Goal: Transaction & Acquisition: Book appointment/travel/reservation

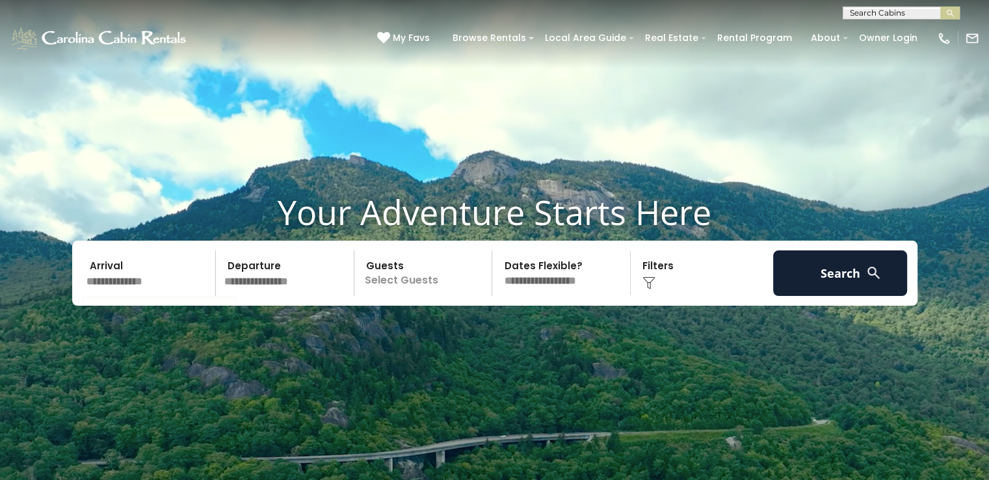
click at [139, 281] on input "text" at bounding box center [149, 273] width 135 height 46
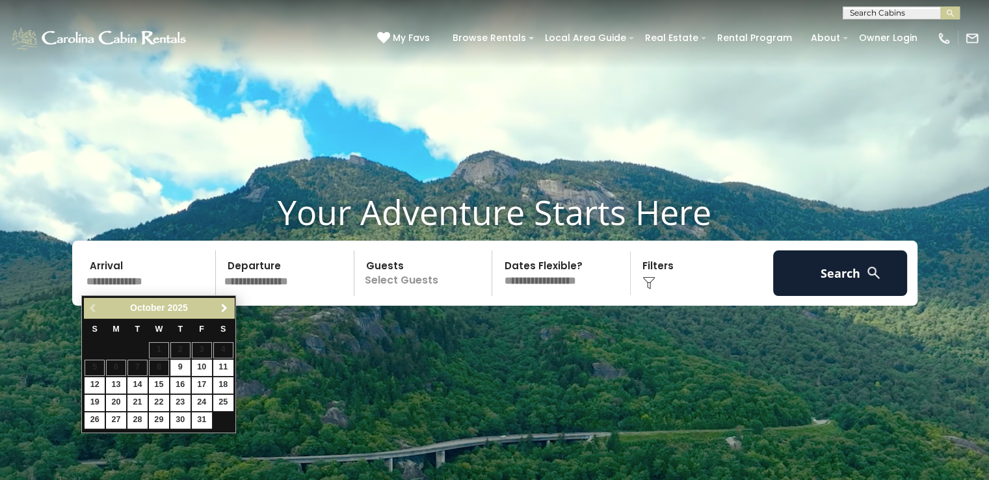
click at [221, 310] on span "Next" at bounding box center [224, 308] width 10 height 10
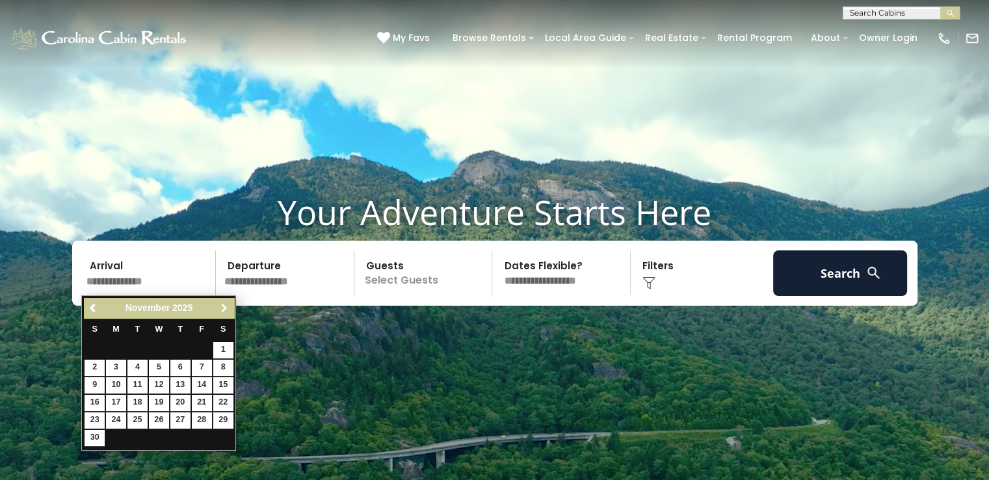
click at [221, 310] on span "Next" at bounding box center [224, 308] width 10 height 10
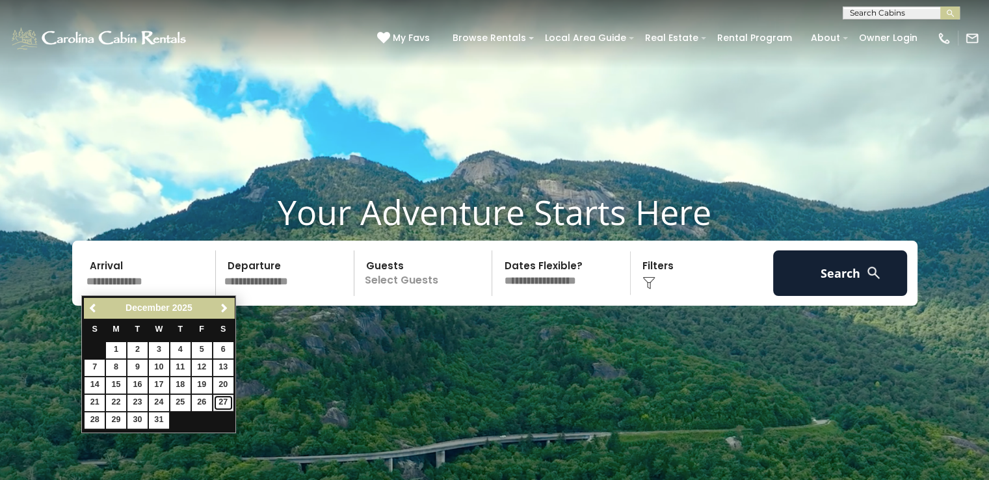
click at [226, 407] on link "27" at bounding box center [223, 403] width 20 height 16
type input "********"
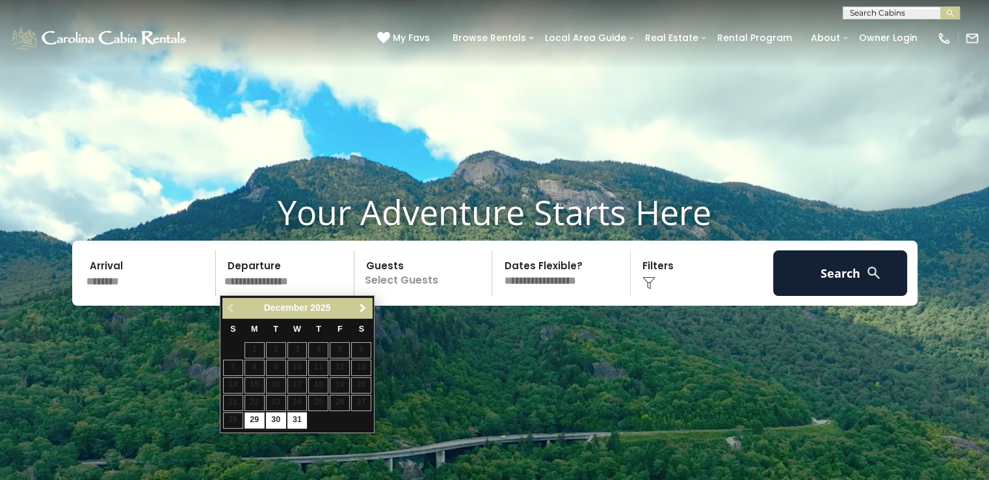
click at [362, 308] on span "Next" at bounding box center [363, 308] width 10 height 10
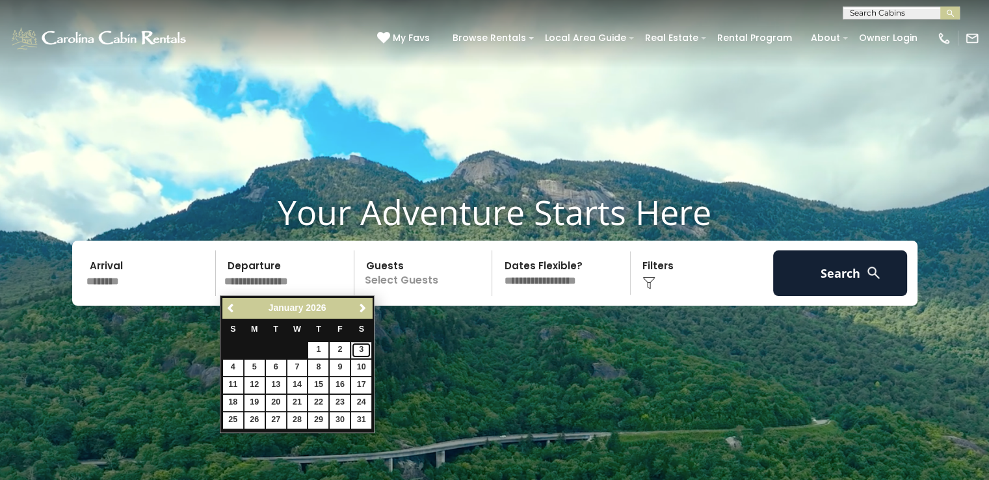
click at [361, 349] on link "3" at bounding box center [361, 350] width 20 height 16
type input "******"
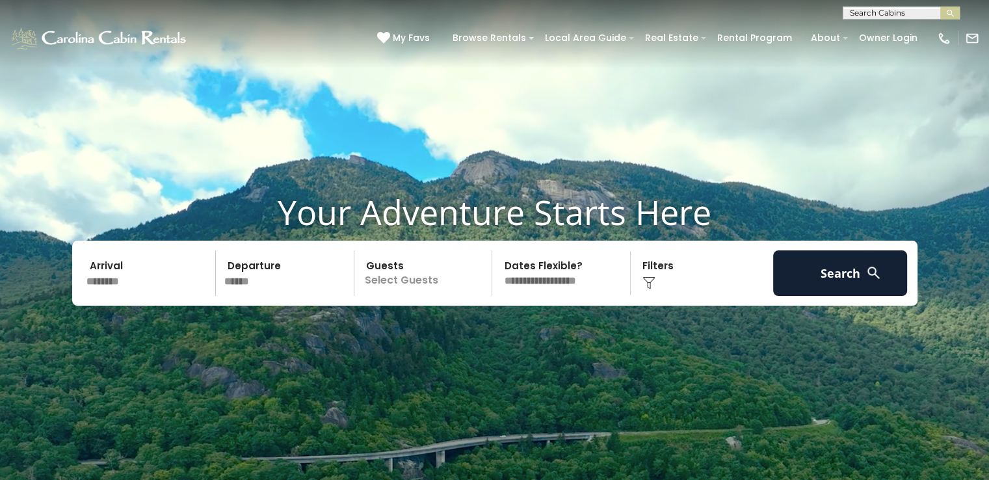
click at [407, 279] on p "Select Guests" at bounding box center [425, 273] width 134 height 46
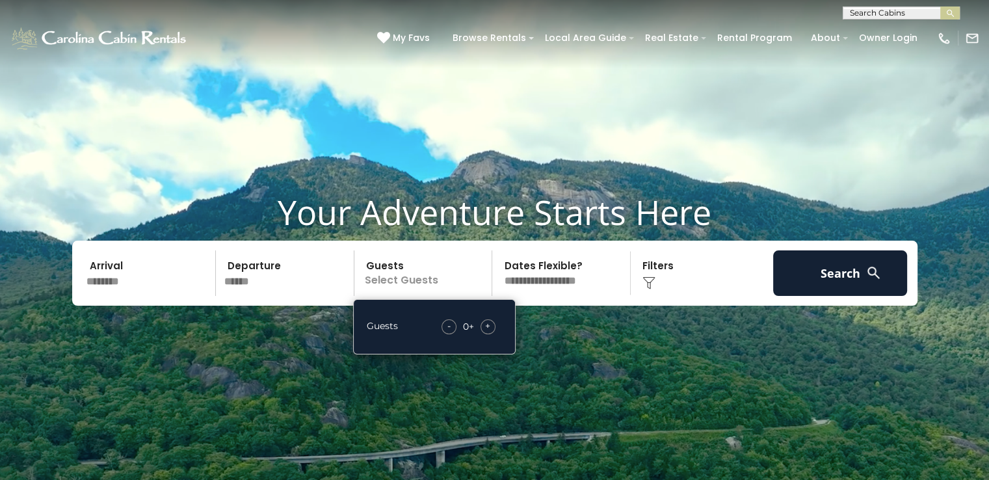
click at [487, 329] on span "+" at bounding box center [487, 325] width 5 height 13
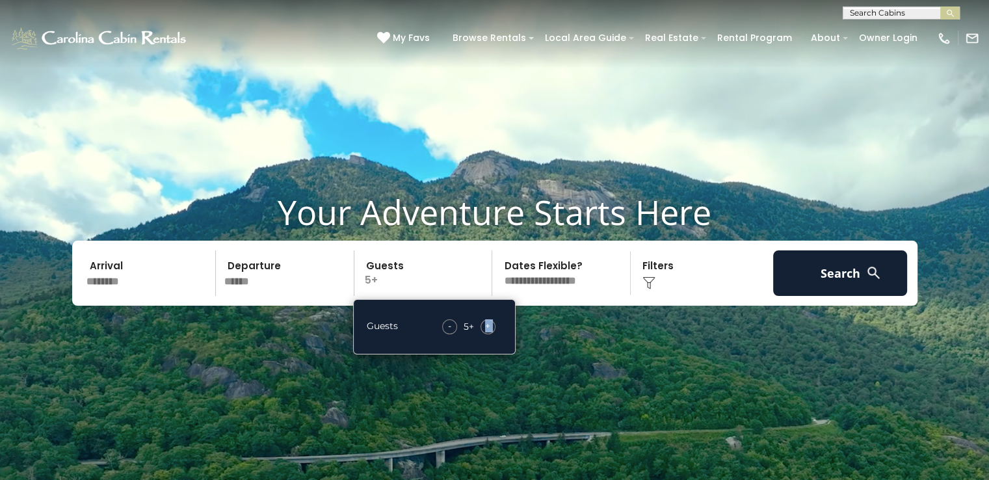
click at [487, 329] on span "+" at bounding box center [487, 325] width 5 height 13
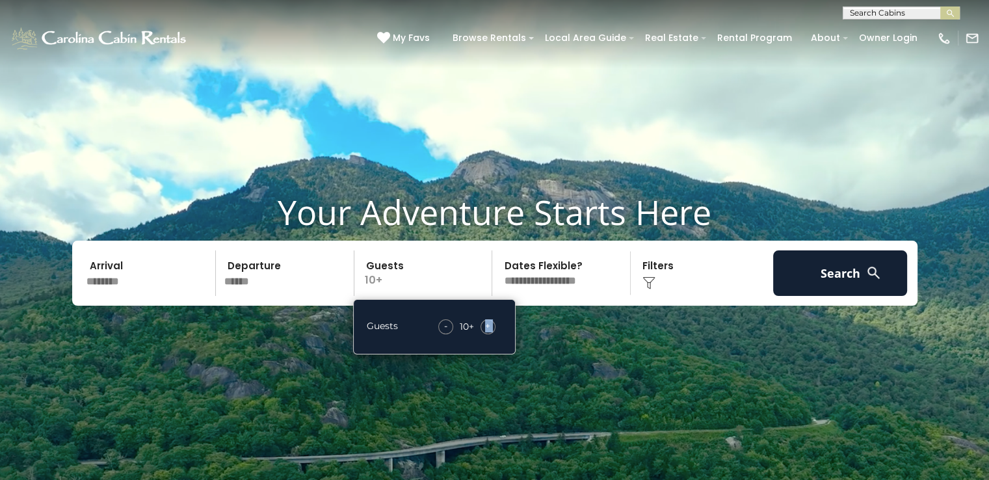
click at [487, 329] on span "+" at bounding box center [487, 325] width 5 height 13
click at [666, 273] on div "Click to Choose" at bounding box center [702, 273] width 135 height 46
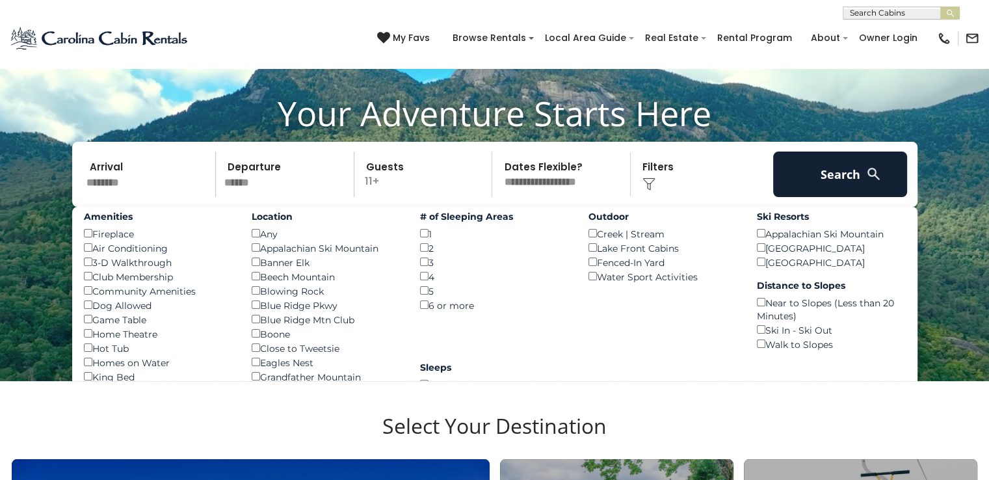
scroll to position [159, 0]
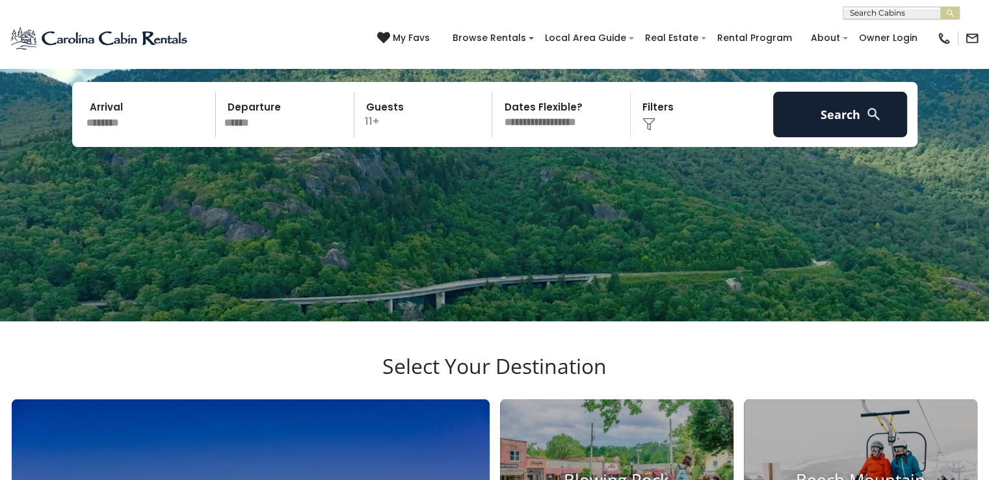
click at [667, 113] on div "Click to Choose" at bounding box center [702, 115] width 135 height 46
click at [648, 118] on img at bounding box center [649, 124] width 13 height 13
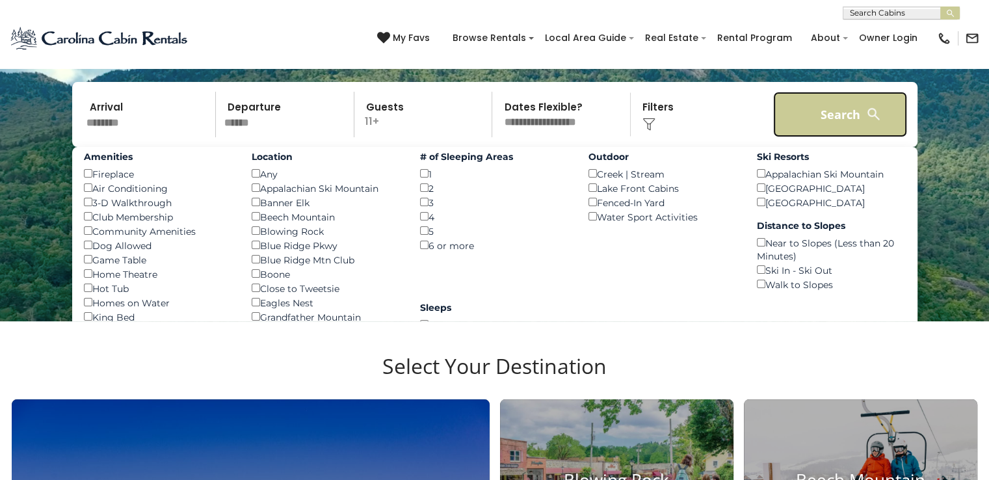
click at [799, 127] on button "Search" at bounding box center [840, 115] width 135 height 46
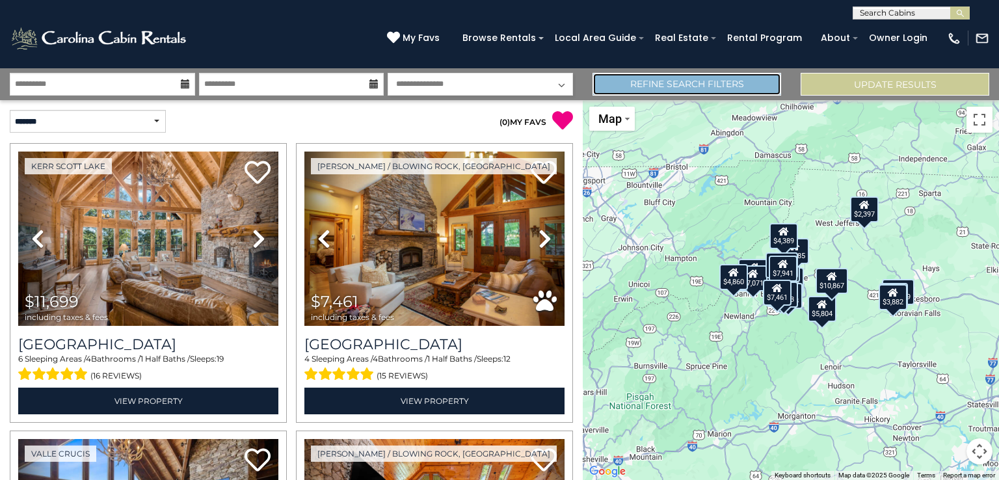
click at [688, 82] on link "Refine Search Filters" at bounding box center [687, 84] width 189 height 23
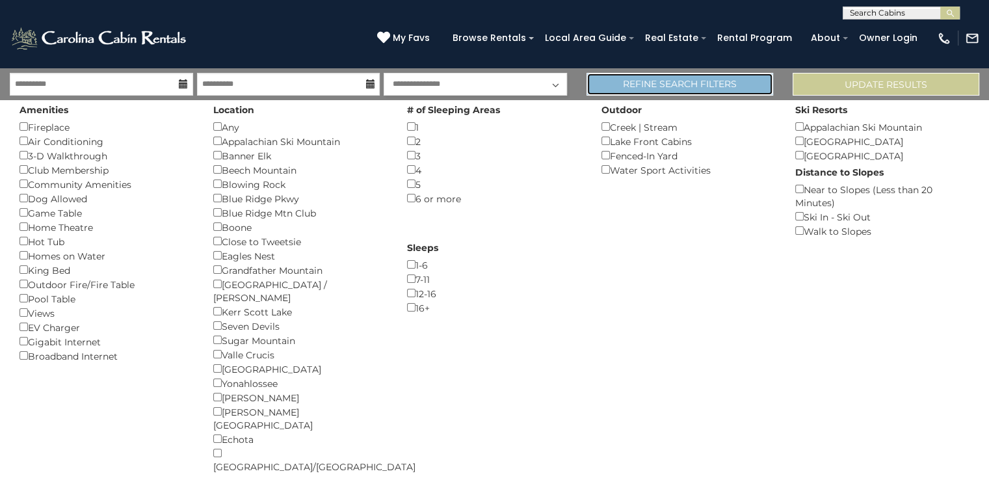
click at [730, 87] on link "Refine Search Filters" at bounding box center [680, 84] width 187 height 23
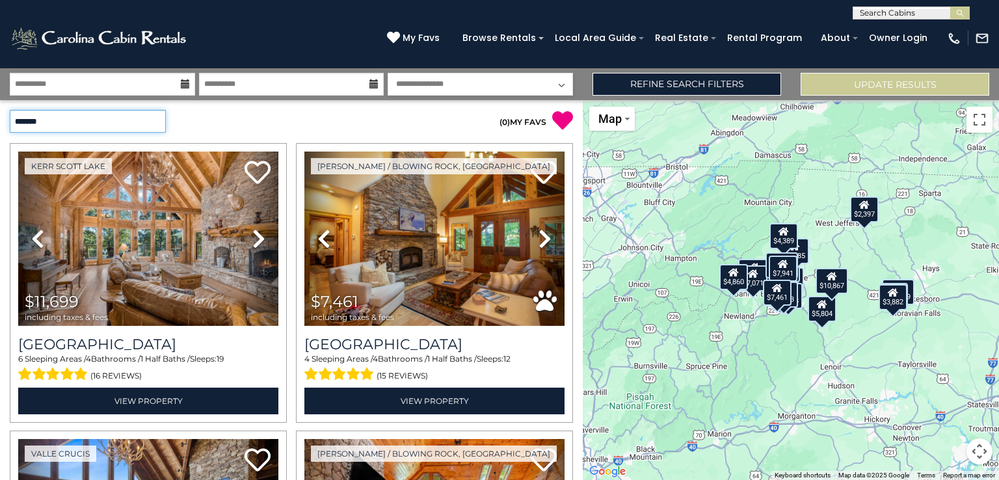
click at [77, 111] on select "**********" at bounding box center [88, 121] width 156 height 23
click at [10, 110] on select "**********" at bounding box center [88, 121] width 156 height 23
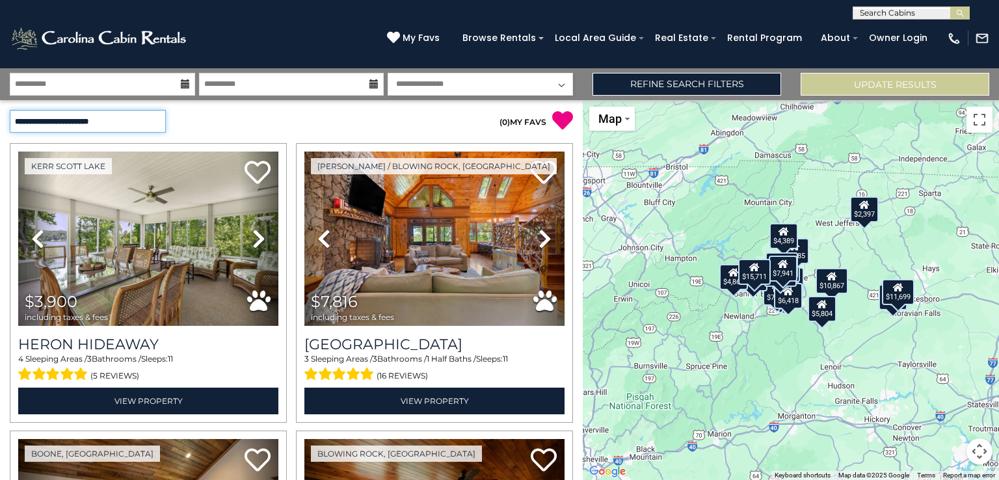
click at [81, 121] on select "**********" at bounding box center [88, 121] width 156 height 23
select select "*********"
click at [10, 110] on select "**********" at bounding box center [88, 121] width 156 height 23
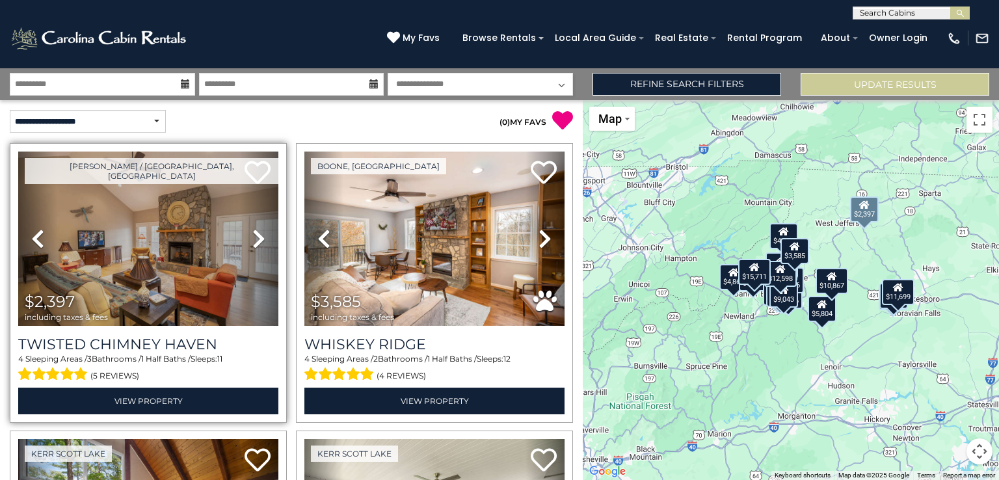
click at [245, 224] on link "Next" at bounding box center [258, 239] width 39 height 174
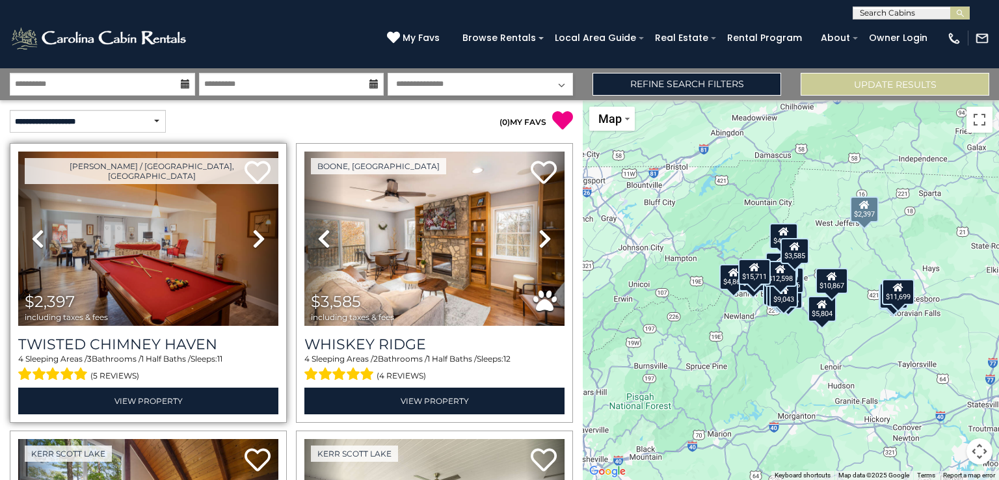
click at [254, 235] on icon at bounding box center [258, 238] width 13 height 21
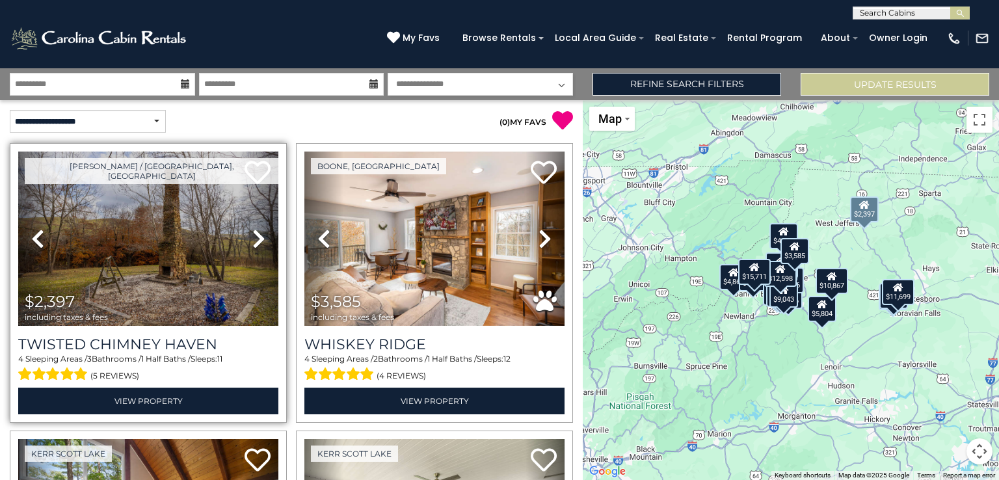
click at [254, 235] on icon at bounding box center [258, 238] width 13 height 21
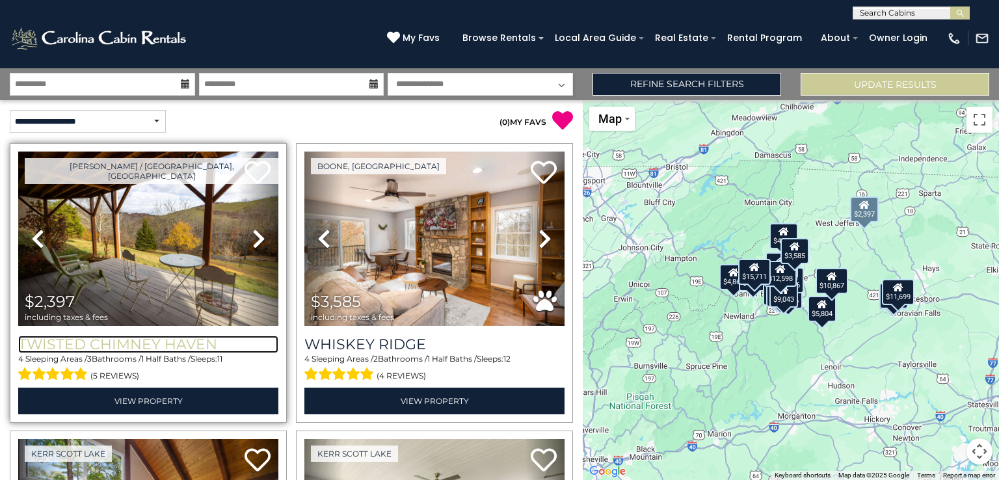
click at [161, 338] on h3 "Twisted Chimney Haven" at bounding box center [148, 345] width 260 height 18
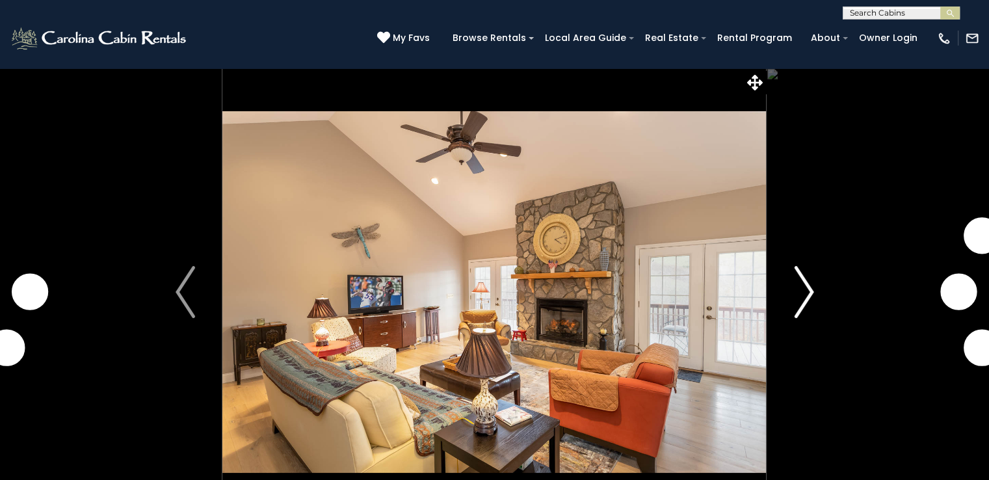
click at [809, 300] on img "Next" at bounding box center [804, 292] width 20 height 52
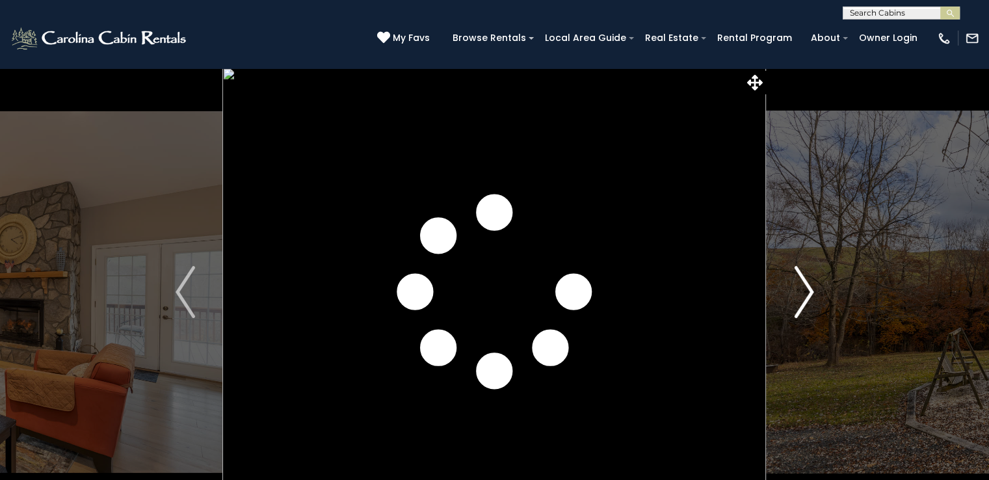
click at [809, 300] on img "Next" at bounding box center [804, 292] width 20 height 52
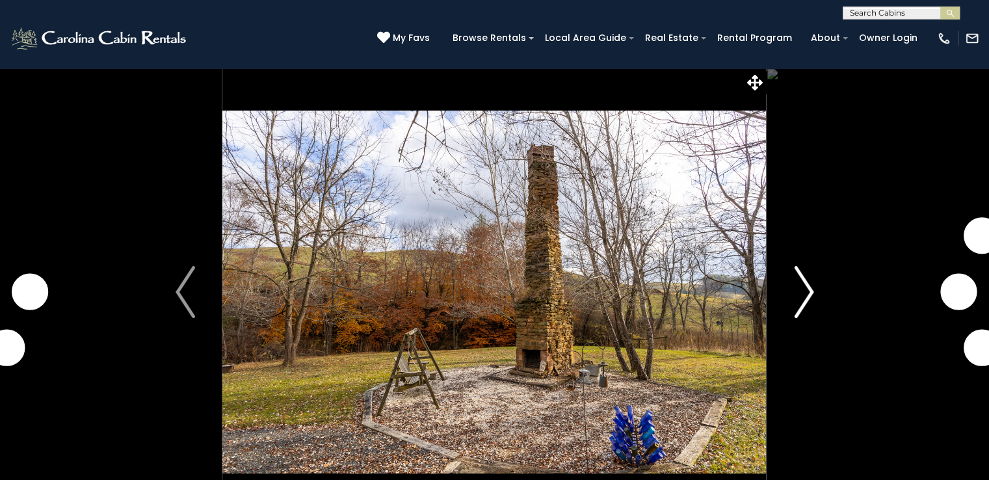
click at [809, 300] on img "Next" at bounding box center [804, 292] width 20 height 52
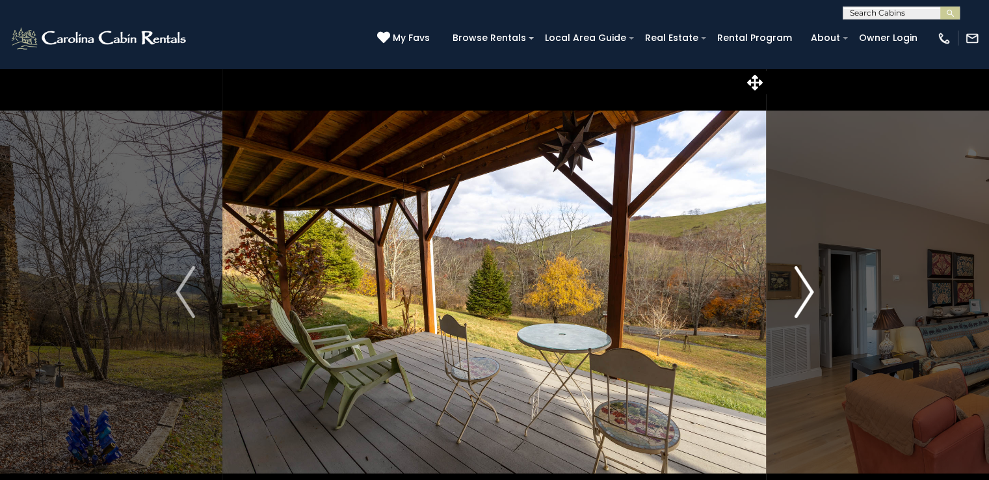
click at [809, 300] on img "Next" at bounding box center [804, 292] width 20 height 52
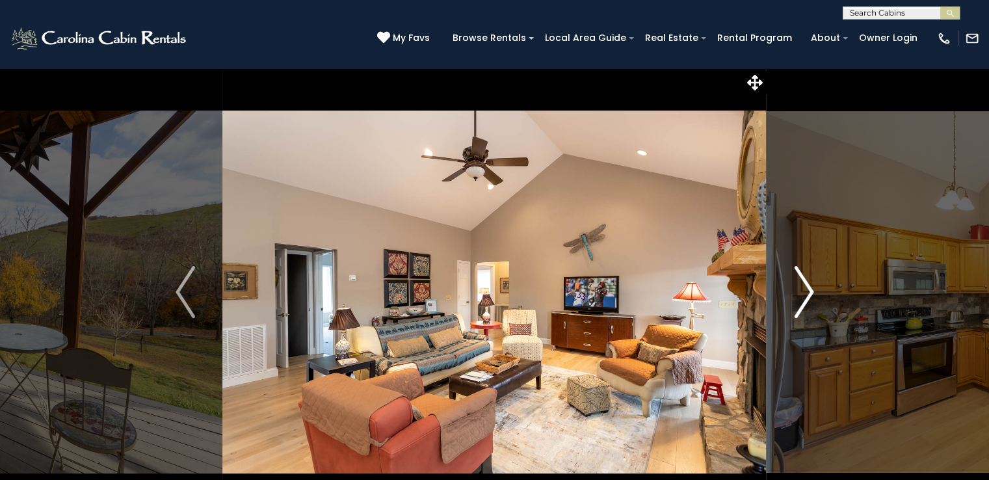
click at [809, 300] on img "Next" at bounding box center [804, 292] width 20 height 52
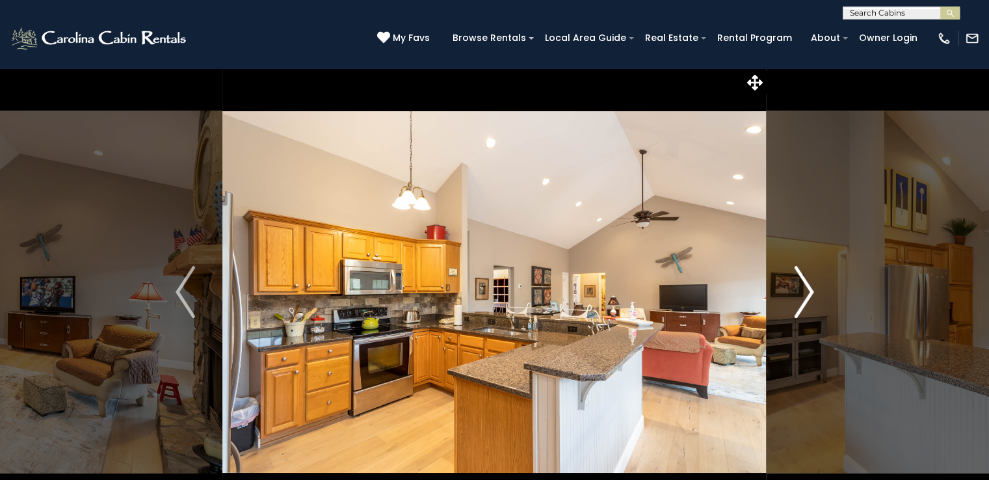
click at [809, 300] on img "Next" at bounding box center [804, 292] width 20 height 52
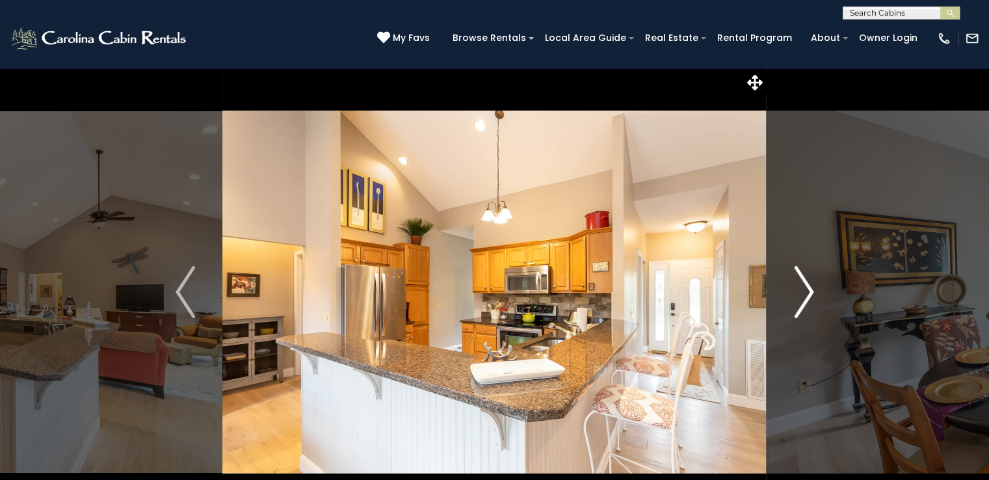
click at [809, 300] on img "Next" at bounding box center [804, 292] width 20 height 52
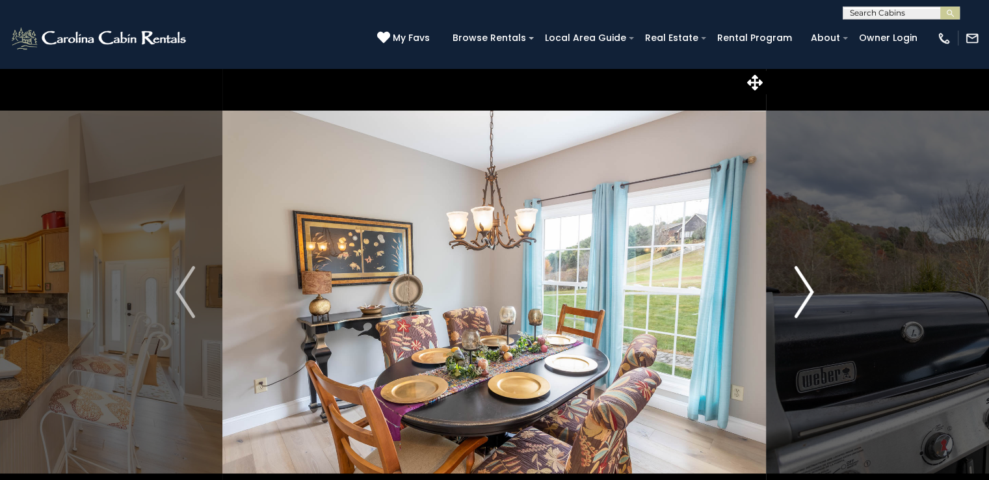
click at [809, 300] on img "Next" at bounding box center [804, 292] width 20 height 52
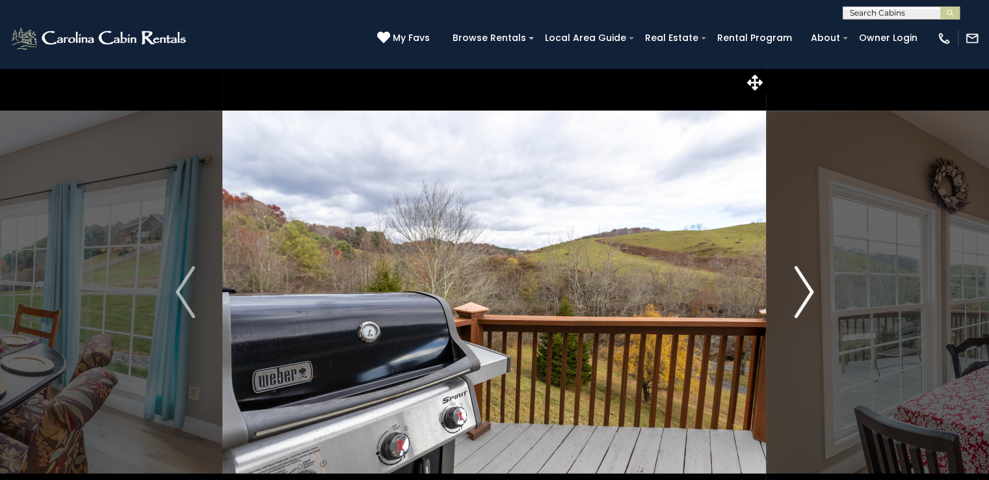
click at [809, 300] on img "Next" at bounding box center [804, 292] width 20 height 52
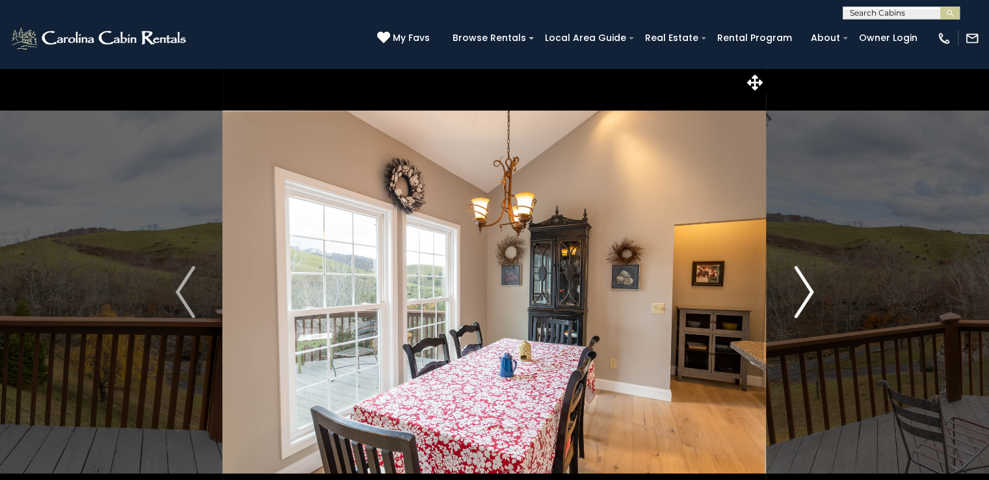
click at [809, 300] on img "Next" at bounding box center [804, 292] width 20 height 52
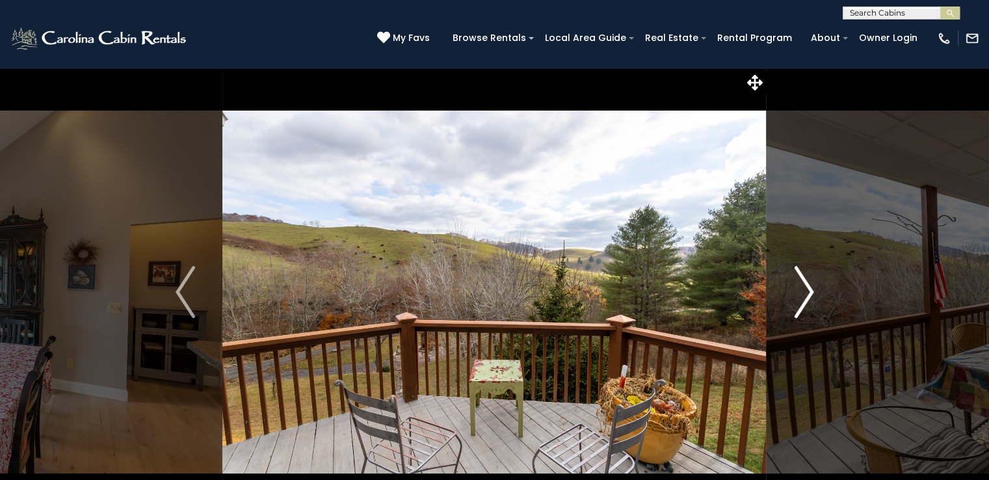
click at [809, 300] on img "Next" at bounding box center [804, 292] width 20 height 52
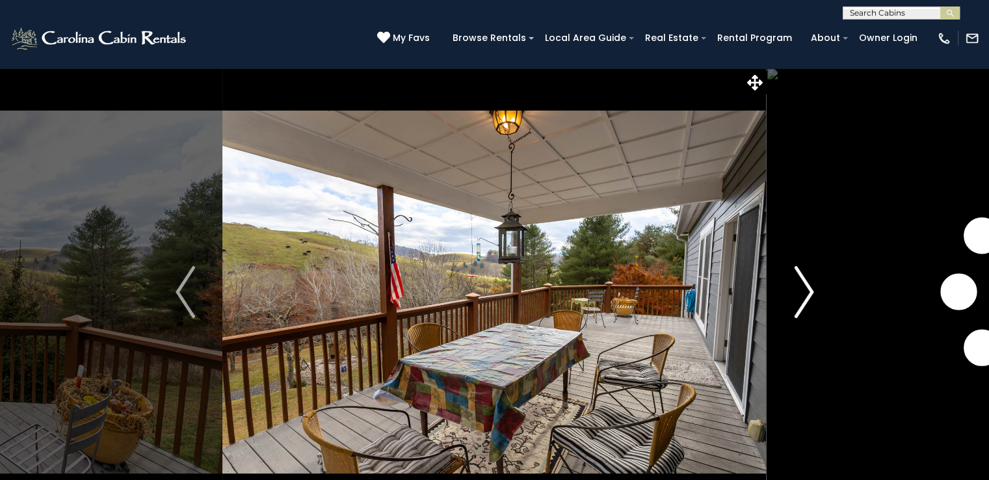
click at [809, 300] on img "Next" at bounding box center [804, 292] width 20 height 52
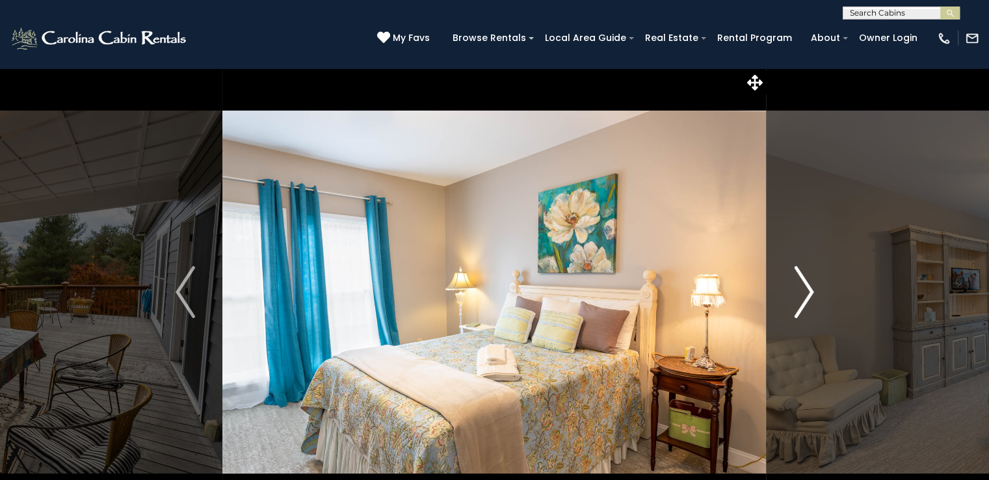
click at [809, 300] on img "Next" at bounding box center [804, 292] width 20 height 52
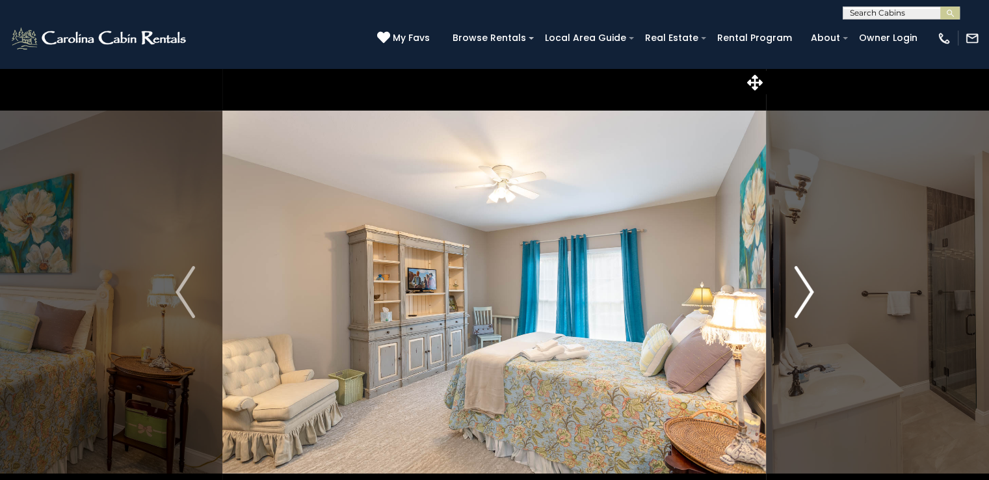
click at [809, 300] on img "Next" at bounding box center [804, 292] width 20 height 52
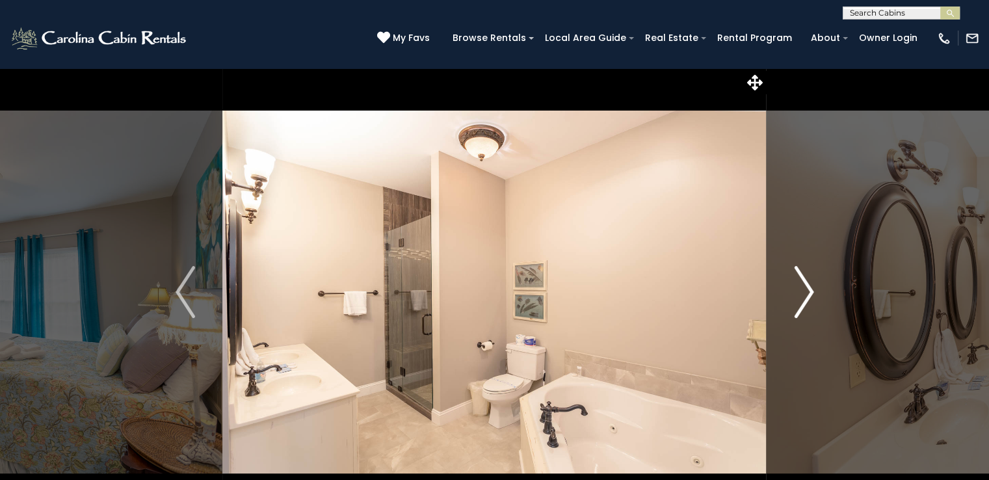
click at [809, 300] on img "Next" at bounding box center [804, 292] width 20 height 52
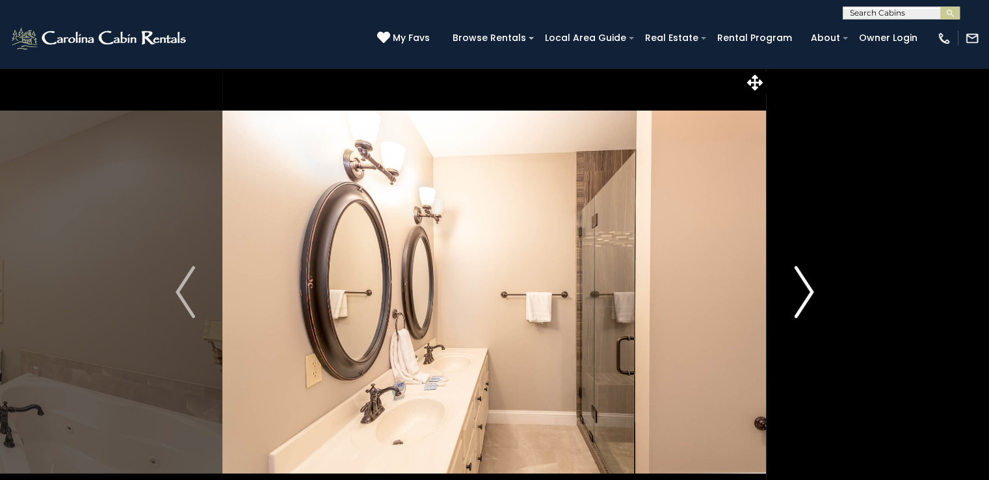
click at [809, 300] on img "Next" at bounding box center [804, 292] width 20 height 52
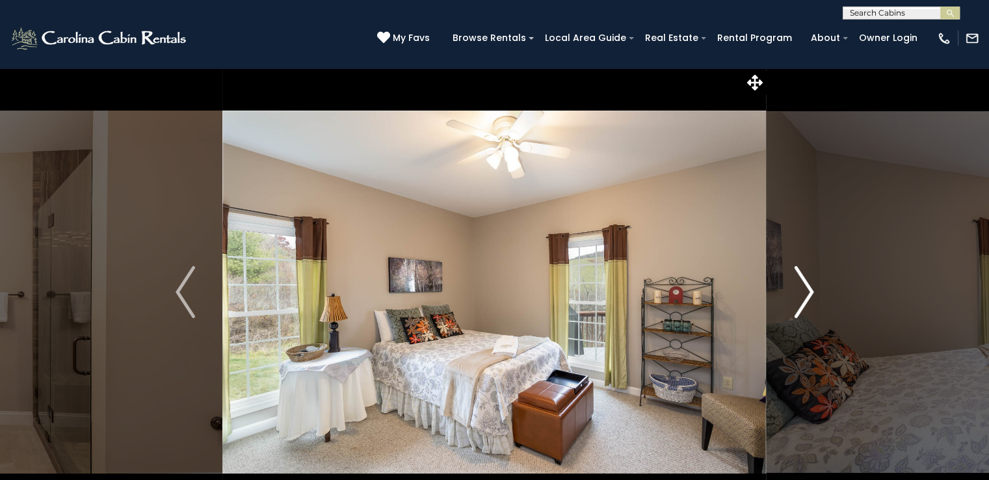
click at [809, 300] on img "Next" at bounding box center [804, 292] width 20 height 52
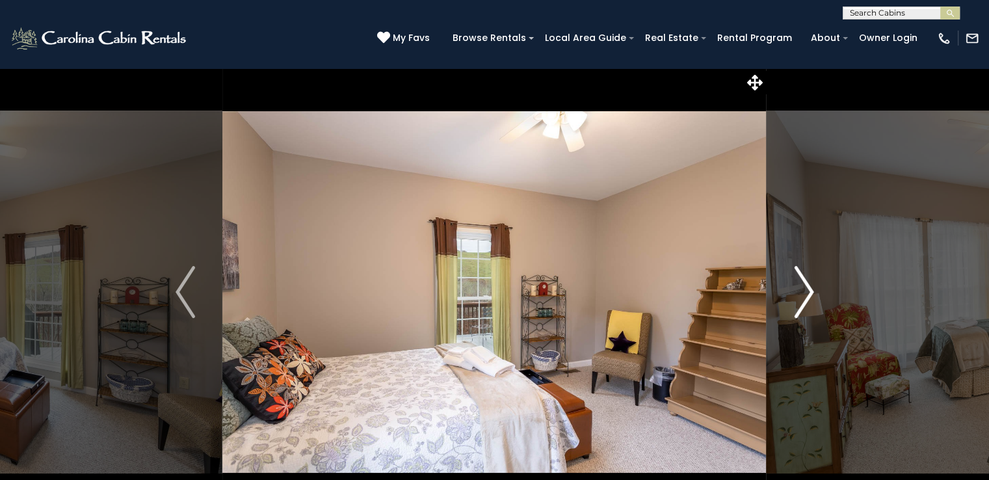
click at [809, 300] on img "Next" at bounding box center [804, 292] width 20 height 52
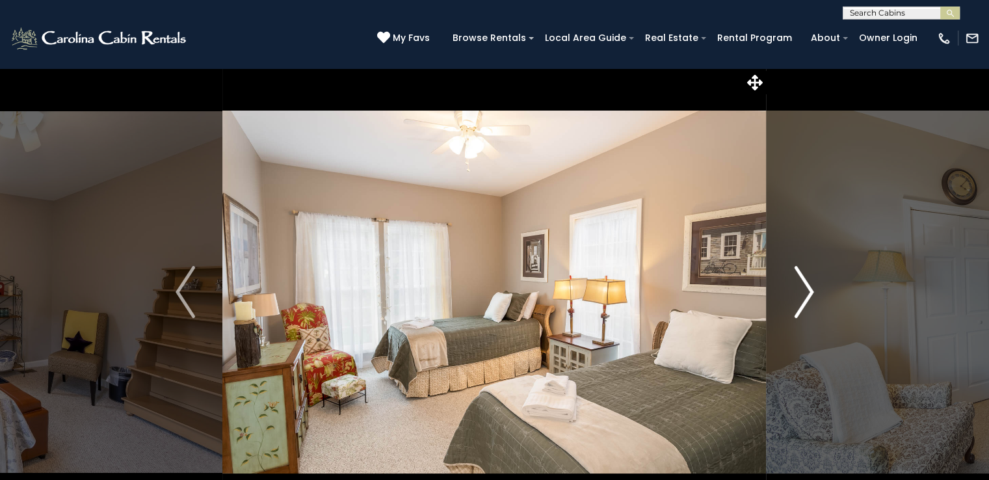
click at [809, 300] on img "Next" at bounding box center [804, 292] width 20 height 52
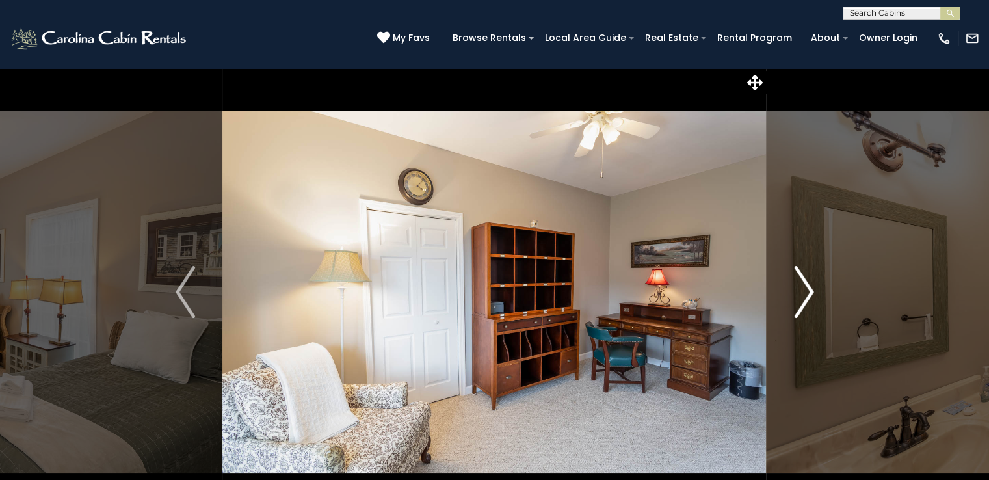
click at [809, 300] on img "Next" at bounding box center [804, 292] width 20 height 52
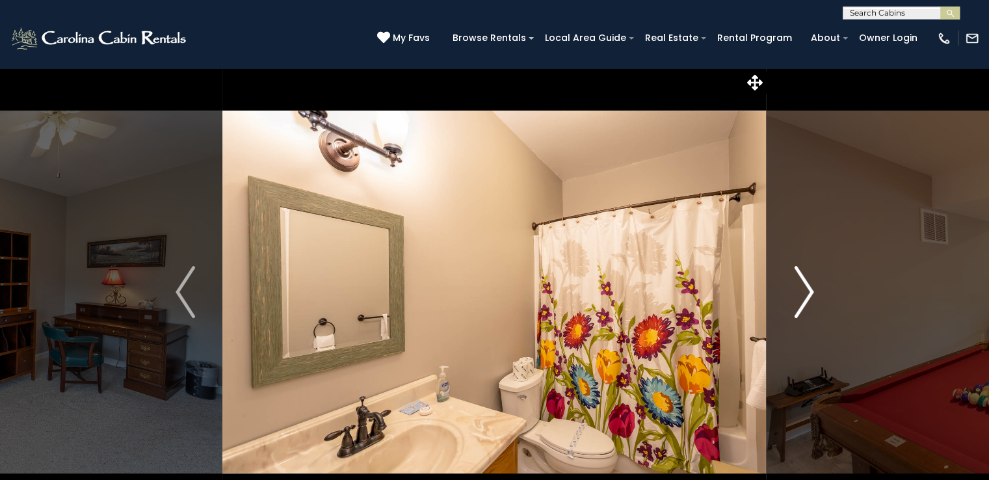
click at [809, 300] on img "Next" at bounding box center [804, 292] width 20 height 52
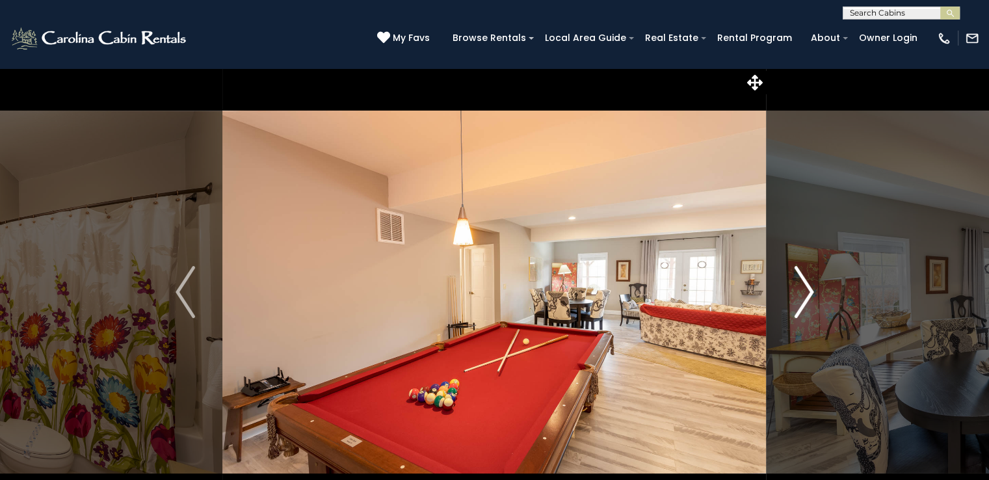
click at [809, 300] on img "Next" at bounding box center [804, 292] width 20 height 52
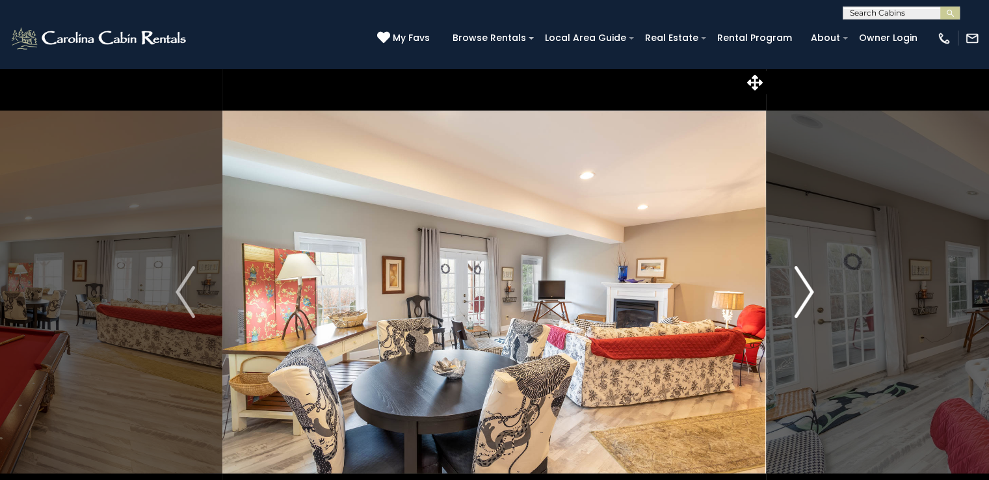
click at [809, 300] on img "Next" at bounding box center [804, 292] width 20 height 52
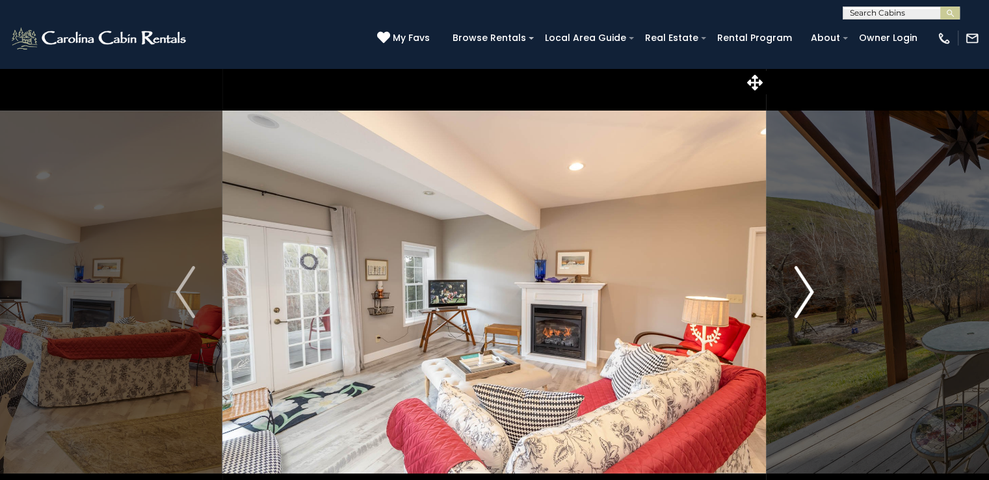
click at [809, 300] on img "Next" at bounding box center [804, 292] width 20 height 52
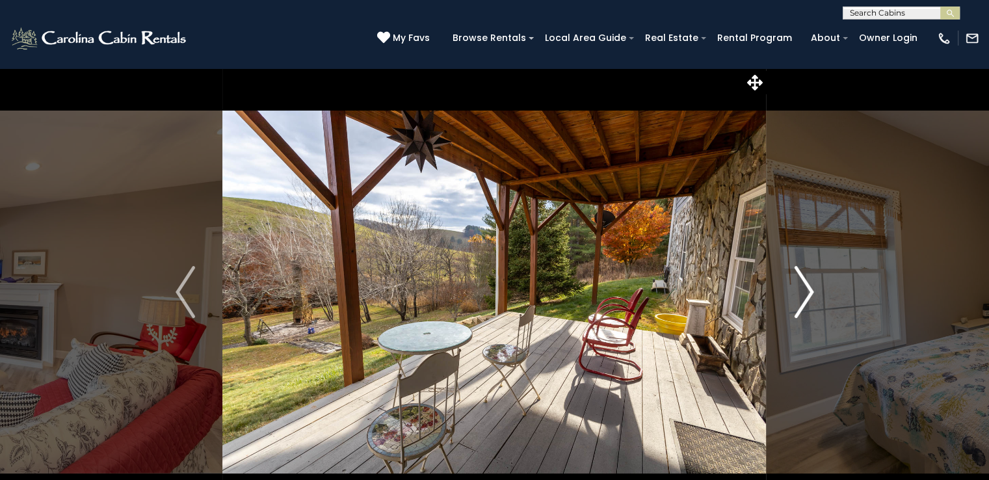
click at [809, 300] on img "Next" at bounding box center [804, 292] width 20 height 52
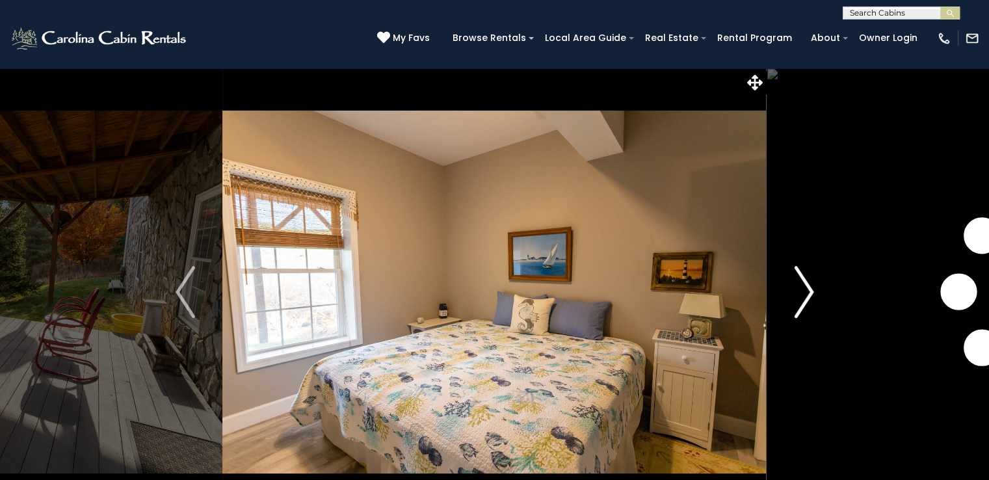
click at [809, 300] on img "Next" at bounding box center [804, 292] width 20 height 52
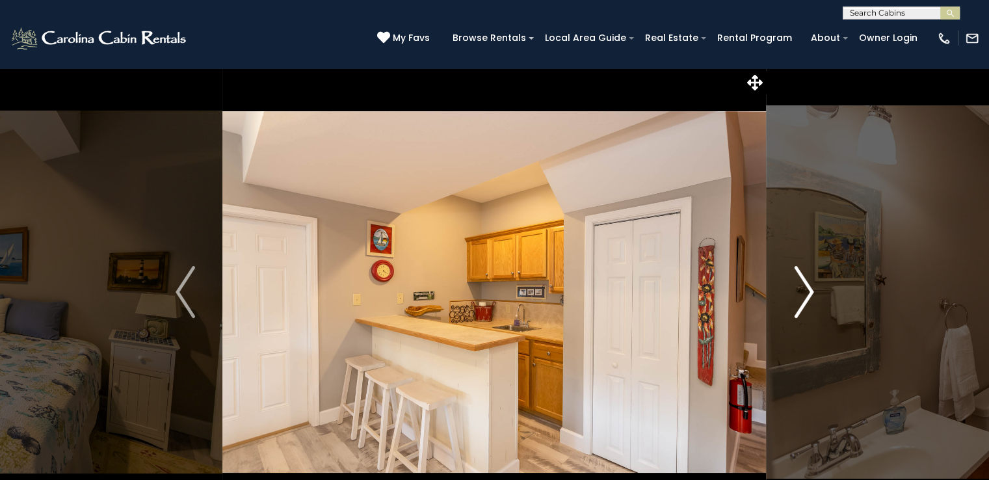
click at [809, 300] on img "Next" at bounding box center [804, 292] width 20 height 52
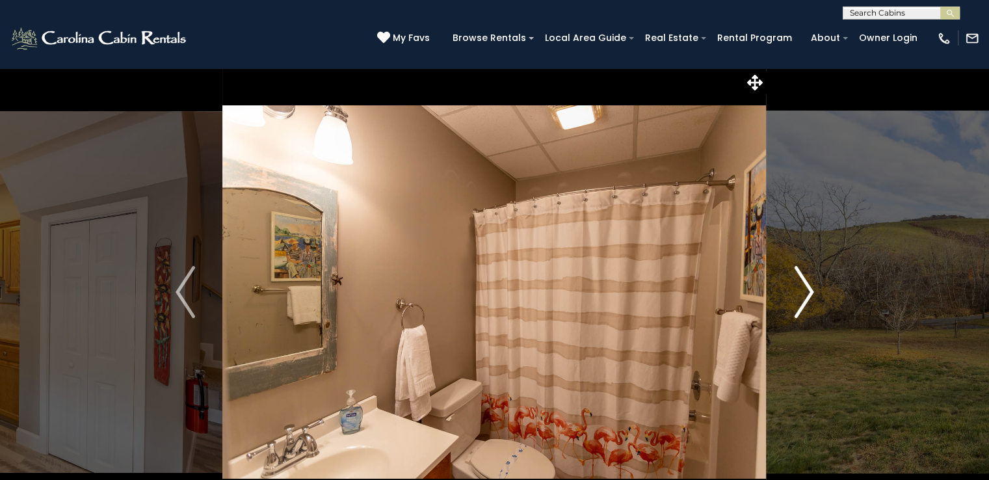
click at [809, 300] on img "Next" at bounding box center [804, 292] width 20 height 52
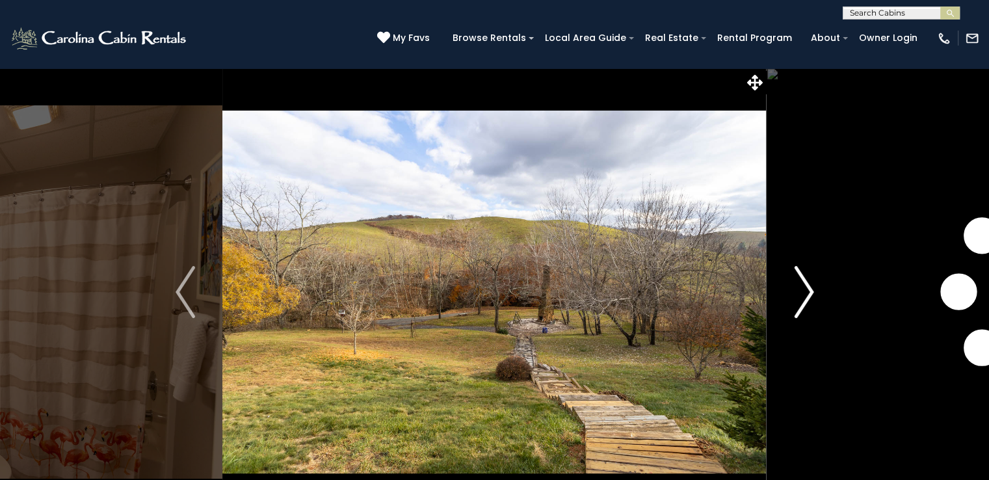
click at [809, 300] on img "Next" at bounding box center [804, 292] width 20 height 52
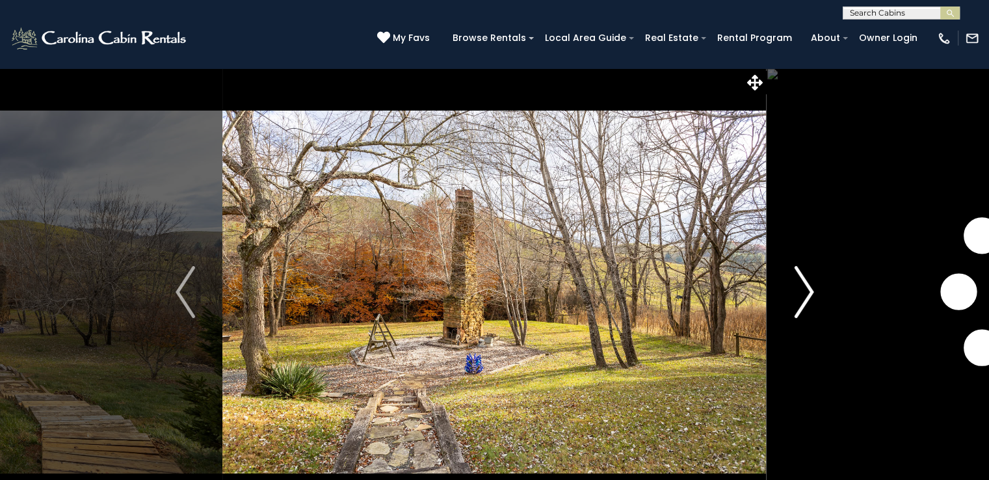
click at [809, 300] on img "Next" at bounding box center [804, 292] width 20 height 52
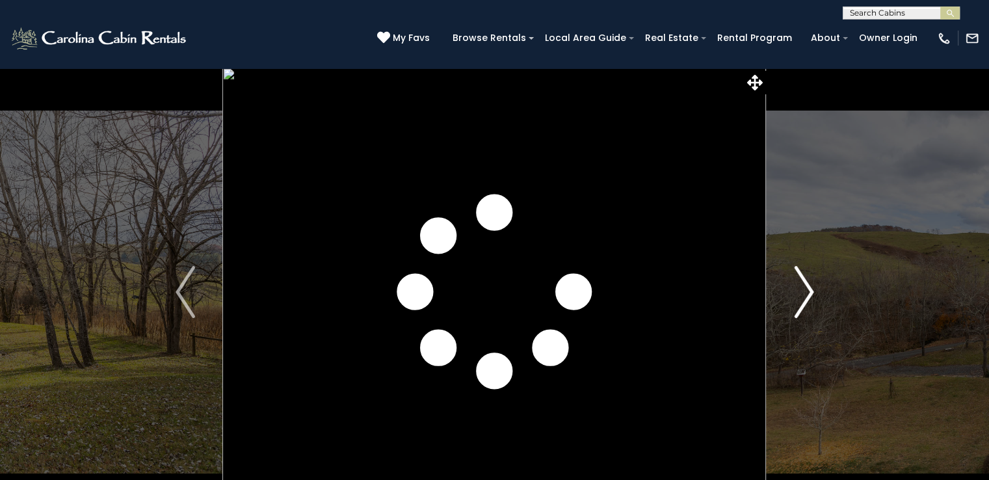
click at [809, 300] on img "Next" at bounding box center [804, 292] width 20 height 52
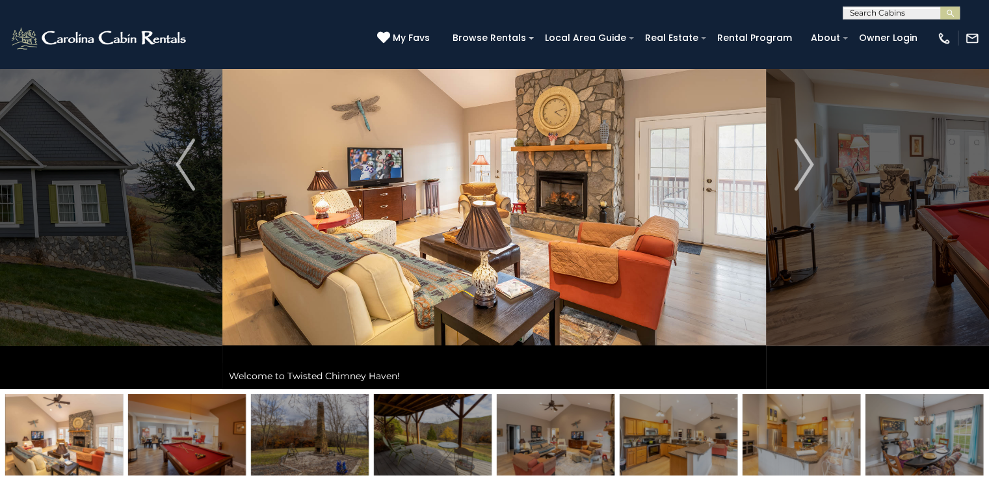
scroll to position [169, 0]
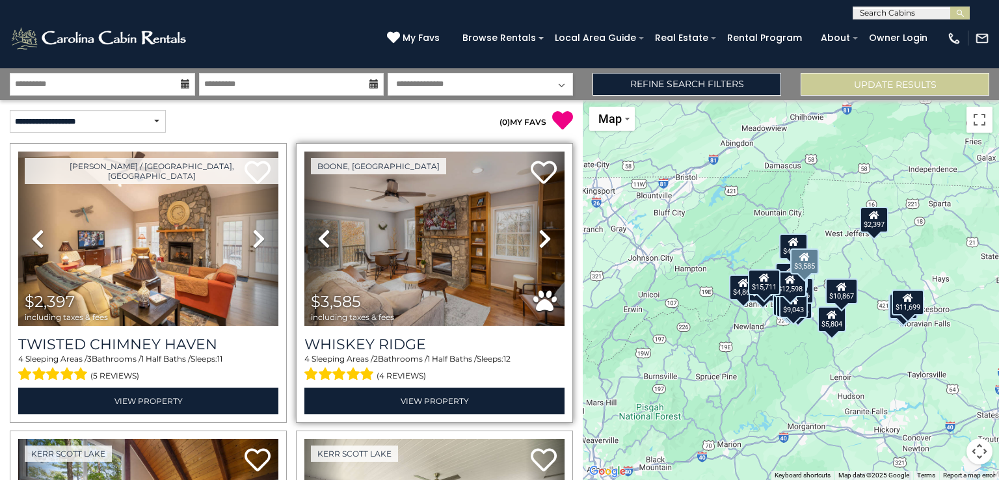
click at [542, 237] on icon at bounding box center [545, 238] width 13 height 21
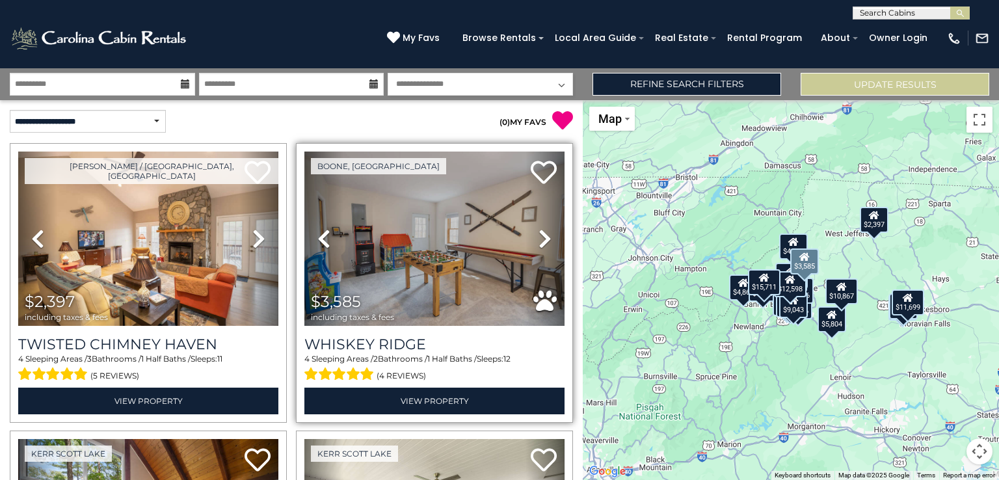
click at [542, 237] on icon at bounding box center [545, 238] width 13 height 21
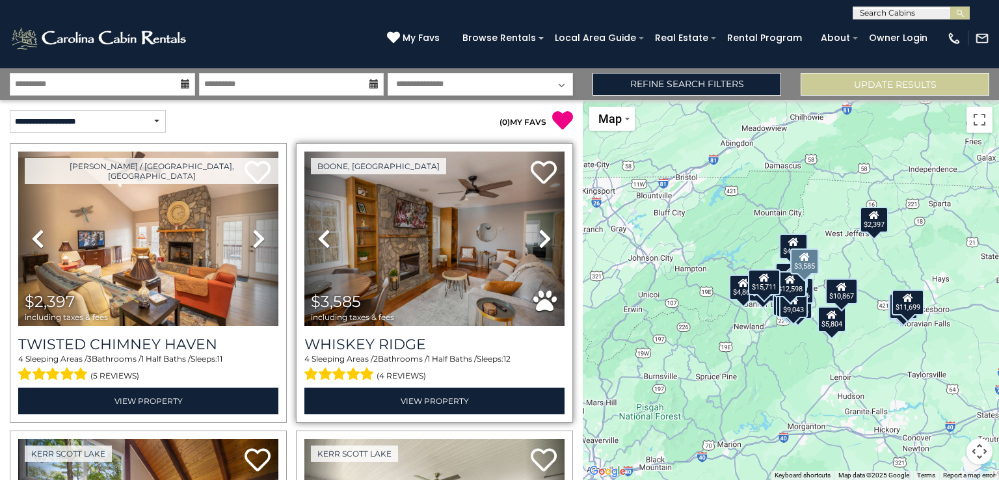
click at [542, 237] on icon at bounding box center [545, 238] width 13 height 21
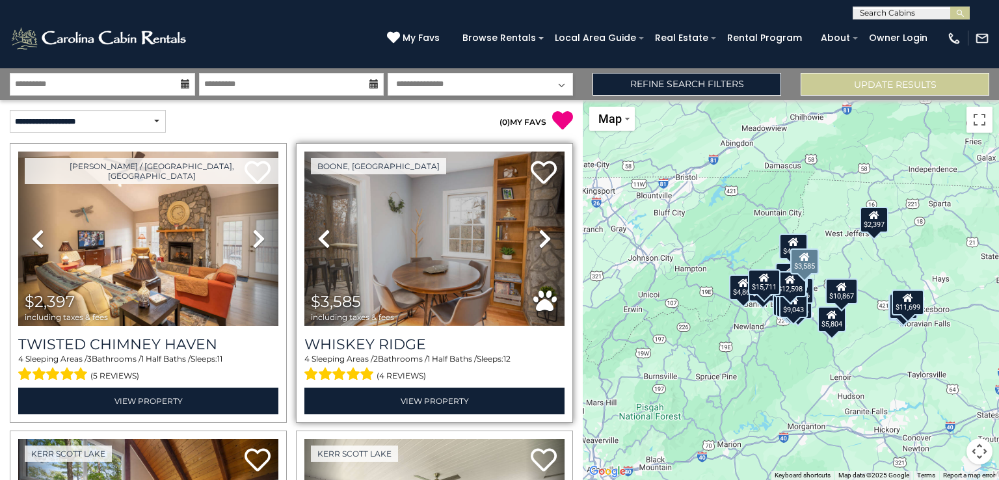
click at [542, 237] on icon at bounding box center [545, 238] width 13 height 21
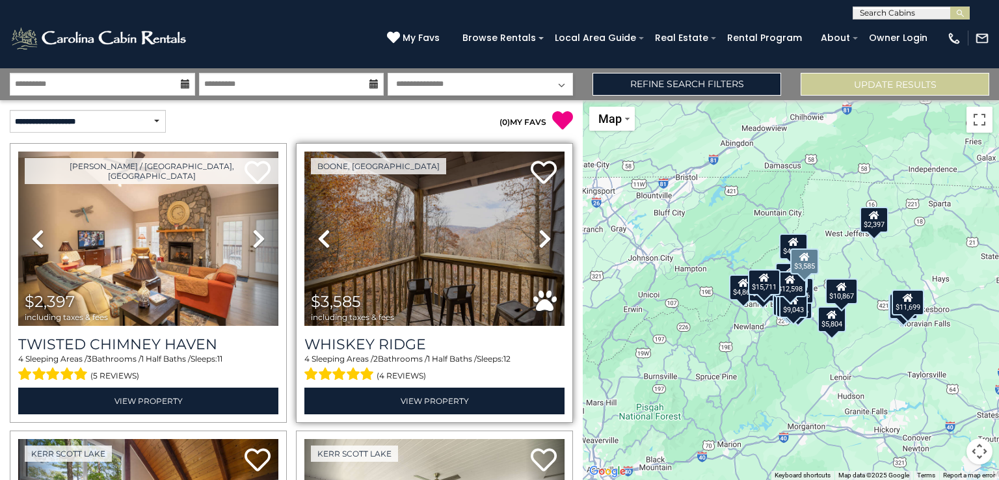
click at [542, 237] on icon at bounding box center [545, 238] width 13 height 21
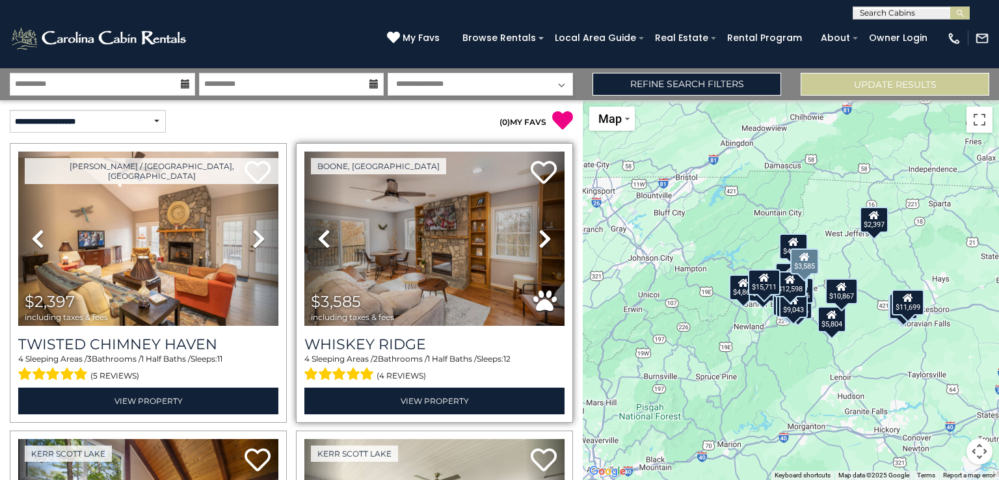
click at [542, 237] on icon at bounding box center [545, 238] width 13 height 21
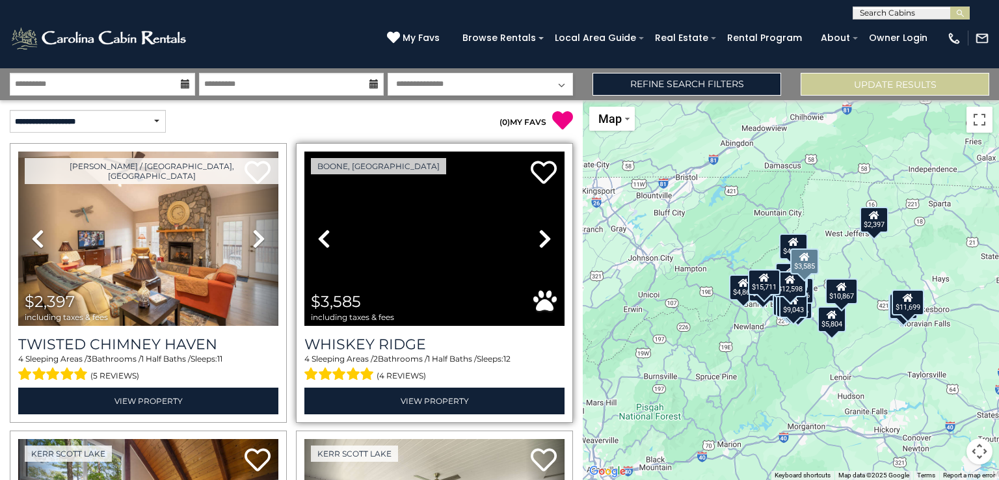
click at [542, 237] on icon at bounding box center [545, 238] width 13 height 21
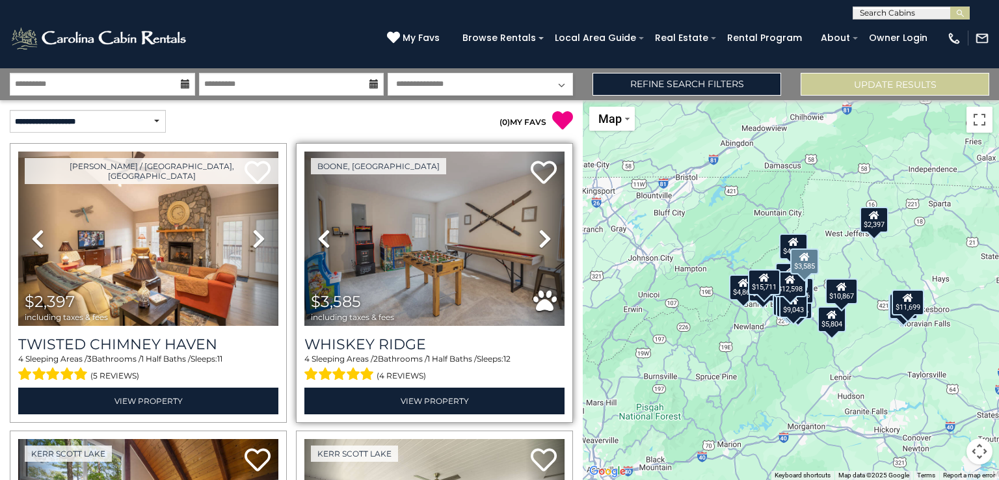
click at [542, 237] on icon at bounding box center [545, 238] width 13 height 21
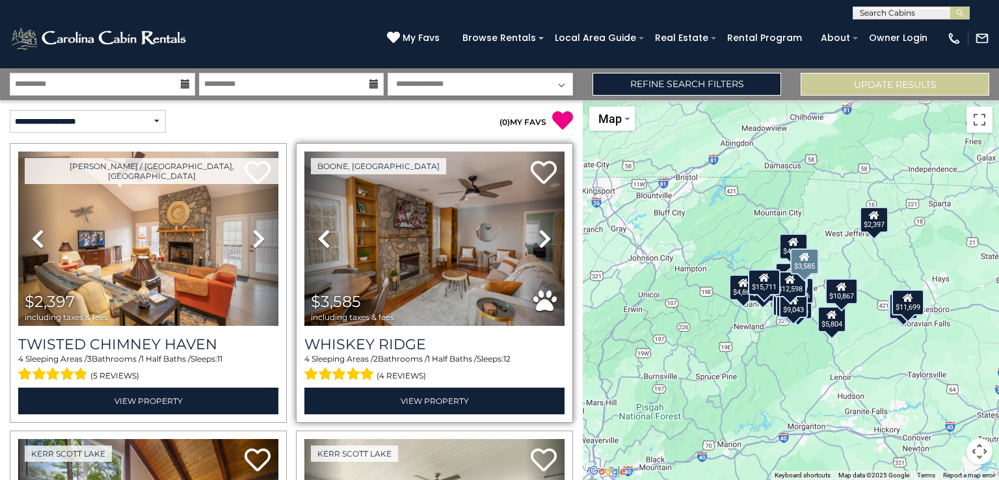
click at [542, 237] on icon at bounding box center [545, 238] width 13 height 21
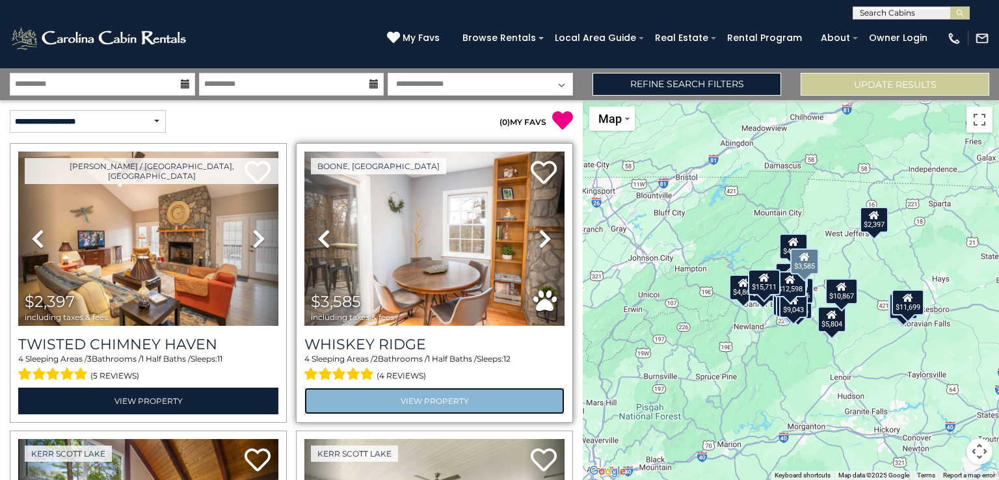
click at [407, 403] on link "View Property" at bounding box center [434, 401] width 260 height 27
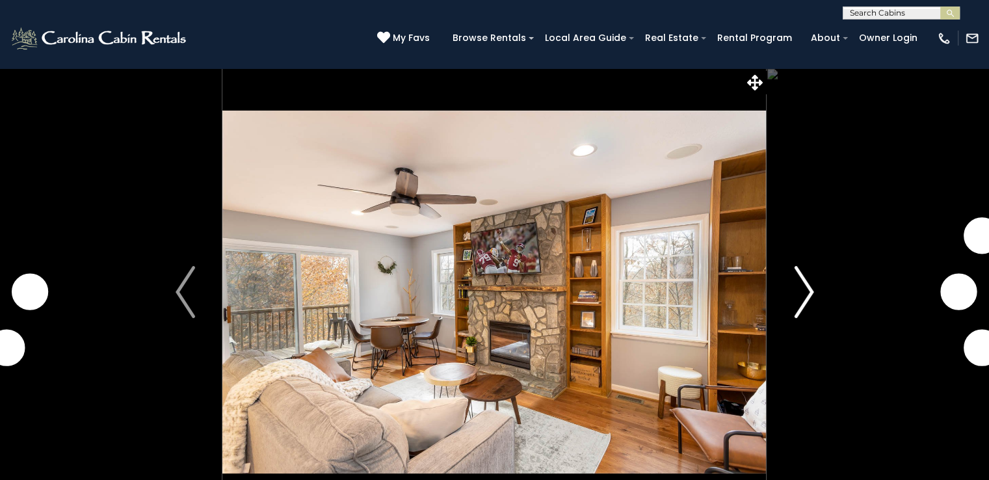
click at [803, 302] on img "Next" at bounding box center [804, 292] width 20 height 52
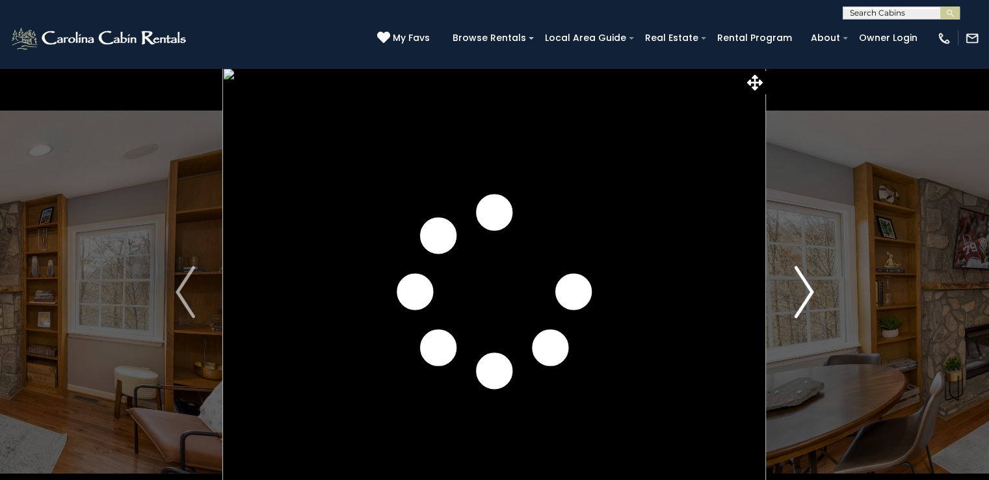
click at [803, 302] on img "Next" at bounding box center [804, 292] width 20 height 52
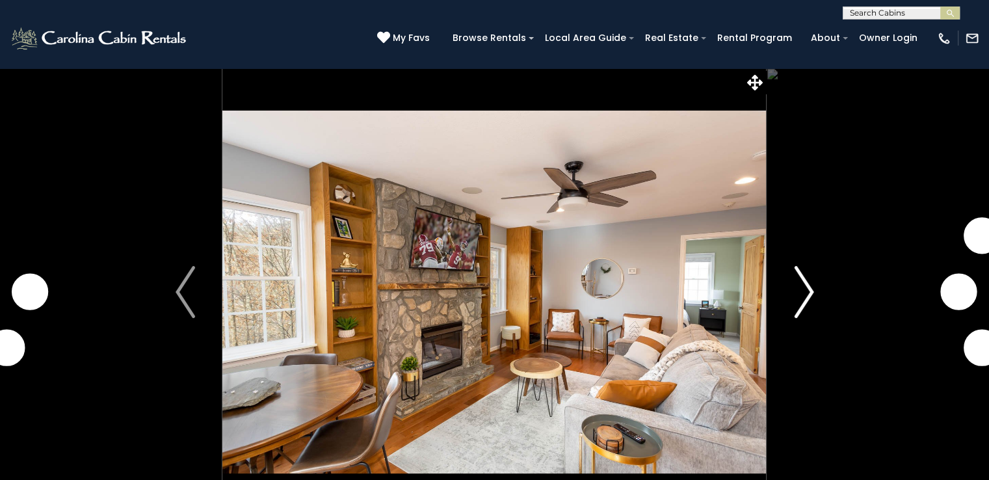
click at [803, 302] on img "Next" at bounding box center [804, 292] width 20 height 52
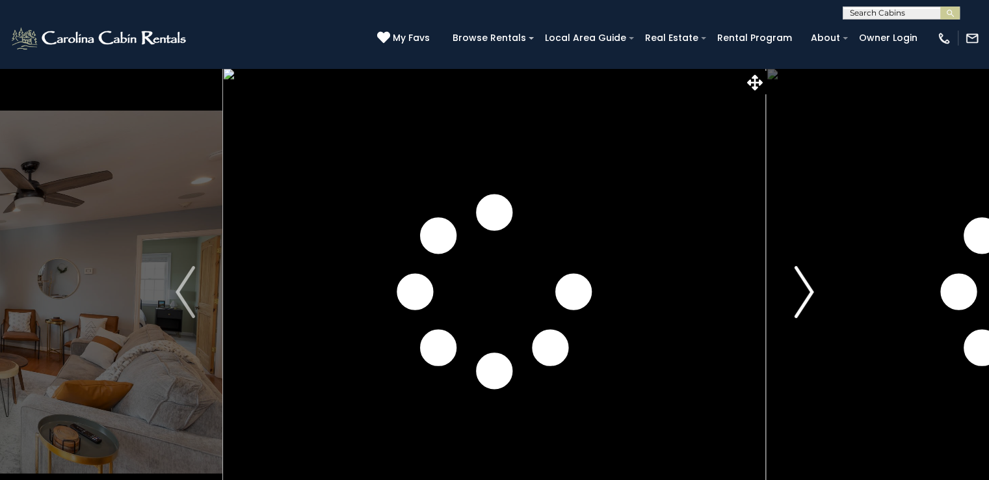
click at [803, 302] on img "Next" at bounding box center [804, 292] width 20 height 52
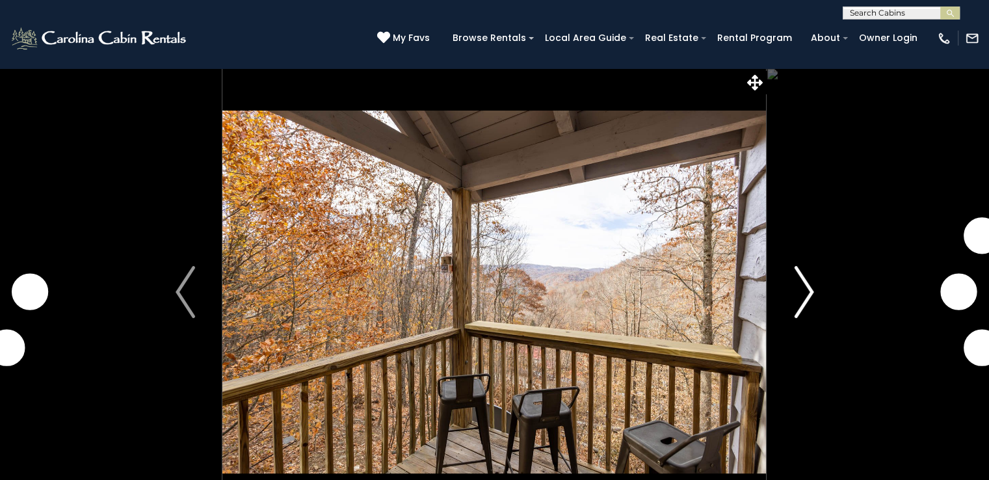
click at [803, 302] on img "Next" at bounding box center [804, 292] width 20 height 52
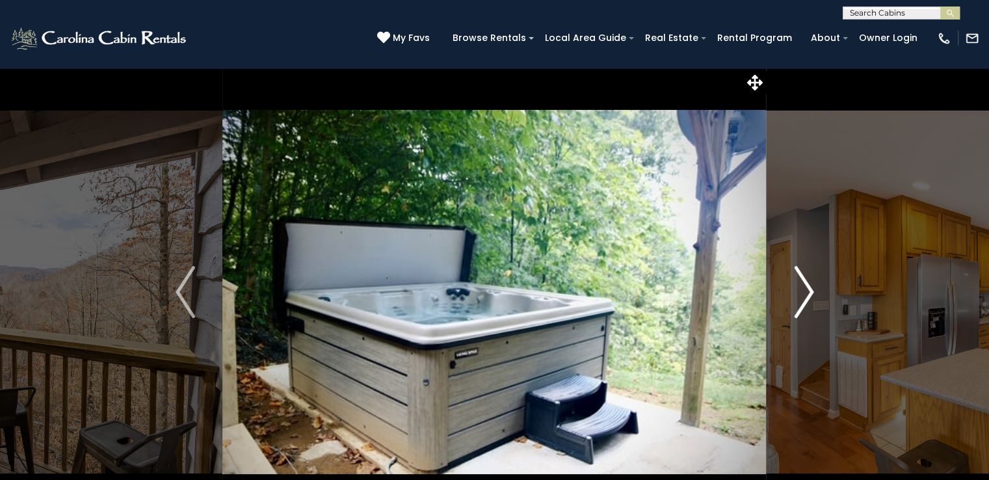
click at [803, 302] on img "Next" at bounding box center [804, 292] width 20 height 52
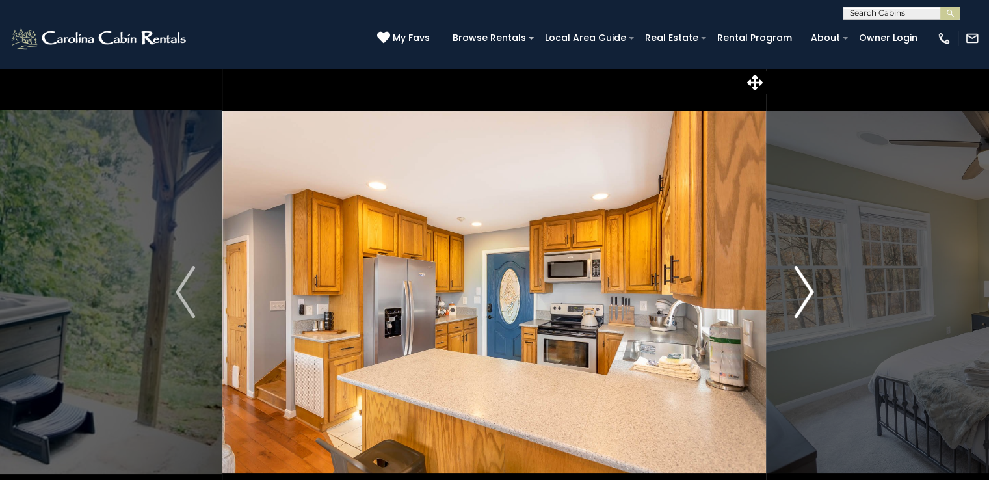
click at [803, 302] on img "Next" at bounding box center [804, 292] width 20 height 52
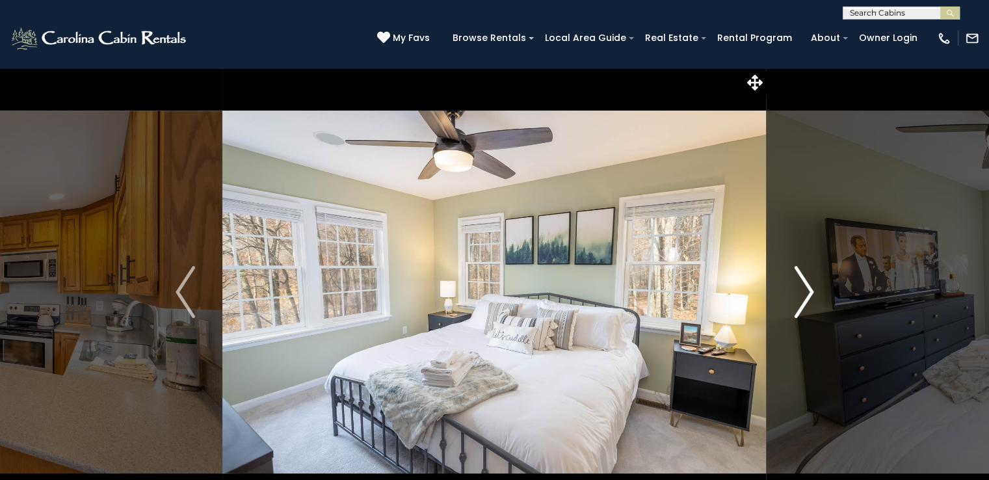
click at [803, 302] on img "Next" at bounding box center [804, 292] width 20 height 52
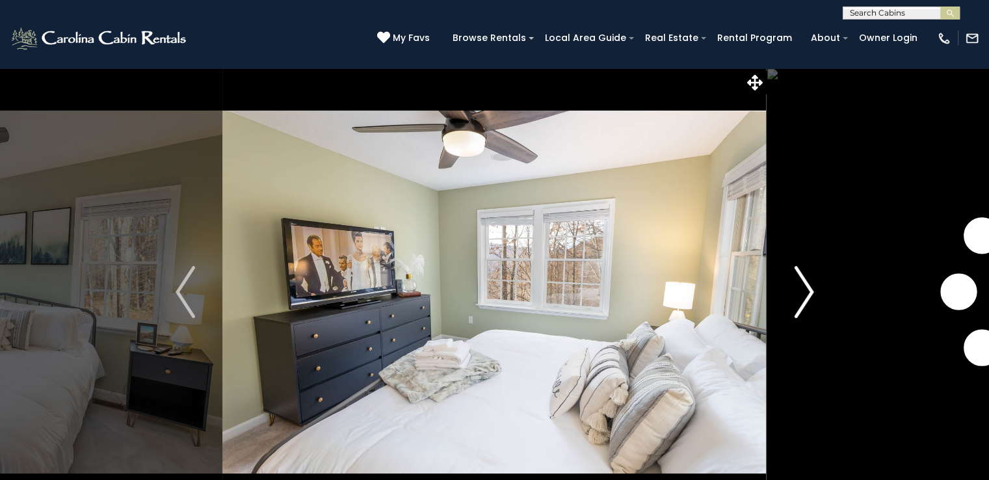
click at [803, 302] on img "Next" at bounding box center [804, 292] width 20 height 52
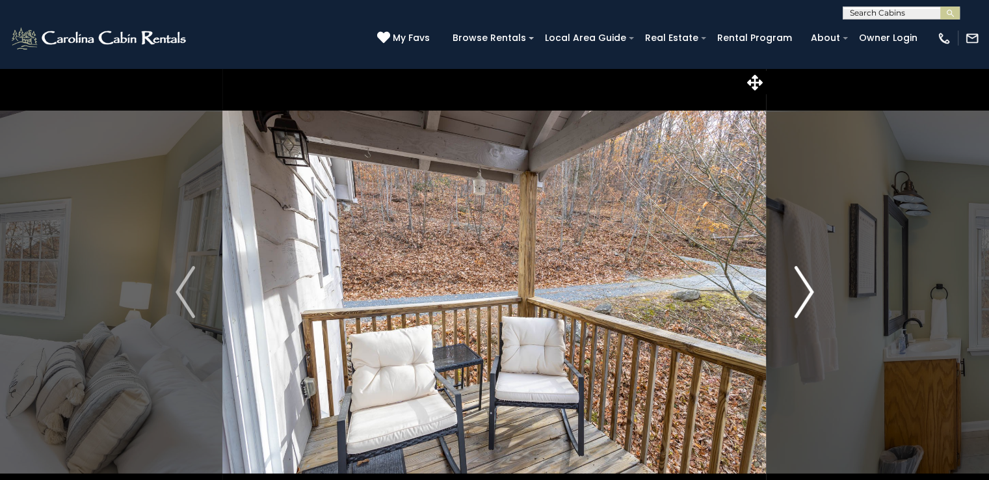
click at [803, 302] on img "Next" at bounding box center [804, 292] width 20 height 52
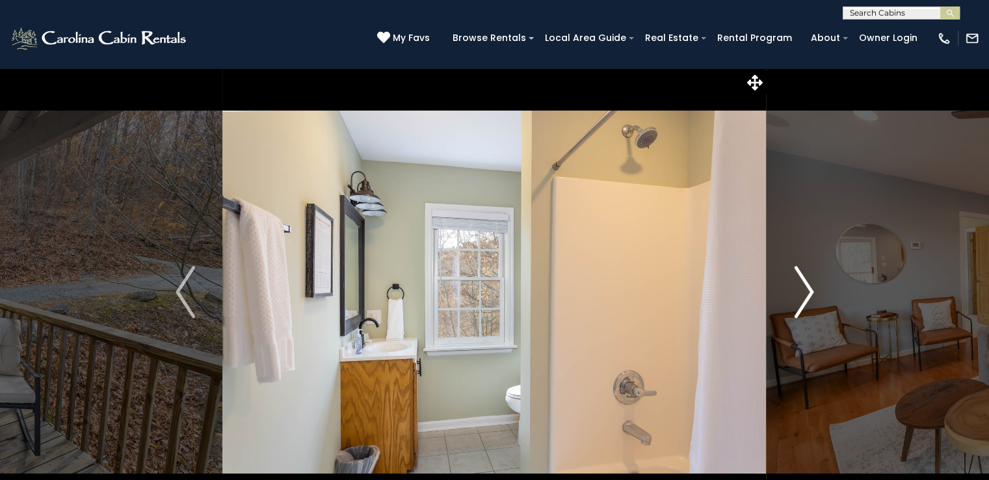
click at [803, 302] on img "Next" at bounding box center [804, 292] width 20 height 52
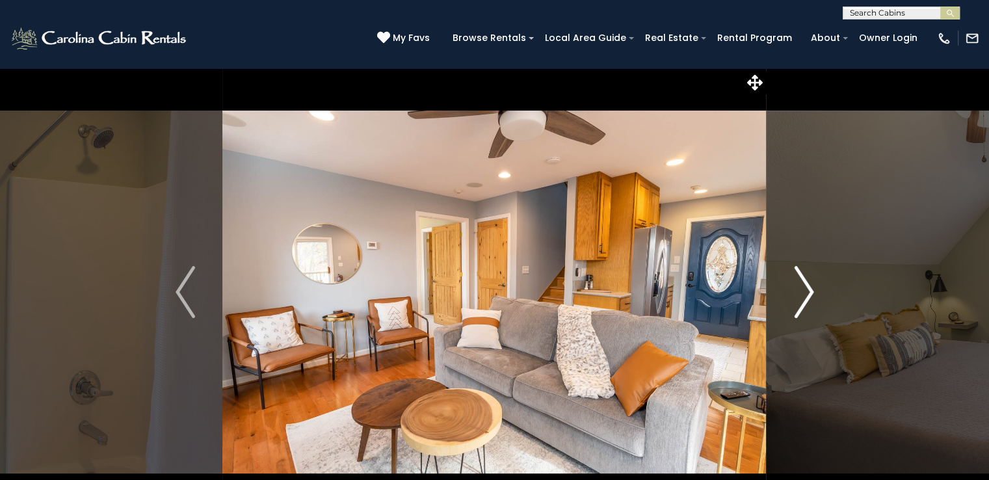
click at [803, 302] on img "Next" at bounding box center [804, 292] width 20 height 52
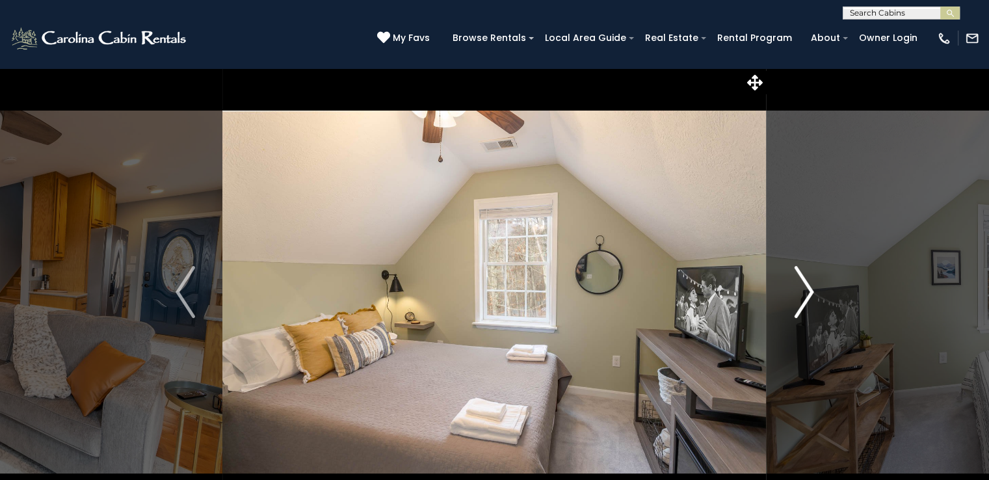
click at [803, 302] on img "Next" at bounding box center [804, 292] width 20 height 52
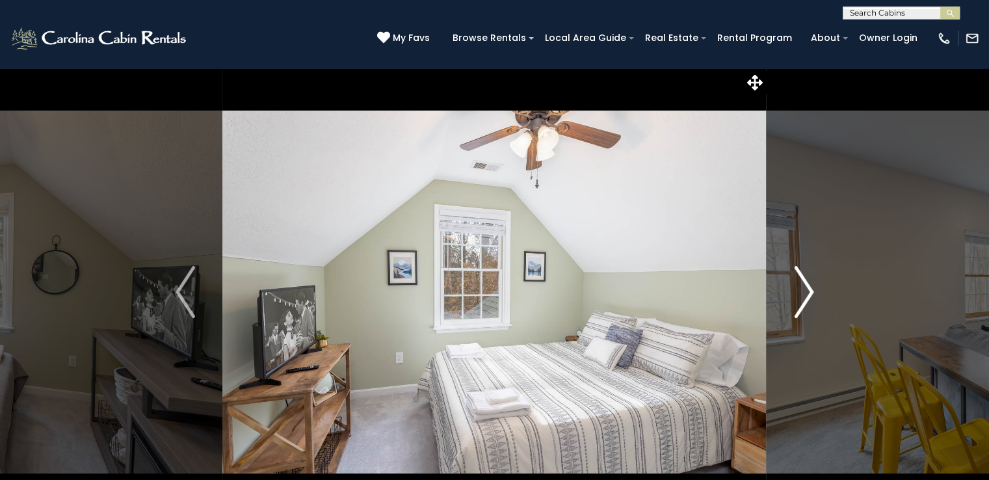
click at [803, 302] on img "Next" at bounding box center [804, 292] width 20 height 52
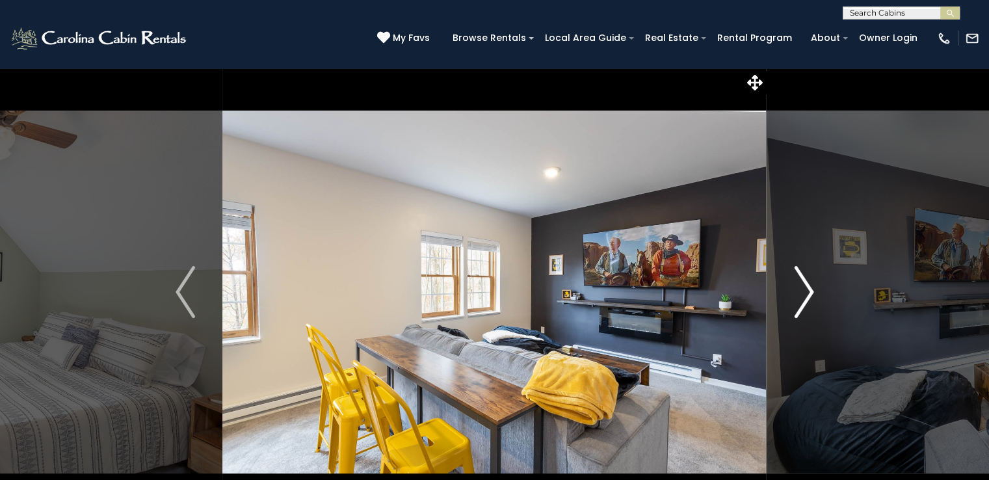
click at [803, 302] on img "Next" at bounding box center [804, 292] width 20 height 52
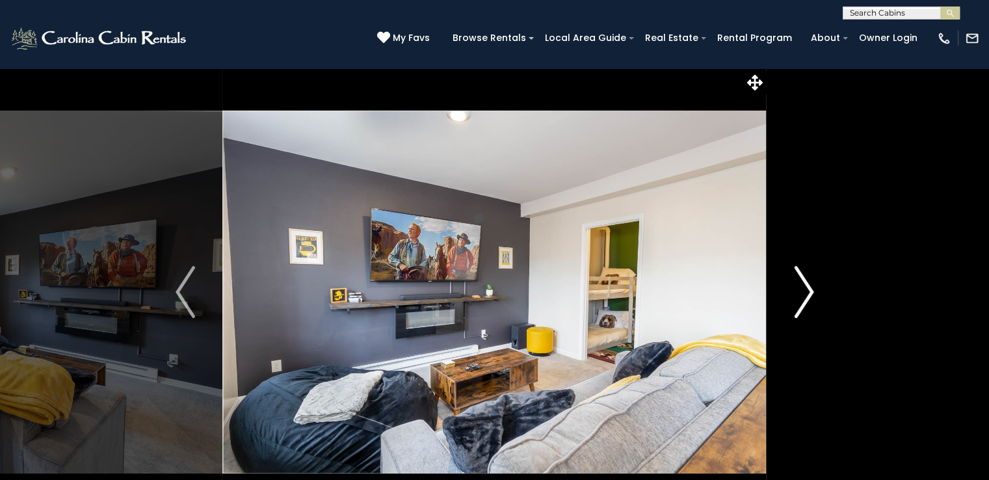
click at [803, 302] on img "Next" at bounding box center [804, 292] width 20 height 52
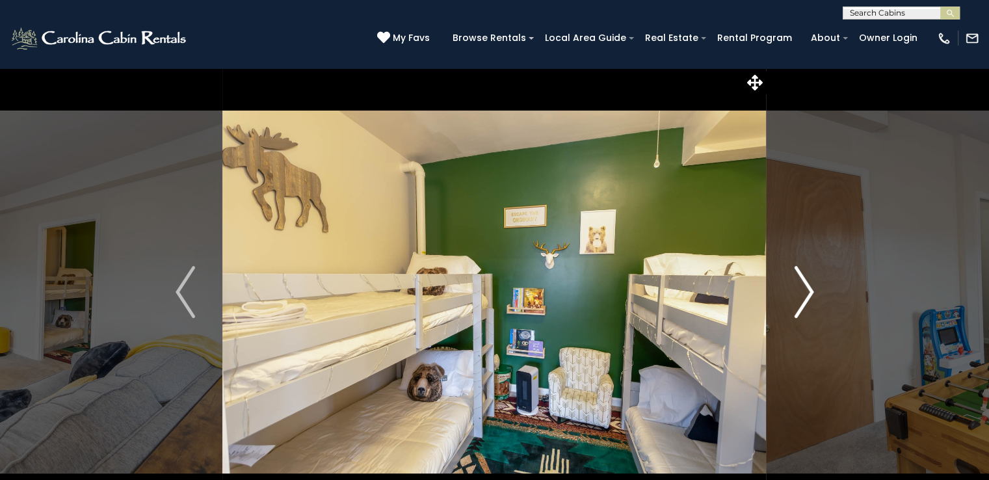
click at [803, 302] on img "Next" at bounding box center [804, 292] width 20 height 52
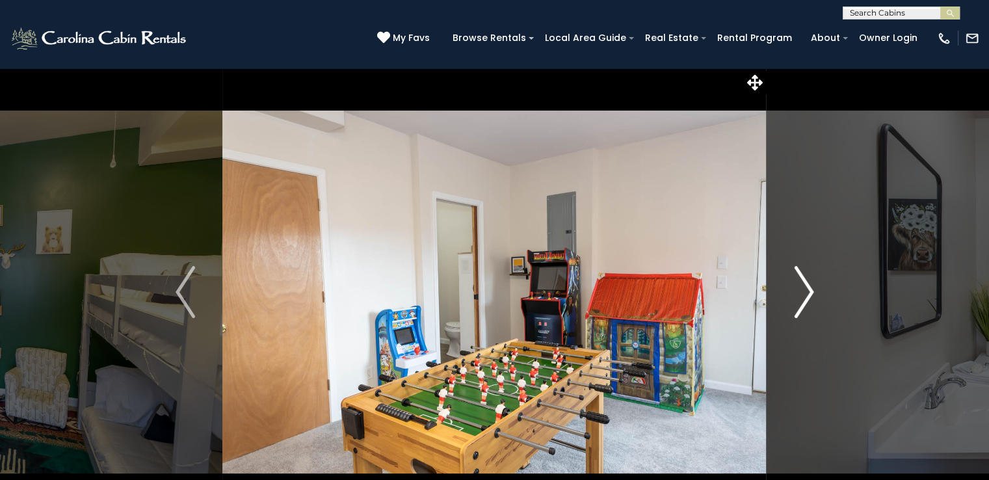
click at [803, 302] on img "Next" at bounding box center [804, 292] width 20 height 52
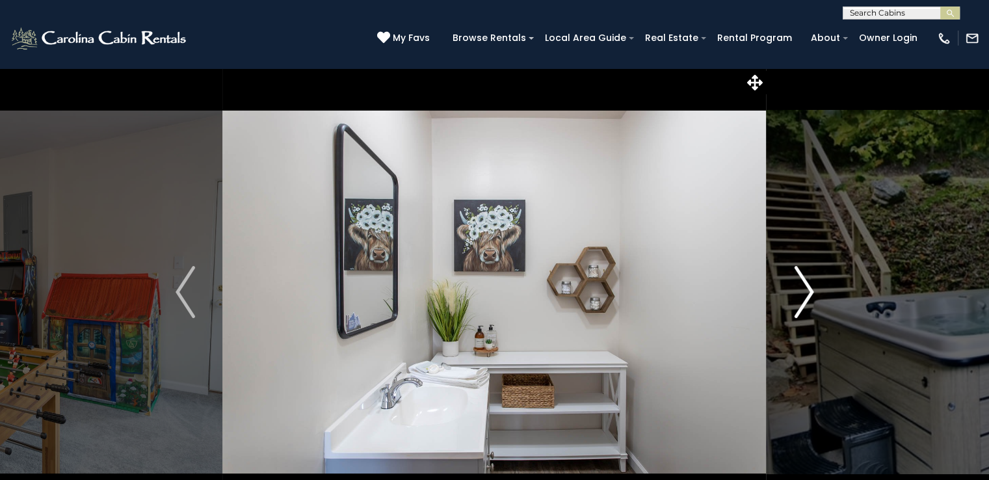
click at [803, 302] on img "Next" at bounding box center [804, 292] width 20 height 52
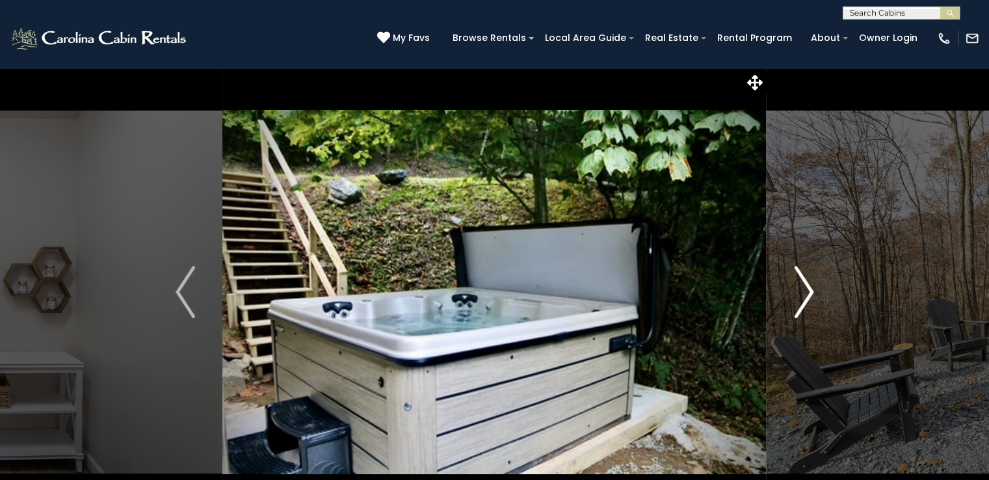
click at [803, 302] on img "Next" at bounding box center [804, 292] width 20 height 52
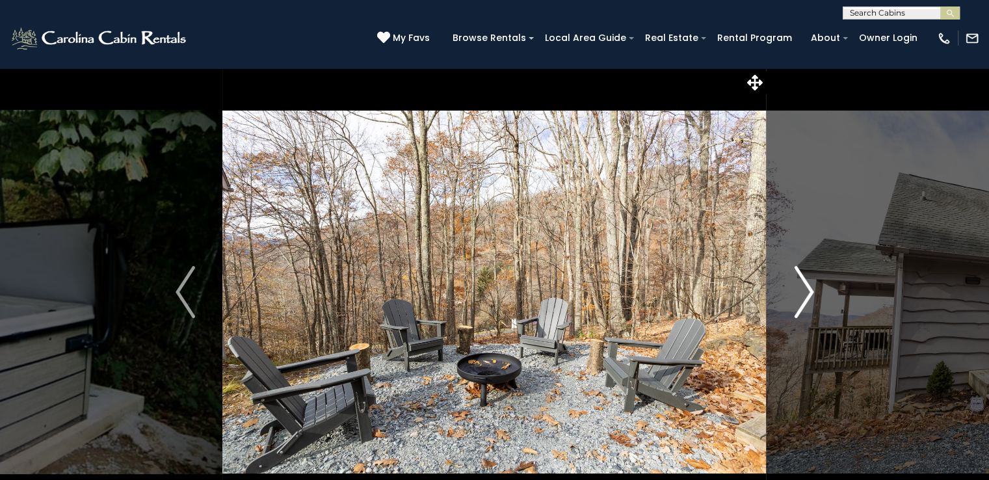
click at [803, 302] on img "Next" at bounding box center [804, 292] width 20 height 52
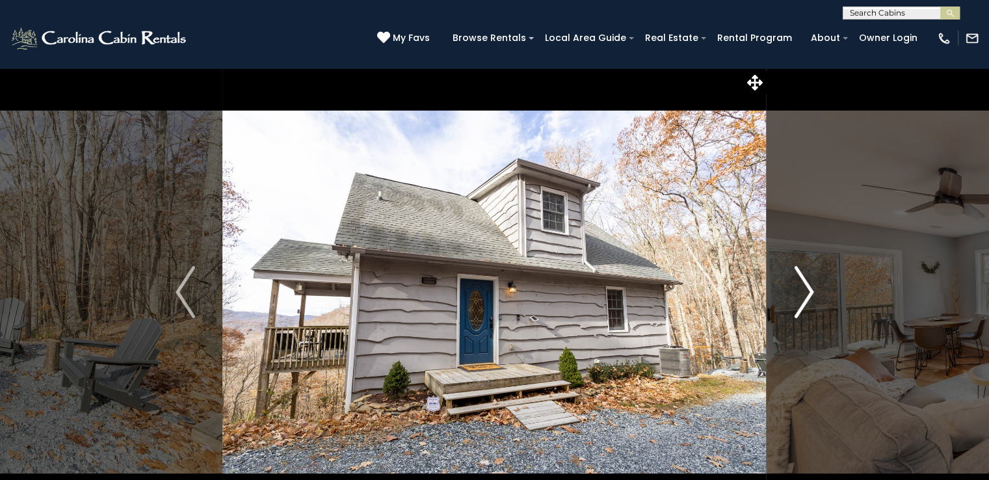
click at [803, 302] on img "Next" at bounding box center [804, 292] width 20 height 52
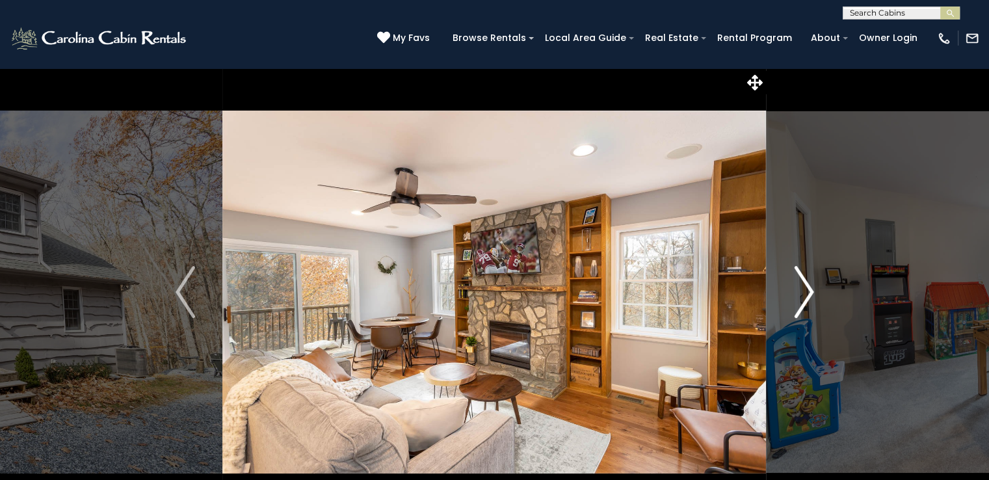
click at [803, 302] on img "Next" at bounding box center [804, 292] width 20 height 52
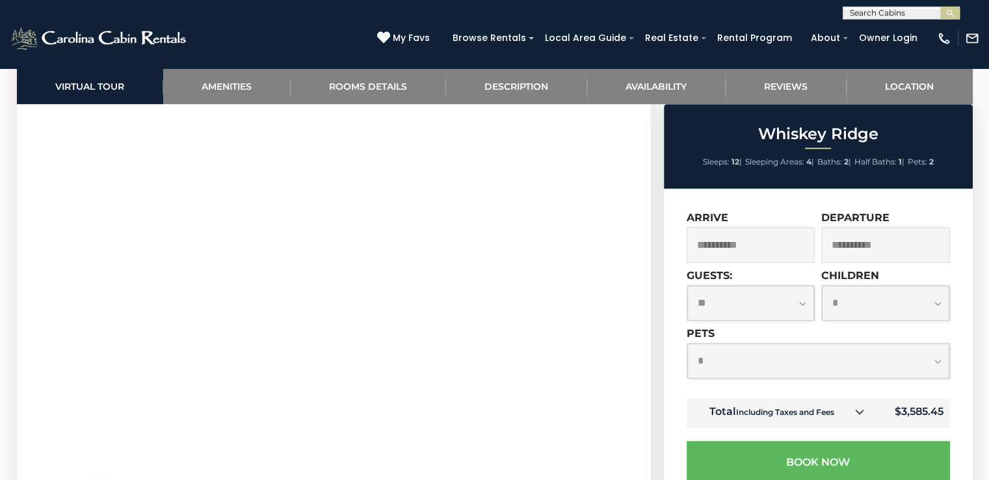
scroll to position [226, 0]
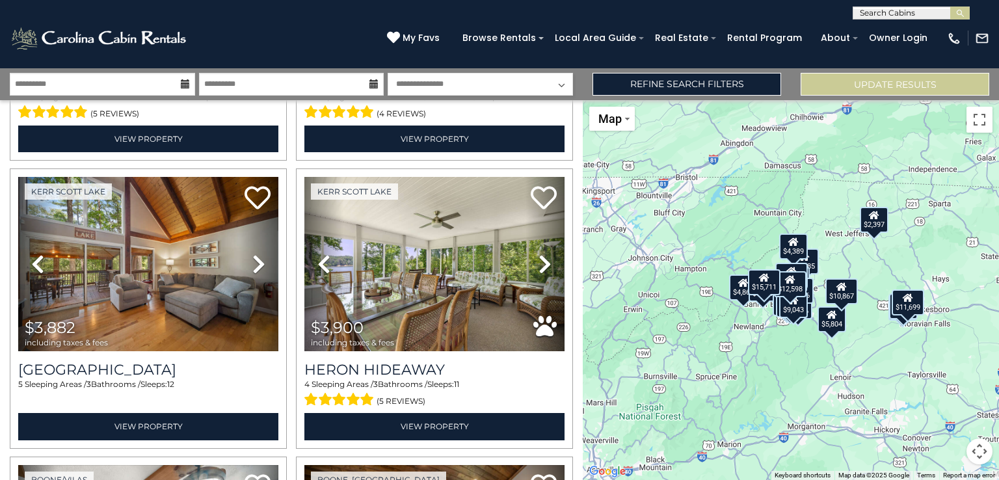
scroll to position [280, 0]
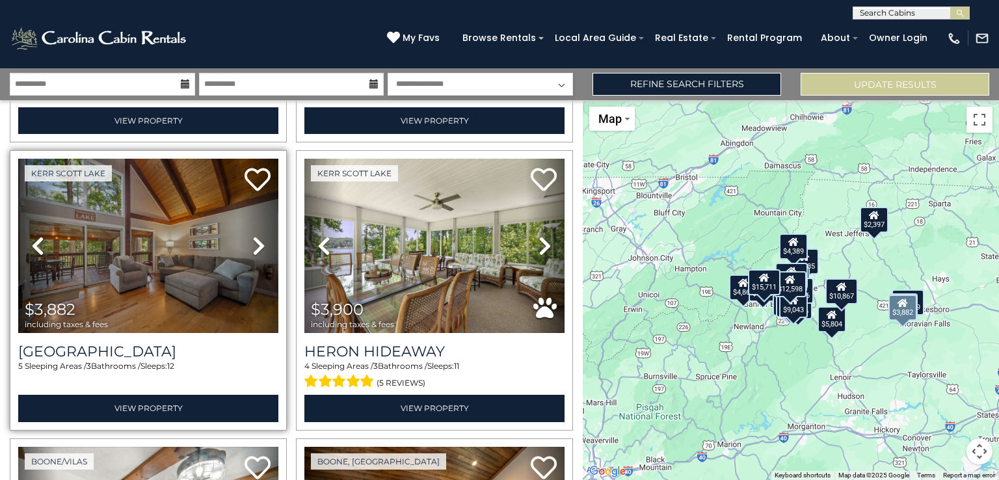
click at [254, 241] on icon at bounding box center [258, 245] width 13 height 21
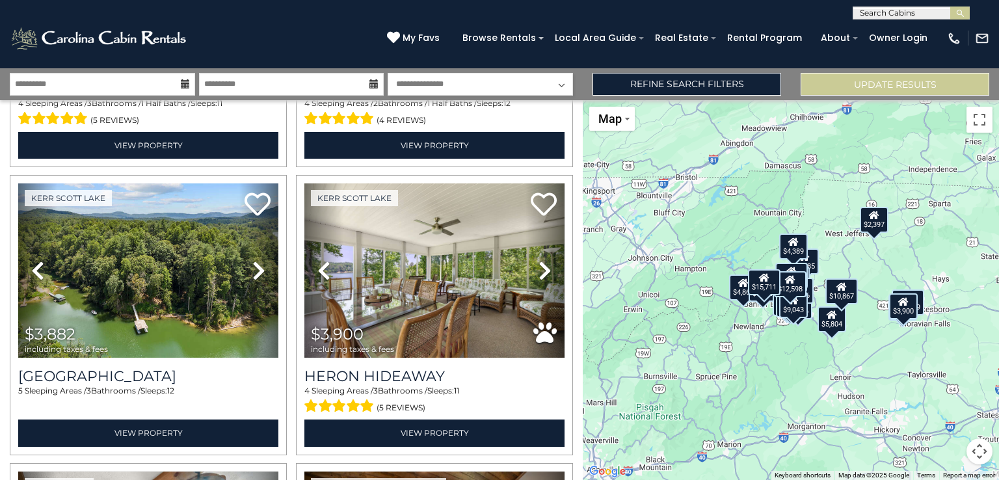
scroll to position [307, 0]
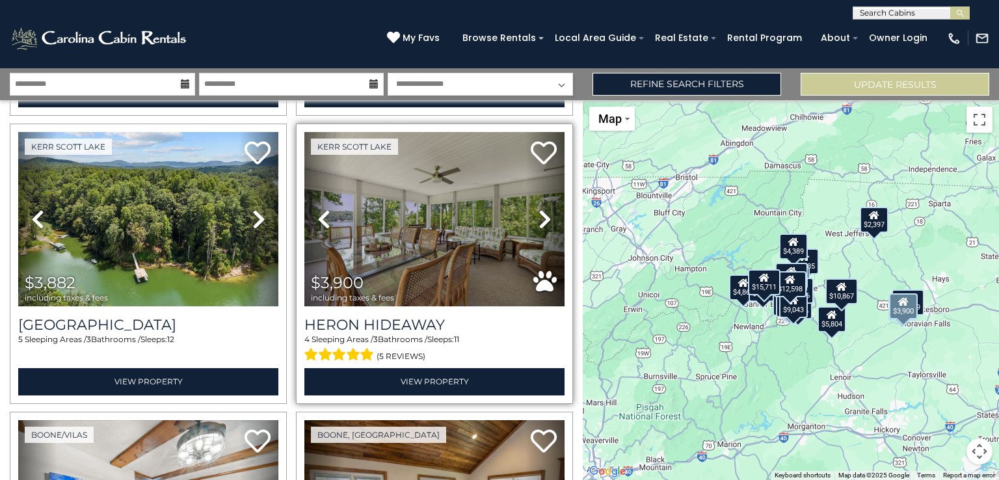
click at [539, 222] on icon at bounding box center [545, 219] width 13 height 21
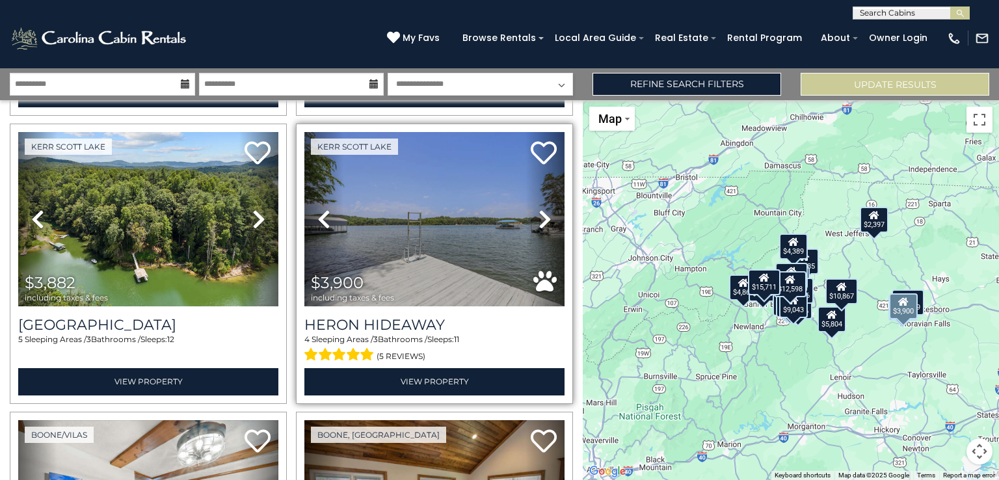
click at [539, 222] on icon at bounding box center [545, 219] width 13 height 21
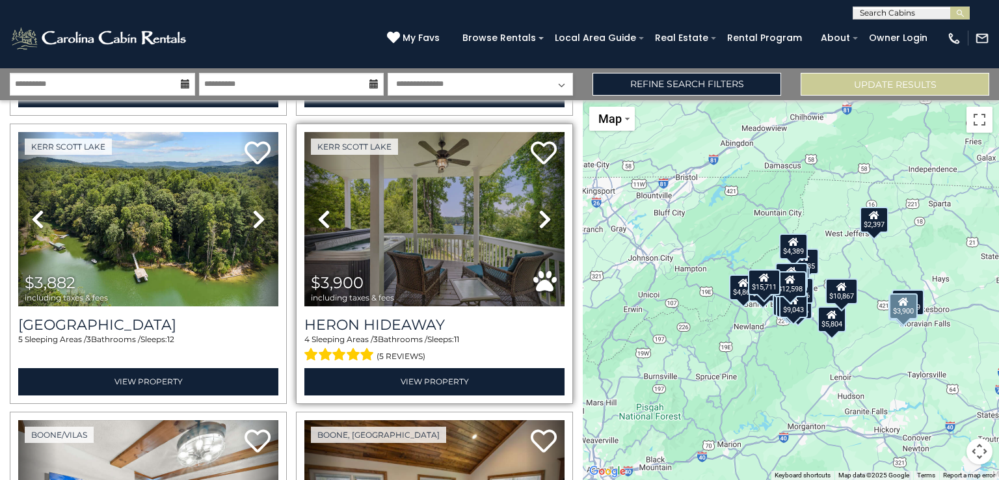
click at [539, 222] on icon at bounding box center [545, 219] width 13 height 21
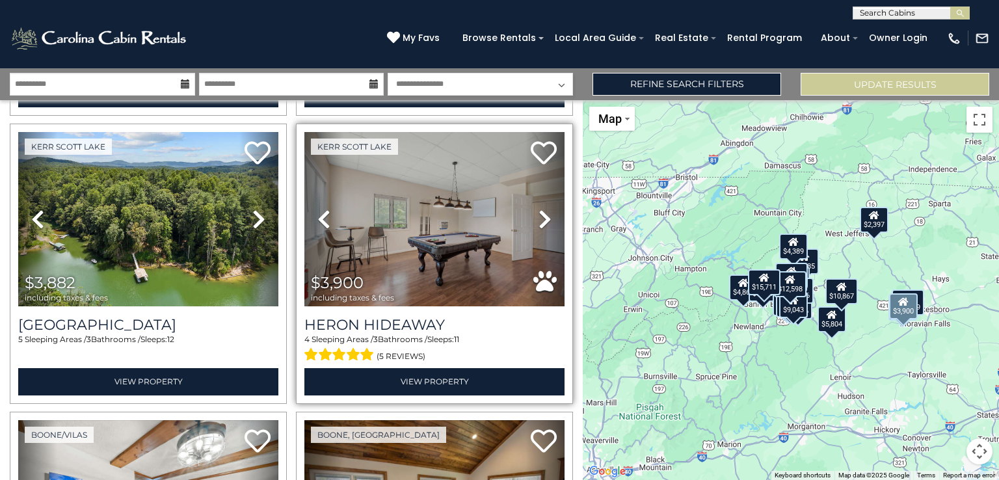
click at [539, 222] on icon at bounding box center [545, 219] width 13 height 21
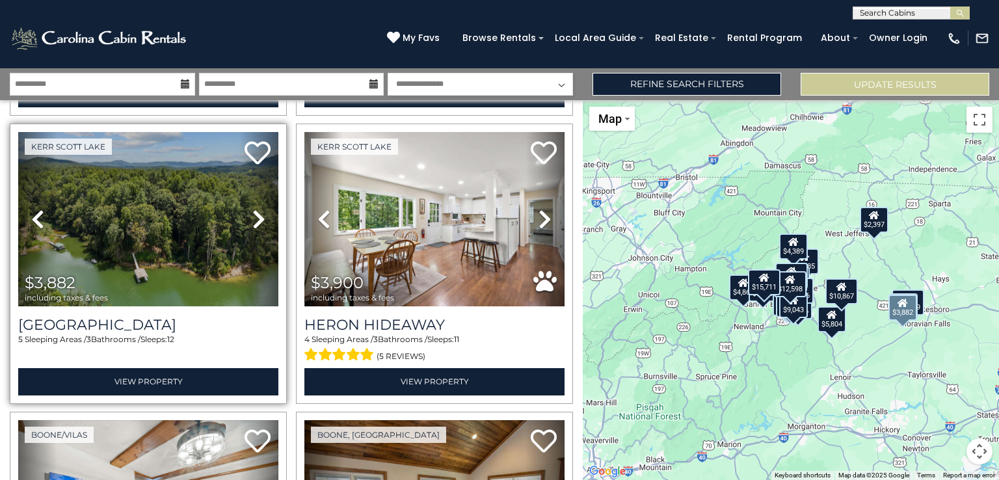
click at [256, 218] on icon at bounding box center [258, 219] width 13 height 21
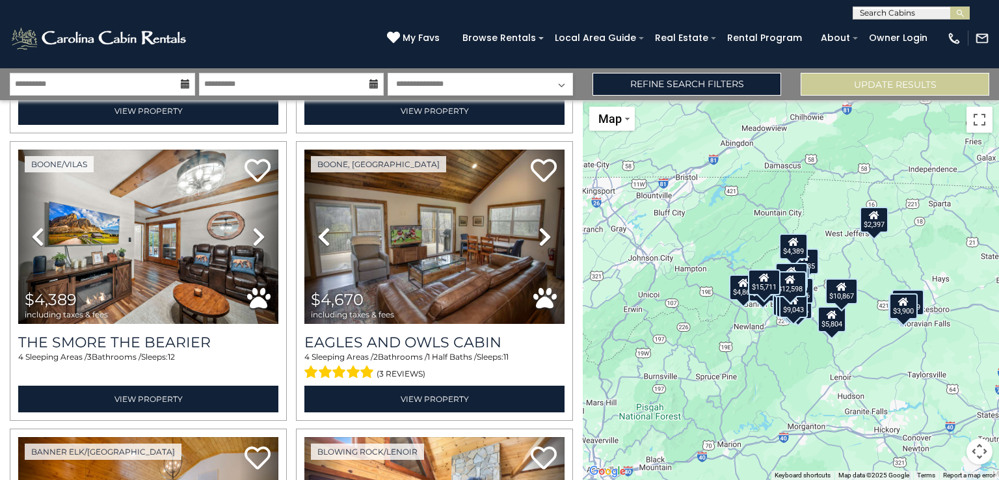
scroll to position [592, 0]
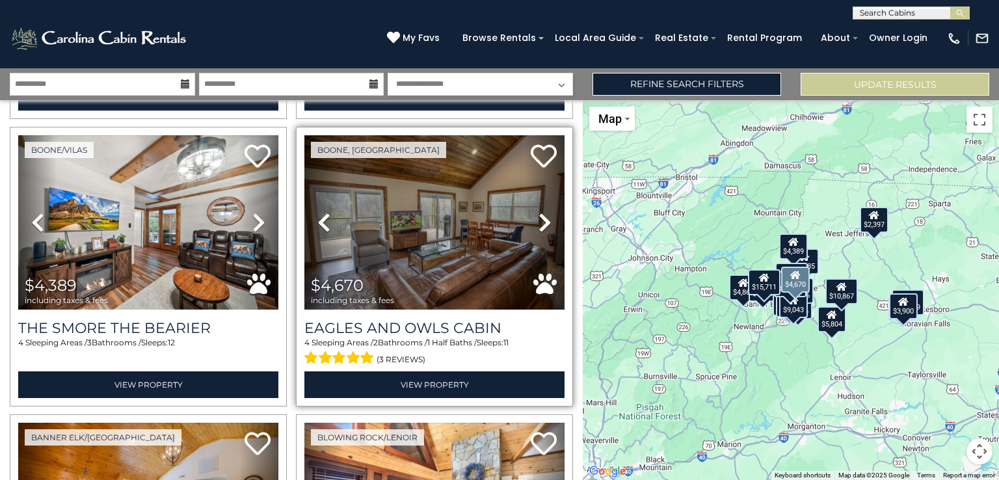
click at [541, 220] on icon at bounding box center [545, 222] width 13 height 21
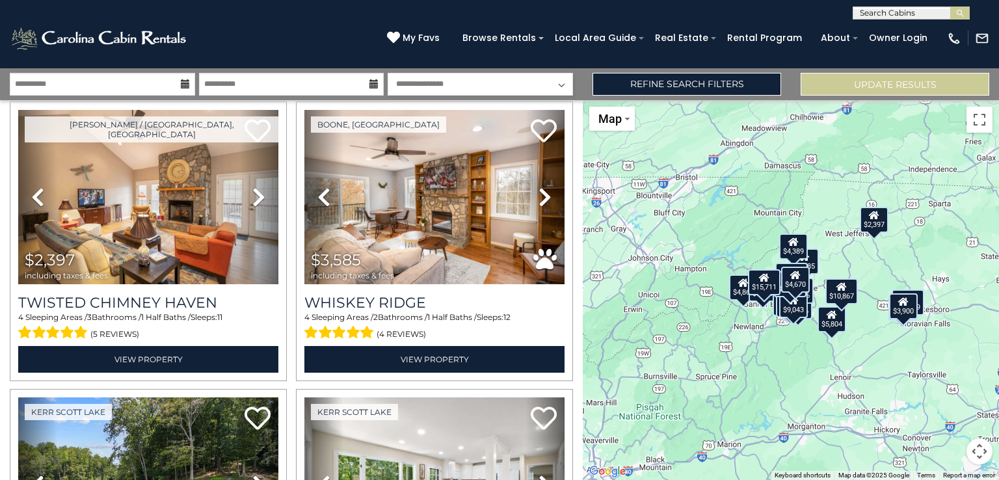
scroll to position [0, 0]
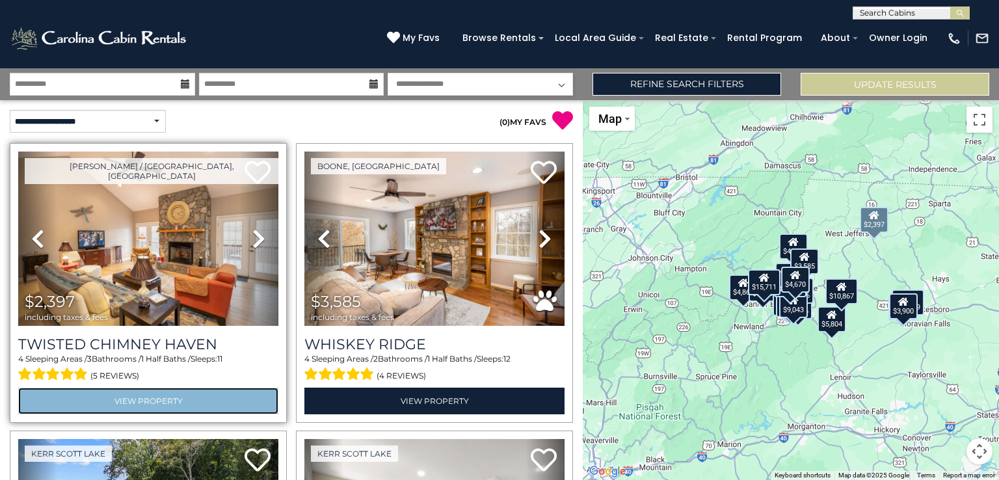
click at [113, 402] on link "View Property" at bounding box center [148, 401] width 260 height 27
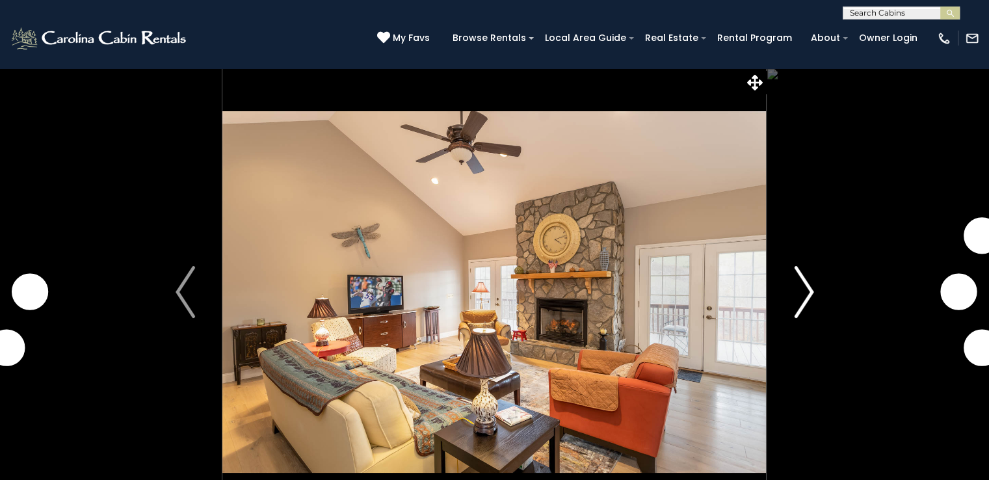
click at [807, 293] on img "Next" at bounding box center [804, 292] width 20 height 52
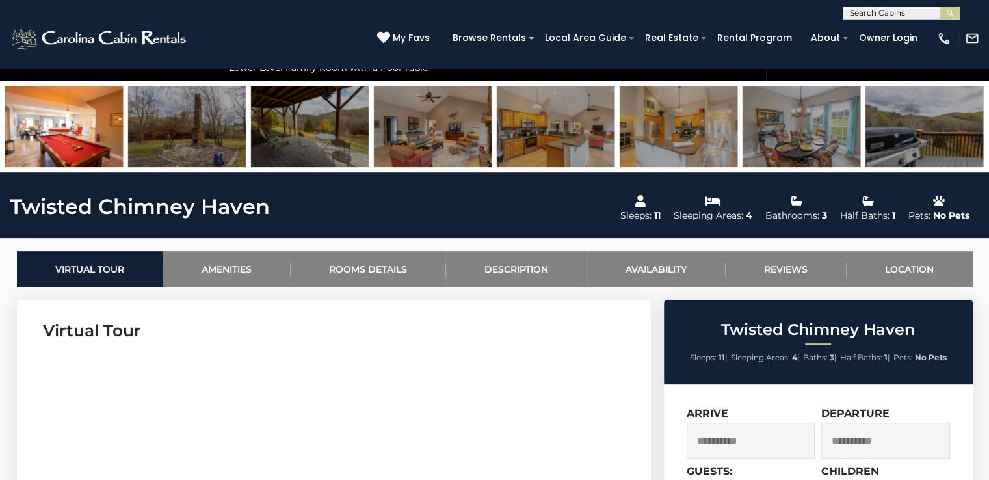
scroll to position [440, 0]
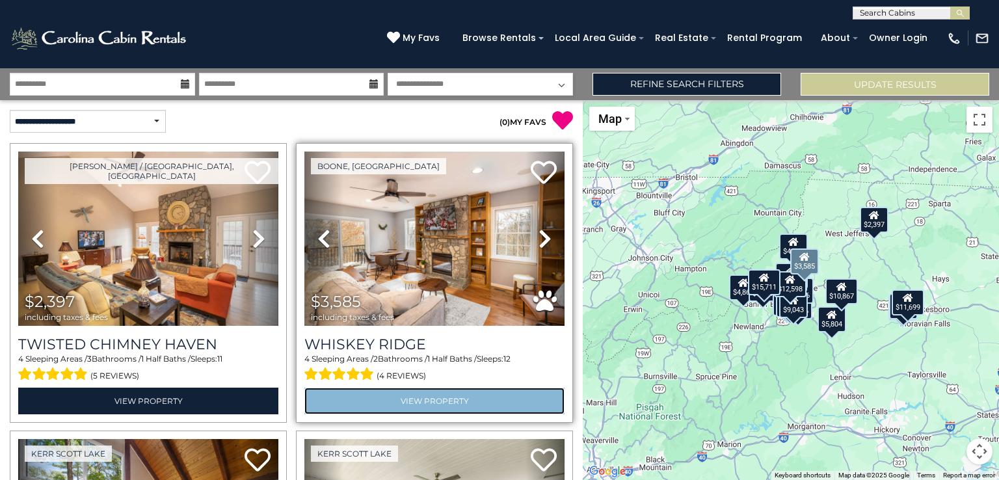
click at [358, 405] on link "View Property" at bounding box center [434, 401] width 260 height 27
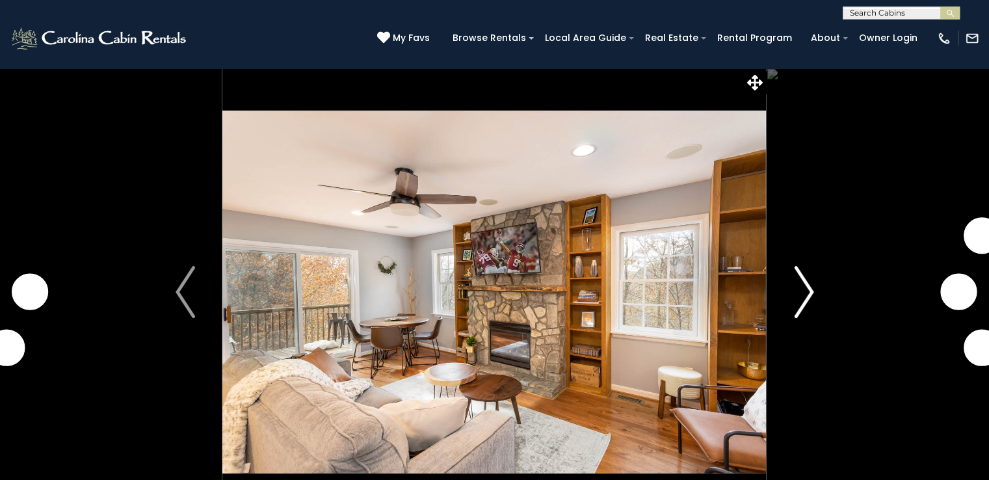
click at [799, 280] on img "Next" at bounding box center [804, 292] width 20 height 52
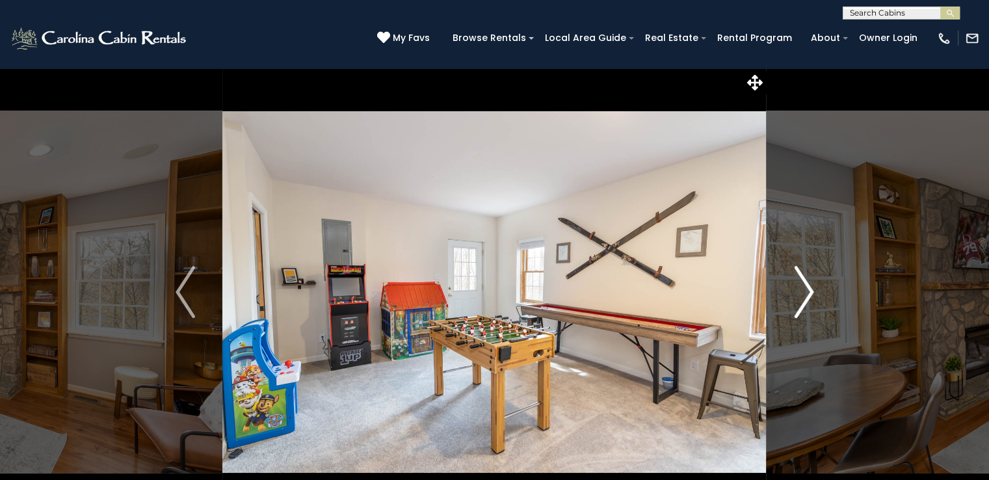
click at [804, 289] on img "Next" at bounding box center [804, 292] width 20 height 52
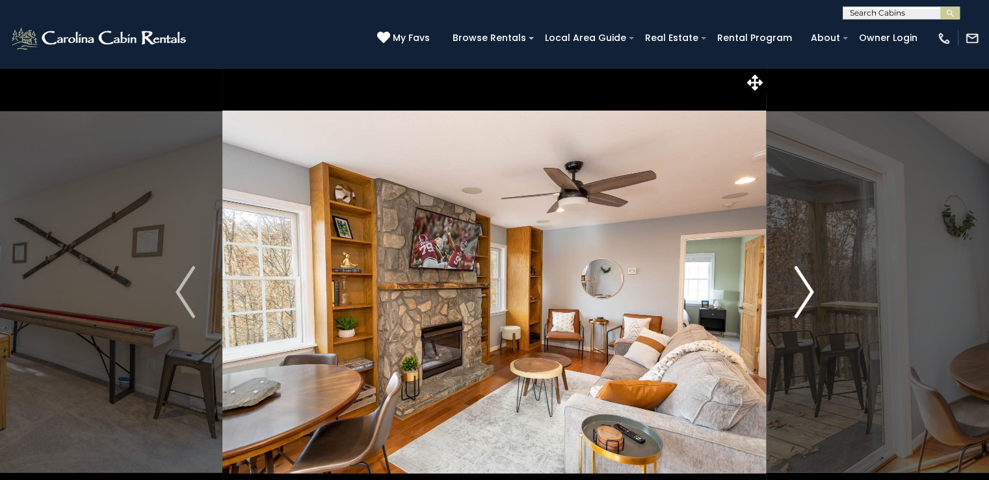
click at [804, 289] on img "Next" at bounding box center [804, 292] width 20 height 52
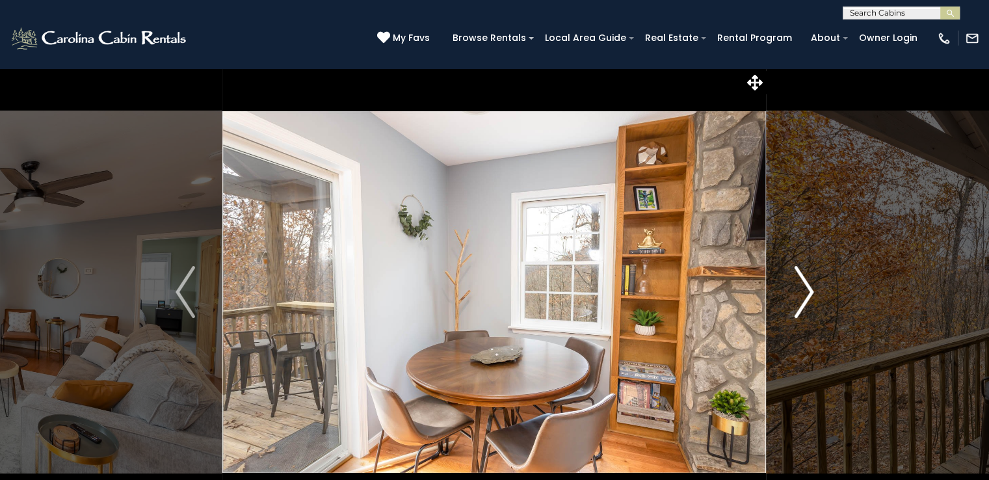
click at [804, 289] on img "Next" at bounding box center [804, 292] width 20 height 52
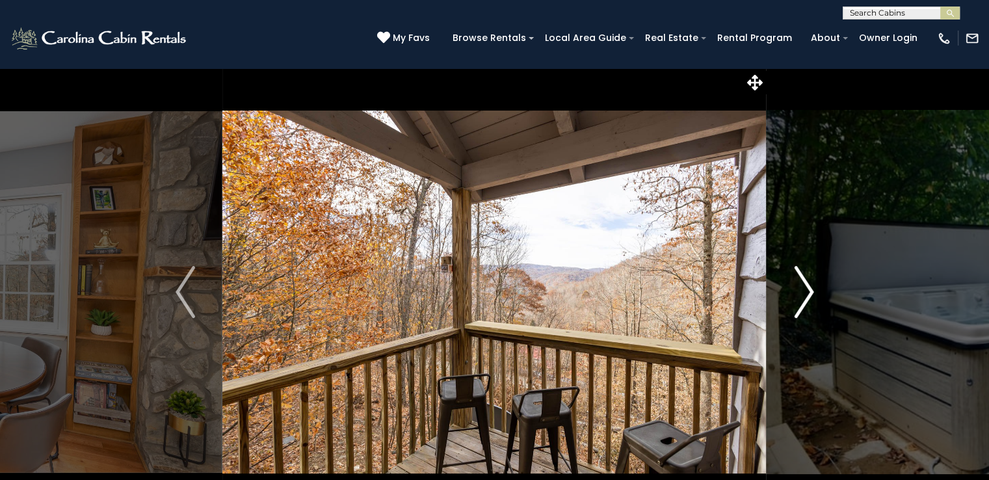
click at [804, 289] on img "Next" at bounding box center [804, 292] width 20 height 52
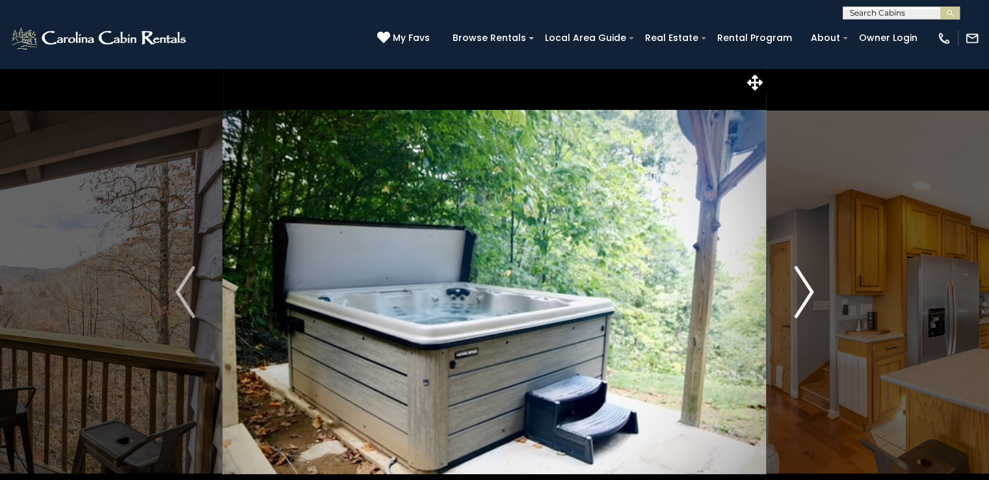
click at [804, 289] on img "Next" at bounding box center [804, 292] width 20 height 52
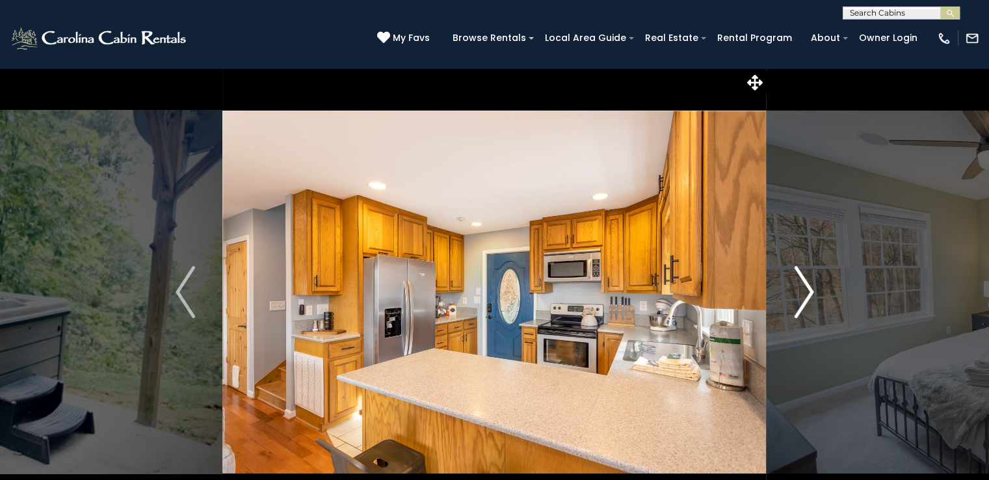
click at [804, 289] on img "Next" at bounding box center [804, 292] width 20 height 52
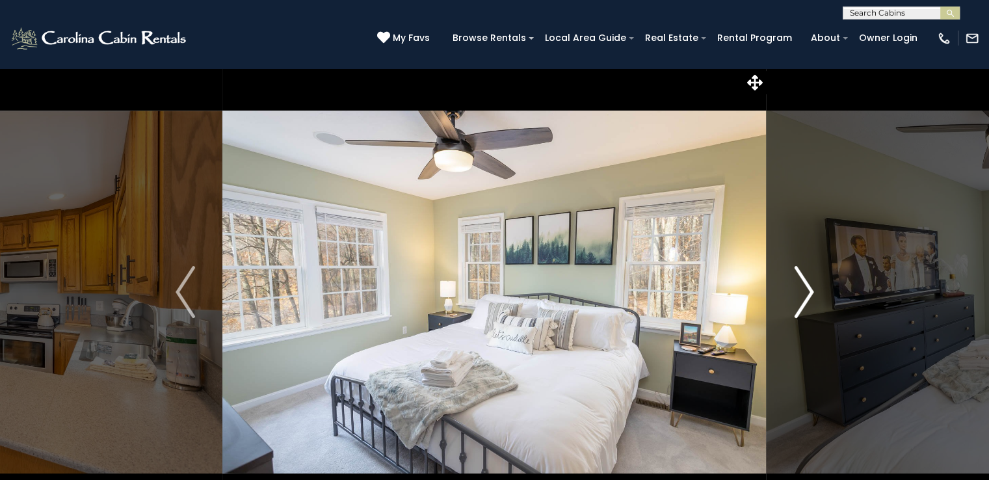
click at [804, 289] on img "Next" at bounding box center [804, 292] width 20 height 52
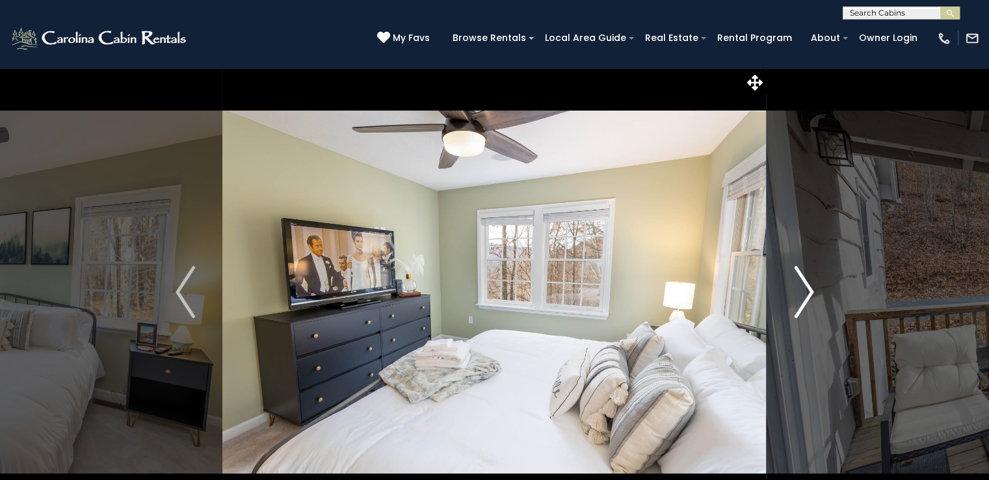
click at [804, 289] on img "Next" at bounding box center [804, 292] width 20 height 52
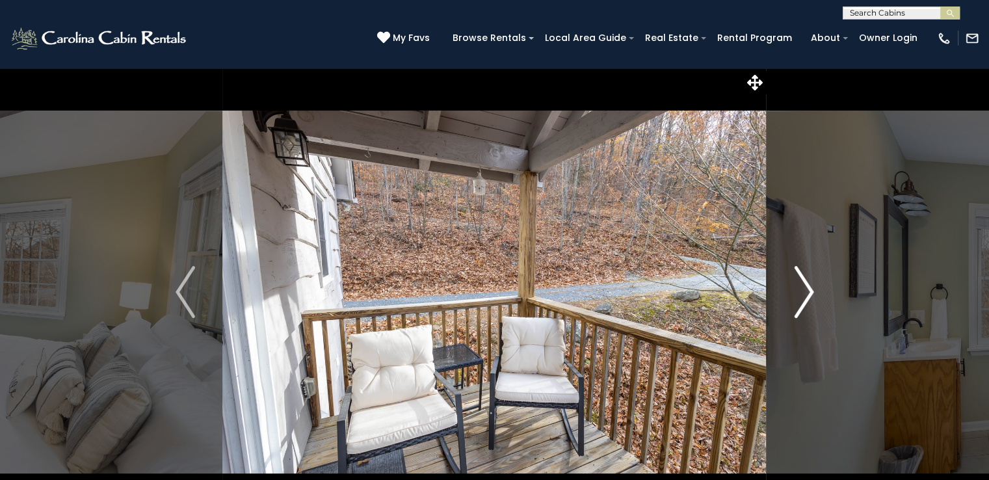
click at [804, 289] on img "Next" at bounding box center [804, 292] width 20 height 52
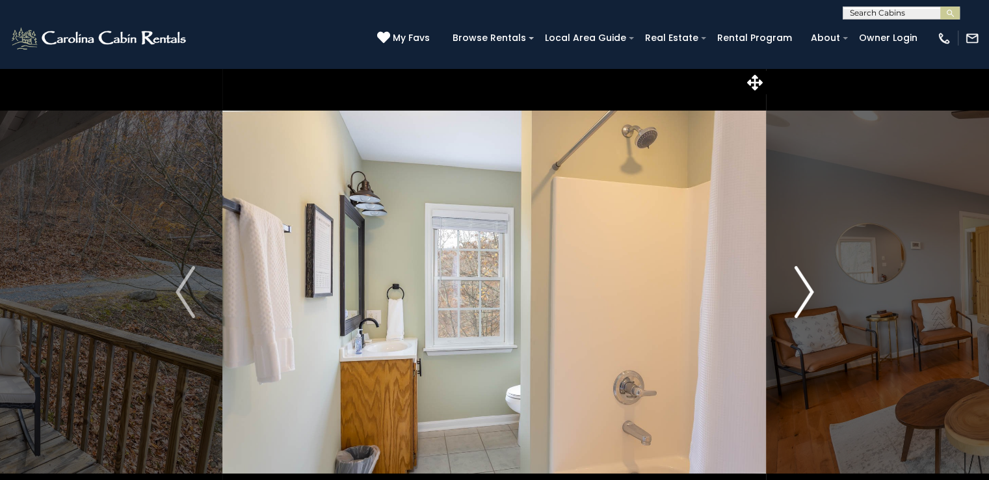
click at [804, 289] on img "Next" at bounding box center [804, 292] width 20 height 52
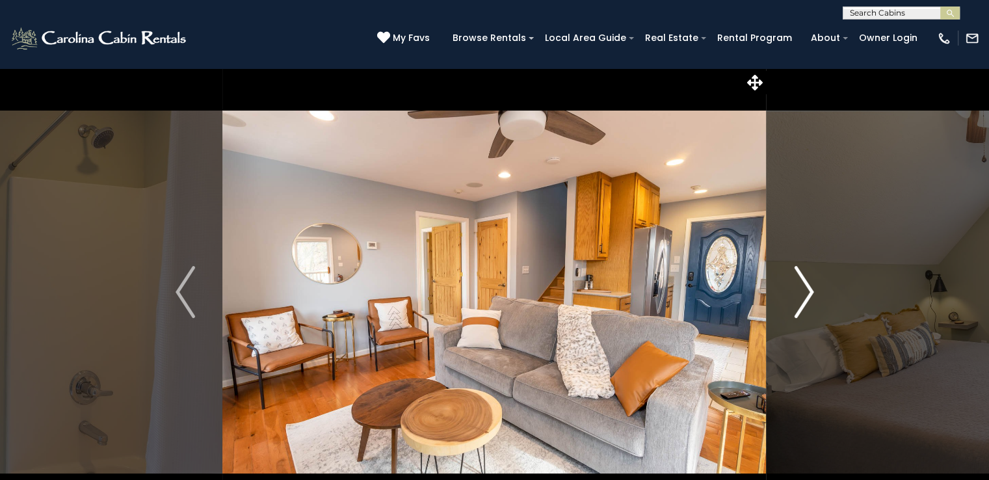
click at [804, 289] on img "Next" at bounding box center [804, 292] width 20 height 52
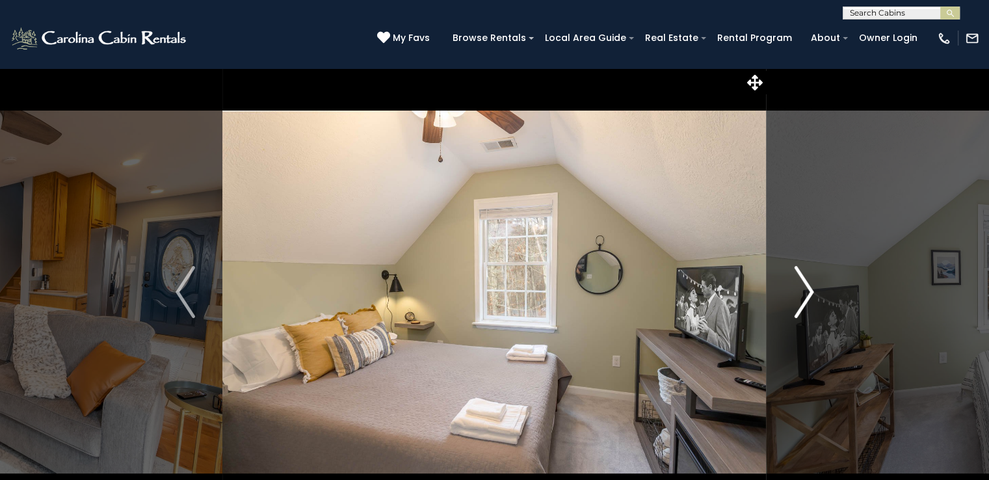
click at [804, 289] on img "Next" at bounding box center [804, 292] width 20 height 52
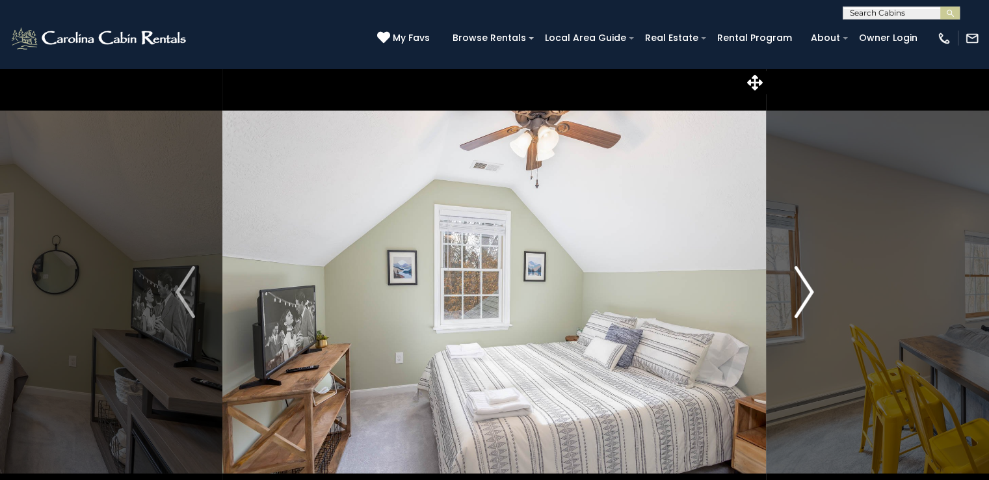
click at [804, 289] on img "Next" at bounding box center [804, 292] width 20 height 52
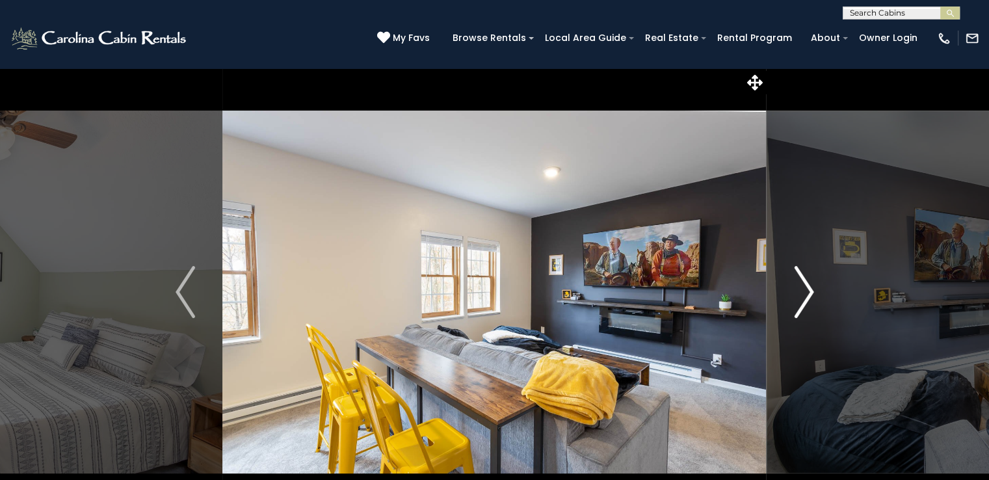
click at [804, 289] on img "Next" at bounding box center [804, 292] width 20 height 52
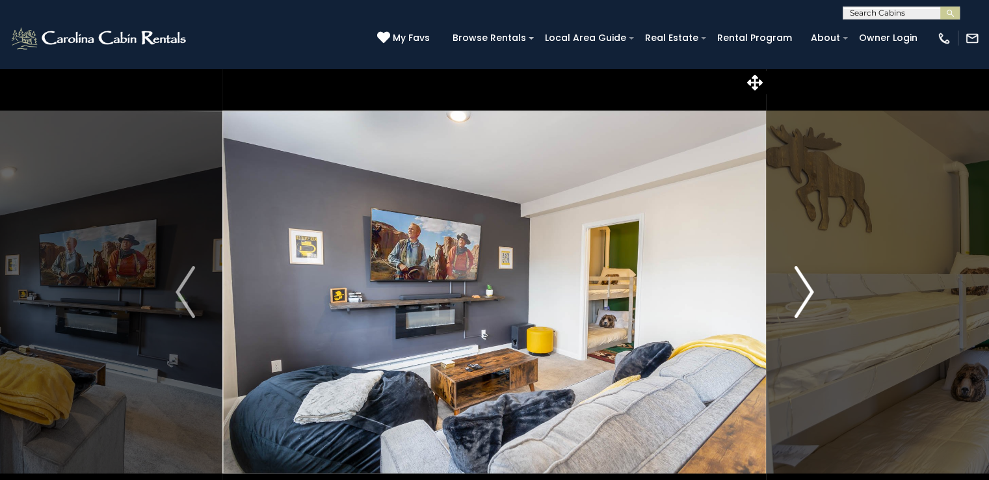
click at [804, 289] on img "Next" at bounding box center [804, 292] width 20 height 52
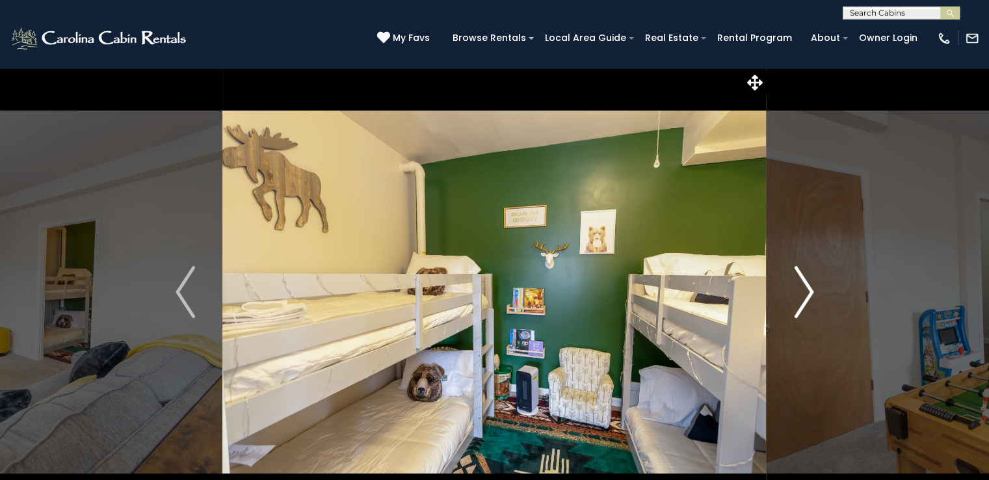
click at [804, 289] on img "Next" at bounding box center [804, 292] width 20 height 52
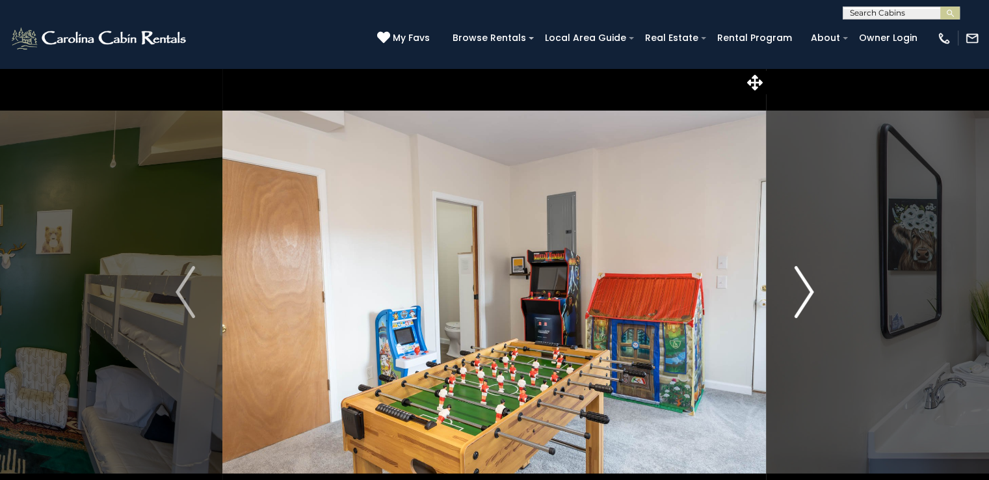
click at [804, 289] on img "Next" at bounding box center [804, 292] width 20 height 52
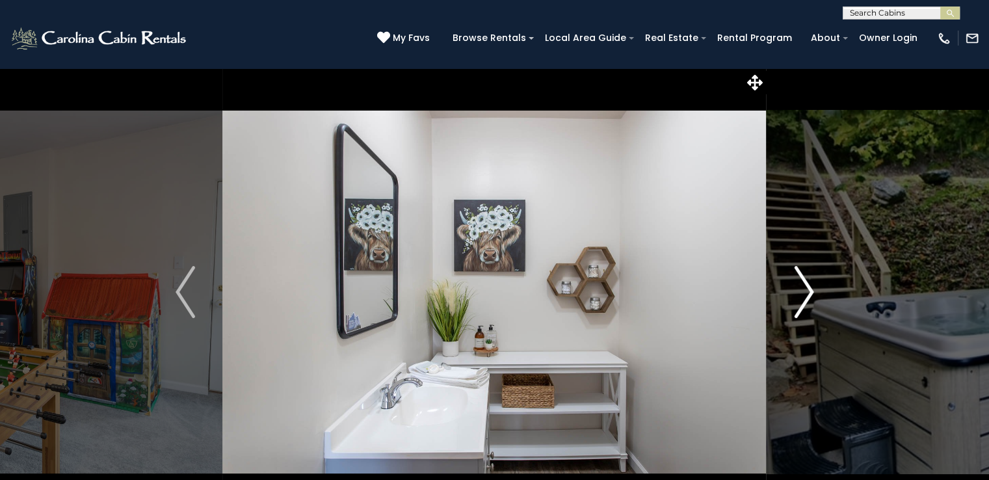
click at [804, 289] on img "Next" at bounding box center [804, 292] width 20 height 52
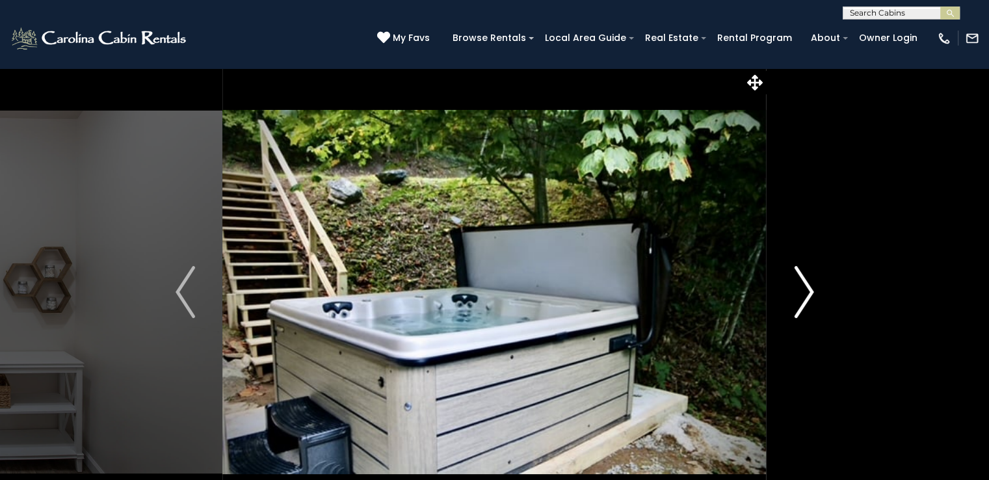
click at [804, 289] on img "Next" at bounding box center [804, 292] width 20 height 52
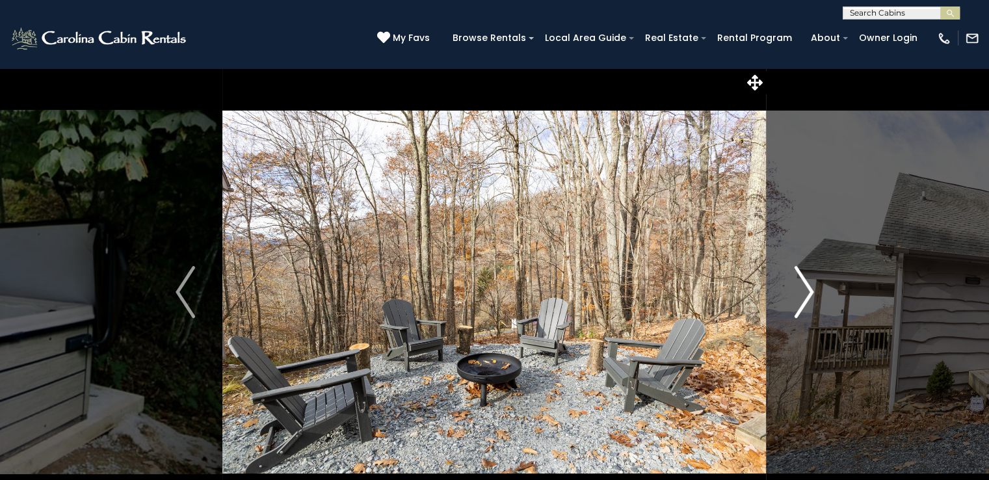
click at [804, 289] on img "Next" at bounding box center [804, 292] width 20 height 52
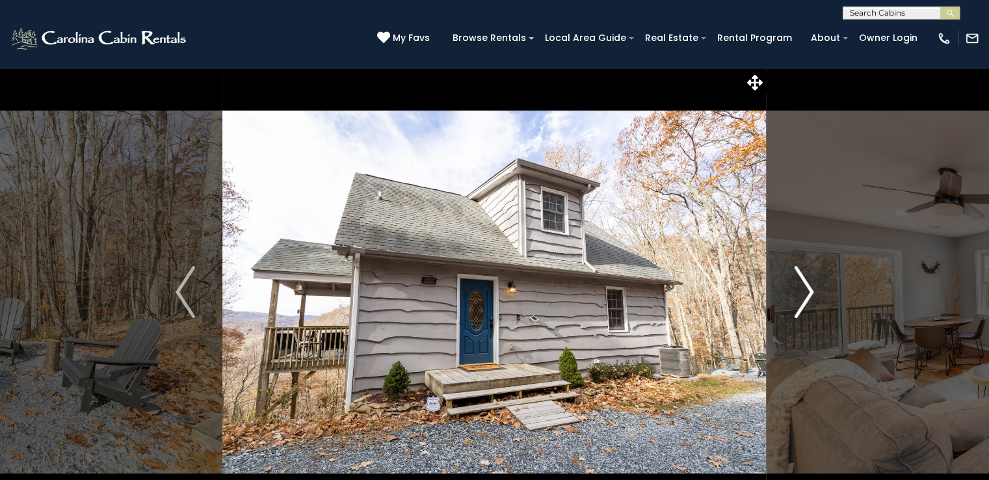
click at [804, 289] on img "Next" at bounding box center [804, 292] width 20 height 52
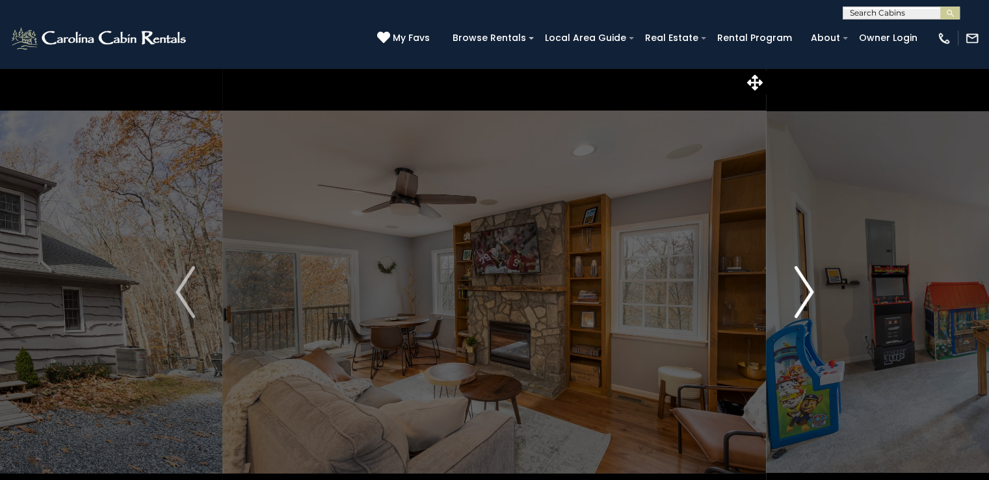
click at [804, 289] on img "Next" at bounding box center [804, 292] width 20 height 52
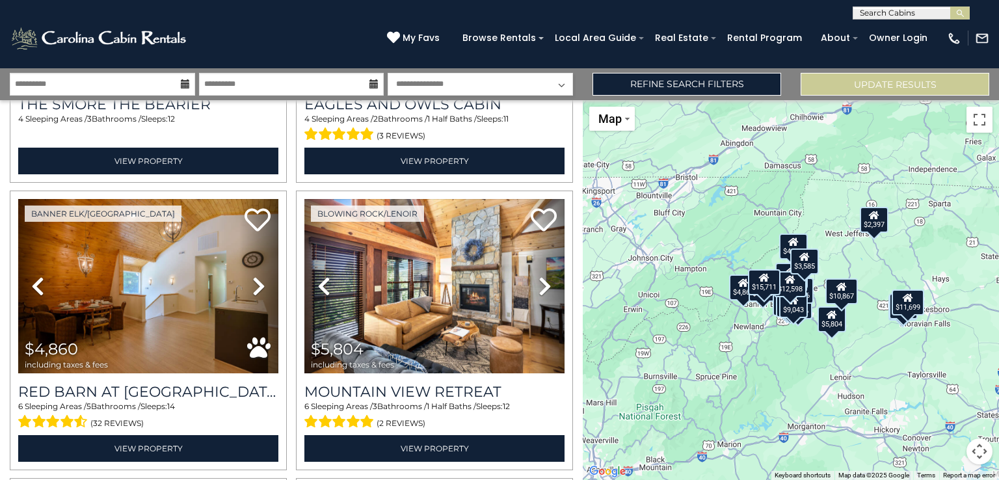
scroll to position [844, 0]
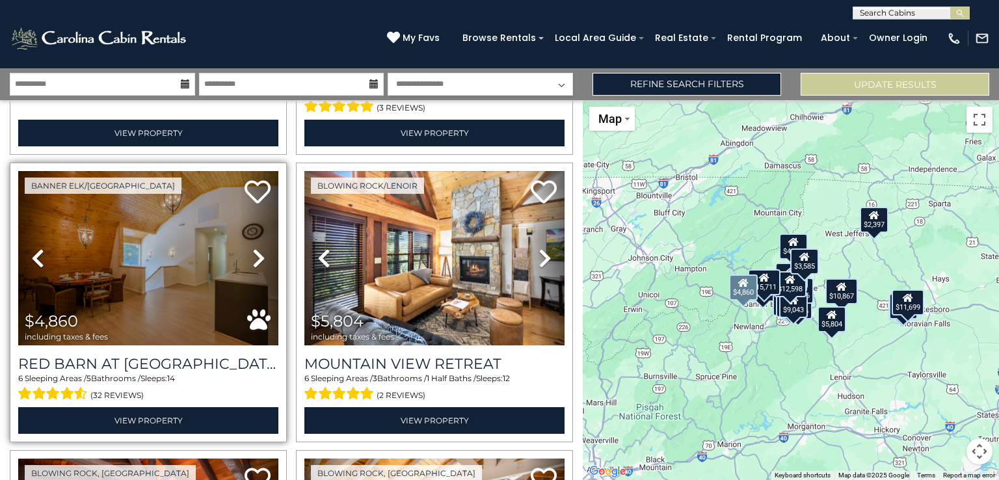
click at [254, 252] on icon at bounding box center [258, 258] width 13 height 21
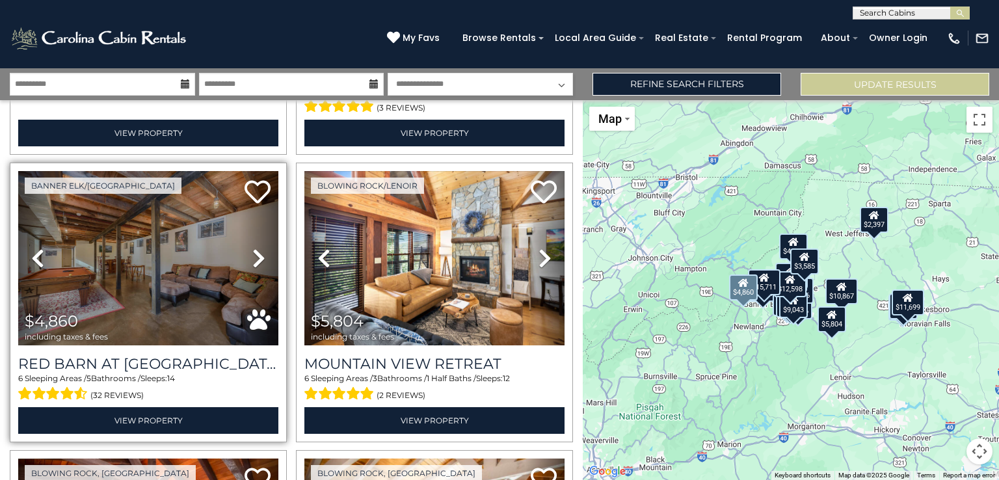
click at [254, 252] on icon at bounding box center [258, 258] width 13 height 21
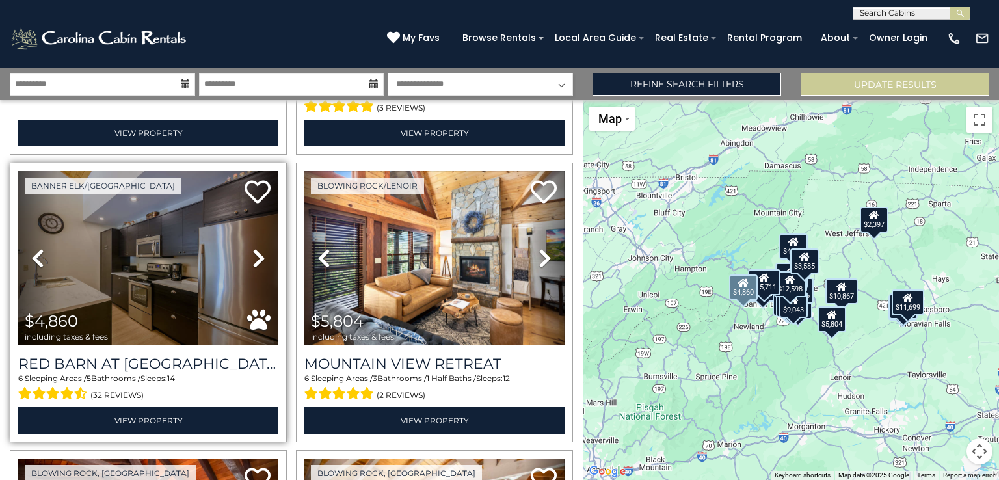
click at [254, 252] on icon at bounding box center [258, 258] width 13 height 21
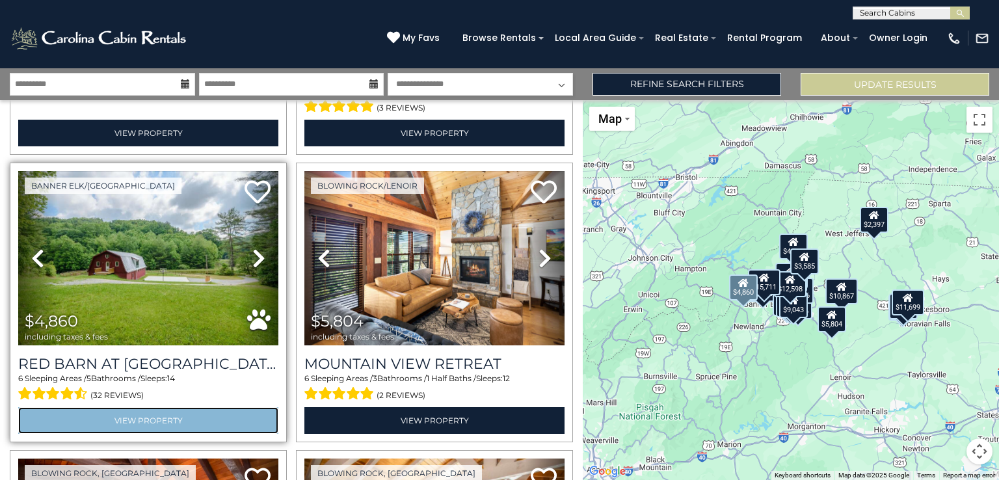
click at [167, 409] on link "View Property" at bounding box center [148, 420] width 260 height 27
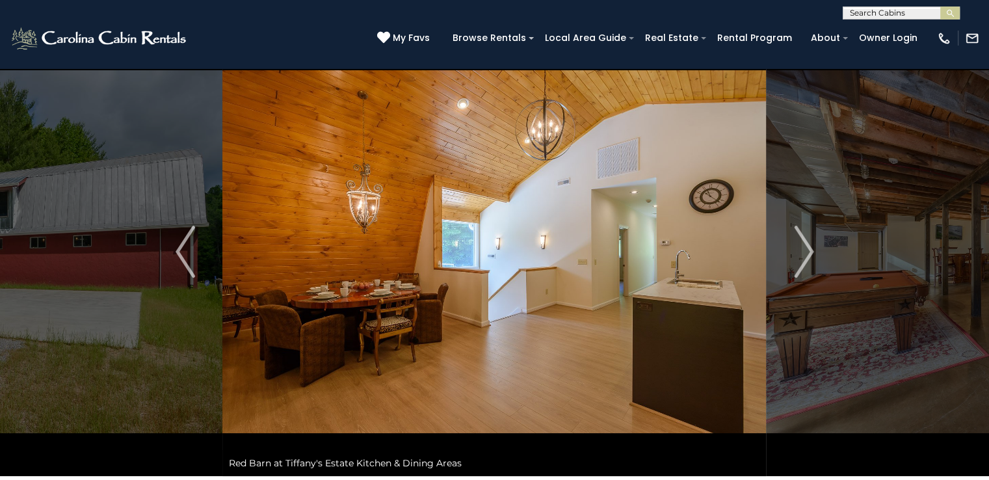
scroll to position [13, 0]
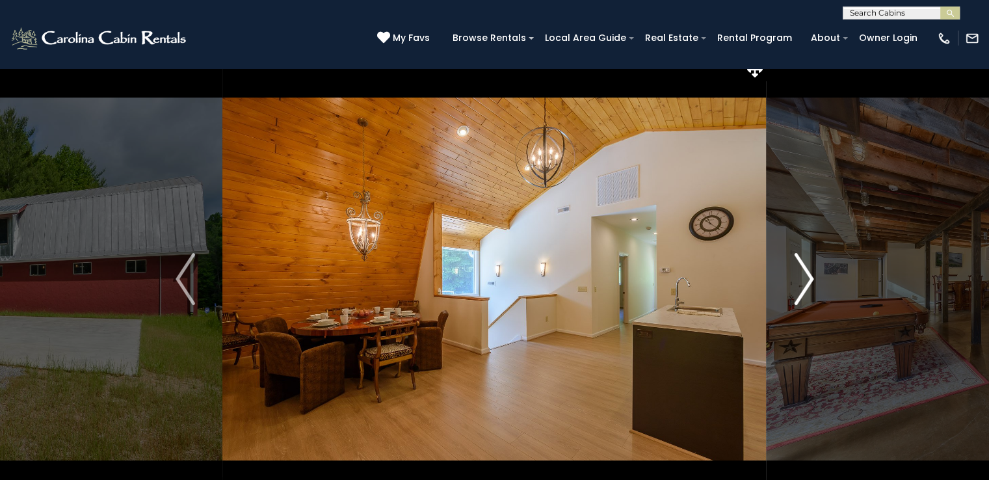
click at [799, 285] on img "Next" at bounding box center [804, 279] width 20 height 52
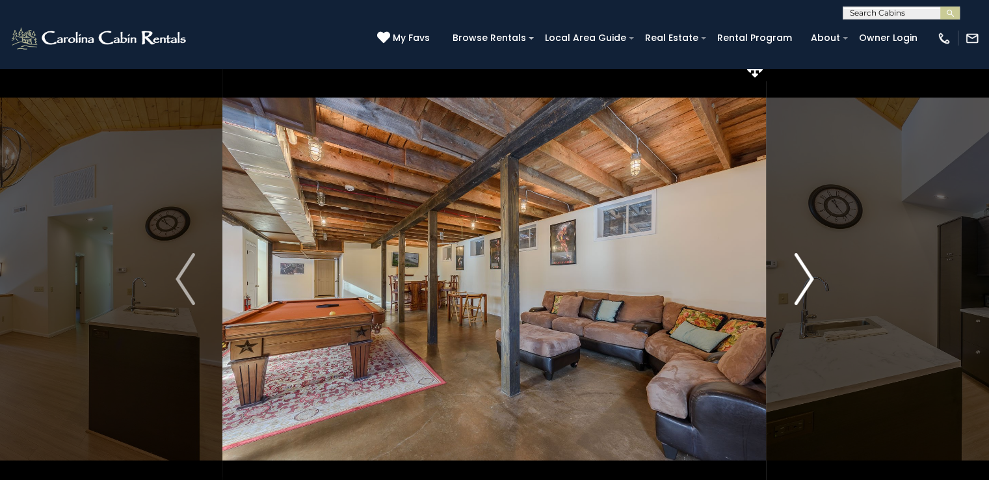
click at [799, 285] on img "Next" at bounding box center [804, 279] width 20 height 52
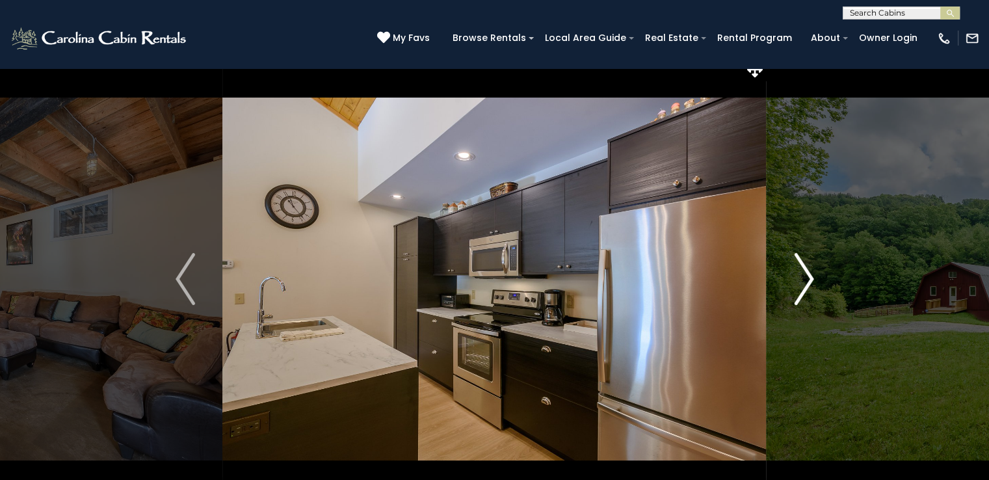
click at [799, 285] on img "Next" at bounding box center [804, 279] width 20 height 52
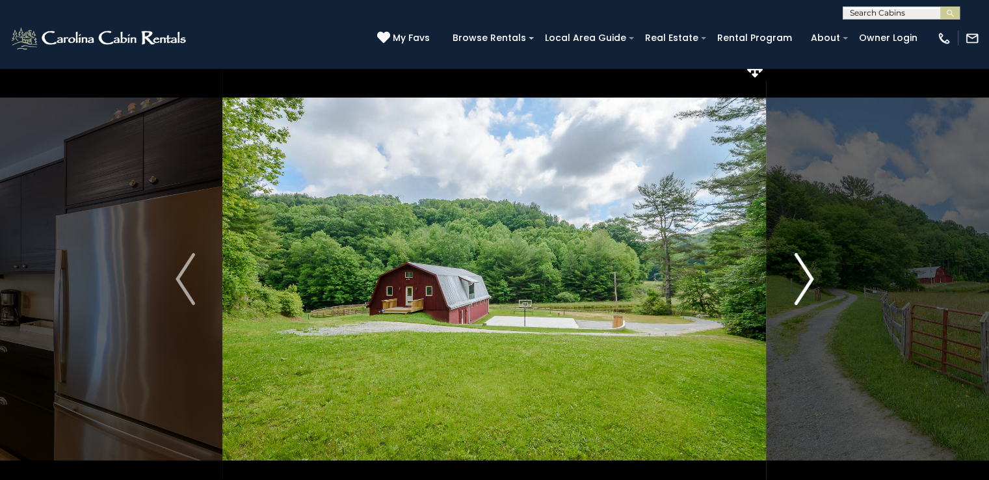
click at [799, 285] on img "Next" at bounding box center [804, 279] width 20 height 52
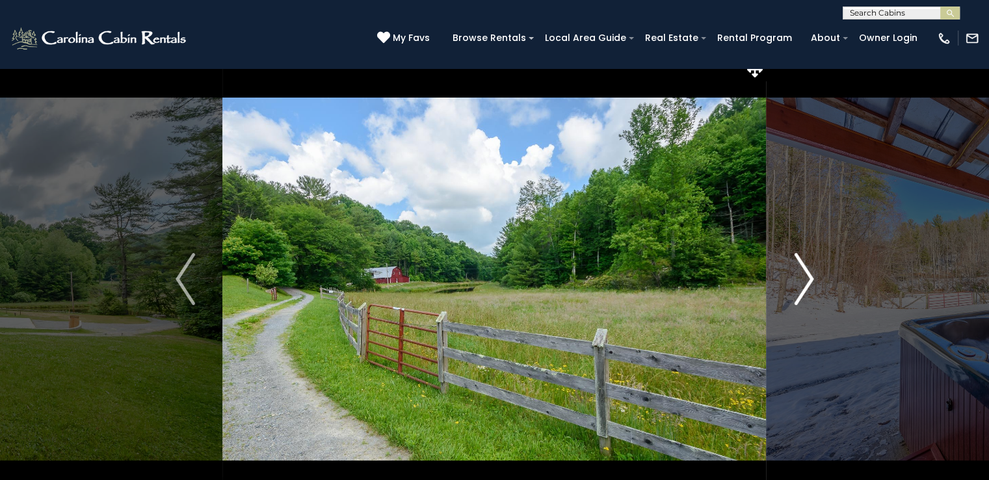
click at [799, 285] on img "Next" at bounding box center [804, 279] width 20 height 52
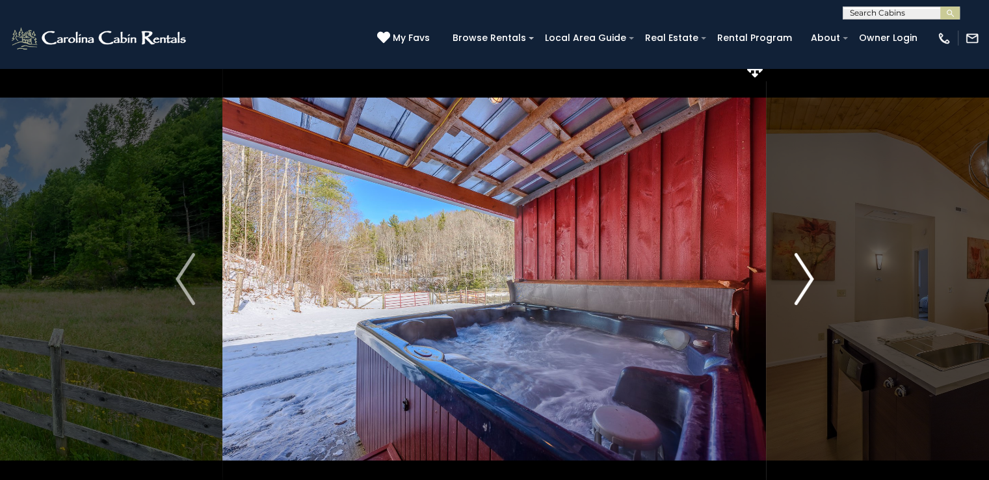
click at [799, 285] on img "Next" at bounding box center [804, 279] width 20 height 52
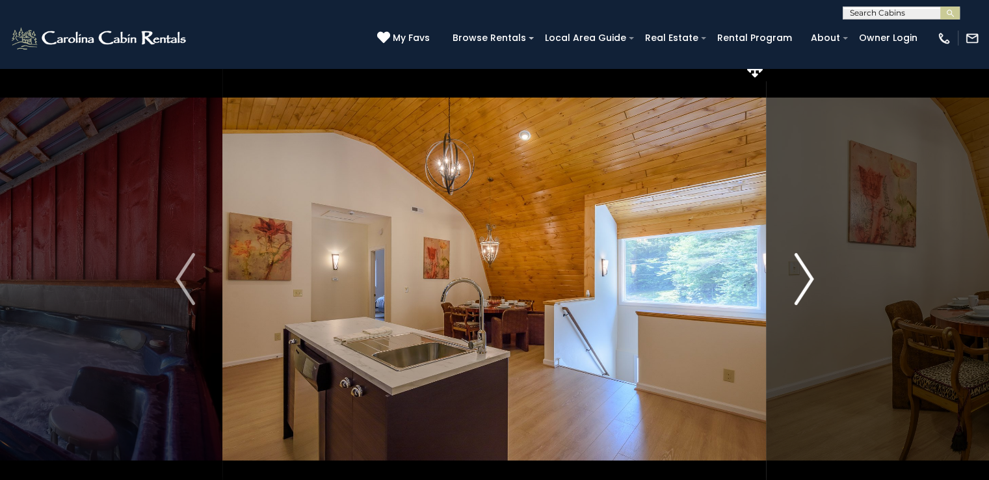
click at [799, 285] on img "Next" at bounding box center [804, 279] width 20 height 52
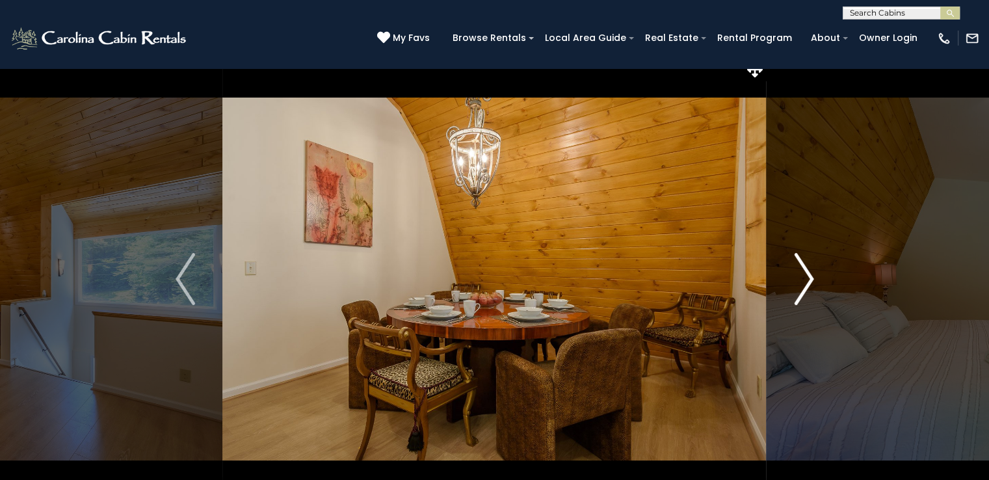
click at [799, 285] on img "Next" at bounding box center [804, 279] width 20 height 52
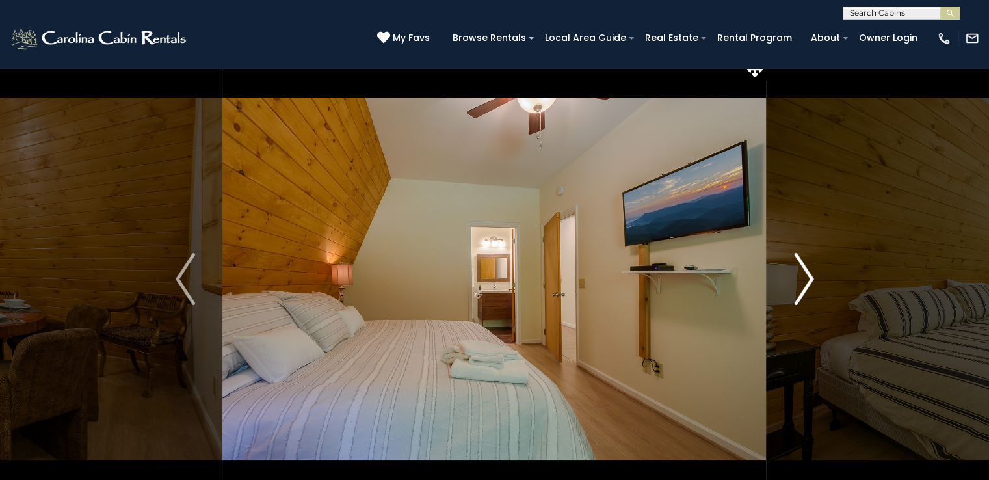
click at [799, 285] on img "Next" at bounding box center [804, 279] width 20 height 52
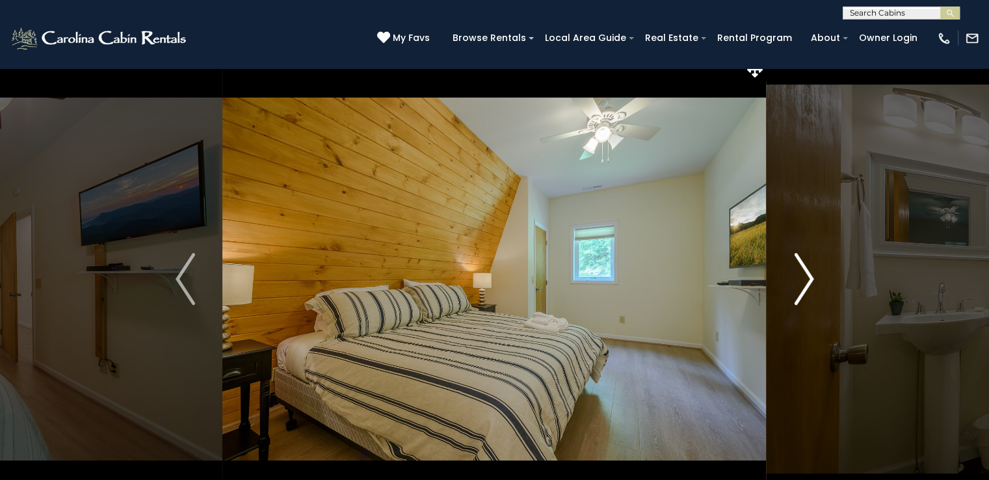
click at [799, 285] on img "Next" at bounding box center [804, 279] width 20 height 52
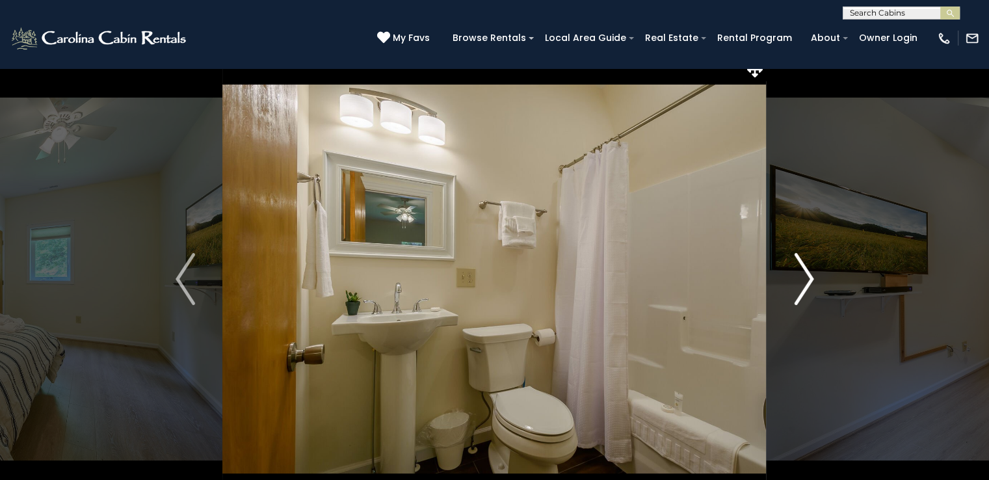
click at [799, 285] on img "Next" at bounding box center [804, 279] width 20 height 52
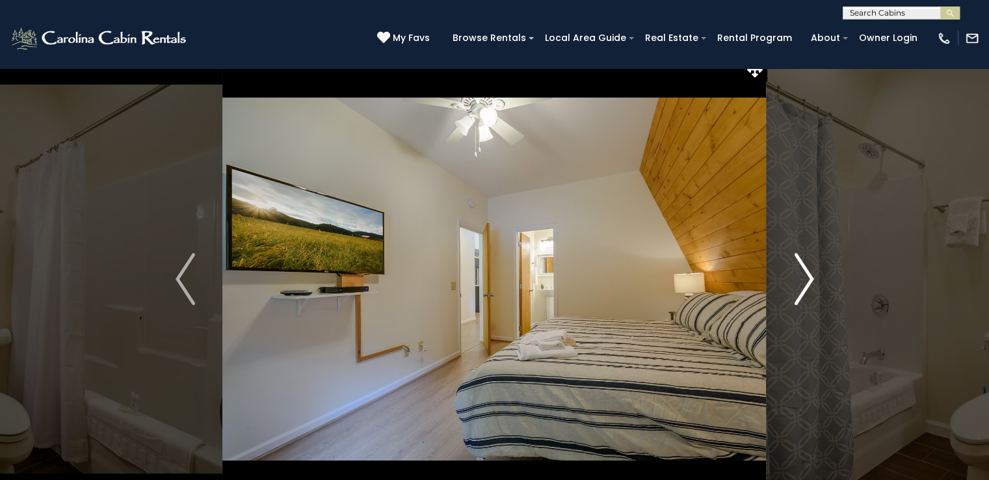
click at [799, 285] on img "Next" at bounding box center [804, 279] width 20 height 52
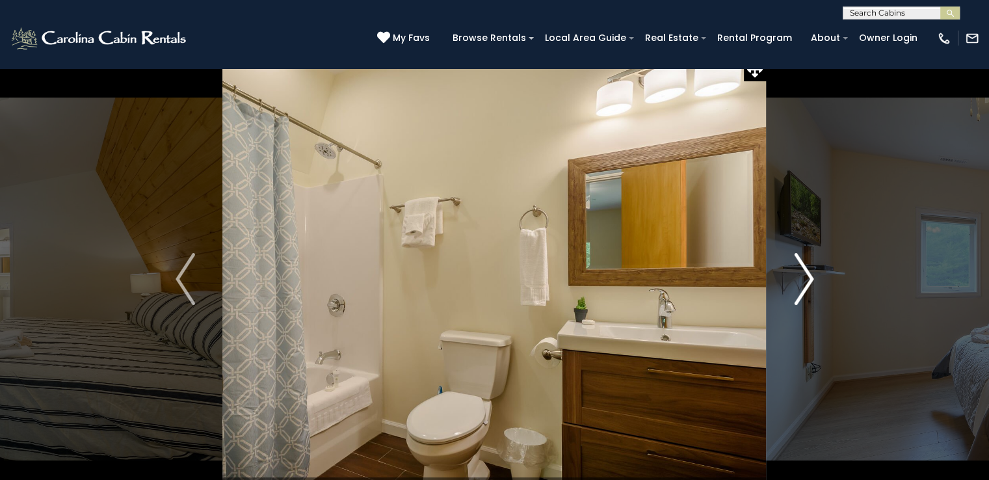
click at [799, 285] on img "Next" at bounding box center [804, 279] width 20 height 52
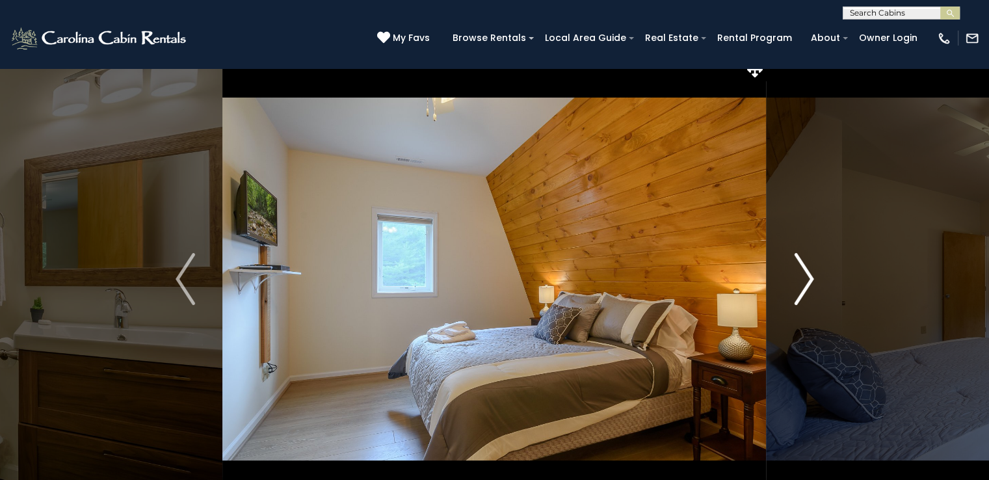
click at [799, 285] on img "Next" at bounding box center [804, 279] width 20 height 52
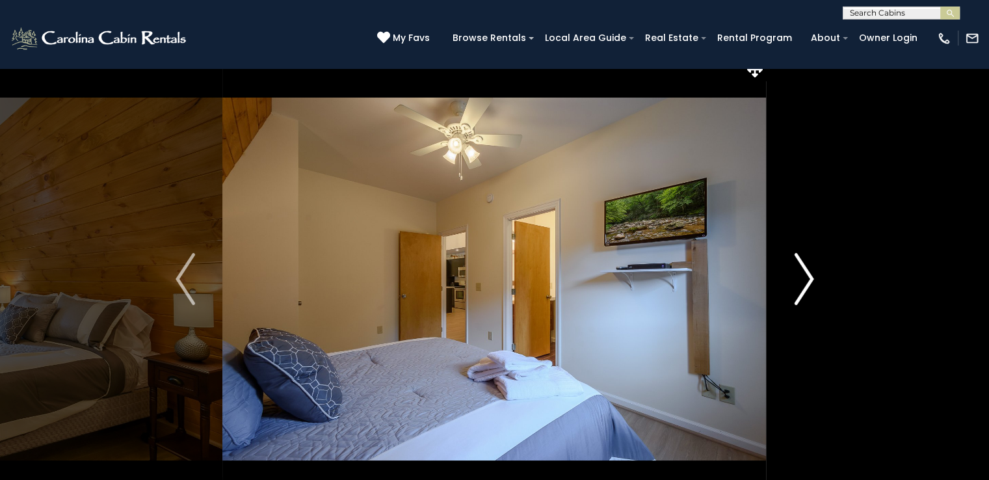
click at [799, 285] on img "Next" at bounding box center [804, 279] width 20 height 52
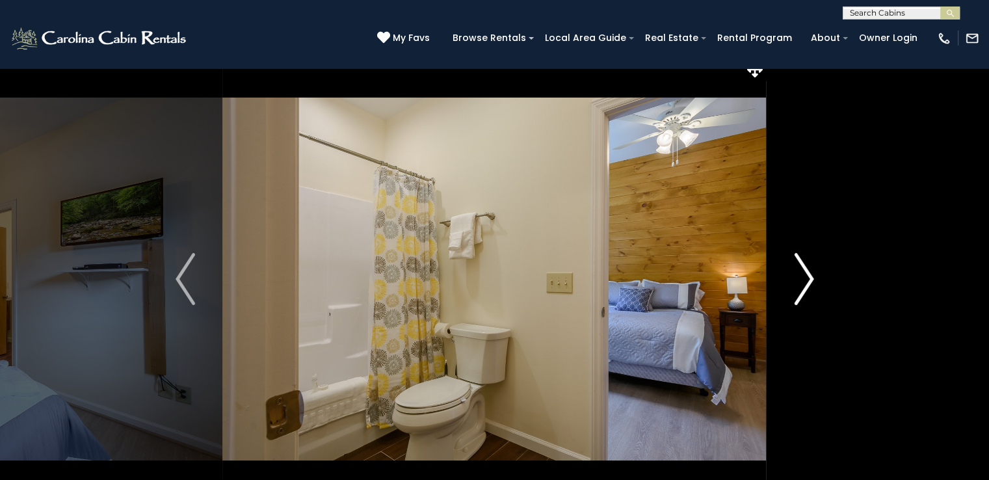
click at [799, 285] on img "Next" at bounding box center [804, 279] width 20 height 52
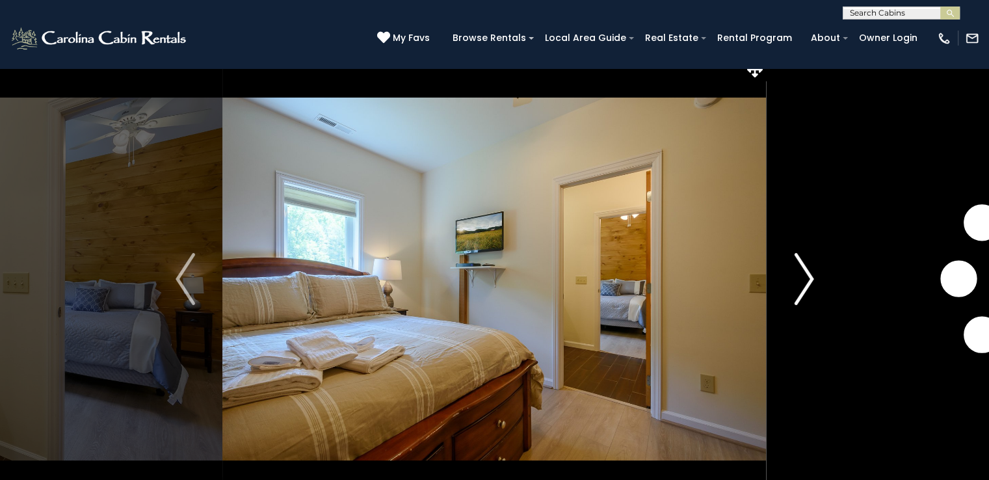
click at [799, 285] on img "Next" at bounding box center [804, 279] width 20 height 52
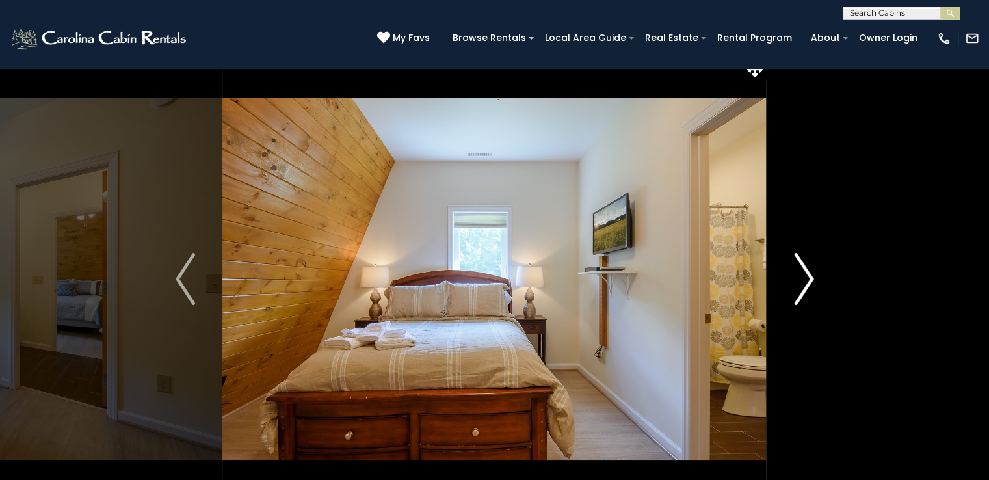
click at [799, 285] on img "Next" at bounding box center [804, 279] width 20 height 52
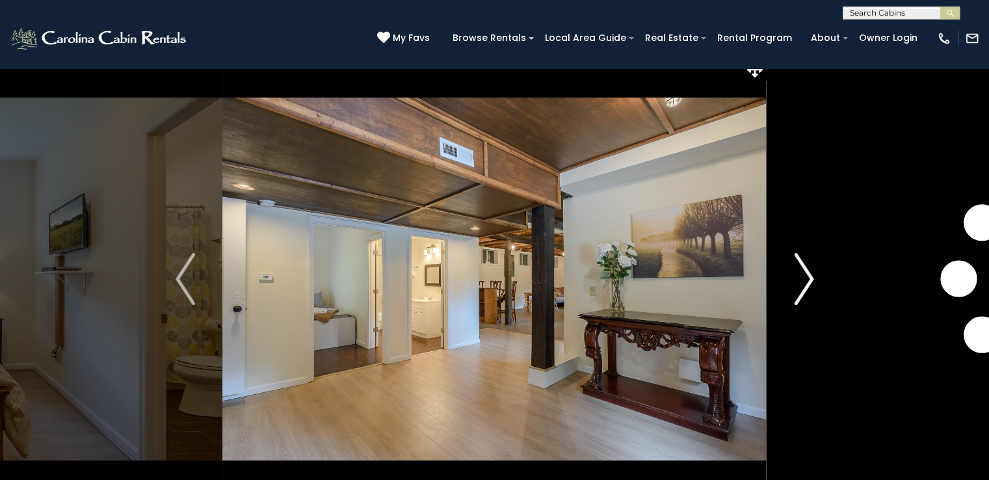
click at [799, 285] on img "Next" at bounding box center [804, 279] width 20 height 52
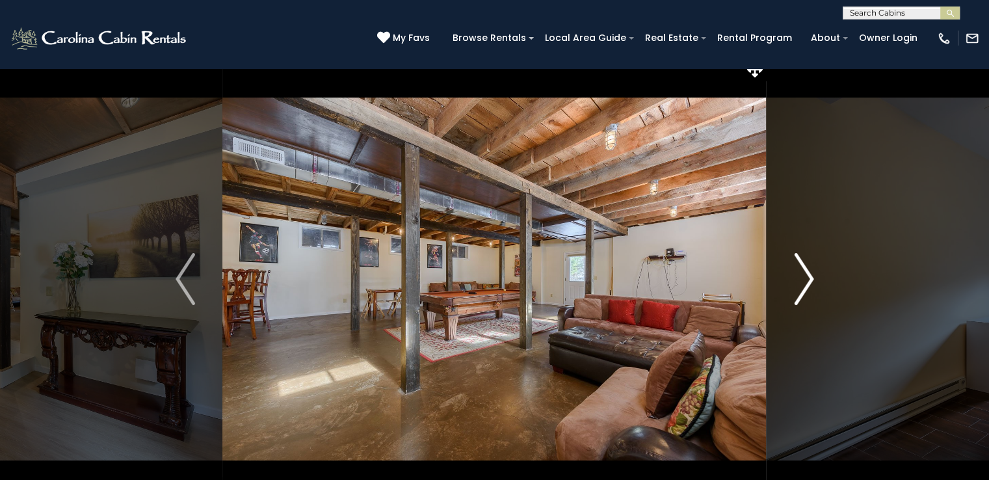
click at [799, 285] on img "Next" at bounding box center [804, 279] width 20 height 52
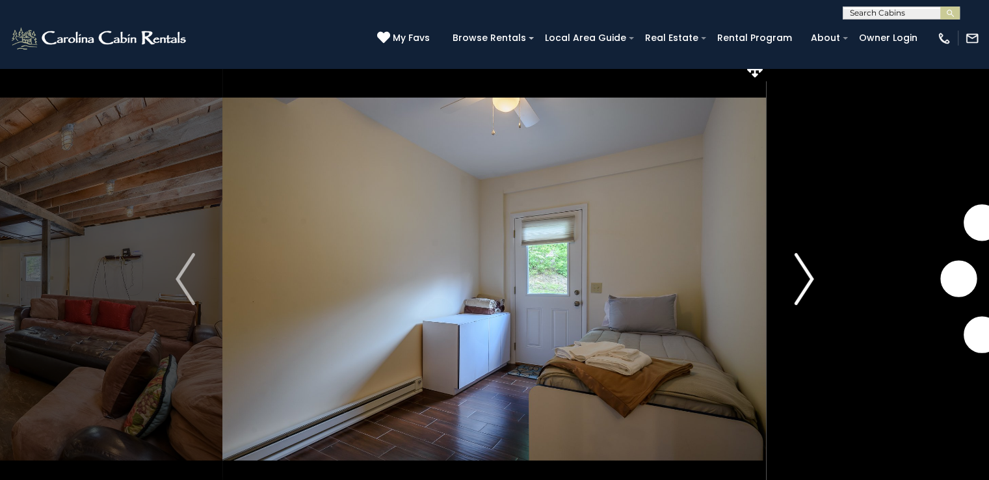
click at [799, 285] on img "Next" at bounding box center [804, 279] width 20 height 52
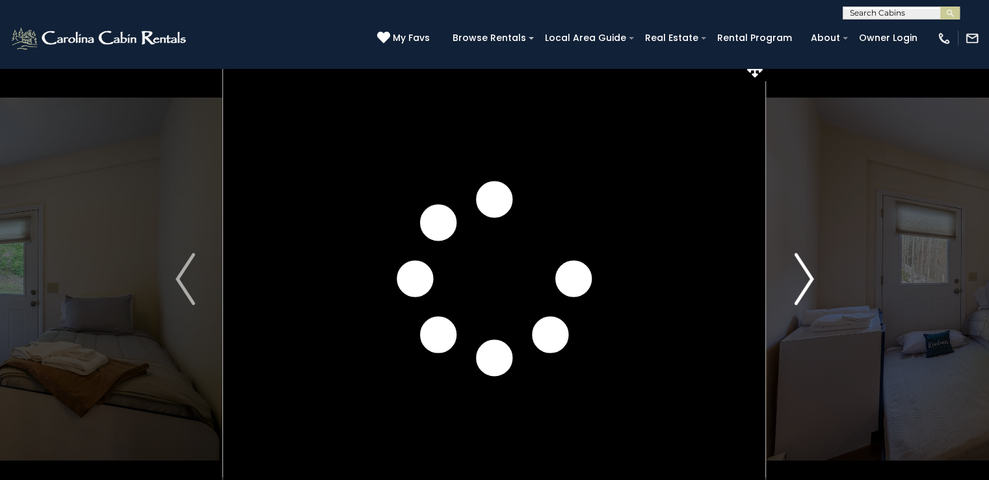
click at [799, 285] on img "Next" at bounding box center [804, 279] width 20 height 52
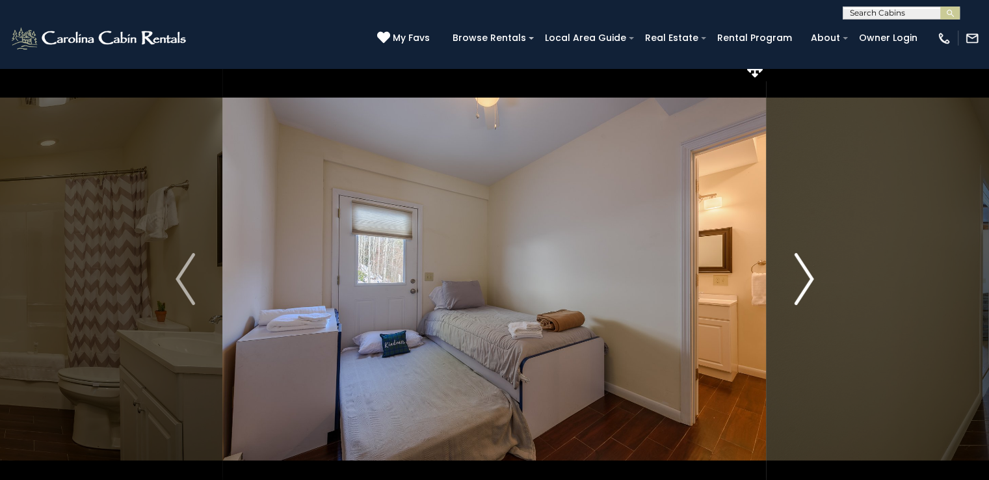
click at [799, 285] on img "Next" at bounding box center [804, 279] width 20 height 52
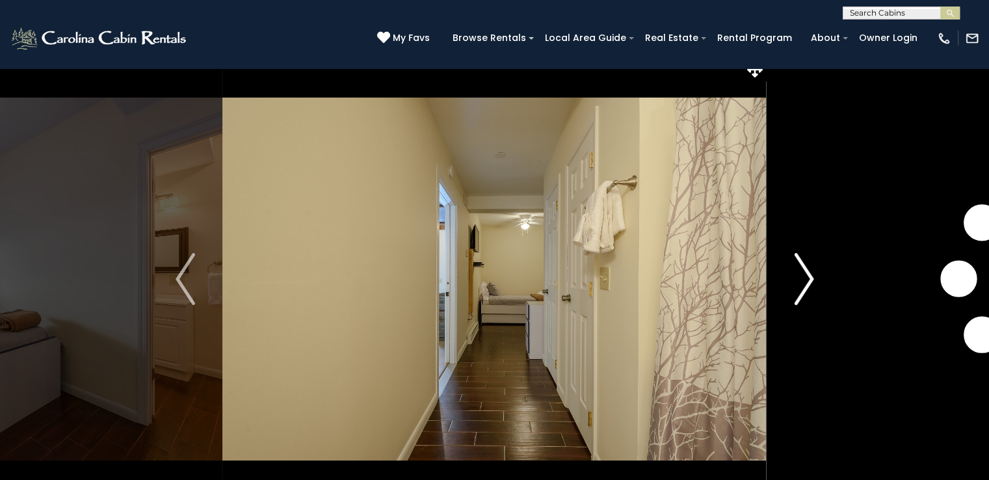
click at [799, 285] on img "Next" at bounding box center [804, 279] width 20 height 52
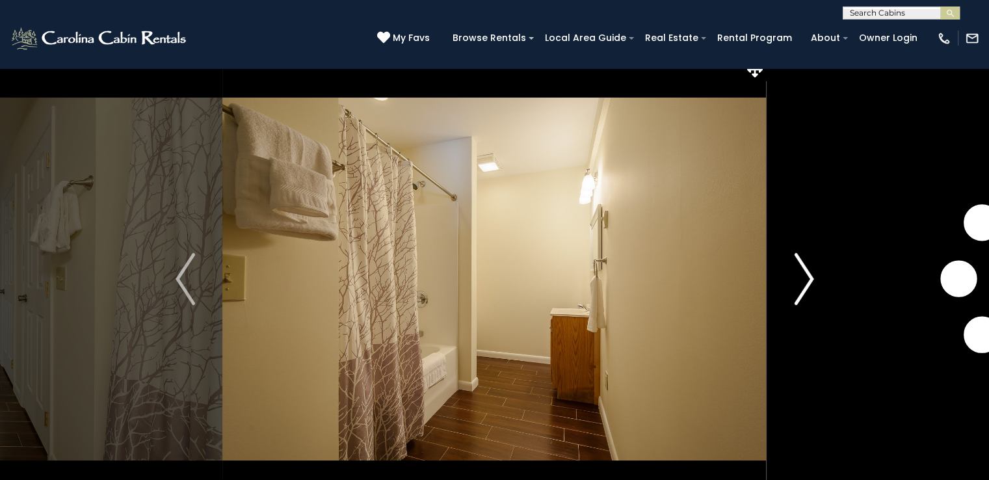
click at [799, 285] on img "Next" at bounding box center [804, 279] width 20 height 52
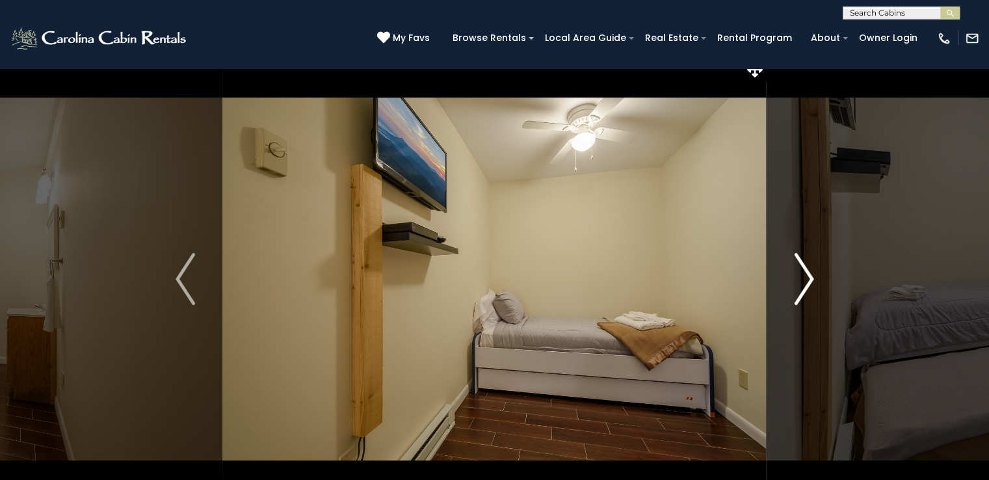
click at [799, 285] on img "Next" at bounding box center [804, 279] width 20 height 52
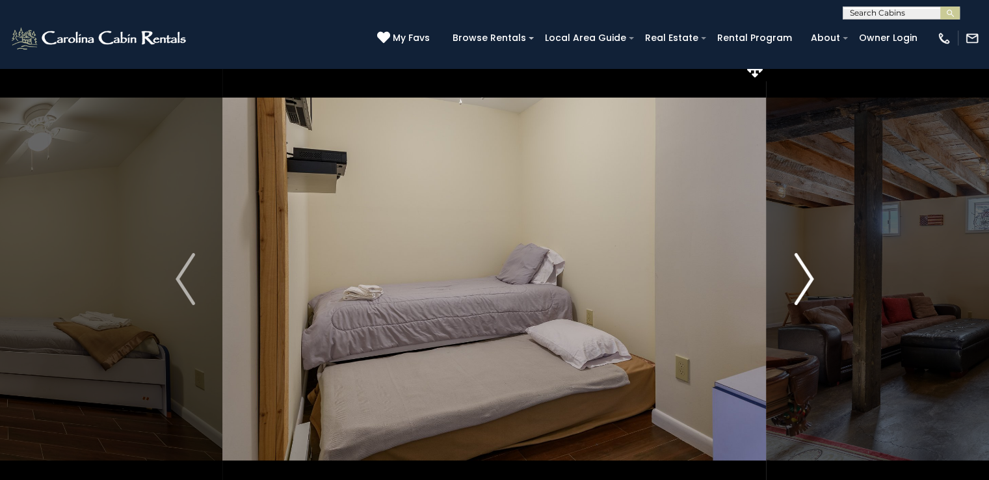
click at [799, 285] on img "Next" at bounding box center [804, 279] width 20 height 52
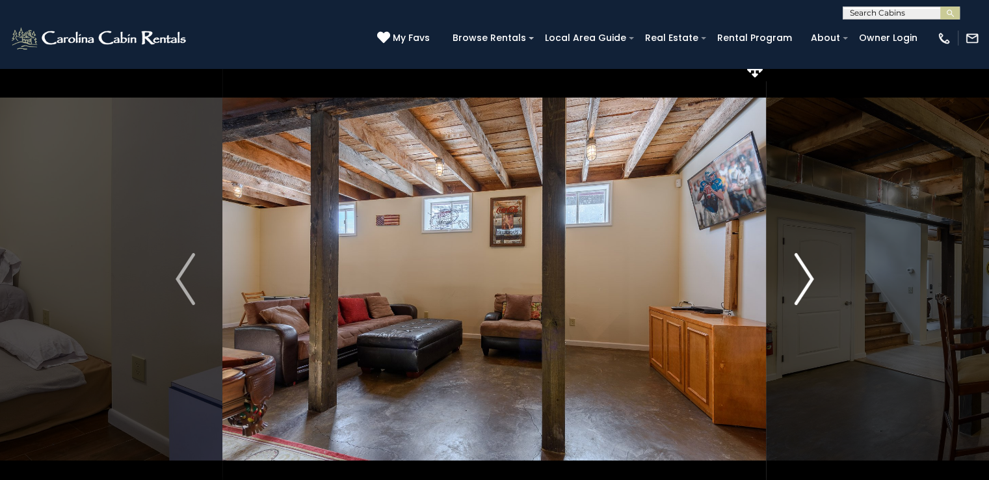
click at [799, 285] on img "Next" at bounding box center [804, 279] width 20 height 52
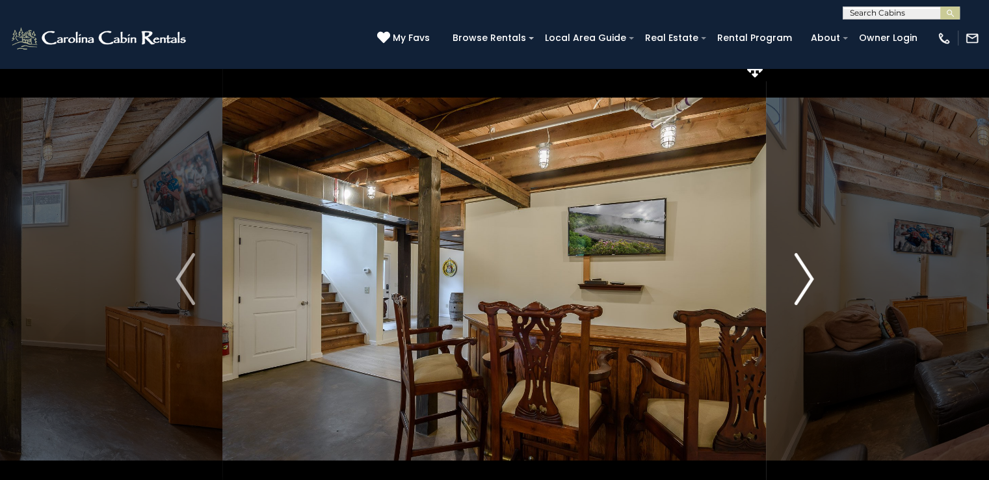
click at [799, 285] on img "Next" at bounding box center [804, 279] width 20 height 52
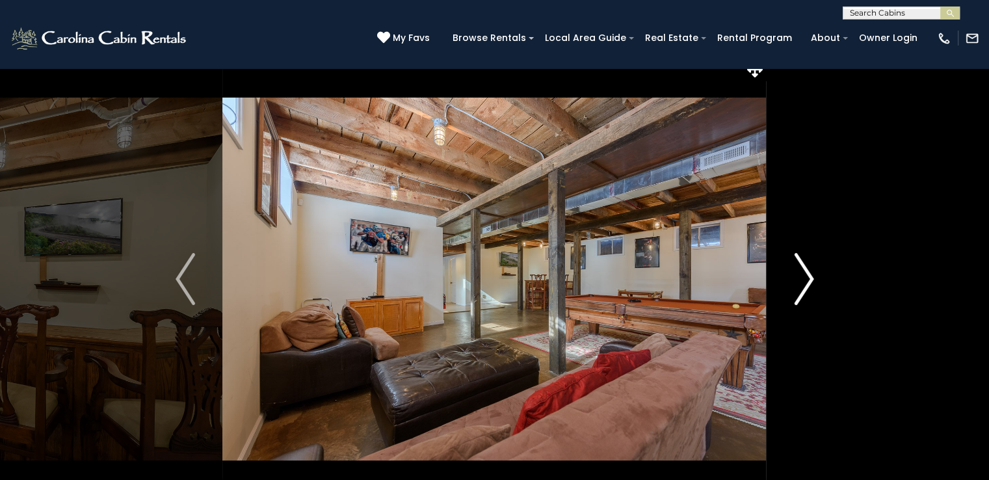
click at [799, 285] on img "Next" at bounding box center [804, 279] width 20 height 52
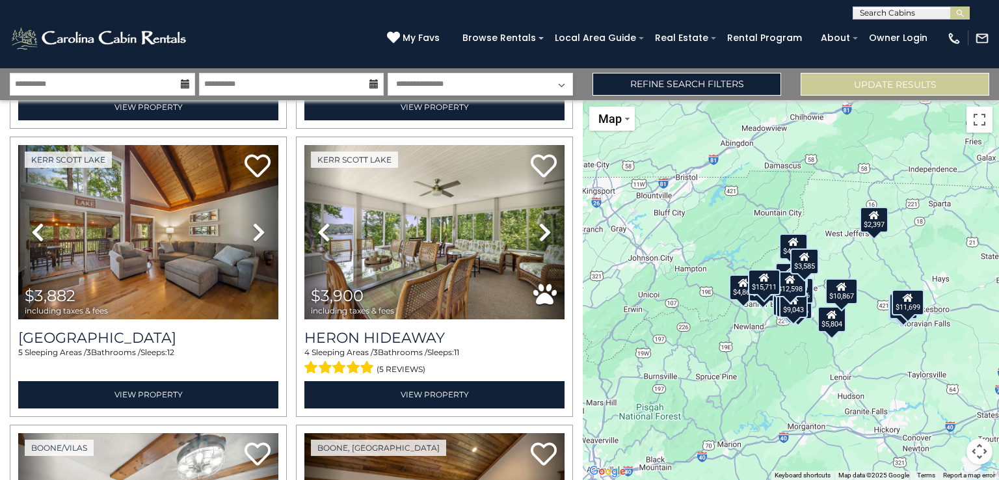
scroll to position [322, 0]
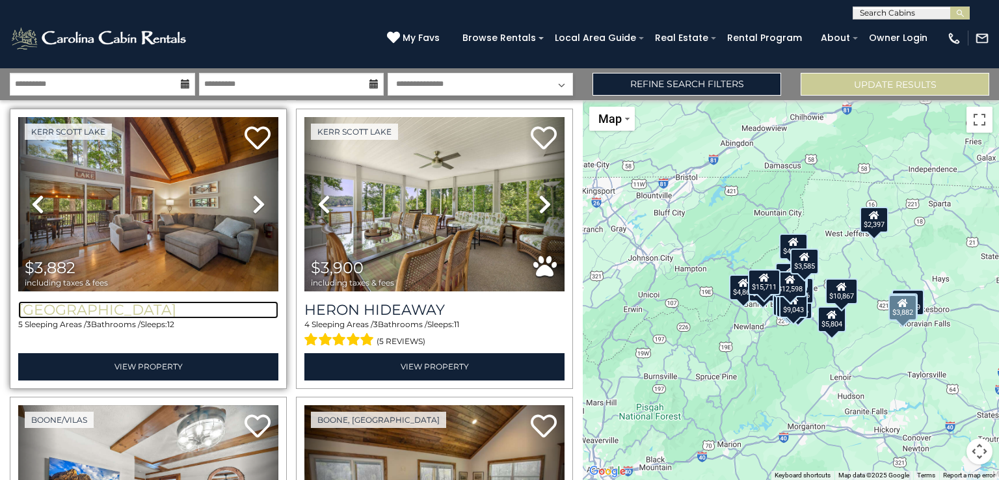
click at [133, 308] on h3 "[GEOGRAPHIC_DATA]" at bounding box center [148, 310] width 260 height 18
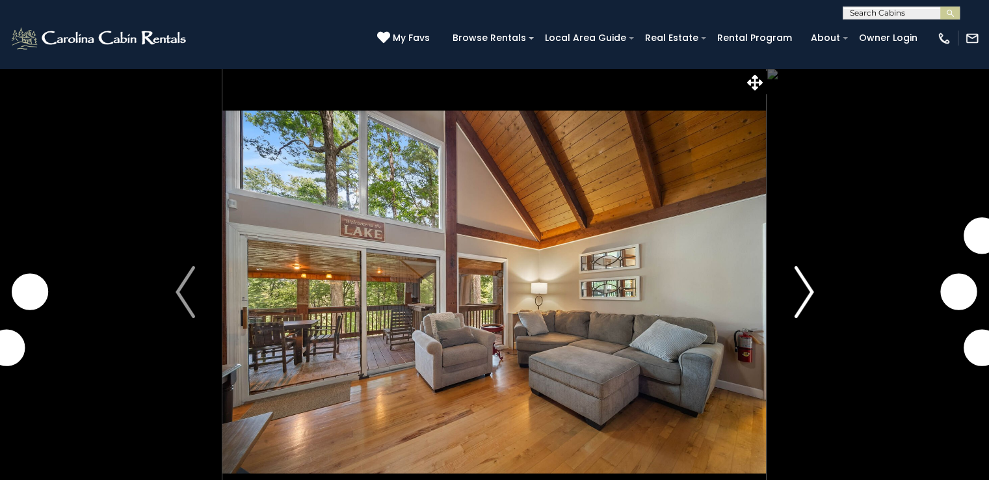
click at [807, 284] on img "Next" at bounding box center [804, 292] width 20 height 52
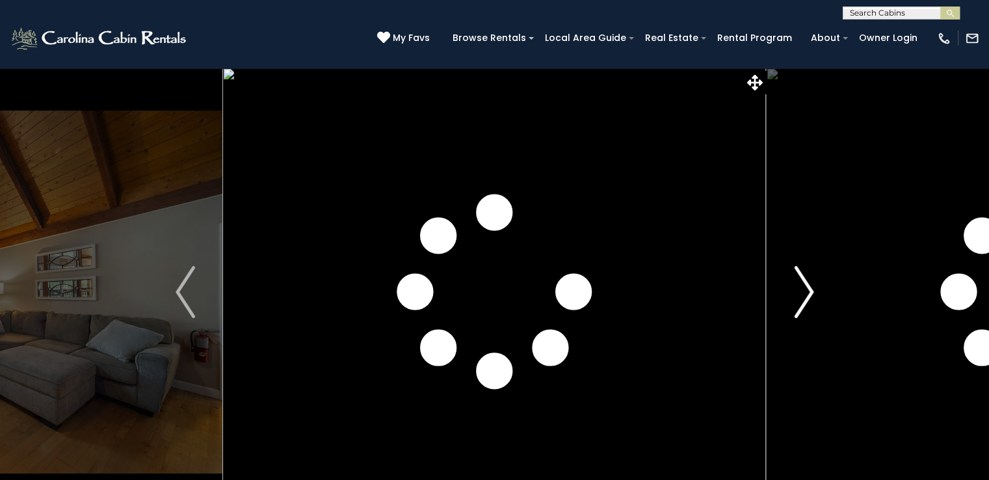
click at [807, 284] on img "Next" at bounding box center [804, 292] width 20 height 52
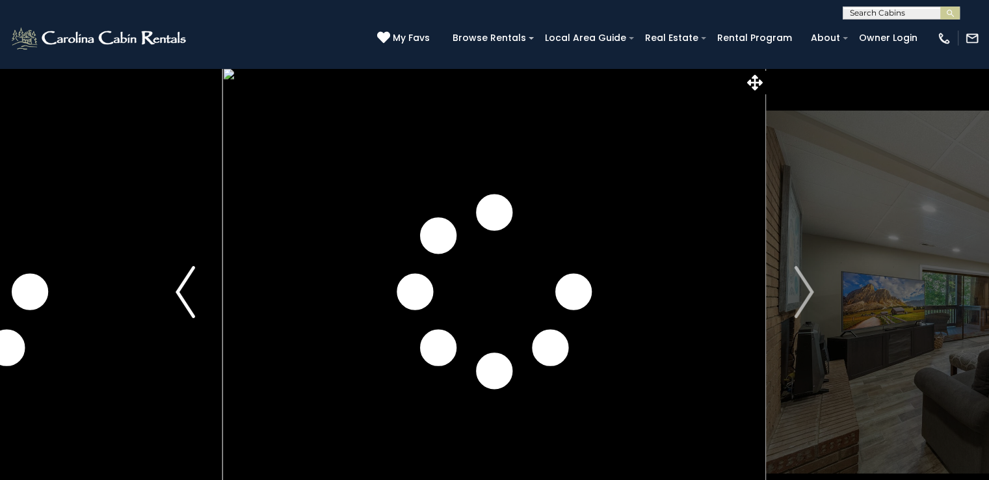
click at [176, 289] on img "Previous" at bounding box center [186, 292] width 20 height 52
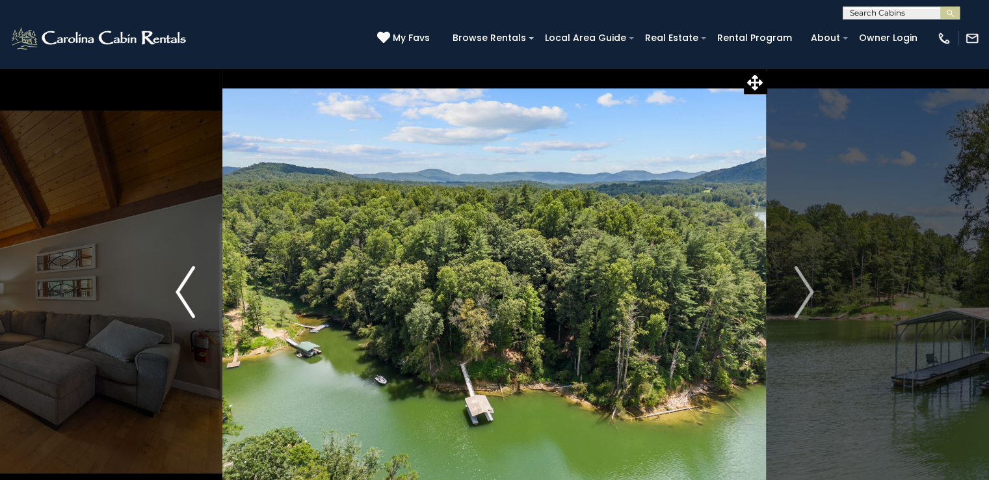
click at [176, 289] on img "Previous" at bounding box center [186, 292] width 20 height 52
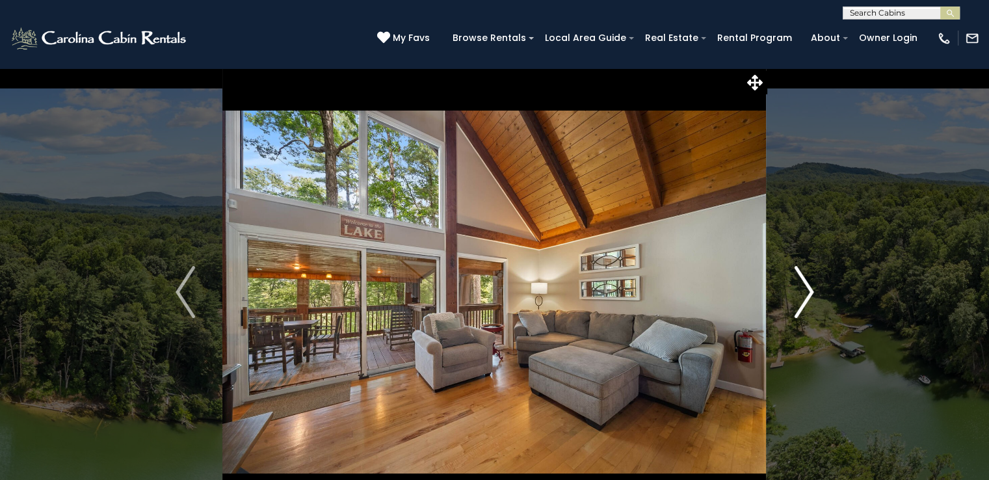
click at [803, 297] on img "Next" at bounding box center [804, 292] width 20 height 52
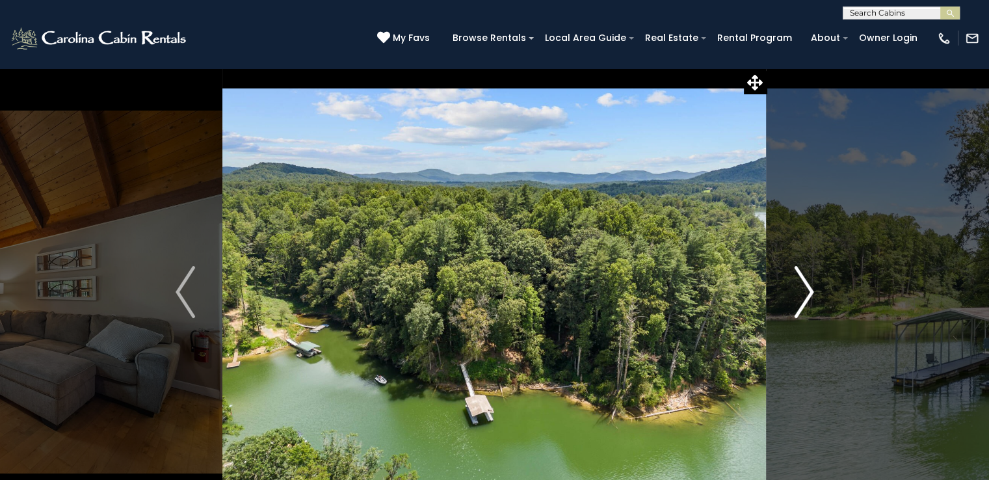
click at [803, 297] on img "Next" at bounding box center [804, 292] width 20 height 52
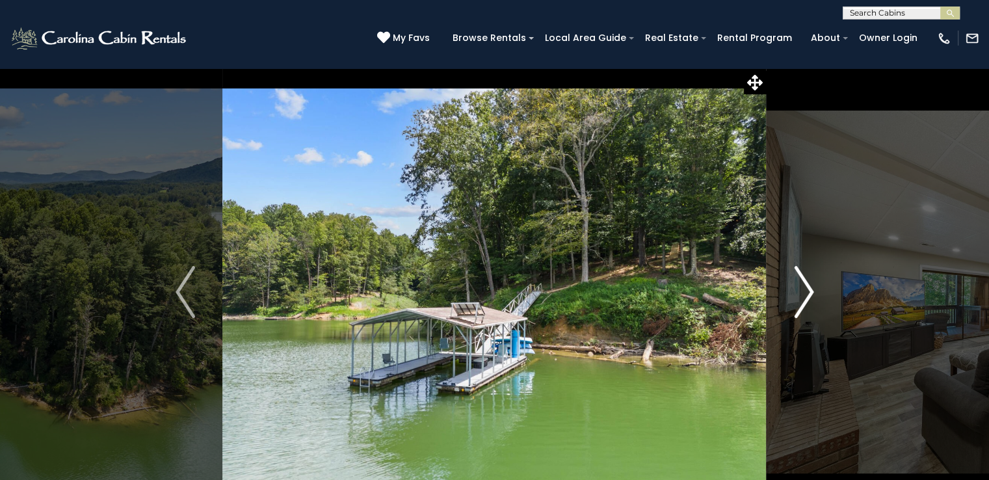
click at [803, 297] on img "Next" at bounding box center [804, 292] width 20 height 52
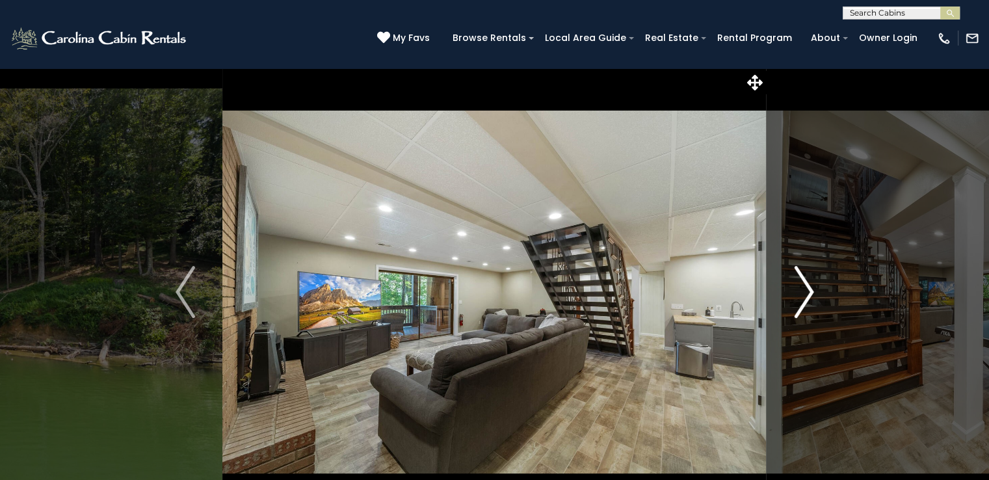
click at [803, 297] on img "Next" at bounding box center [804, 292] width 20 height 52
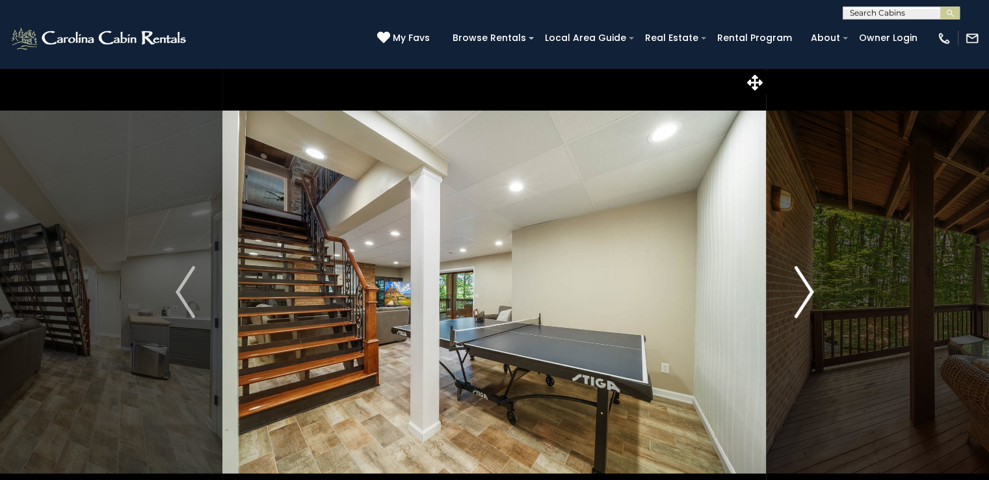
click at [800, 306] on img "Next" at bounding box center [804, 292] width 20 height 52
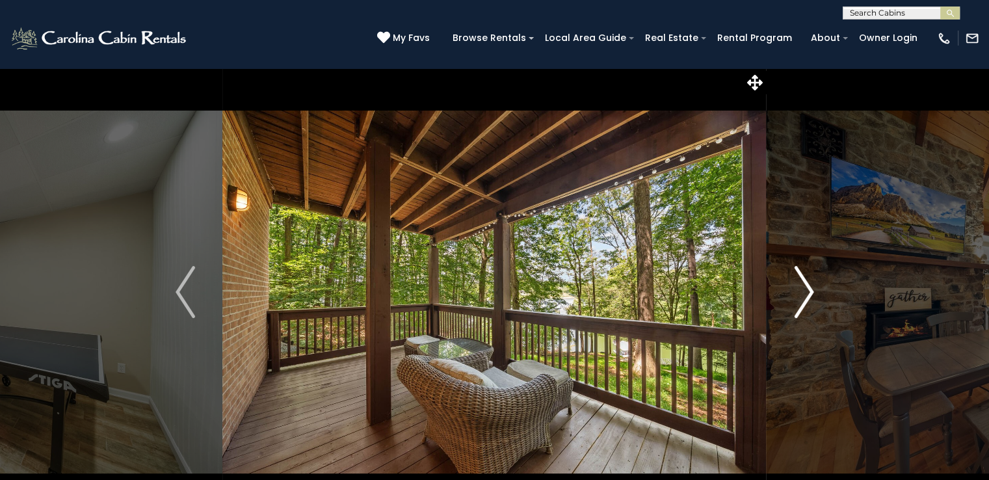
click at [800, 306] on img "Next" at bounding box center [804, 292] width 20 height 52
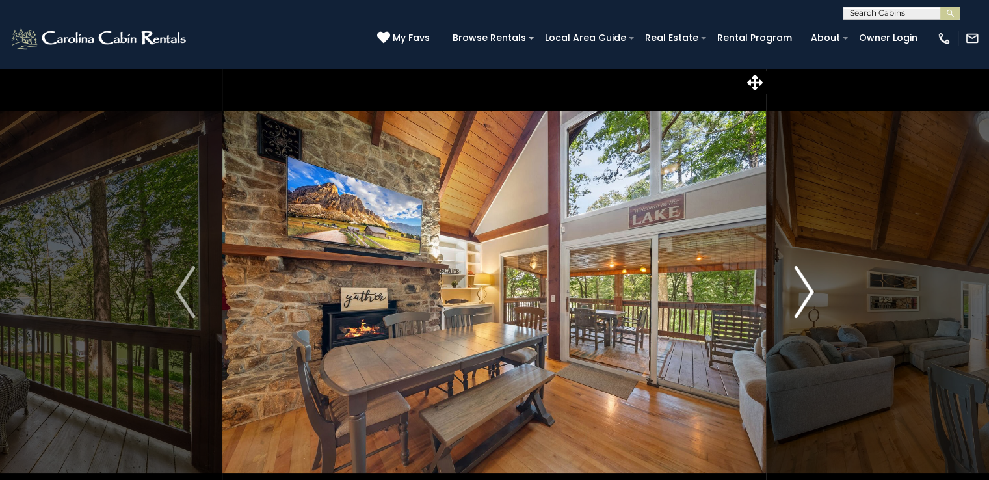
click at [800, 306] on img "Next" at bounding box center [804, 292] width 20 height 52
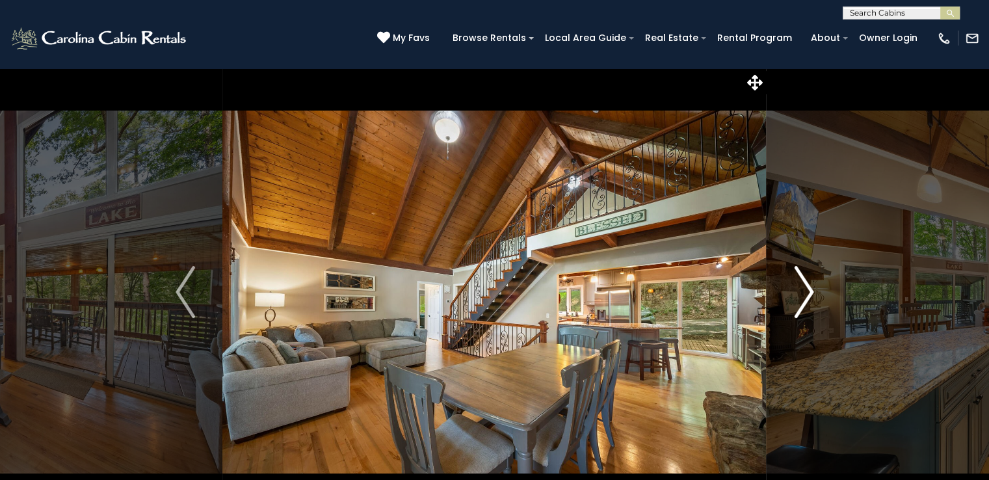
click at [800, 306] on img "Next" at bounding box center [804, 292] width 20 height 52
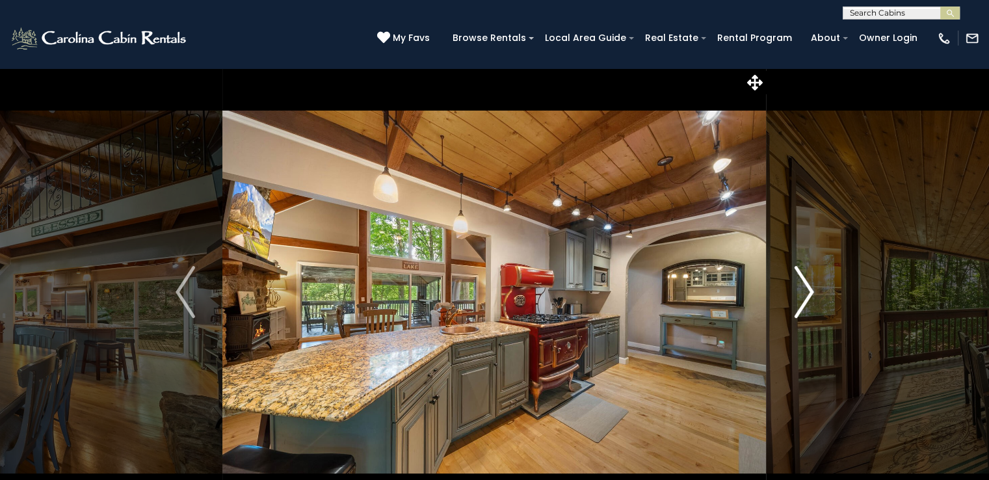
click at [800, 306] on img "Next" at bounding box center [804, 292] width 20 height 52
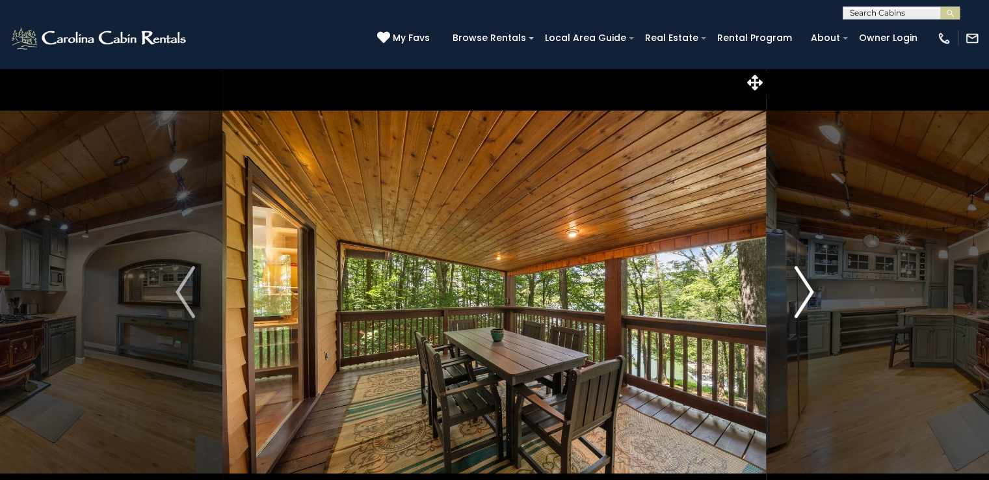
click at [800, 306] on img "Next" at bounding box center [804, 292] width 20 height 52
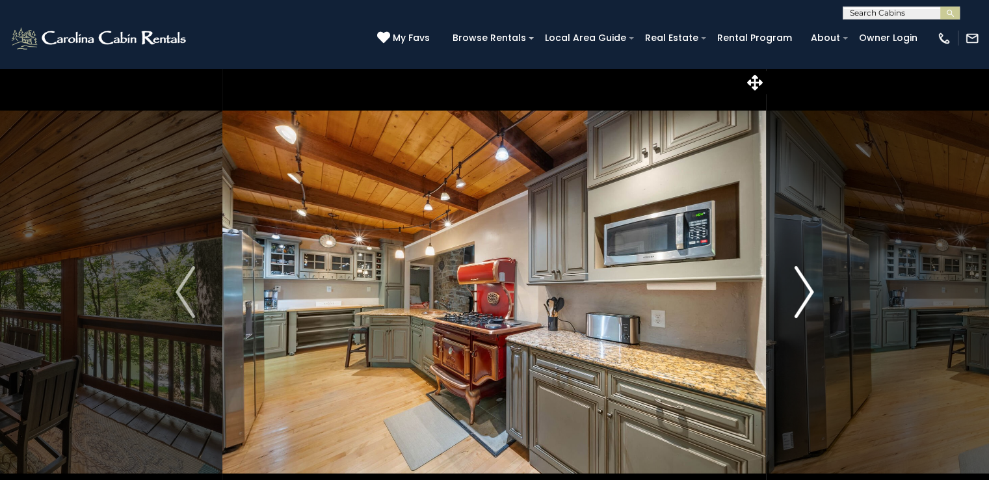
click at [800, 306] on img "Next" at bounding box center [804, 292] width 20 height 52
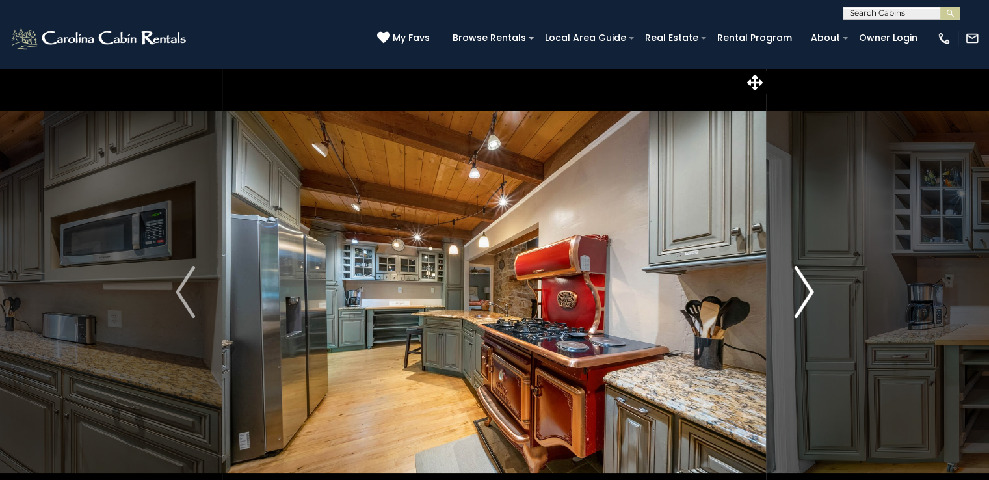
click at [800, 306] on img "Next" at bounding box center [804, 292] width 20 height 52
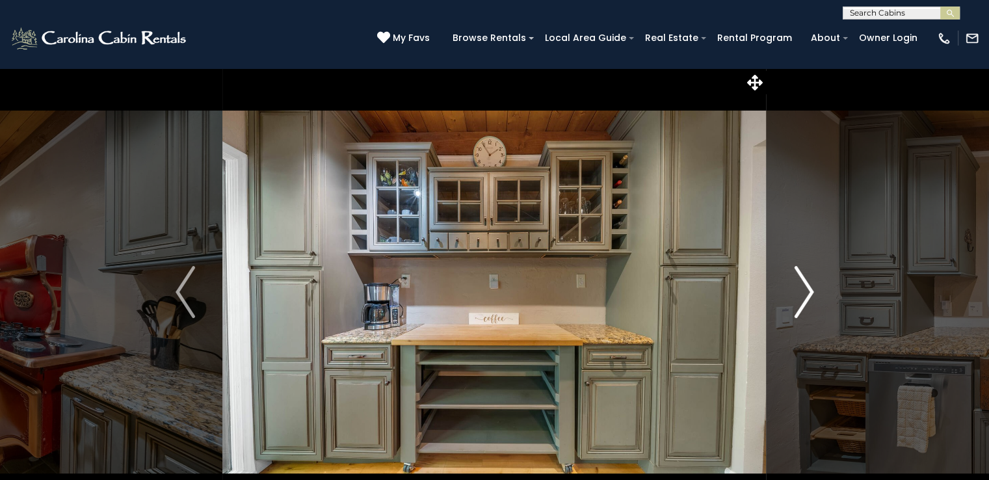
click at [800, 306] on img "Next" at bounding box center [804, 292] width 20 height 52
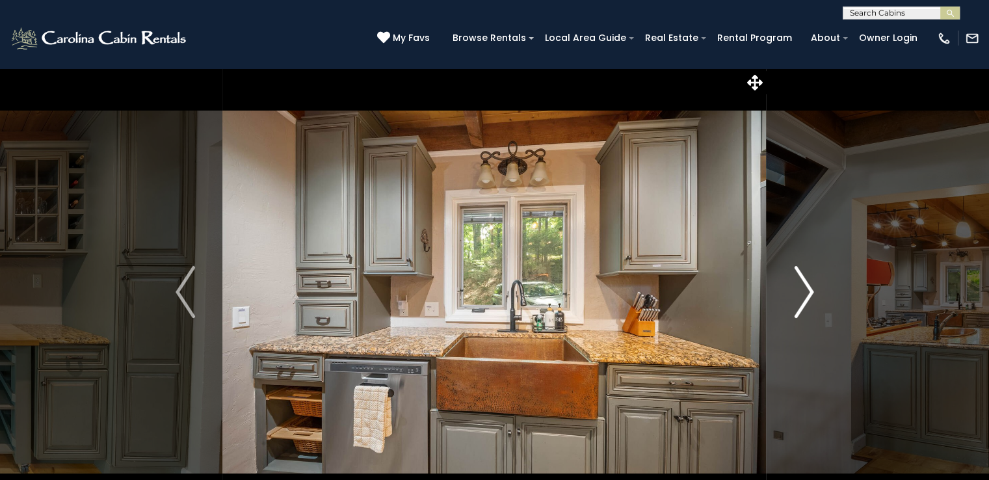
click at [800, 306] on img "Next" at bounding box center [804, 292] width 20 height 52
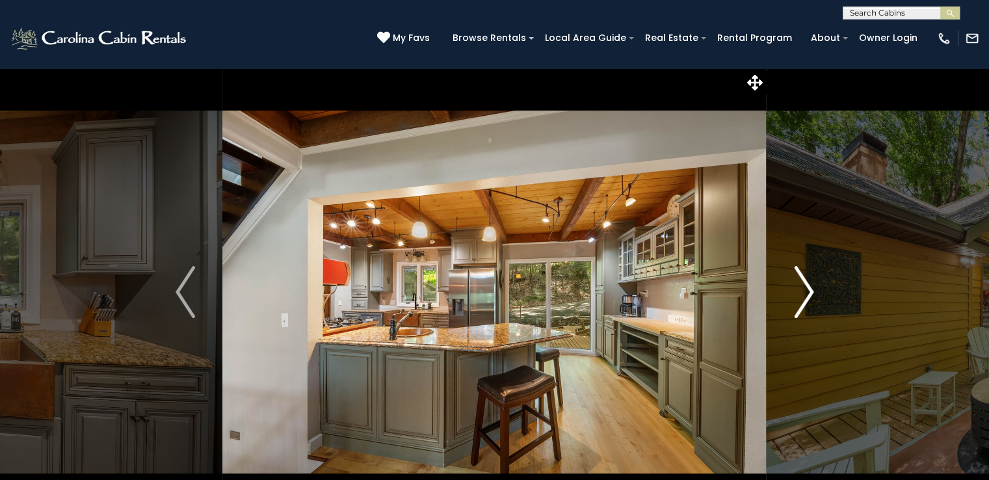
click at [800, 306] on img "Next" at bounding box center [804, 292] width 20 height 52
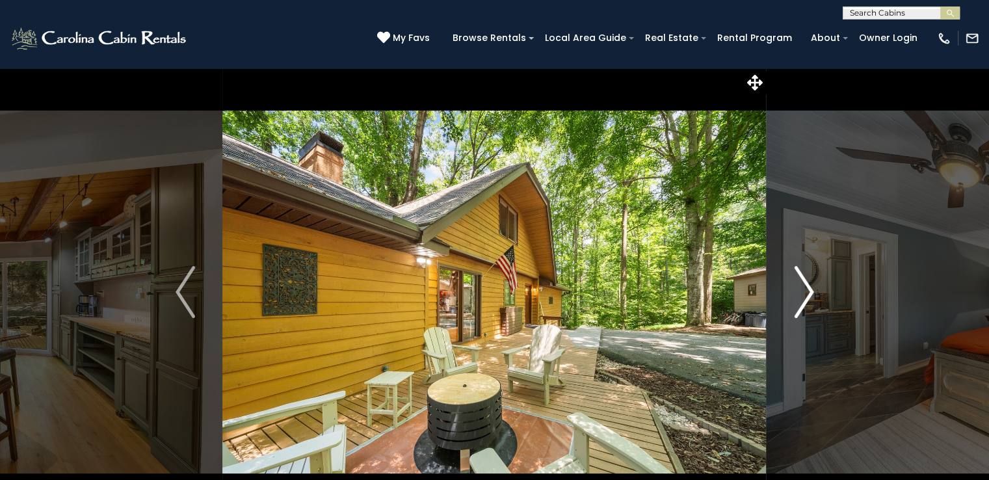
click at [800, 306] on img "Next" at bounding box center [804, 292] width 20 height 52
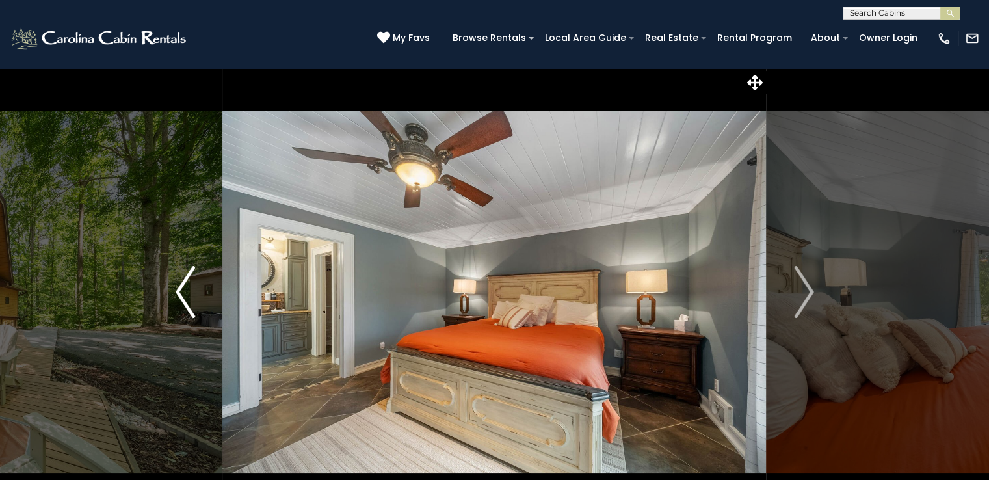
click at [181, 295] on img "Previous" at bounding box center [186, 292] width 20 height 52
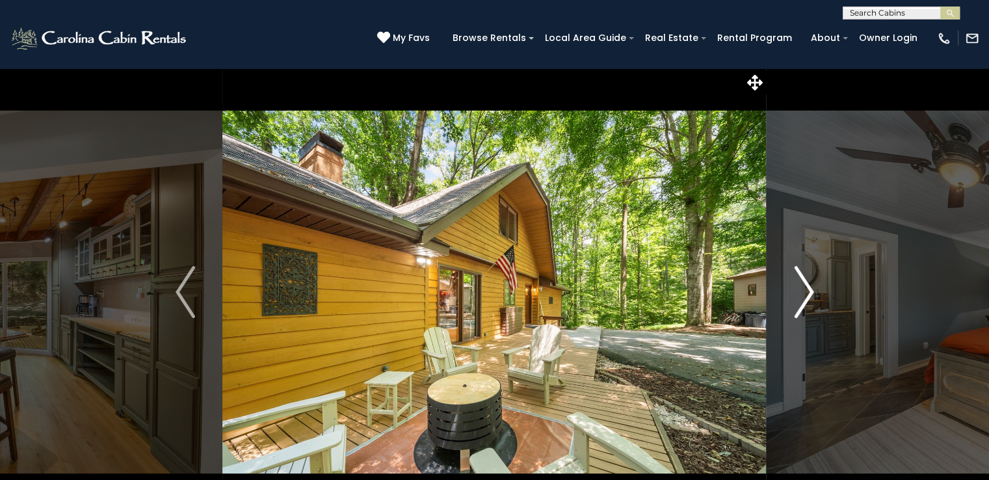
click at [796, 286] on img "Next" at bounding box center [804, 292] width 20 height 52
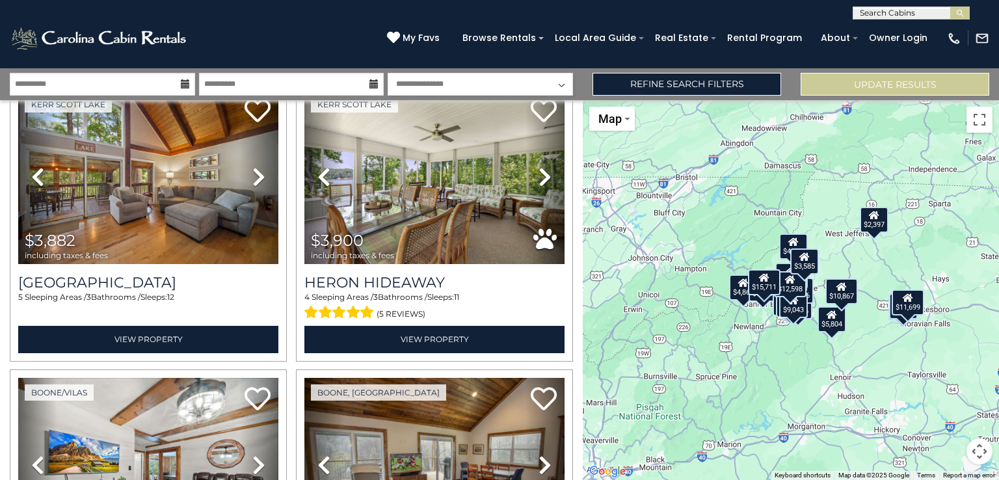
scroll to position [345, 0]
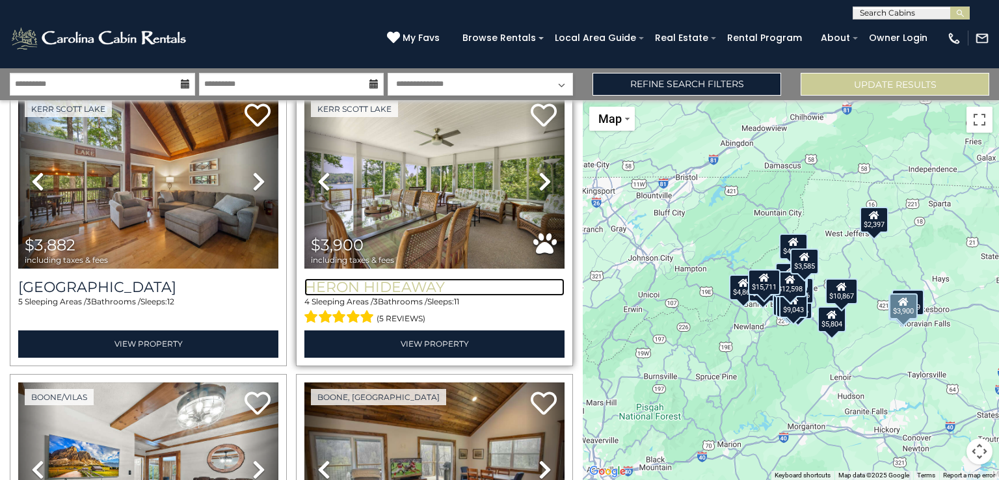
click at [385, 288] on h3 "Heron Hideaway" at bounding box center [434, 287] width 260 height 18
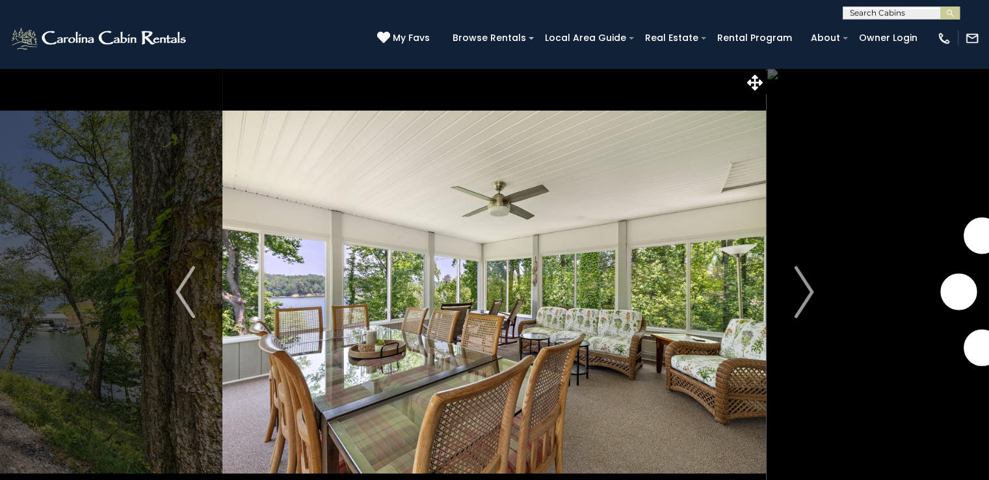
scroll to position [22, 0]
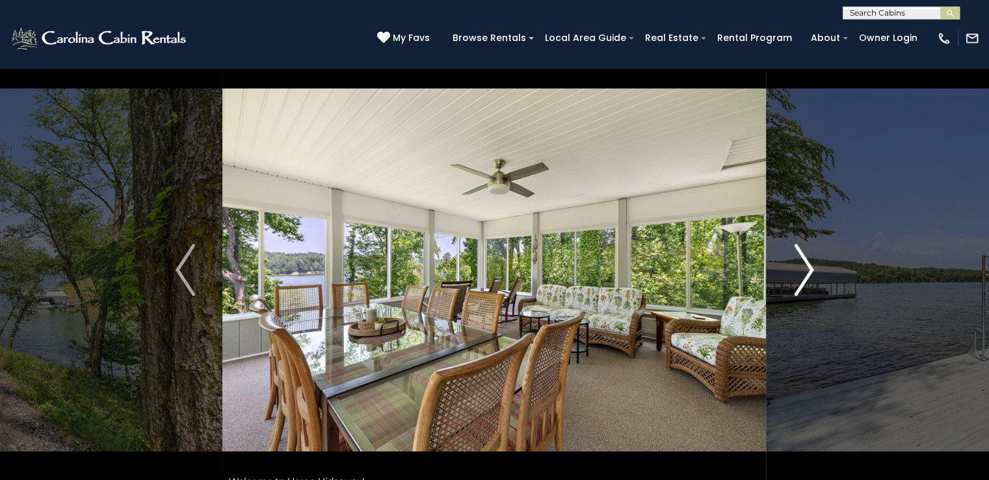
click at [800, 266] on img "Next" at bounding box center [804, 270] width 20 height 52
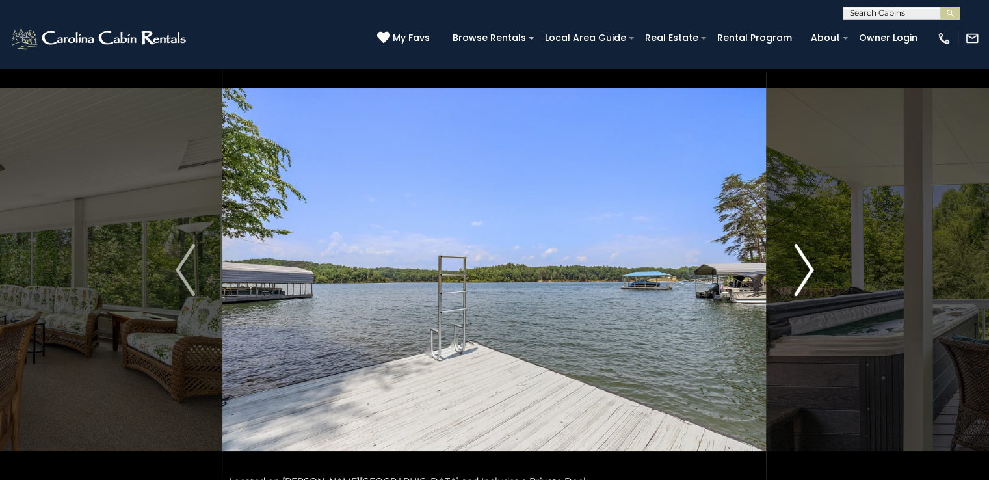
click at [800, 266] on img "Next" at bounding box center [804, 270] width 20 height 52
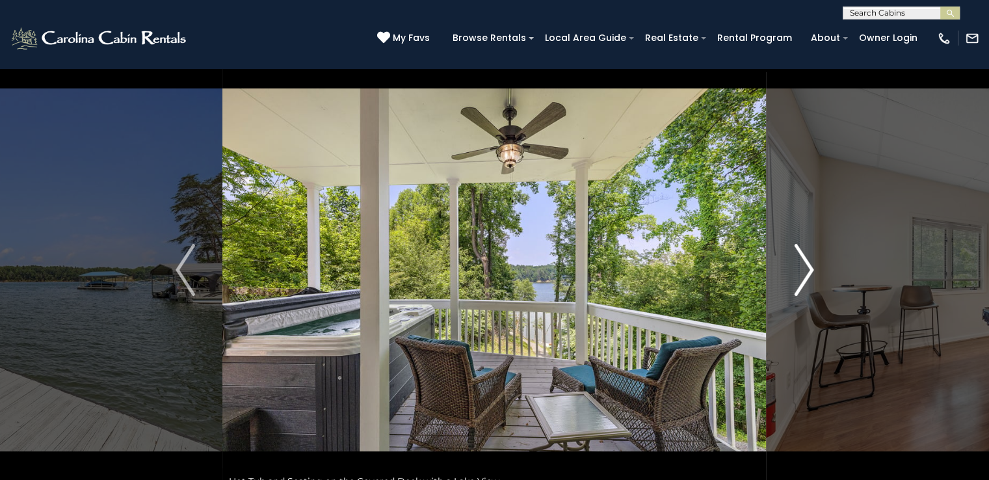
click at [800, 266] on img "Next" at bounding box center [804, 270] width 20 height 52
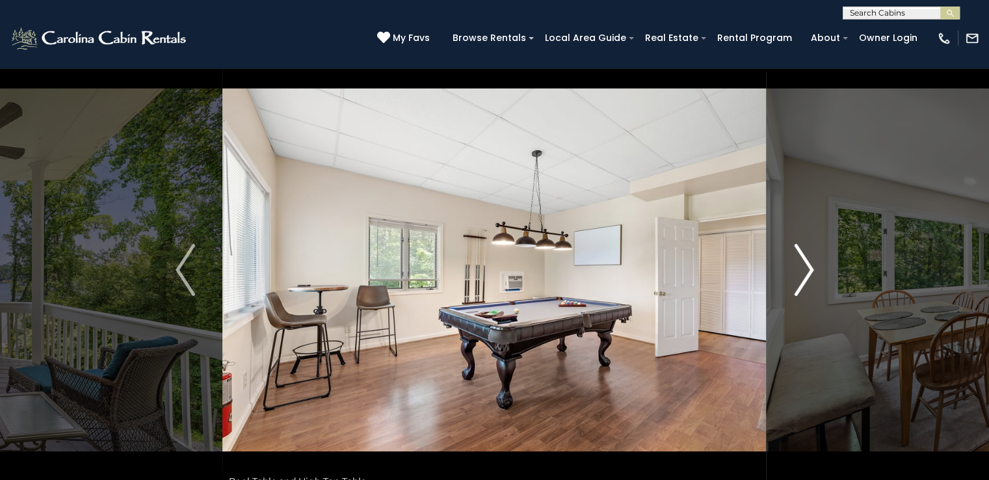
click at [798, 264] on img "Next" at bounding box center [804, 270] width 20 height 52
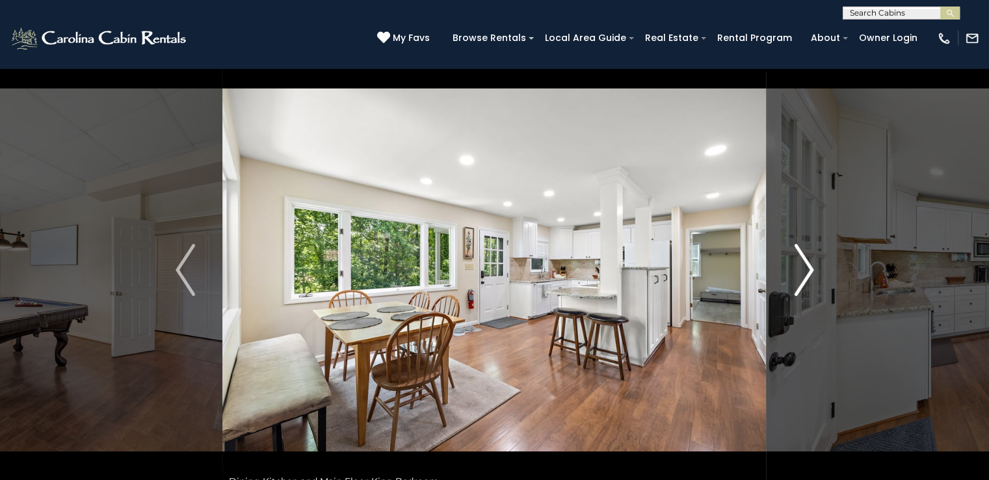
click at [798, 264] on img "Next" at bounding box center [804, 270] width 20 height 52
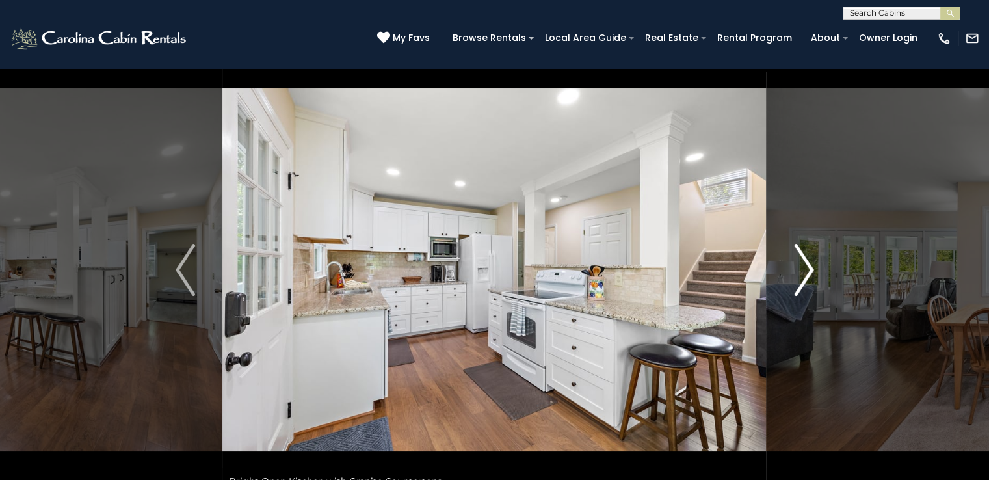
click at [798, 264] on img "Next" at bounding box center [804, 270] width 20 height 52
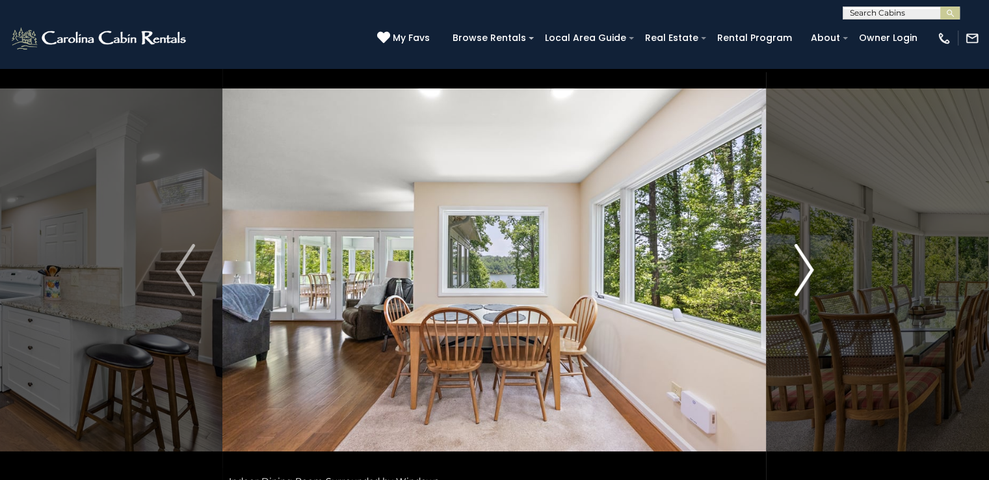
click at [798, 264] on img "Next" at bounding box center [804, 270] width 20 height 52
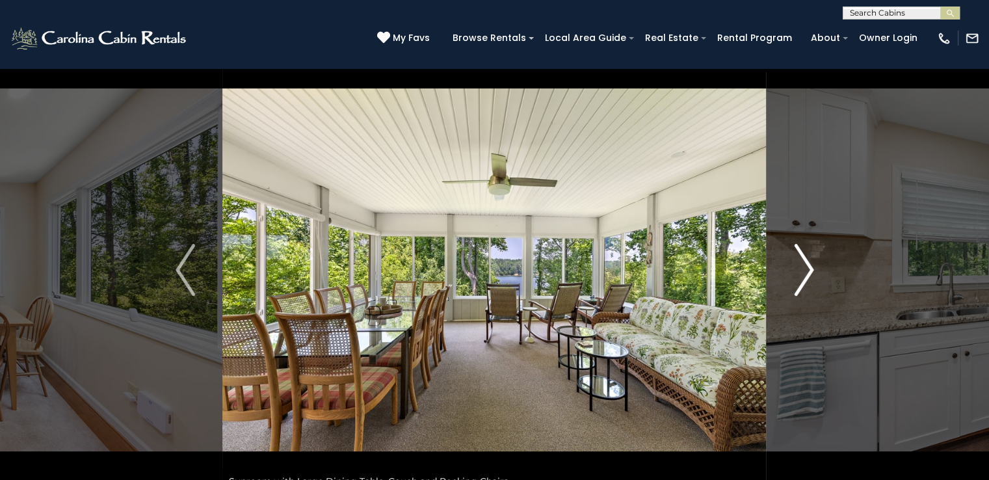
click at [798, 264] on img "Next" at bounding box center [804, 270] width 20 height 52
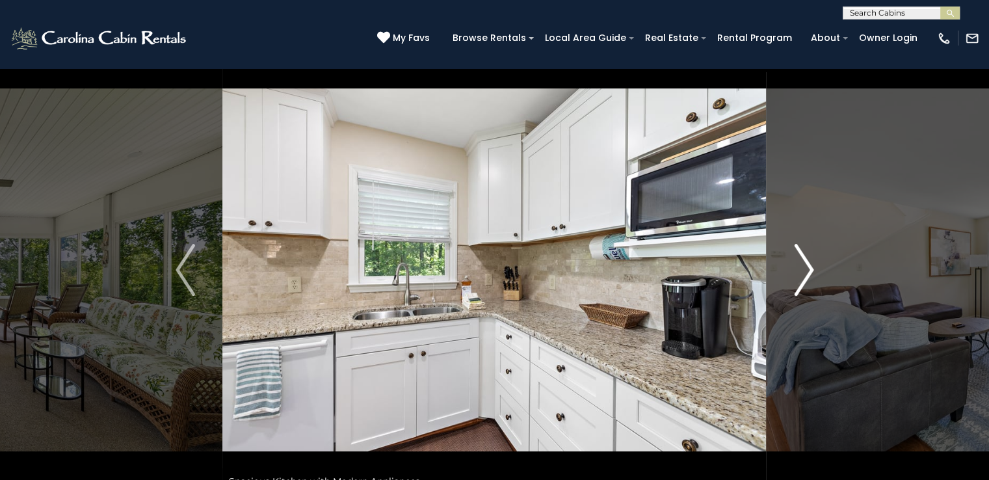
click at [798, 264] on img "Next" at bounding box center [804, 270] width 20 height 52
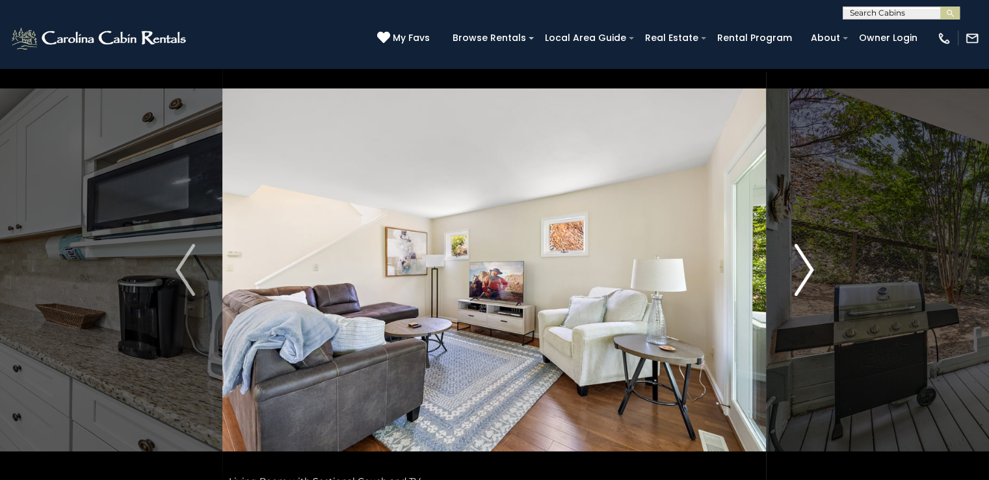
click at [798, 264] on img "Next" at bounding box center [804, 270] width 20 height 52
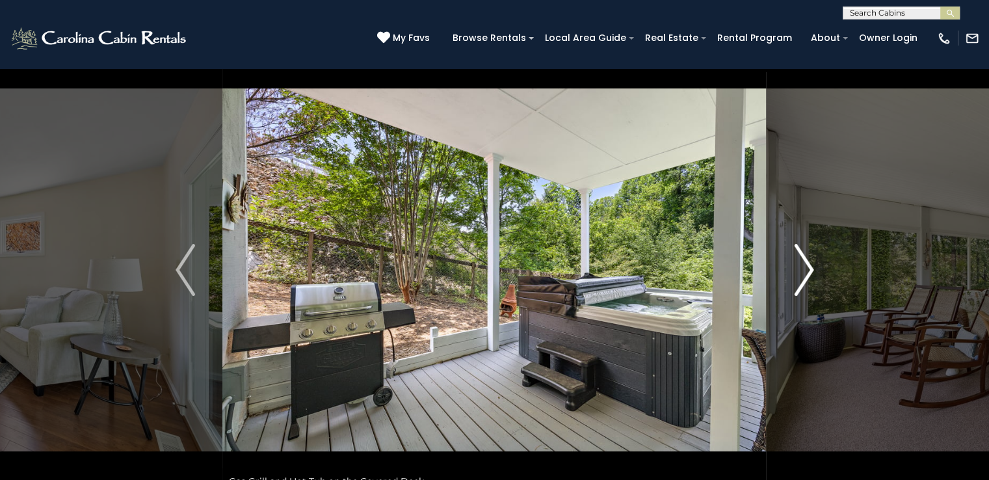
click at [798, 264] on img "Next" at bounding box center [804, 270] width 20 height 52
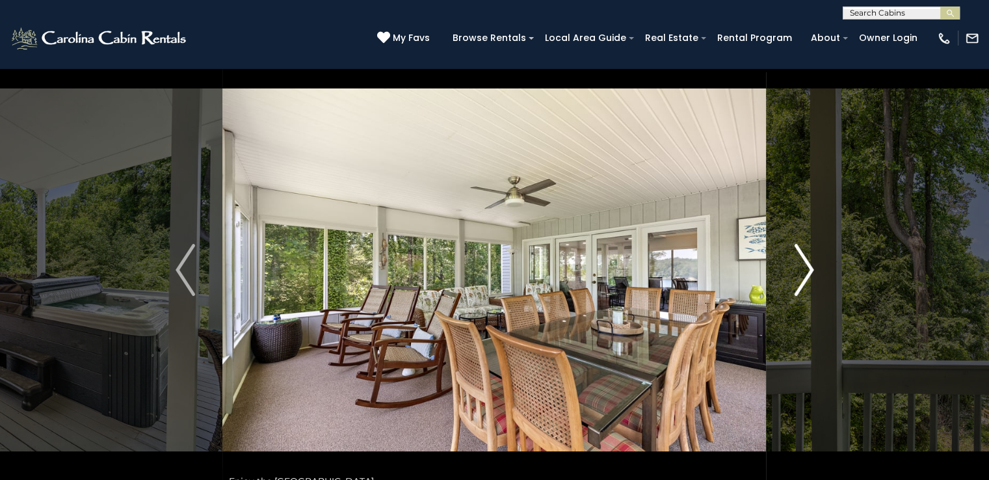
click at [798, 264] on img "Next" at bounding box center [804, 270] width 20 height 52
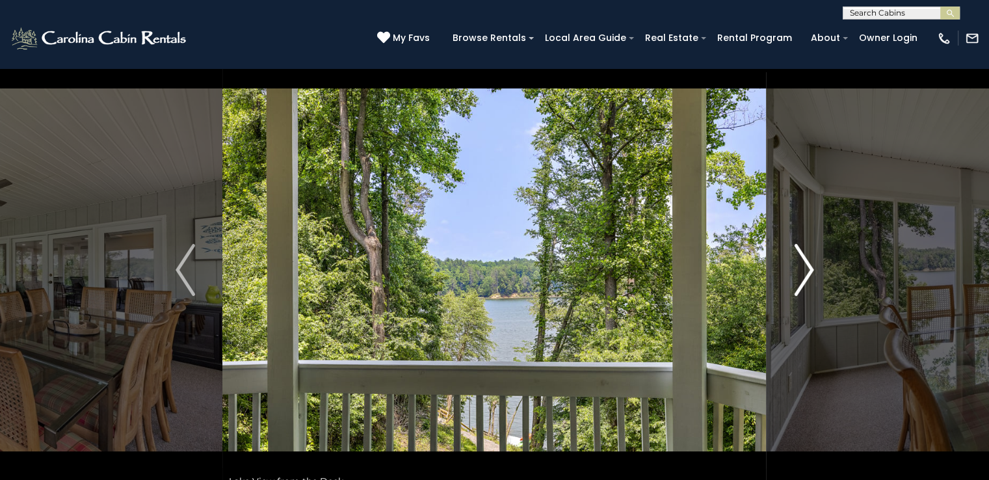
click at [798, 264] on img "Next" at bounding box center [804, 270] width 20 height 52
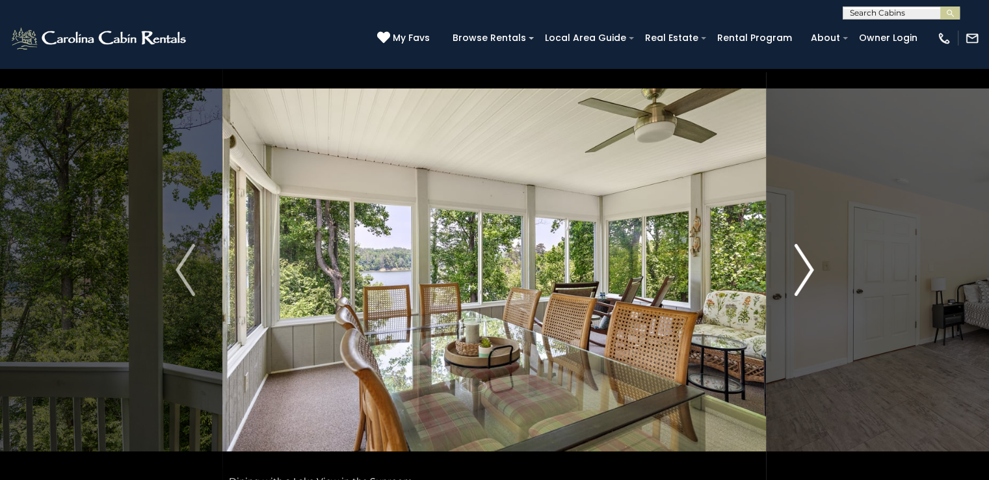
click at [798, 264] on img "Next" at bounding box center [804, 270] width 20 height 52
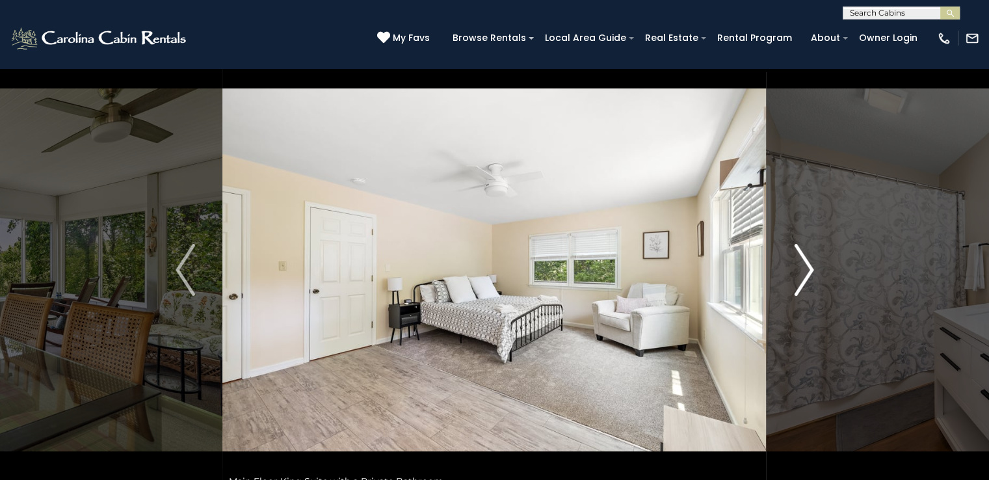
click at [798, 264] on img "Next" at bounding box center [804, 270] width 20 height 52
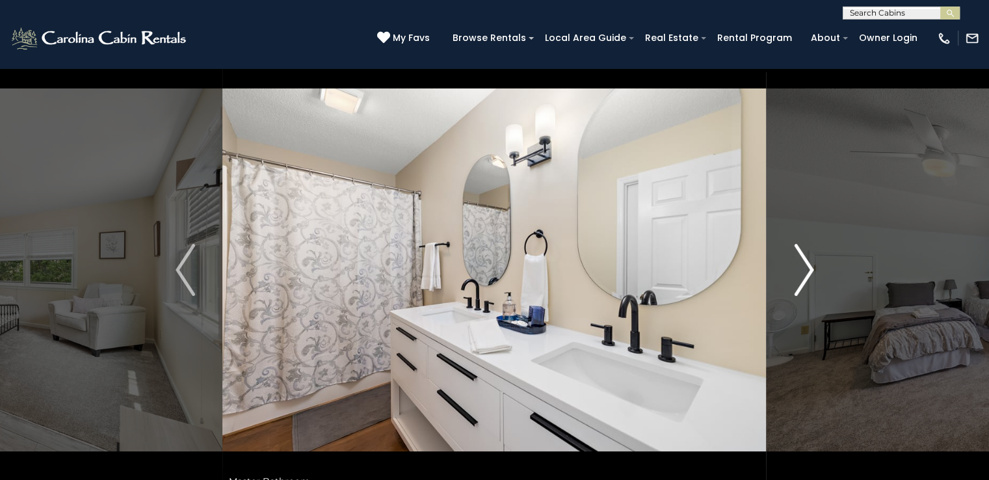
click at [798, 264] on img "Next" at bounding box center [804, 270] width 20 height 52
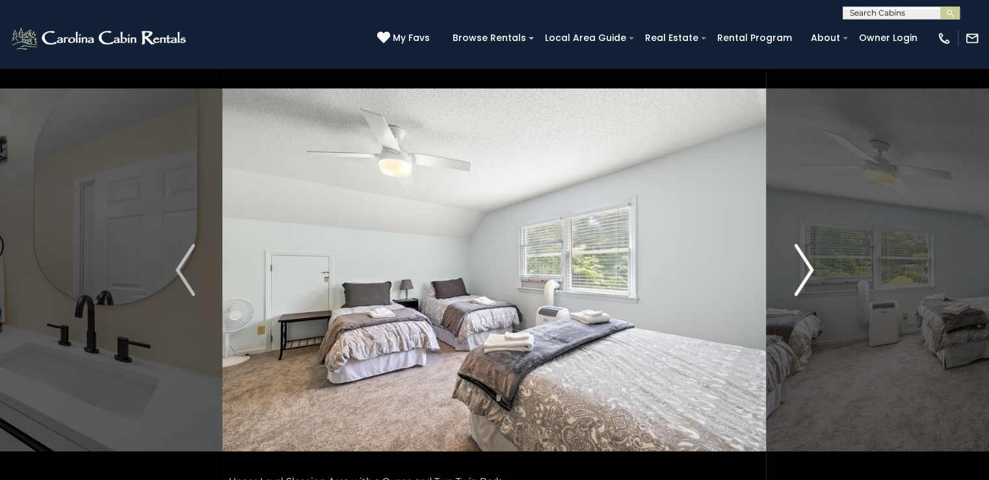
click at [798, 264] on img "Next" at bounding box center [804, 270] width 20 height 52
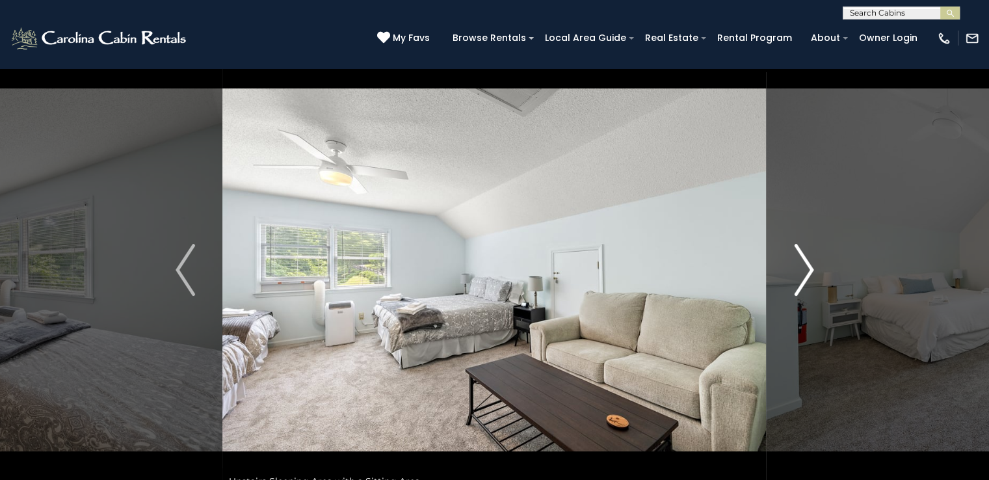
click at [798, 264] on img "Next" at bounding box center [804, 270] width 20 height 52
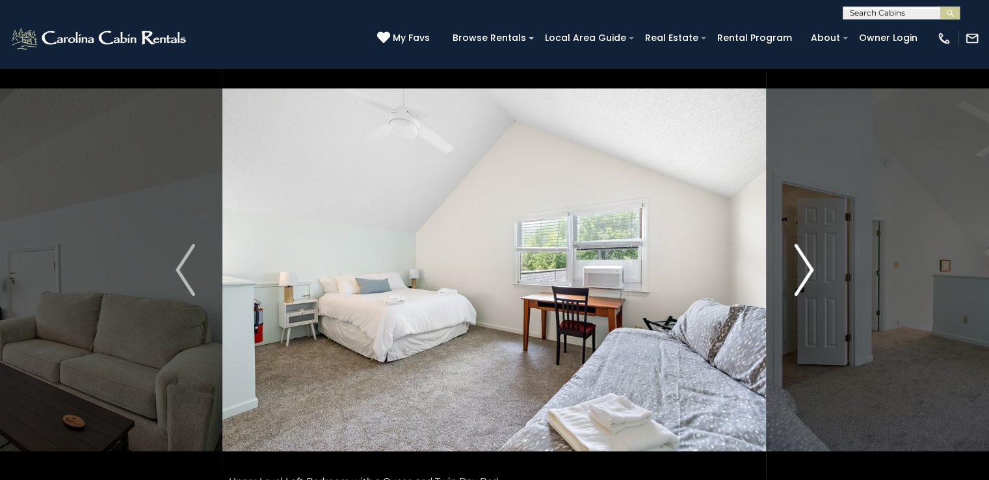
click at [798, 264] on img "Next" at bounding box center [804, 270] width 20 height 52
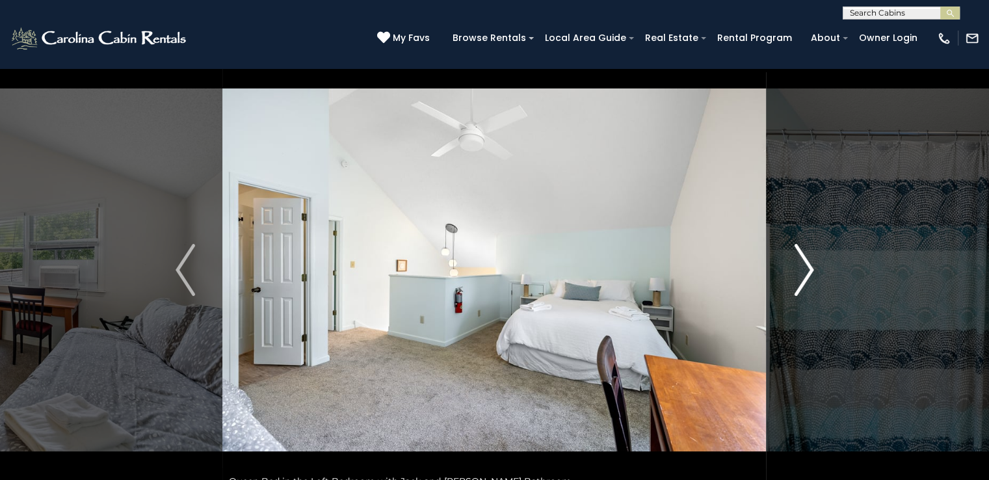
click at [798, 264] on img "Next" at bounding box center [804, 270] width 20 height 52
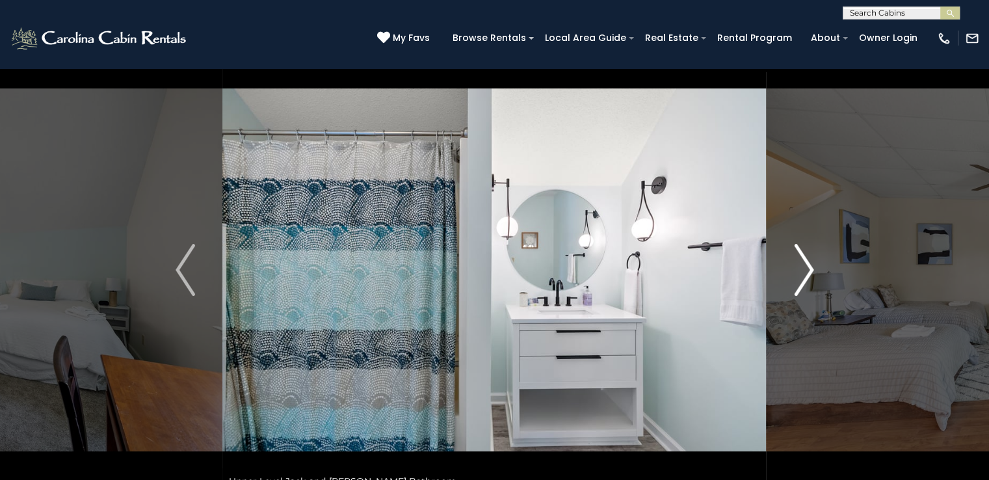
click at [798, 264] on img "Next" at bounding box center [804, 270] width 20 height 52
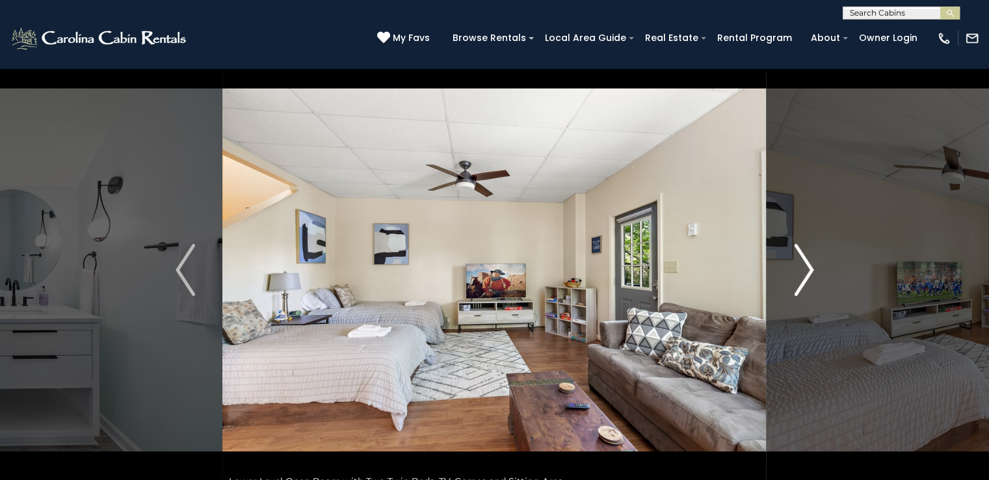
click at [798, 264] on img "Next" at bounding box center [804, 270] width 20 height 52
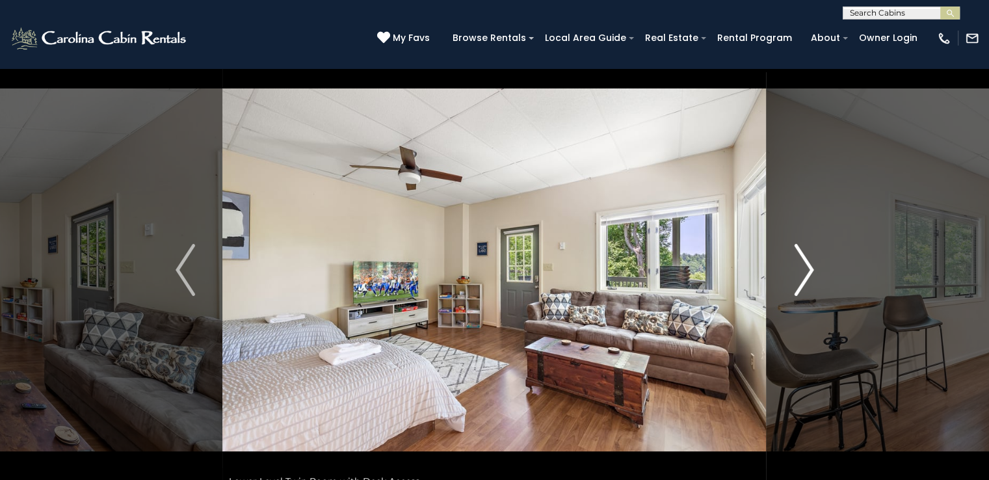
click at [798, 264] on img "Next" at bounding box center [804, 270] width 20 height 52
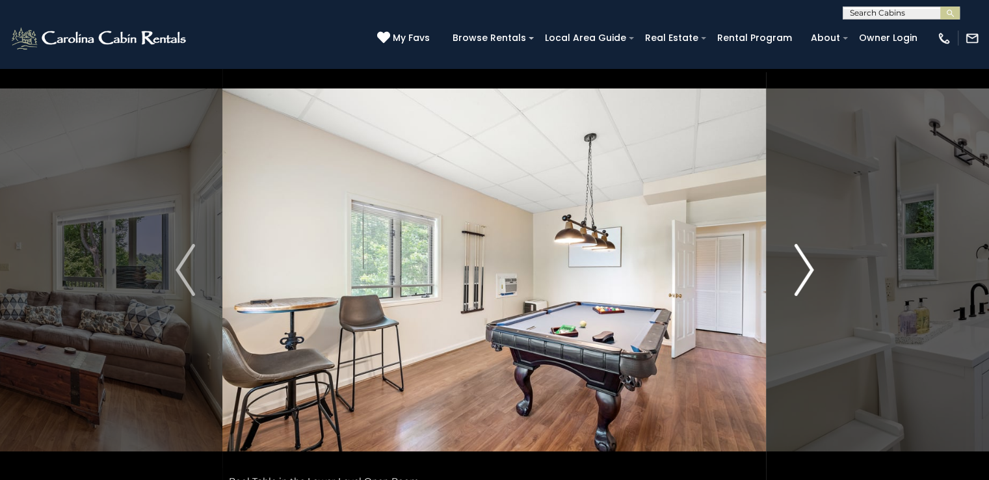
click at [798, 264] on img "Next" at bounding box center [804, 270] width 20 height 52
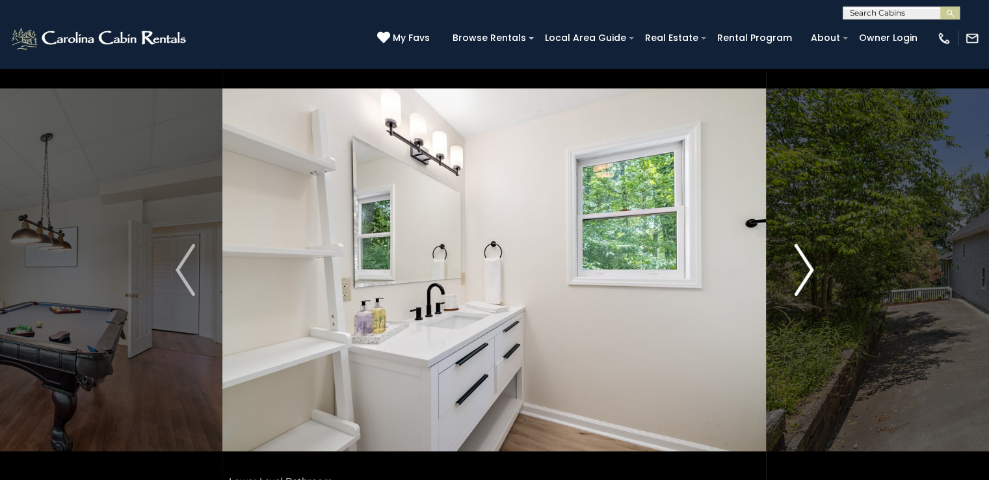
click at [798, 264] on img "Next" at bounding box center [804, 270] width 20 height 52
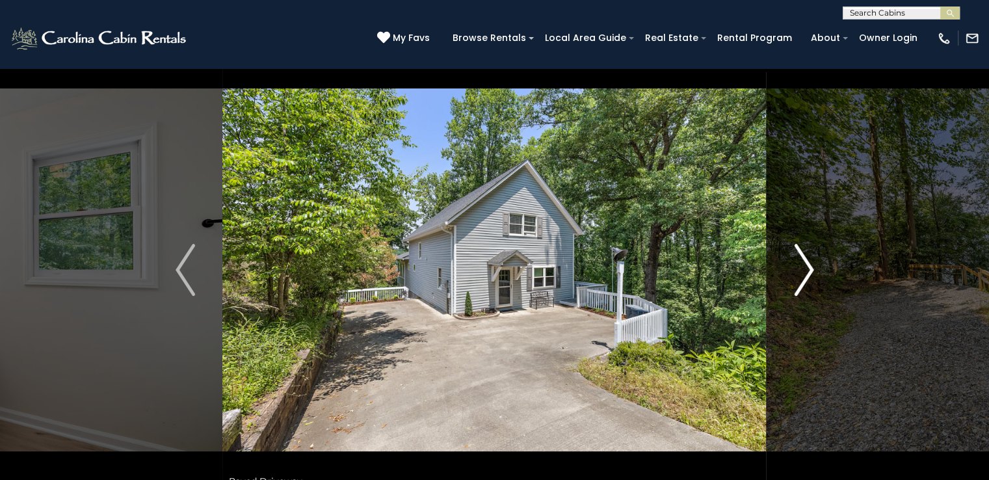
click at [798, 264] on img "Next" at bounding box center [804, 270] width 20 height 52
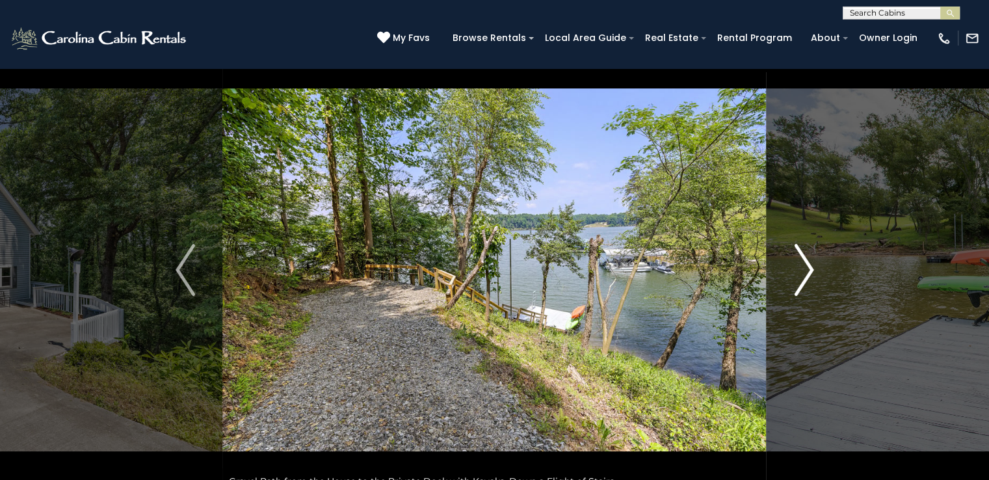
click at [798, 264] on img "Next" at bounding box center [804, 270] width 20 height 52
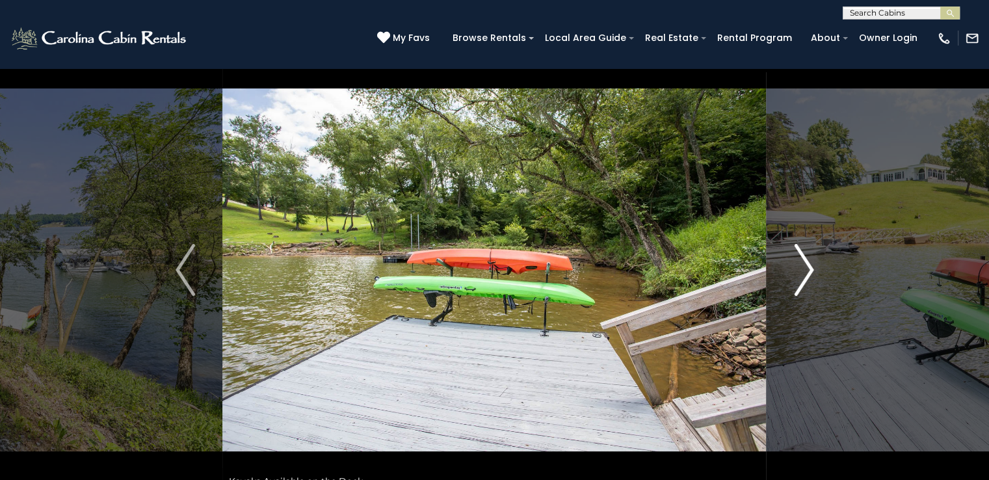
click at [798, 264] on img "Next" at bounding box center [804, 270] width 20 height 52
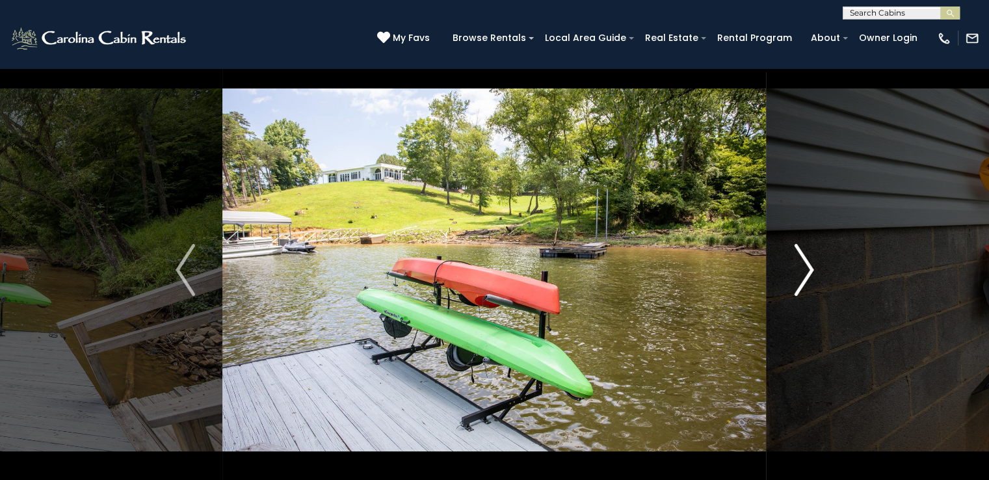
click at [798, 264] on img "Next" at bounding box center [804, 270] width 20 height 52
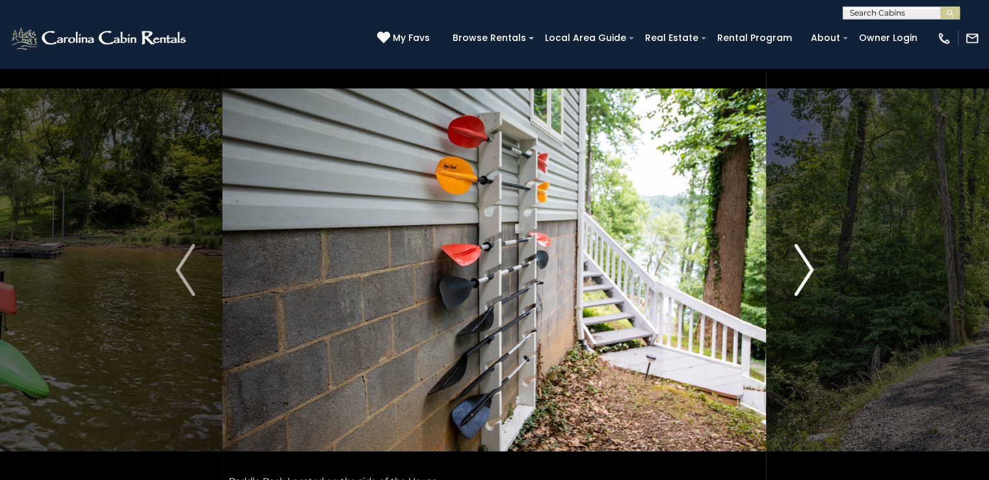
click at [798, 264] on img "Next" at bounding box center [804, 270] width 20 height 52
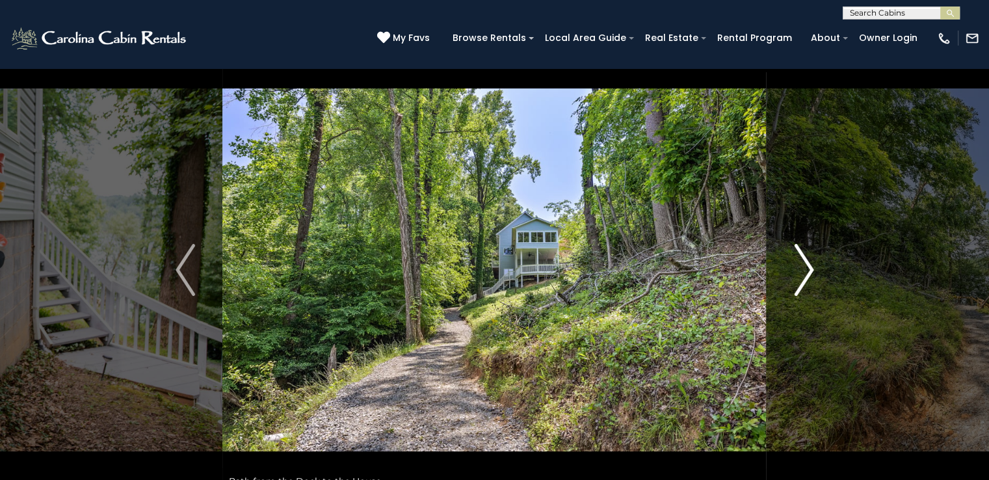
click at [798, 264] on img "Next" at bounding box center [804, 270] width 20 height 52
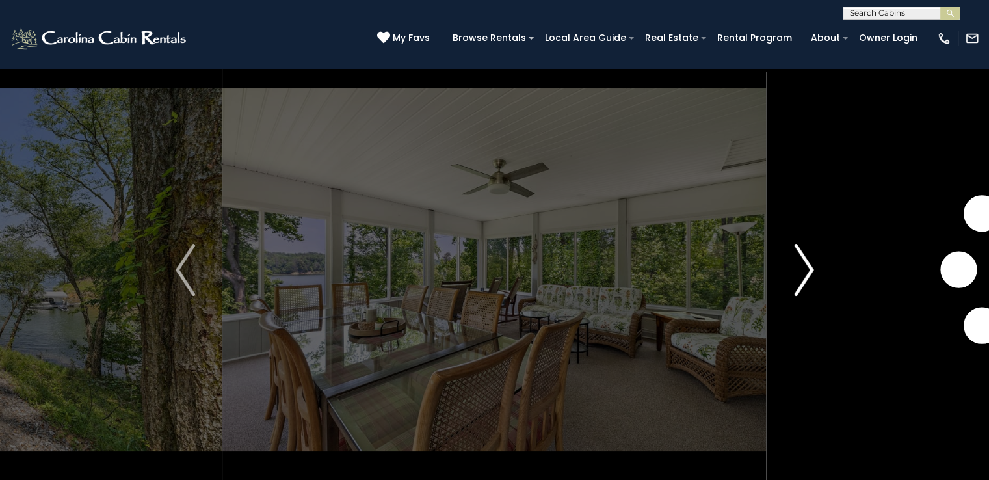
click at [798, 264] on img "Next" at bounding box center [804, 270] width 20 height 52
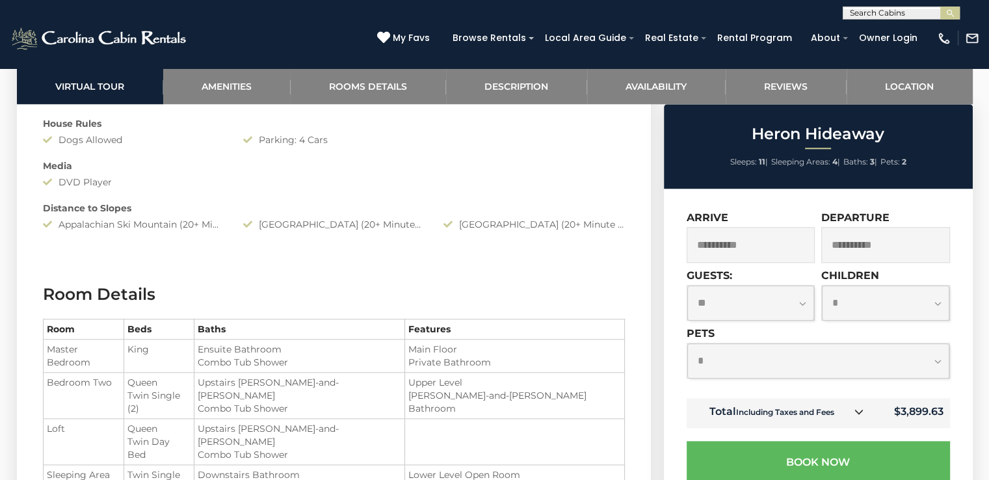
scroll to position [1494, 0]
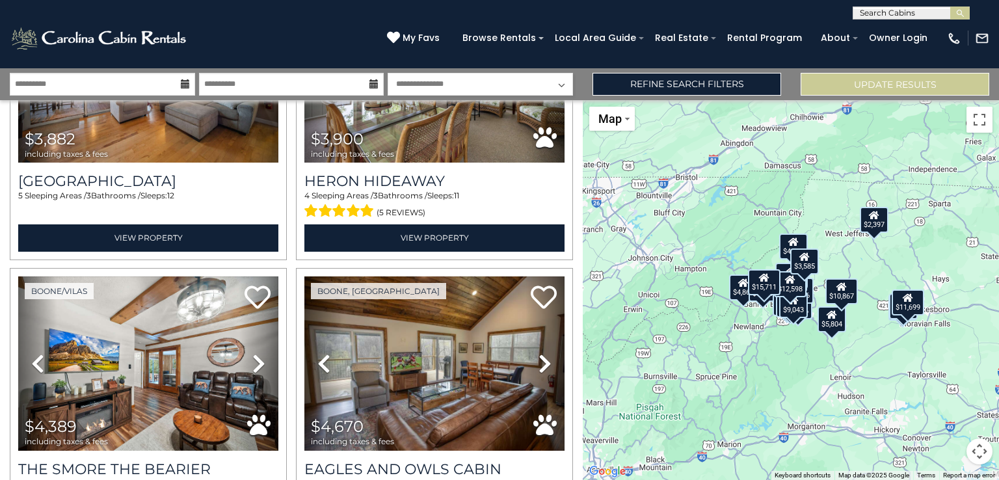
scroll to position [534, 0]
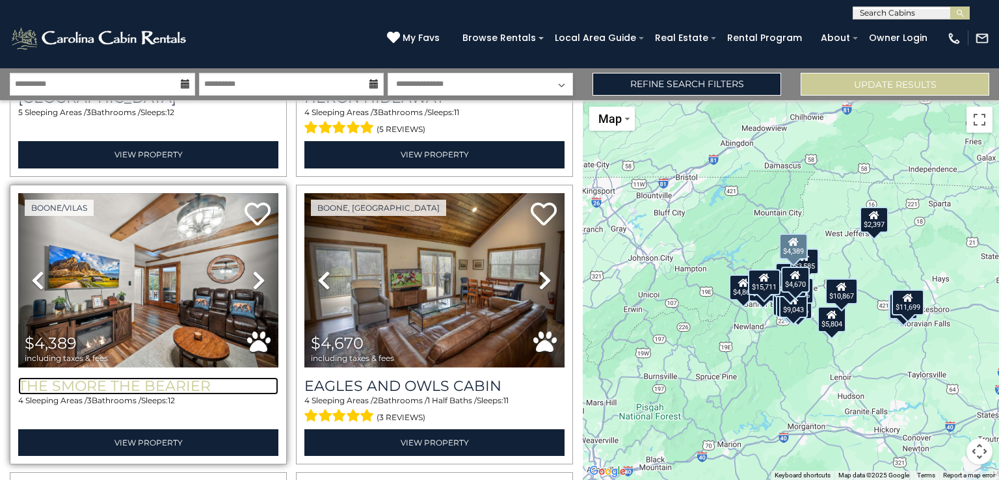
click at [86, 377] on h3 "The Smore The Bearier" at bounding box center [148, 386] width 260 height 18
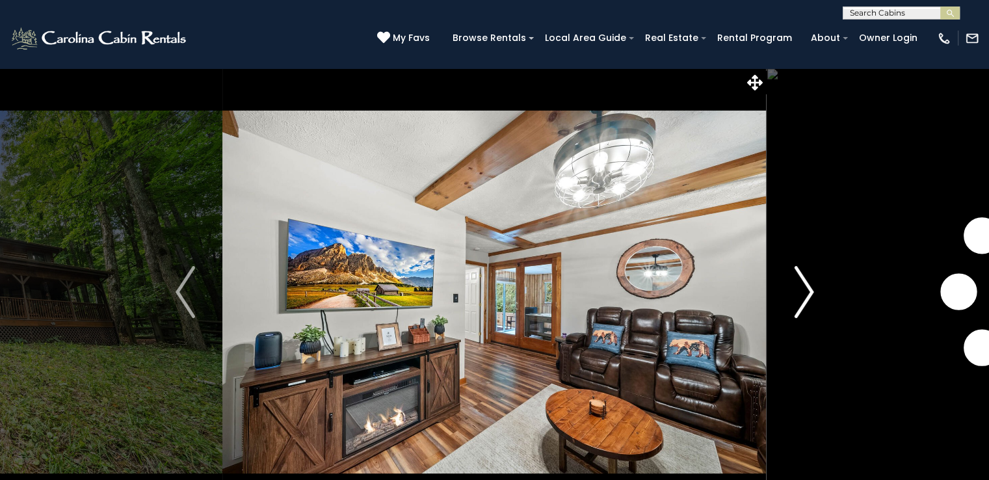
click at [799, 300] on img "Next" at bounding box center [804, 292] width 20 height 52
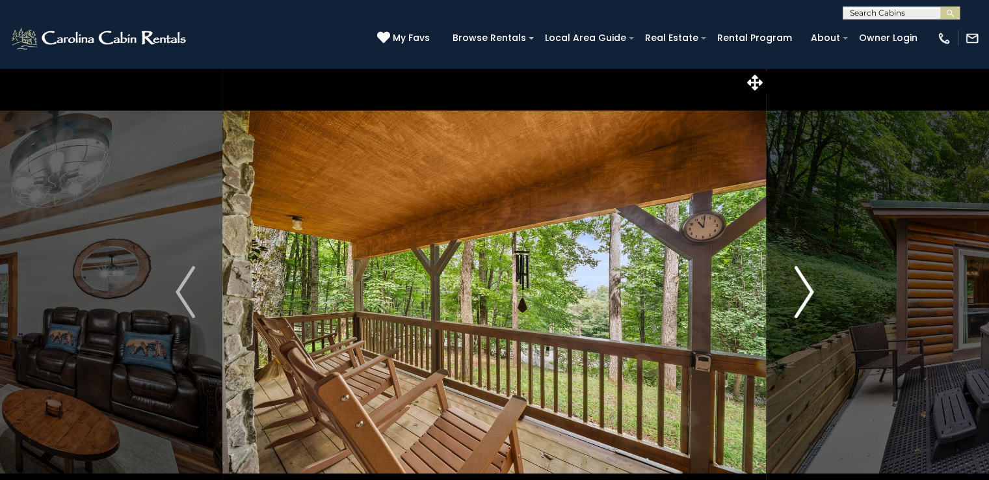
click at [799, 300] on img "Next" at bounding box center [804, 292] width 20 height 52
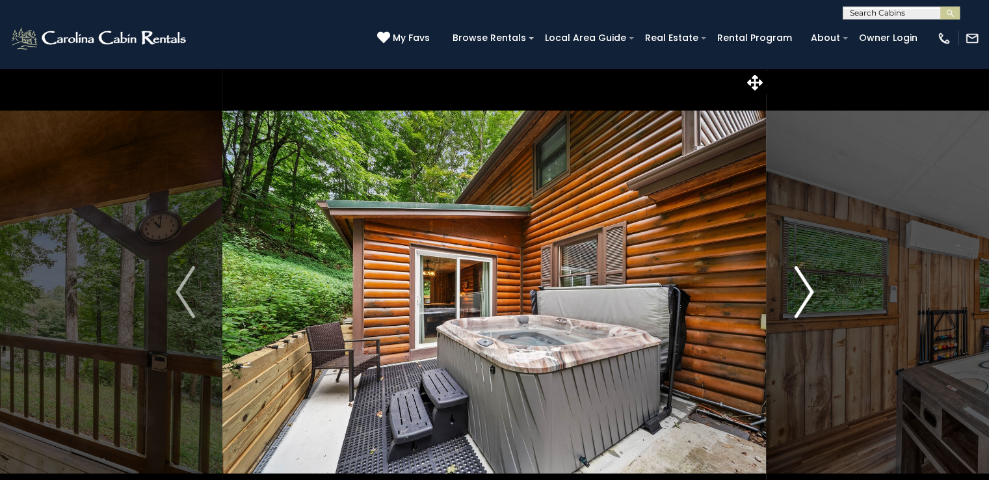
click at [799, 300] on img "Next" at bounding box center [804, 292] width 20 height 52
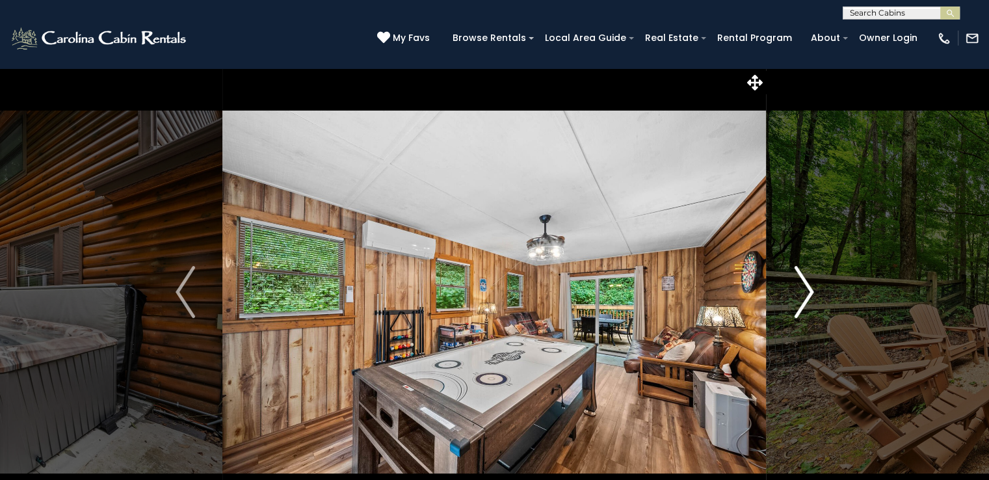
click at [799, 300] on img "Next" at bounding box center [804, 292] width 20 height 52
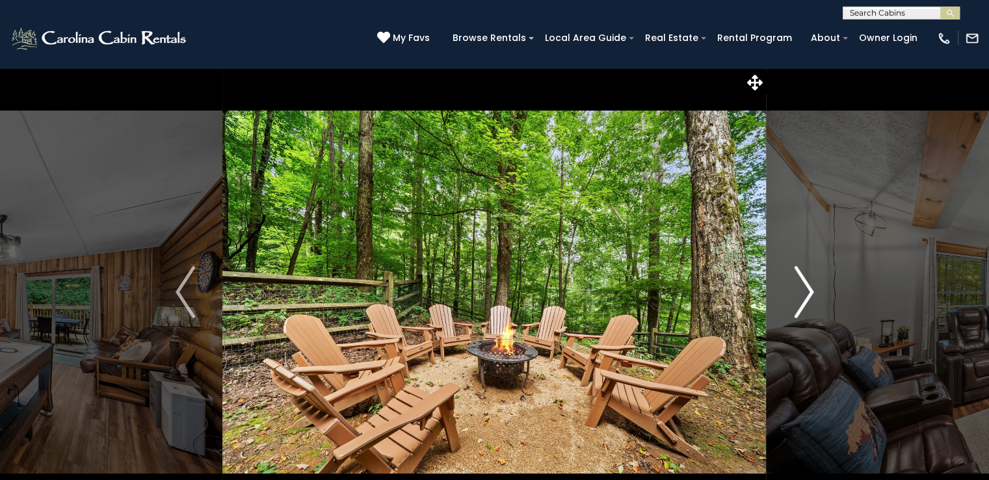
click at [799, 300] on img "Next" at bounding box center [804, 292] width 20 height 52
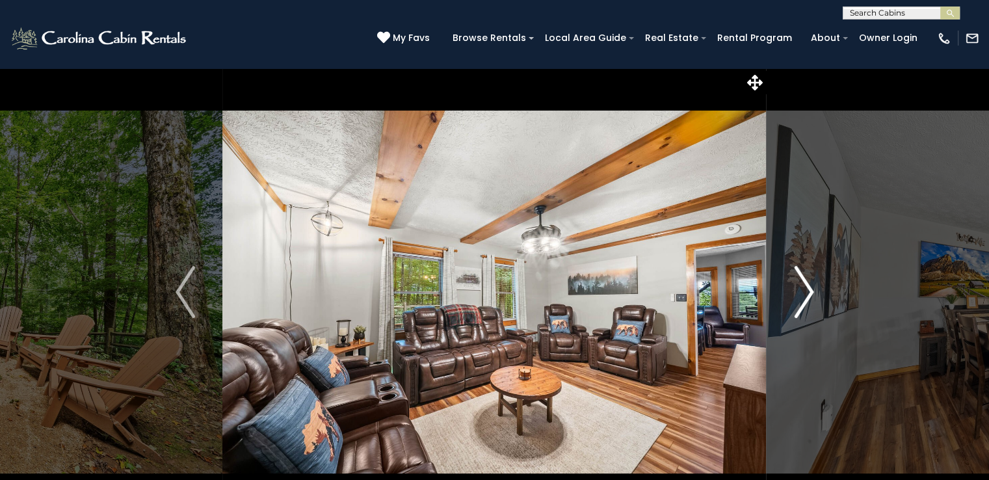
click at [799, 300] on img "Next" at bounding box center [804, 292] width 20 height 52
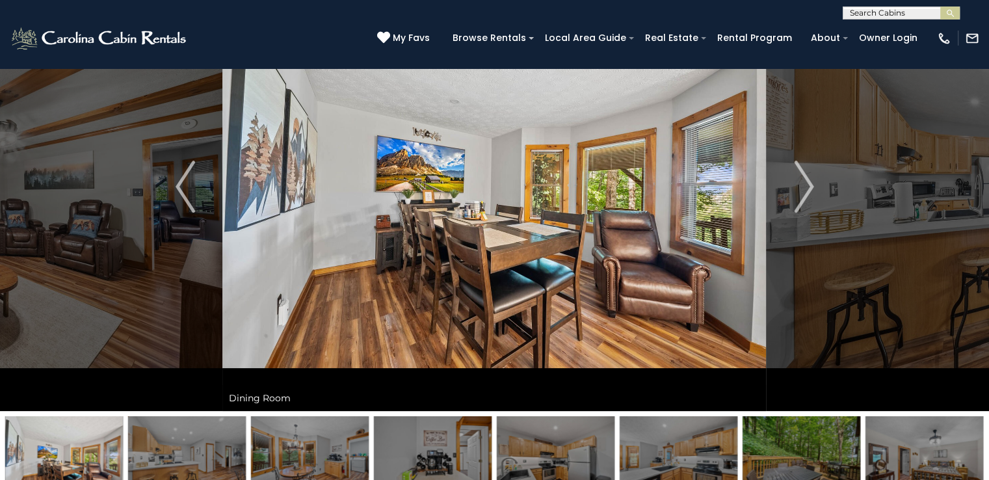
scroll to position [98, 0]
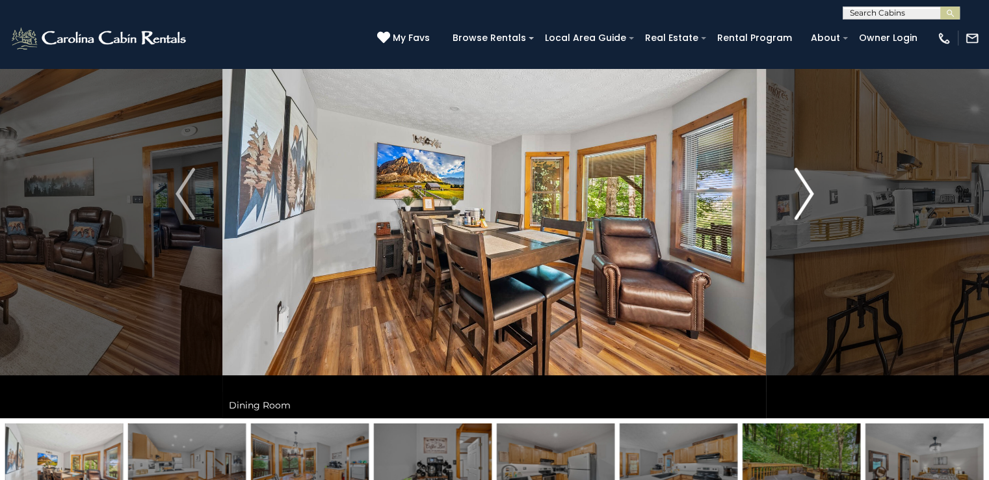
click at [800, 189] on img "Next" at bounding box center [804, 194] width 20 height 52
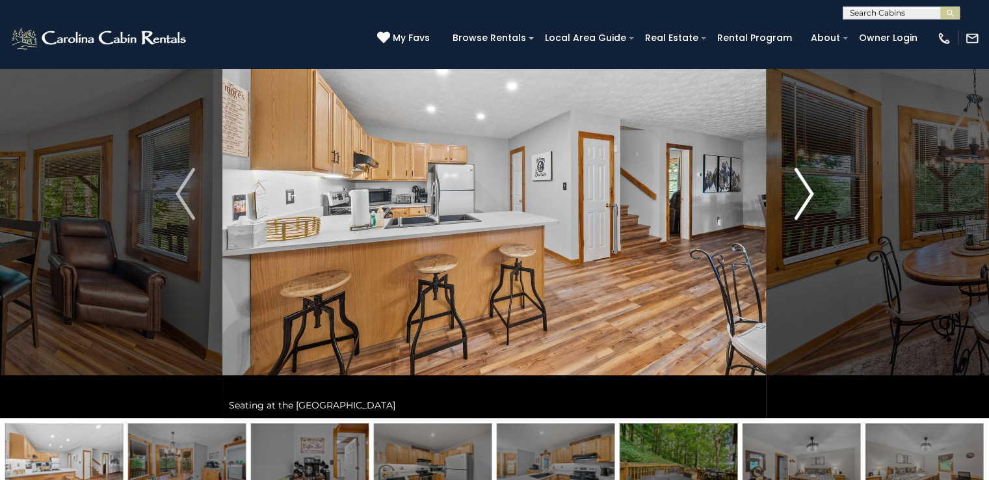
click at [800, 189] on img "Next" at bounding box center [804, 194] width 20 height 52
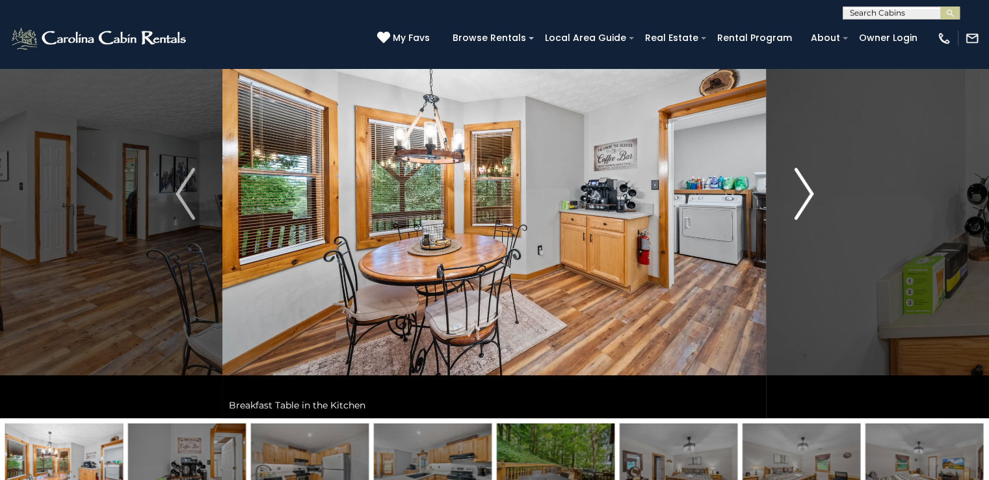
click at [800, 189] on img "Next" at bounding box center [804, 194] width 20 height 52
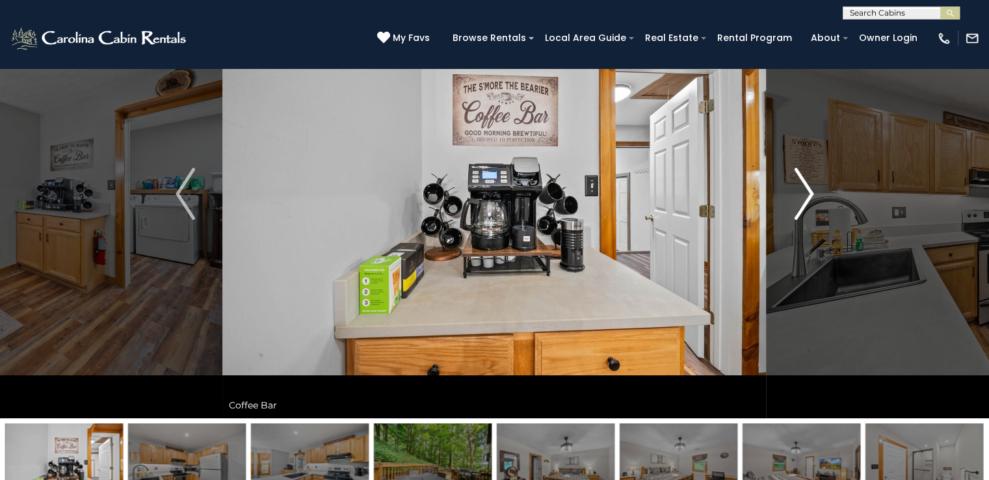
click at [800, 189] on img "Next" at bounding box center [804, 194] width 20 height 52
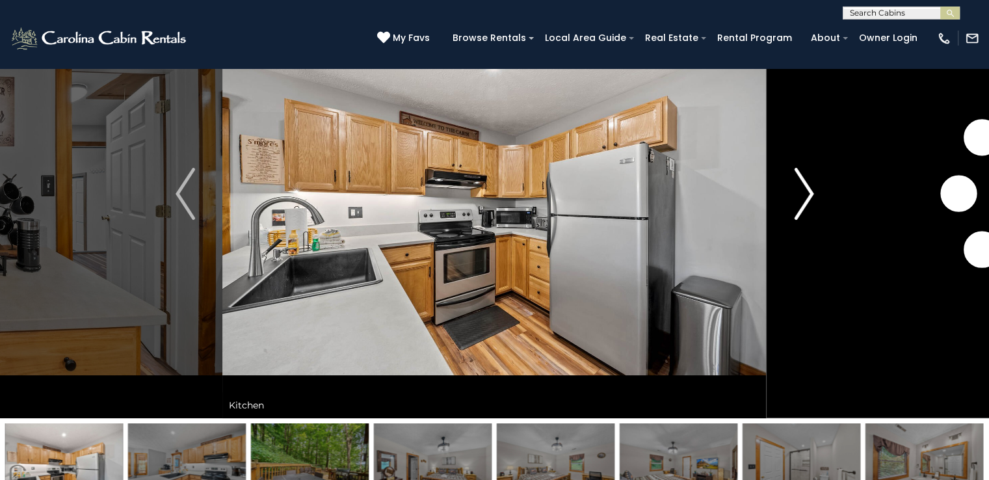
click at [800, 189] on img "Next" at bounding box center [804, 194] width 20 height 52
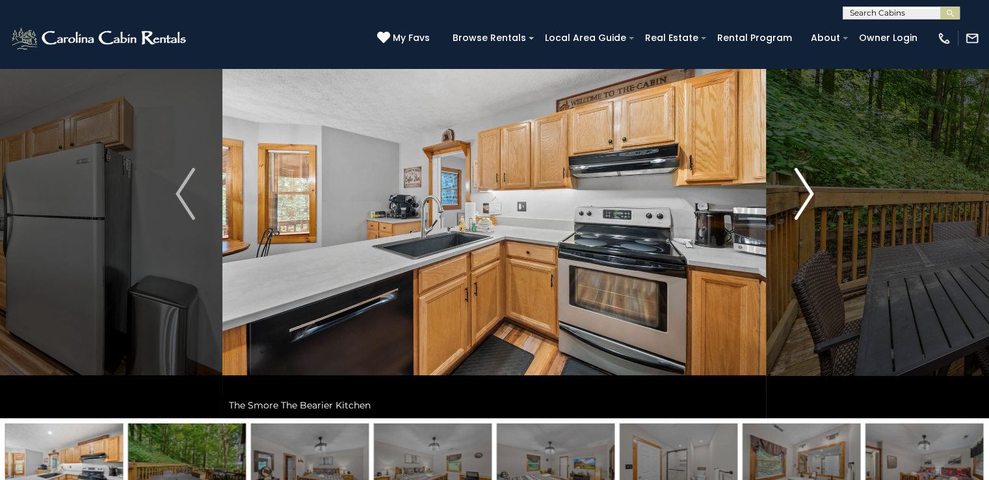
click at [800, 189] on img "Next" at bounding box center [804, 194] width 20 height 52
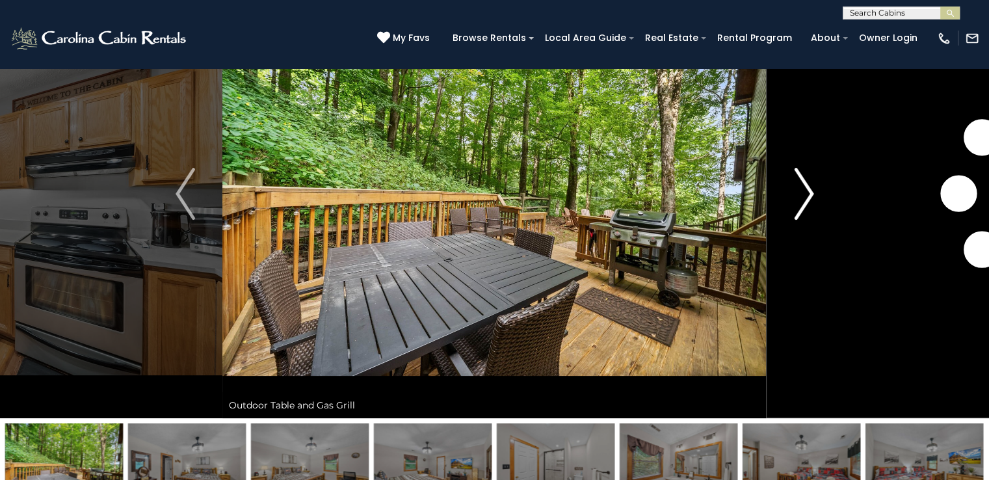
click at [800, 189] on img "Next" at bounding box center [804, 194] width 20 height 52
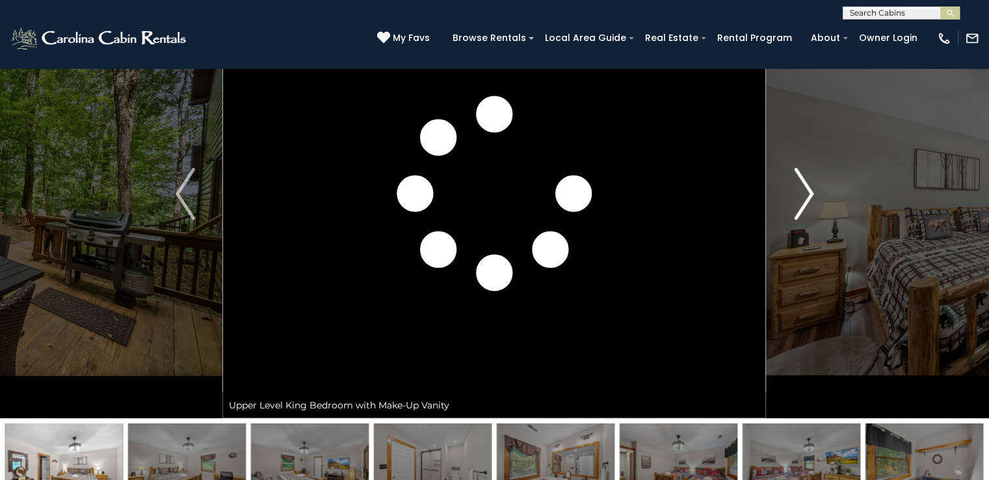
click at [800, 189] on img "Next" at bounding box center [804, 194] width 20 height 52
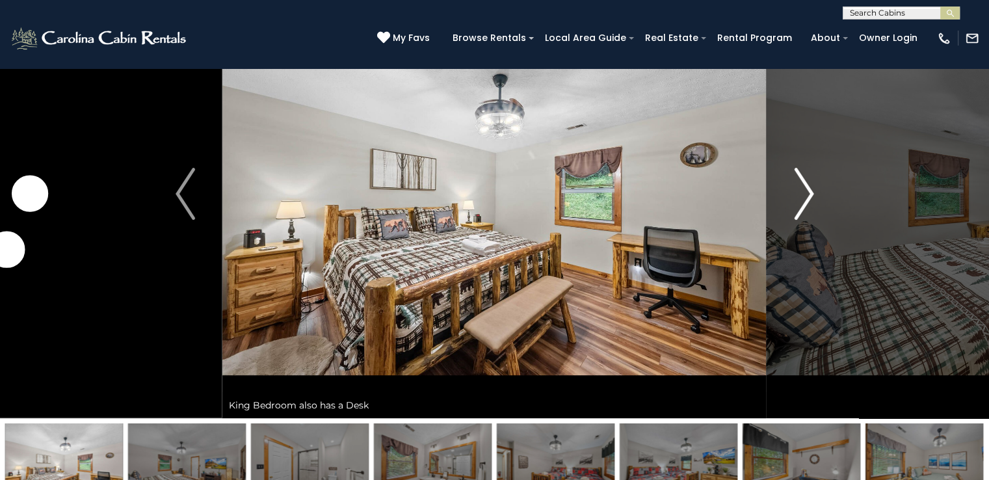
click at [800, 189] on img "Next" at bounding box center [804, 194] width 20 height 52
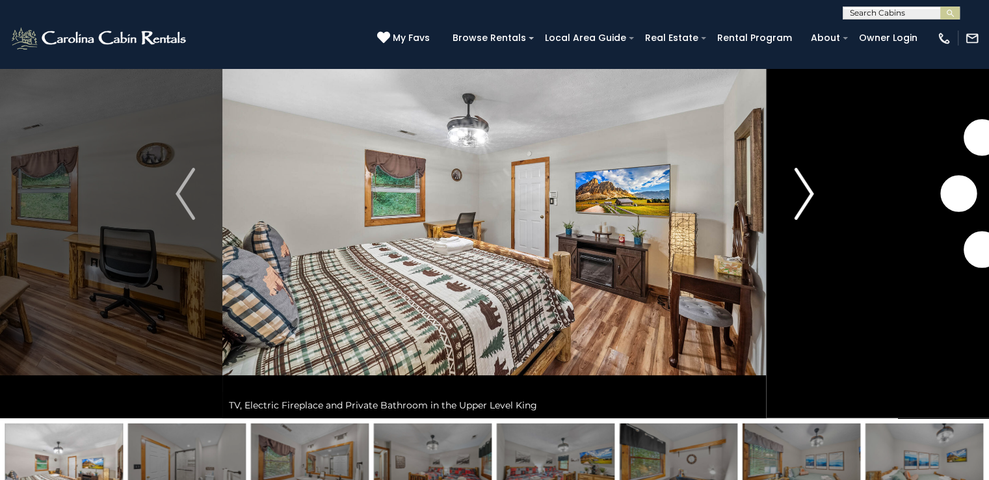
click at [800, 189] on img "Next" at bounding box center [804, 194] width 20 height 52
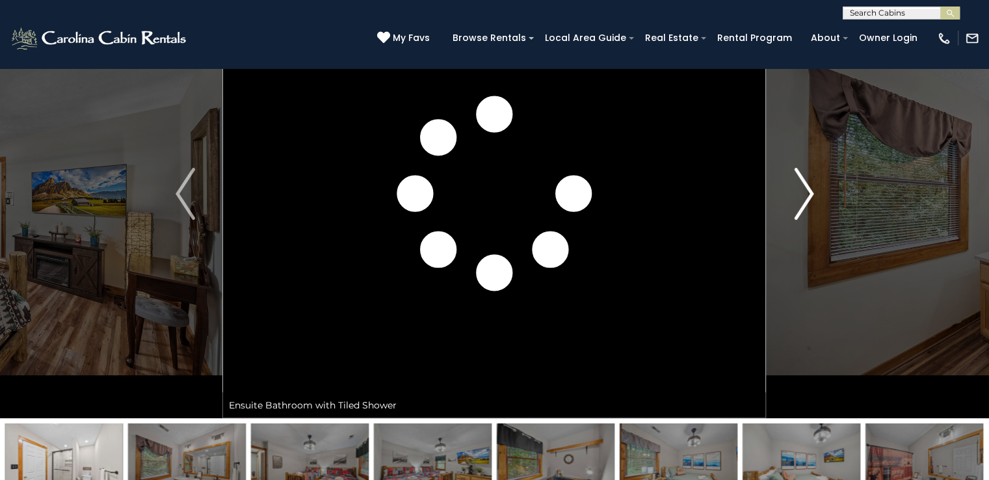
click at [800, 189] on img "Next" at bounding box center [804, 194] width 20 height 52
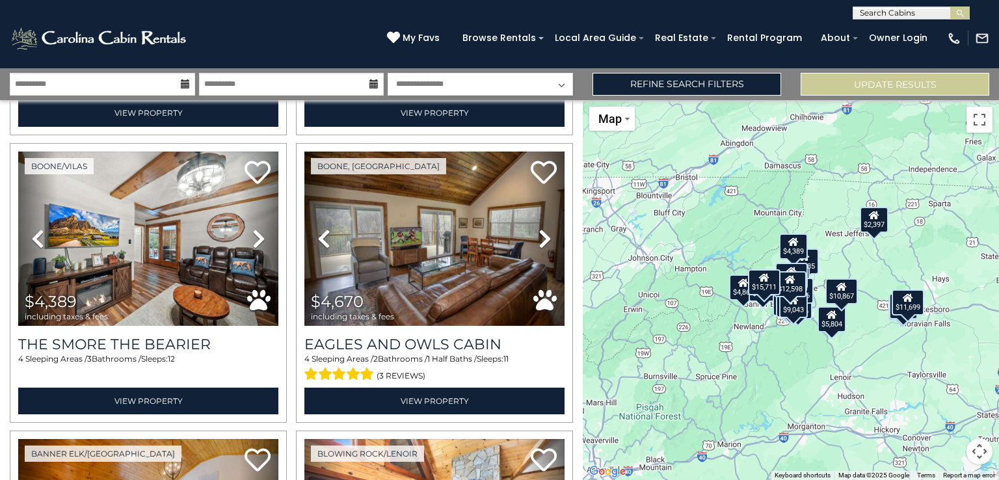
scroll to position [590, 0]
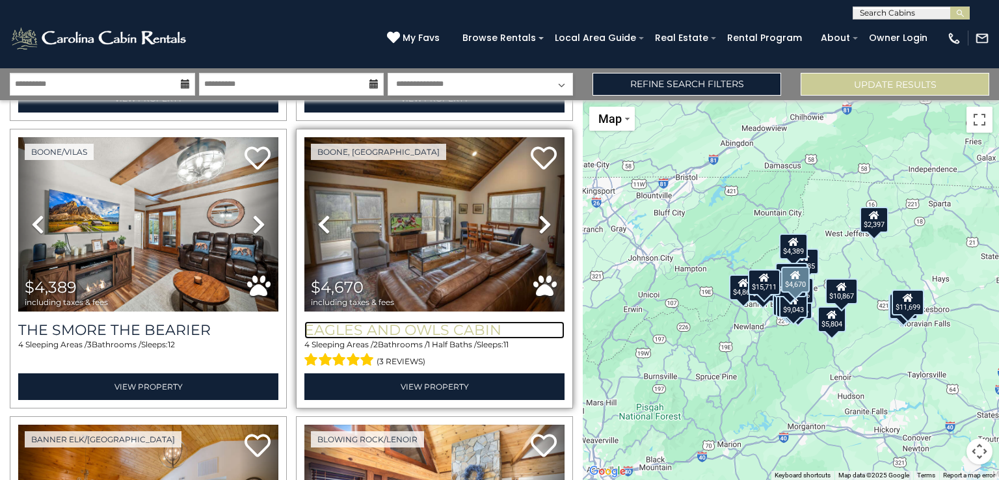
click at [439, 321] on h3 "Eagles and Owls Cabin" at bounding box center [434, 330] width 260 height 18
click at [414, 327] on h3 "Eagles and Owls Cabin" at bounding box center [434, 330] width 260 height 18
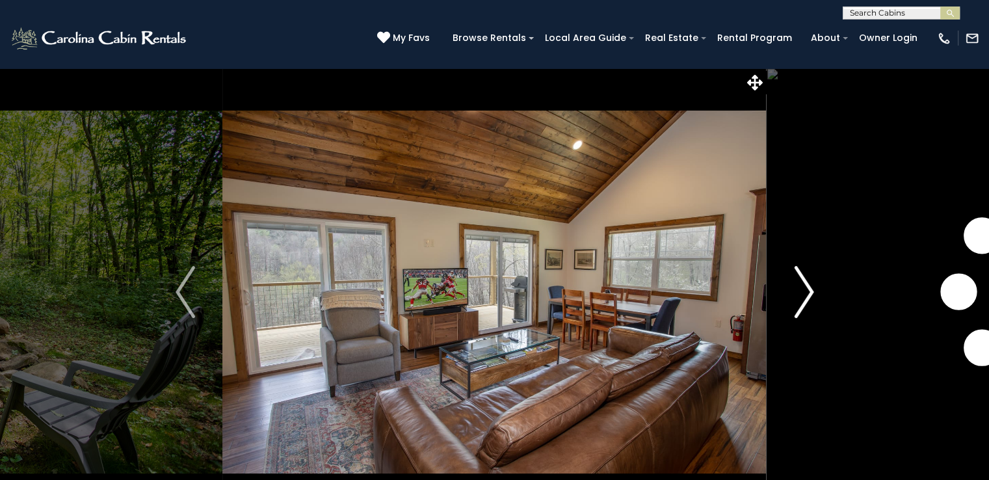
click at [810, 293] on img "Next" at bounding box center [804, 292] width 20 height 52
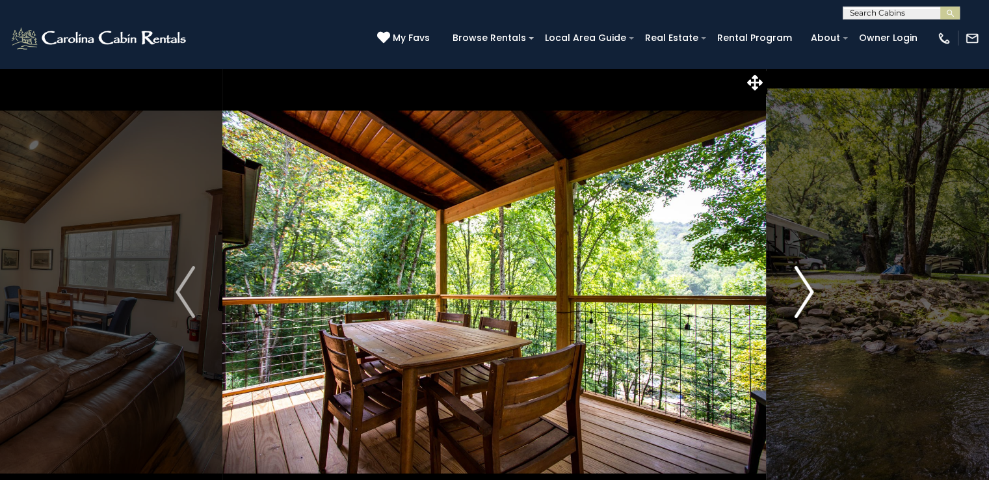
click at [810, 293] on img "Next" at bounding box center [804, 292] width 20 height 52
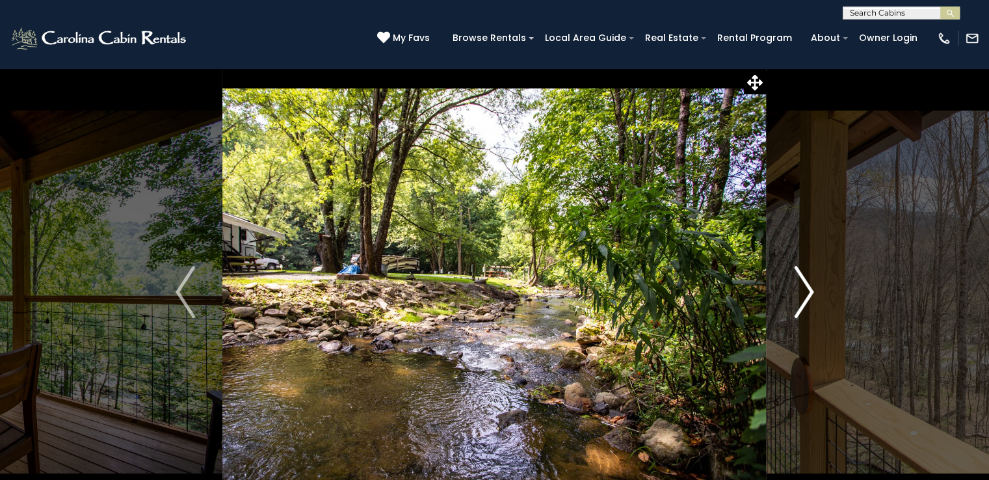
click at [810, 293] on img "Next" at bounding box center [804, 292] width 20 height 52
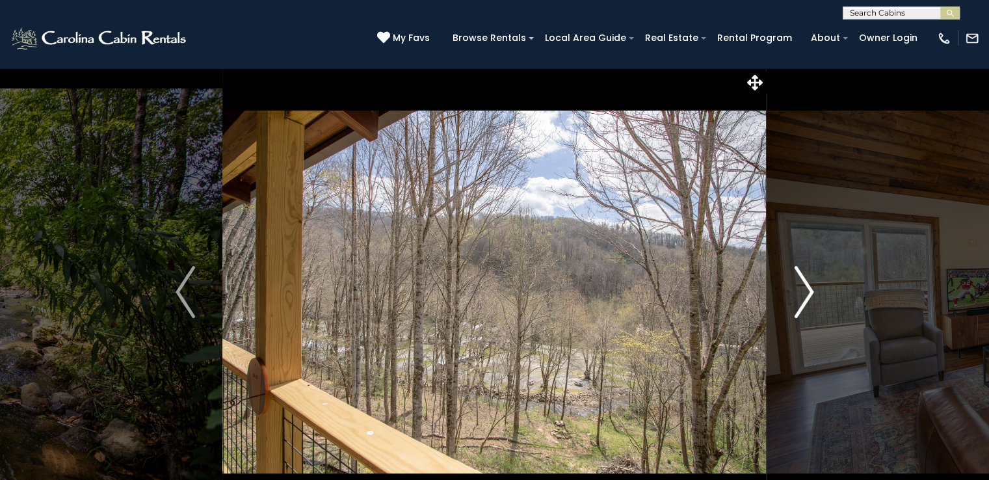
click at [810, 293] on img "Next" at bounding box center [804, 292] width 20 height 52
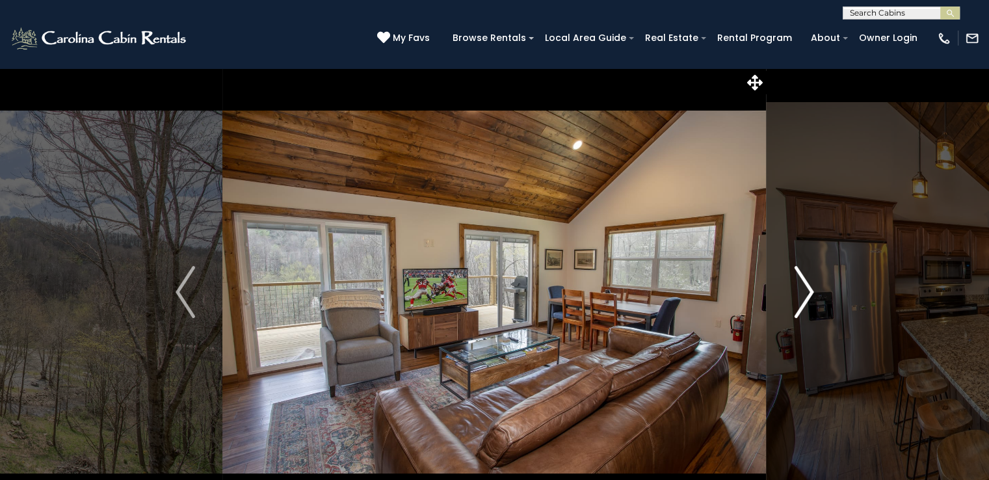
click at [810, 293] on img "Next" at bounding box center [804, 292] width 20 height 52
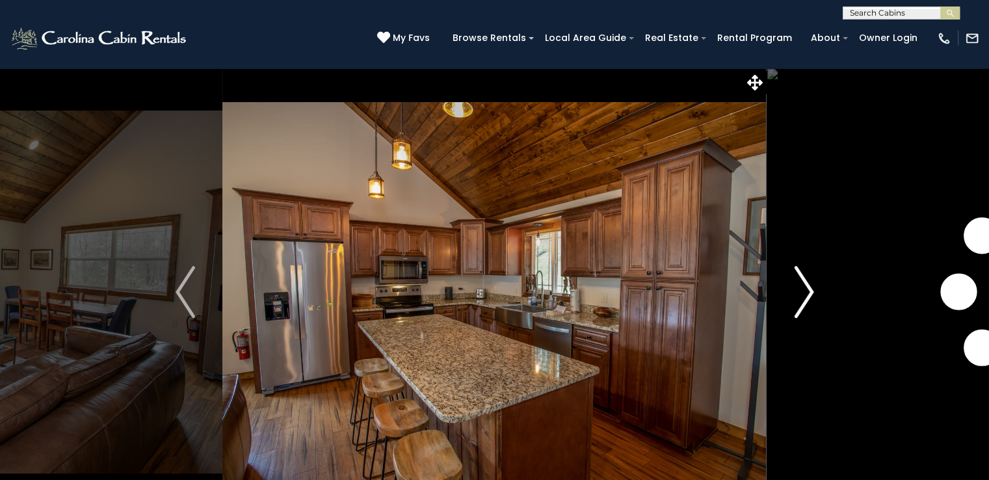
click at [810, 293] on img "Next" at bounding box center [804, 292] width 20 height 52
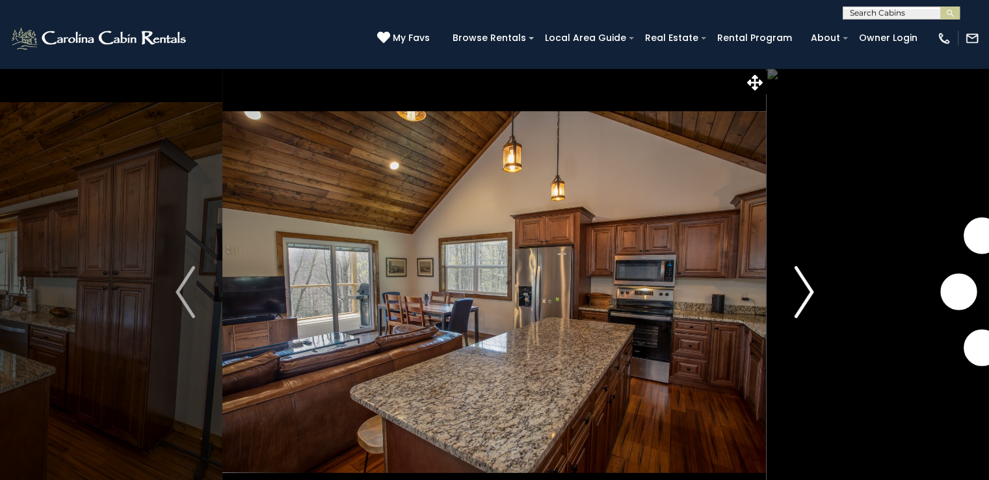
click at [810, 293] on img "Next" at bounding box center [804, 292] width 20 height 52
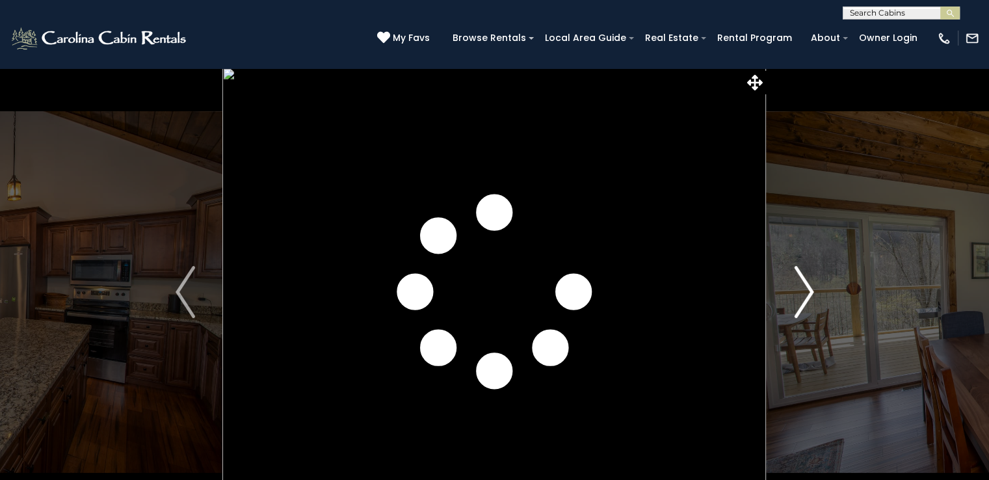
click at [810, 293] on img "Next" at bounding box center [804, 292] width 20 height 52
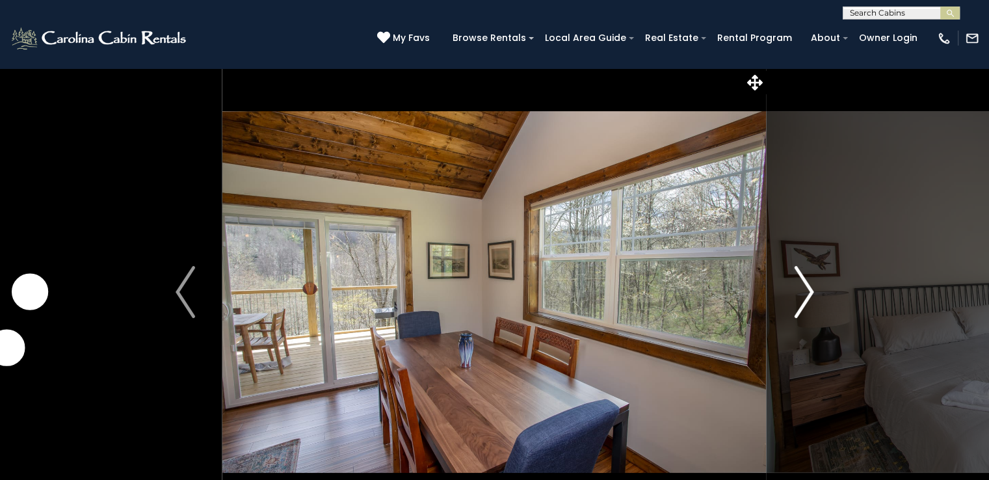
click at [810, 293] on img "Next" at bounding box center [804, 292] width 20 height 52
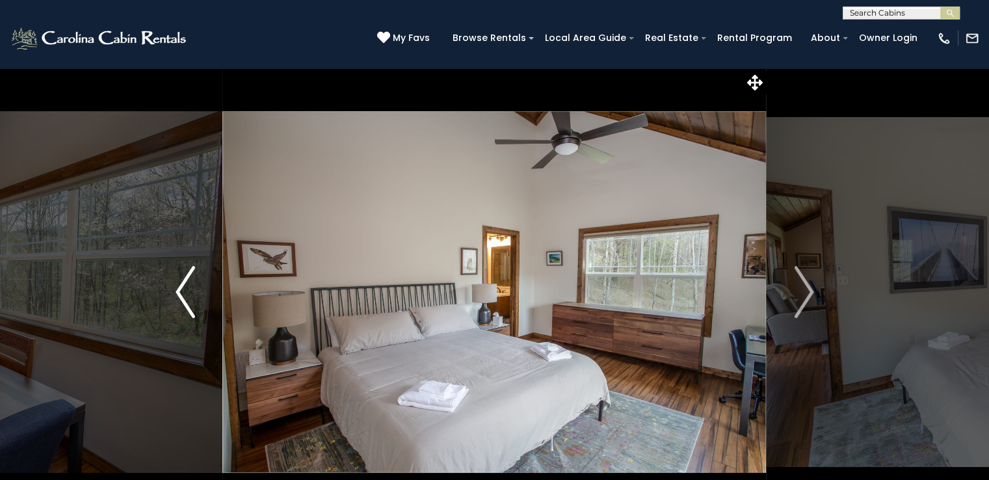
click at [178, 297] on img "Previous" at bounding box center [186, 292] width 20 height 52
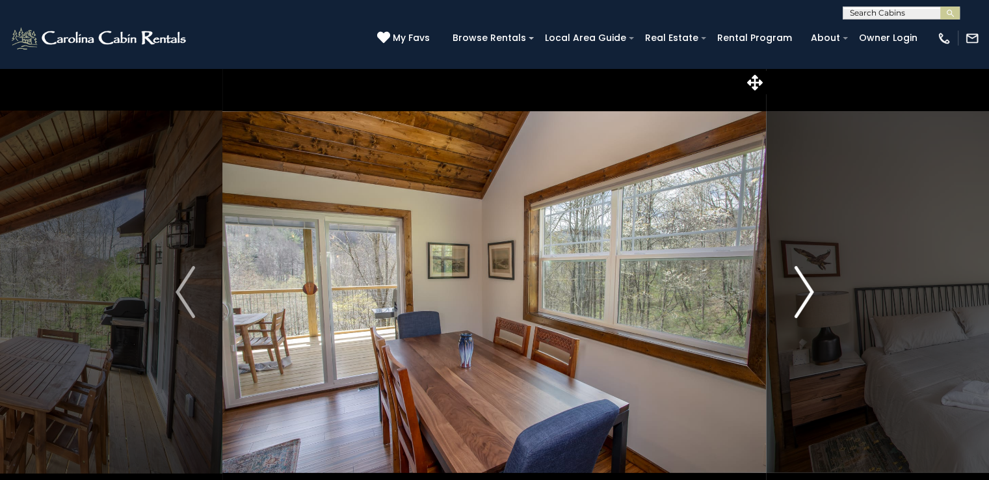
click at [804, 297] on img "Next" at bounding box center [804, 292] width 20 height 52
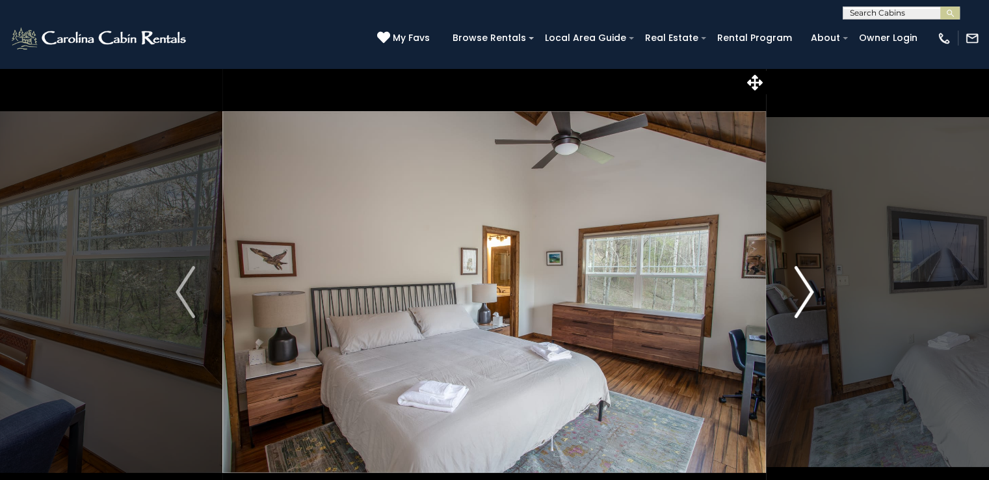
click at [804, 297] on img "Next" at bounding box center [804, 292] width 20 height 52
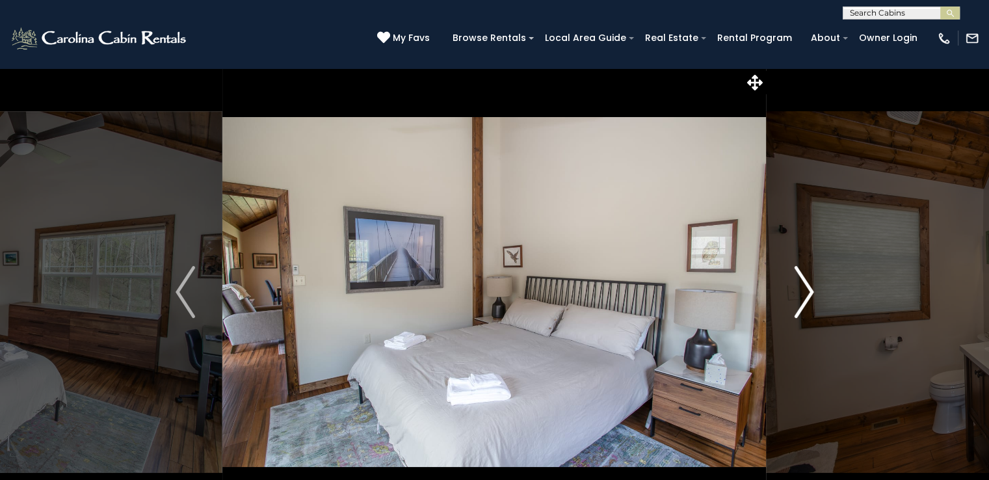
click at [804, 297] on img "Next" at bounding box center [804, 292] width 20 height 52
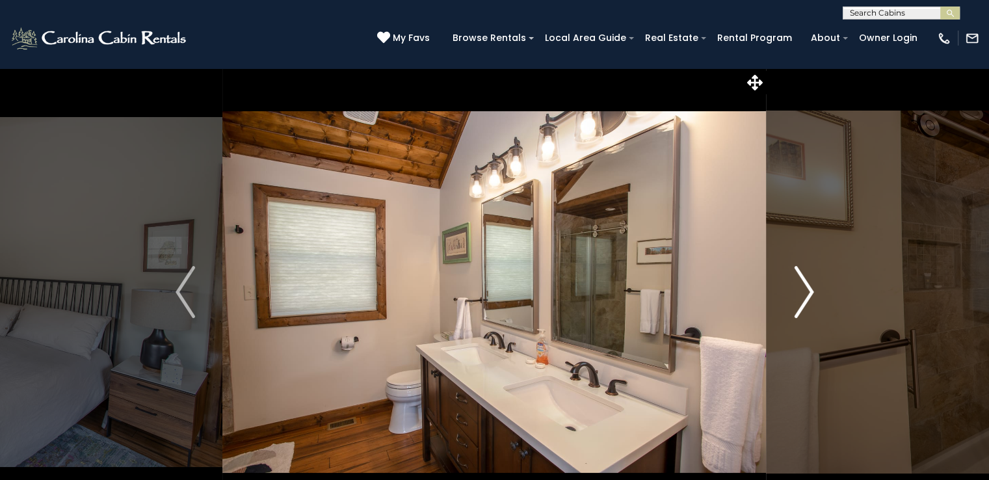
click at [804, 297] on img "Next" at bounding box center [804, 292] width 20 height 52
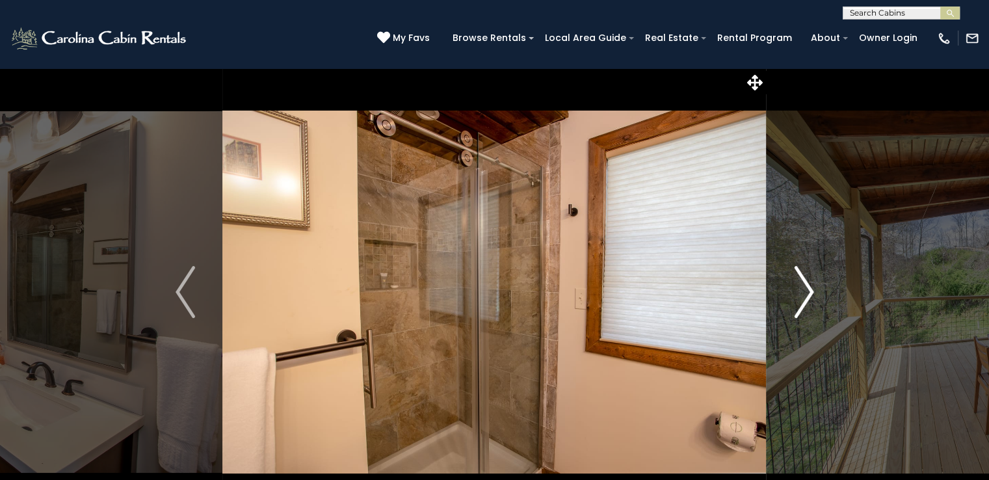
click at [804, 297] on img "Next" at bounding box center [804, 292] width 20 height 52
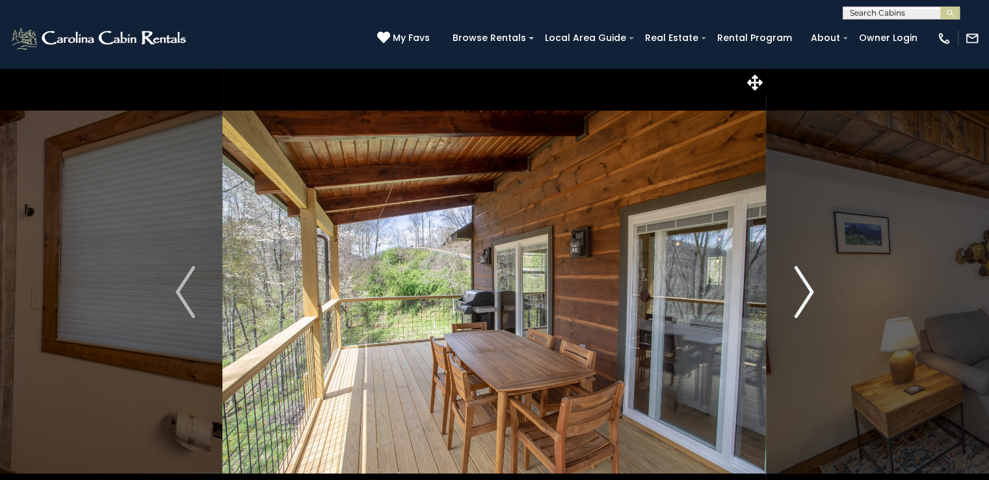
click at [804, 297] on img "Next" at bounding box center [804, 292] width 20 height 52
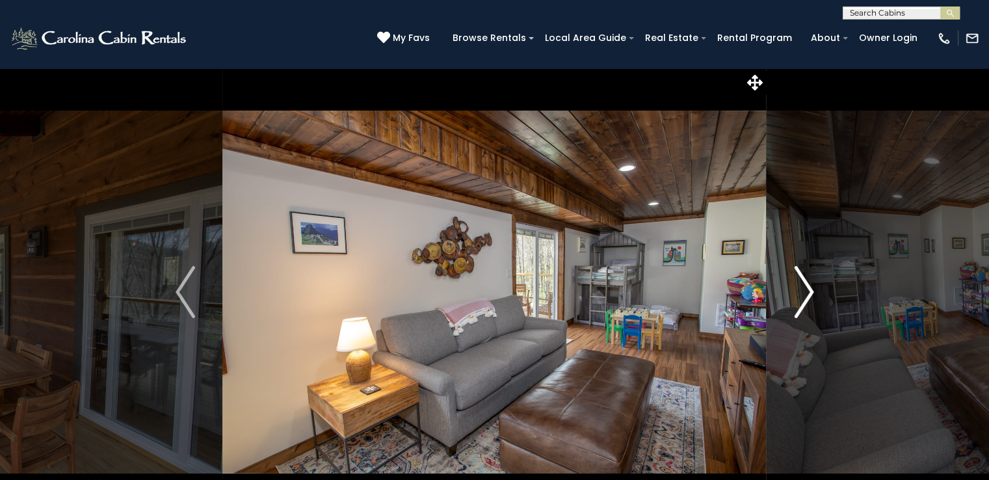
click at [804, 297] on img "Next" at bounding box center [804, 292] width 20 height 52
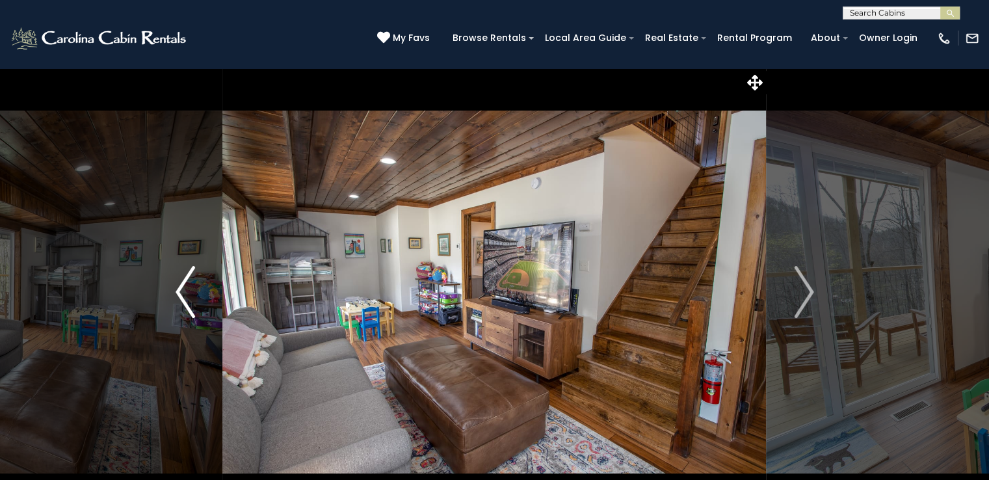
click at [191, 295] on img "Previous" at bounding box center [186, 292] width 20 height 52
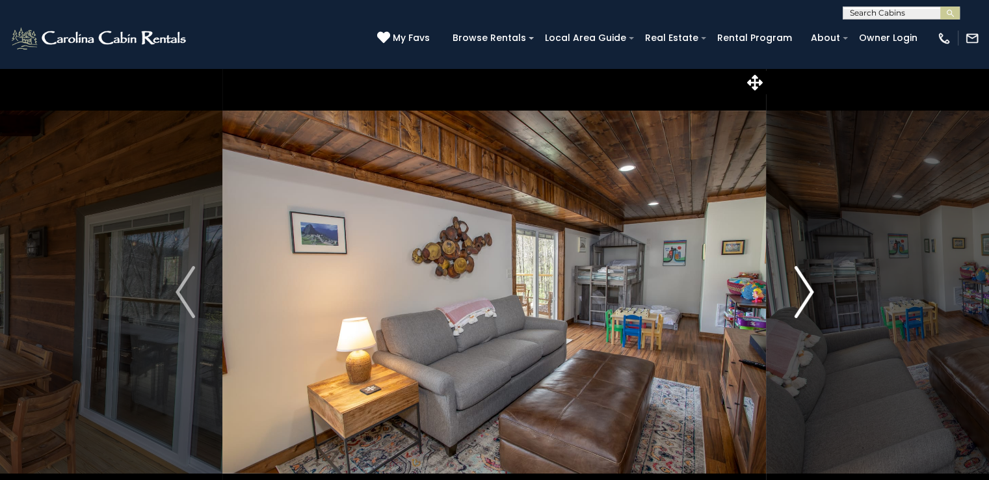
click at [798, 292] on img "Next" at bounding box center [804, 292] width 20 height 52
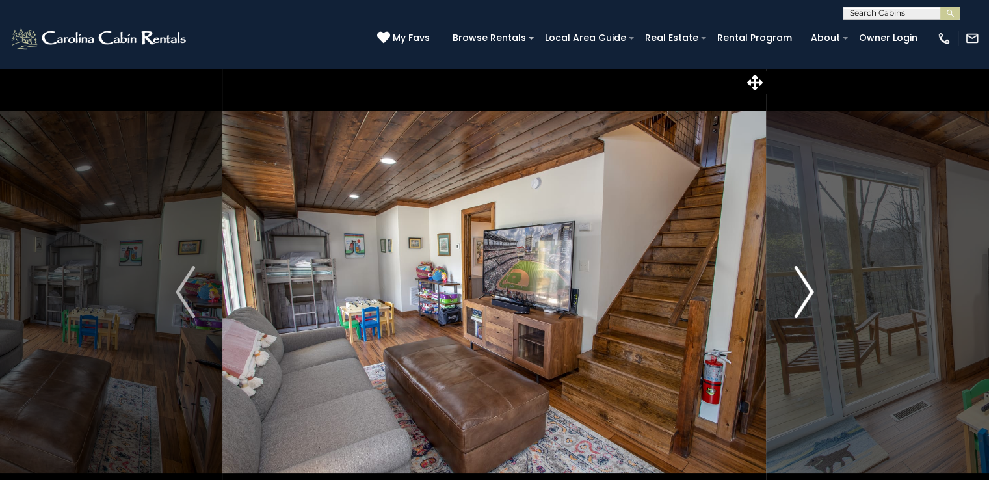
click at [798, 292] on img "Next" at bounding box center [804, 292] width 20 height 52
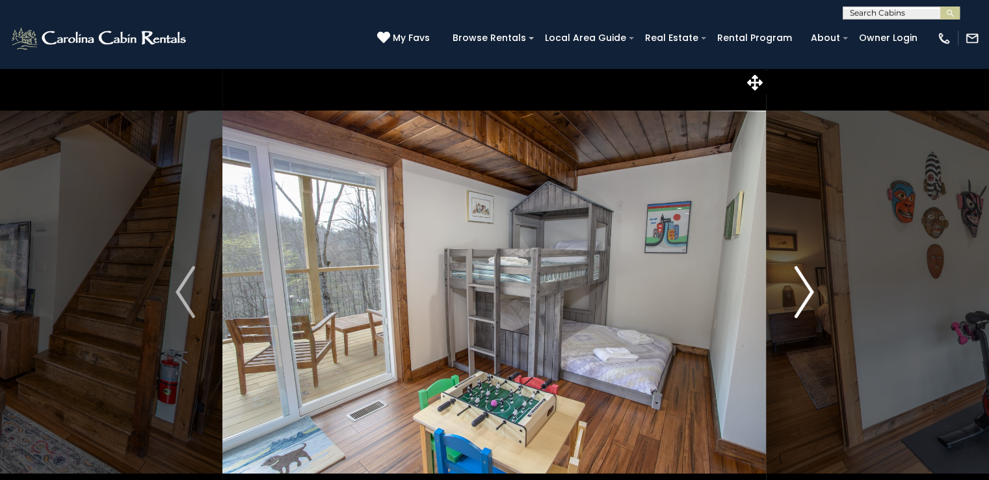
click at [798, 292] on img "Next" at bounding box center [804, 292] width 20 height 52
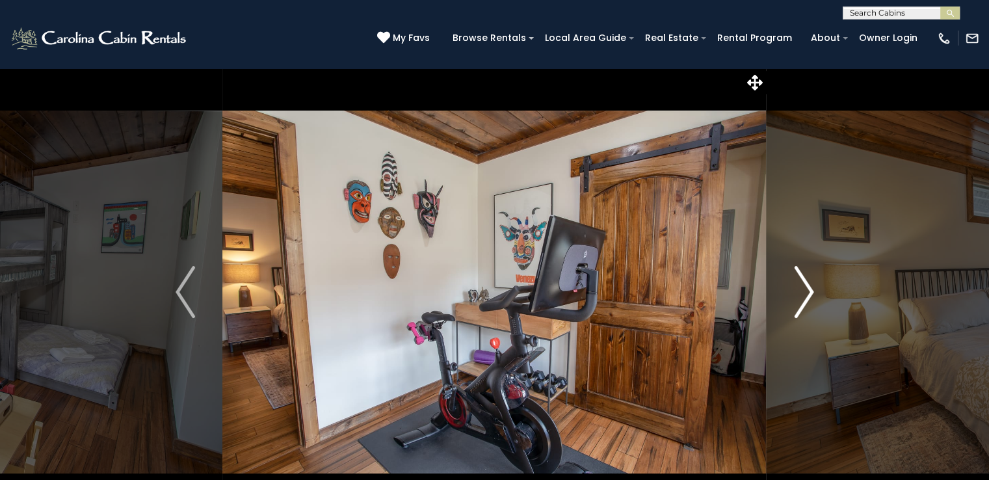
click at [798, 292] on img "Next" at bounding box center [804, 292] width 20 height 52
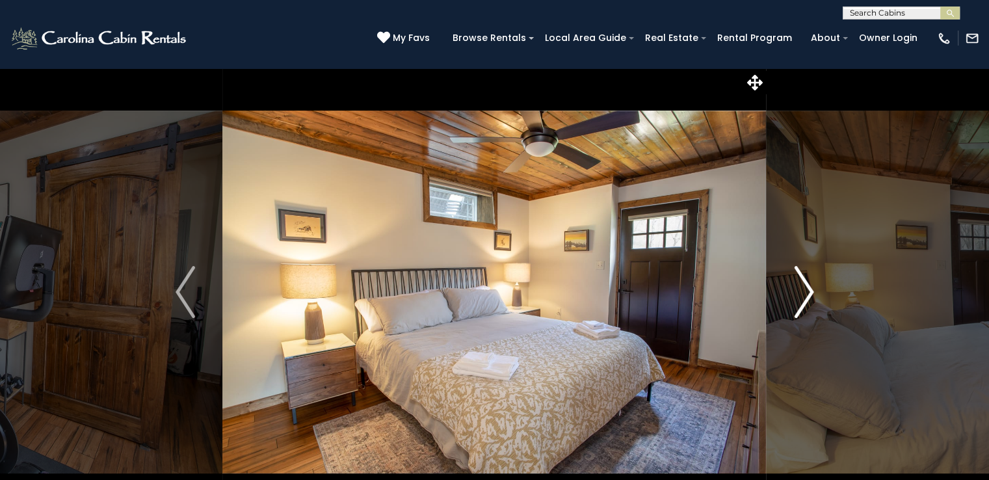
click at [798, 292] on img "Next" at bounding box center [804, 292] width 20 height 52
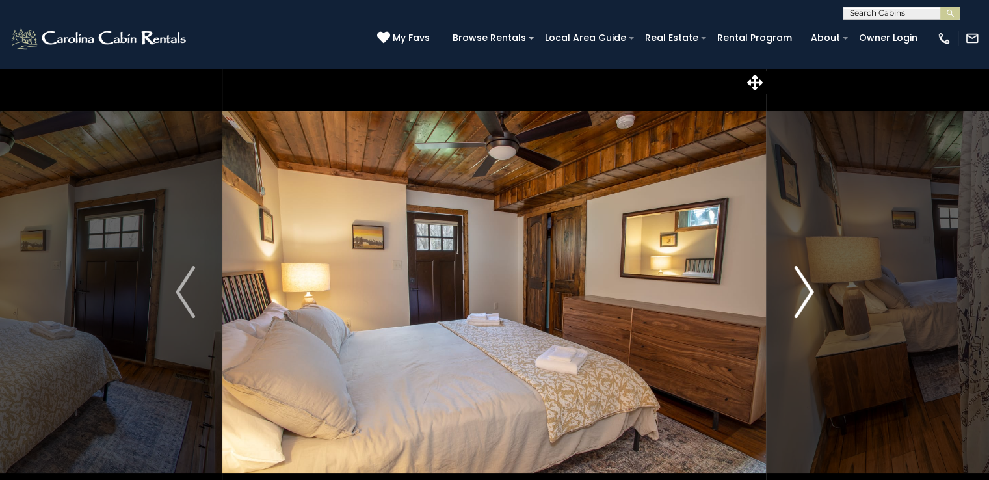
click at [798, 292] on img "Next" at bounding box center [804, 292] width 20 height 52
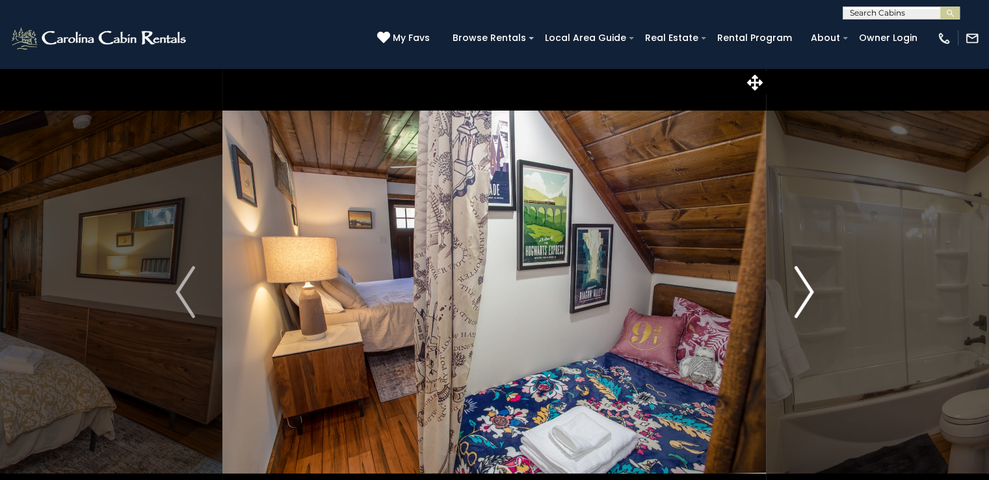
click at [798, 292] on img "Next" at bounding box center [804, 292] width 20 height 52
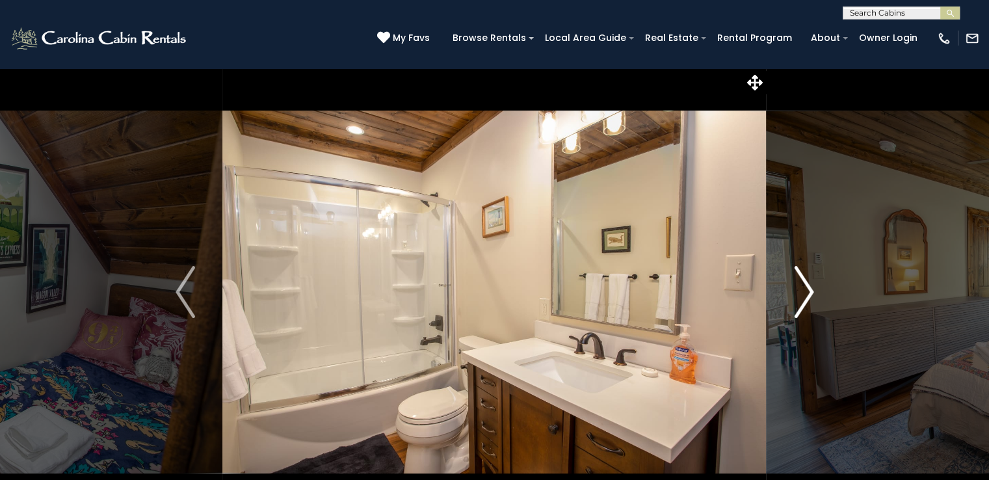
click at [798, 292] on img "Next" at bounding box center [804, 292] width 20 height 52
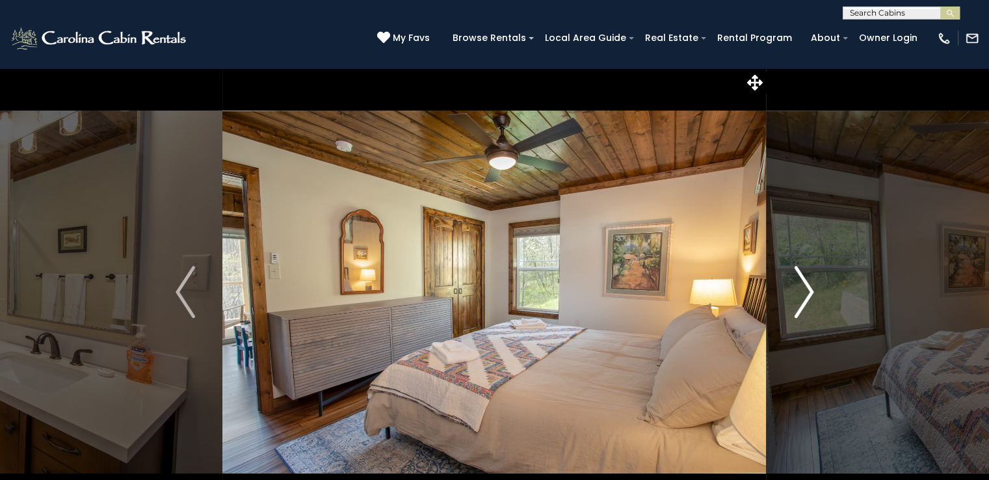
click at [798, 292] on img "Next" at bounding box center [804, 292] width 20 height 52
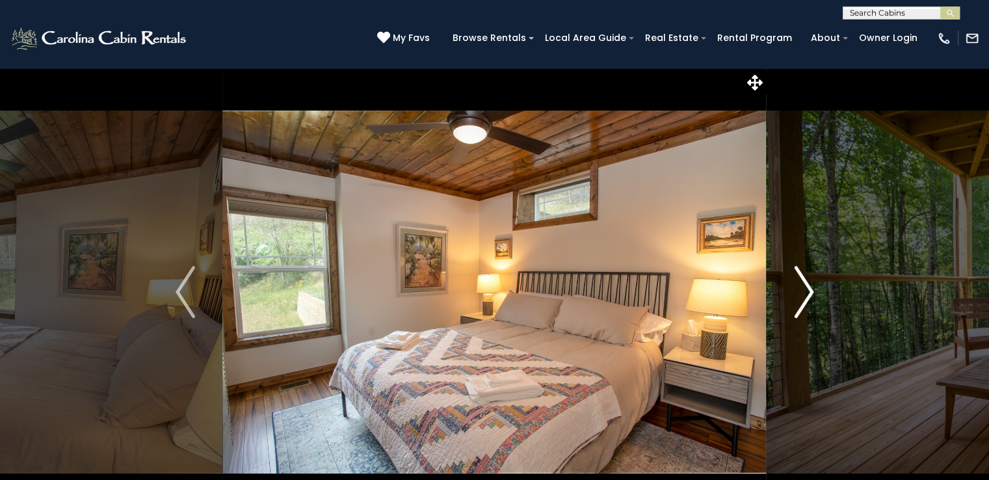
click at [798, 292] on img "Next" at bounding box center [804, 292] width 20 height 52
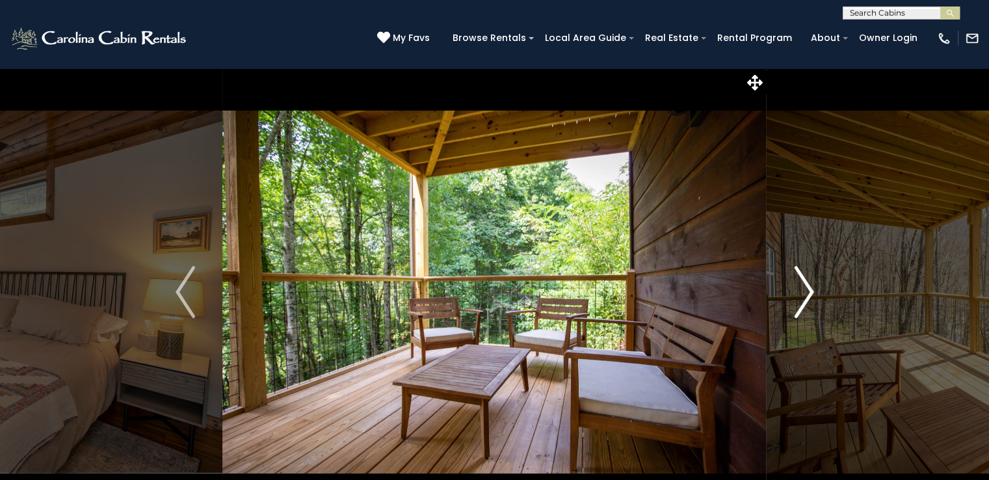
click at [798, 292] on img "Next" at bounding box center [804, 292] width 20 height 52
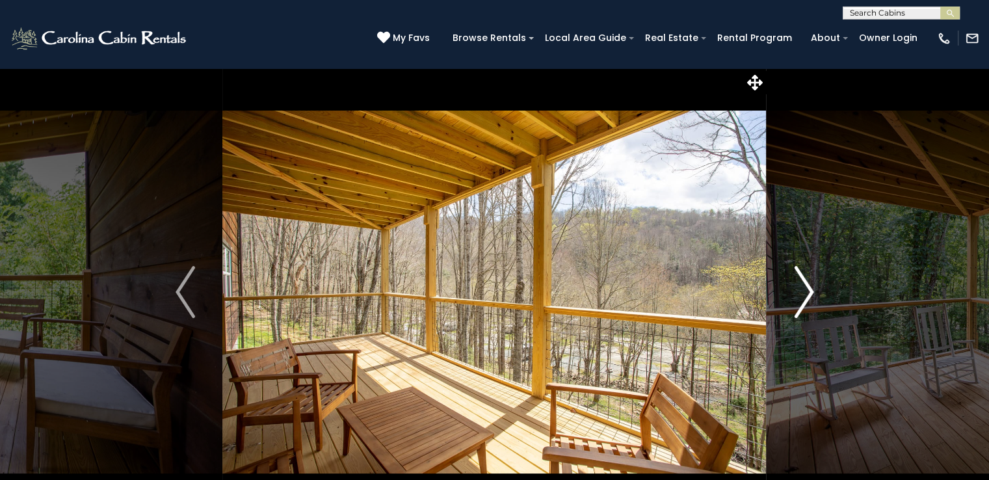
click at [798, 292] on img "Next" at bounding box center [804, 292] width 20 height 52
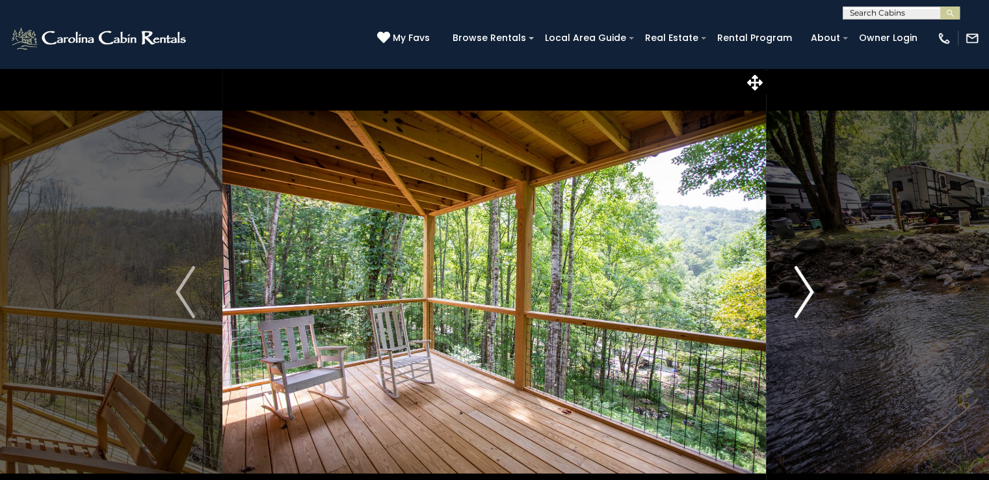
click at [798, 292] on img "Next" at bounding box center [804, 292] width 20 height 52
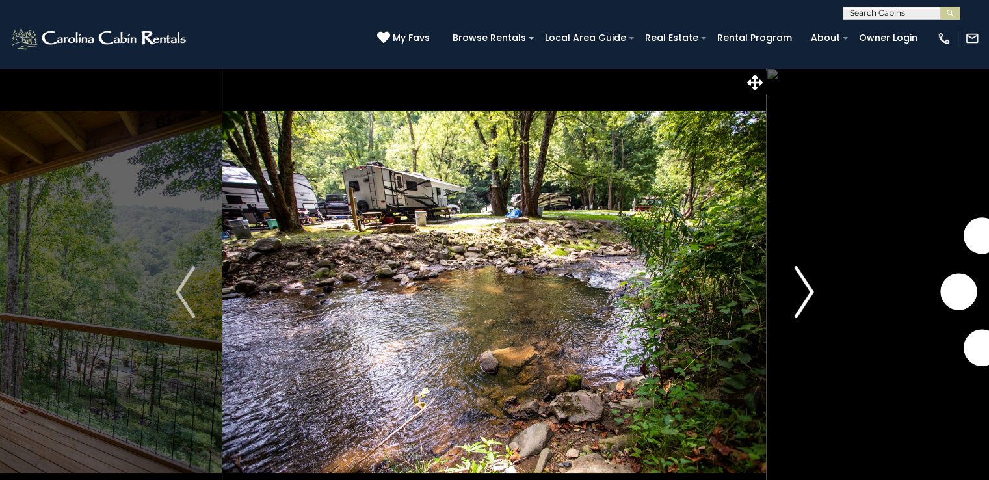
click at [798, 292] on img "Next" at bounding box center [804, 292] width 20 height 52
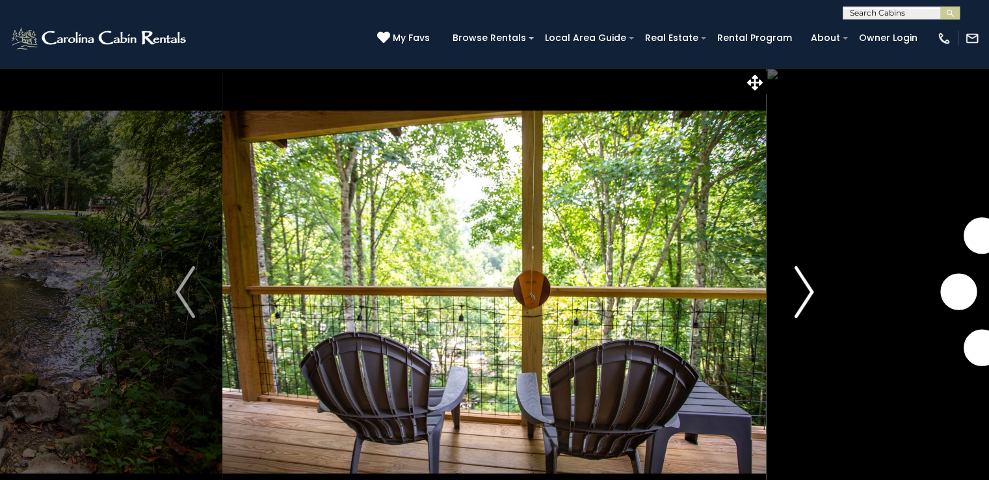
click at [798, 292] on img "Next" at bounding box center [804, 292] width 20 height 52
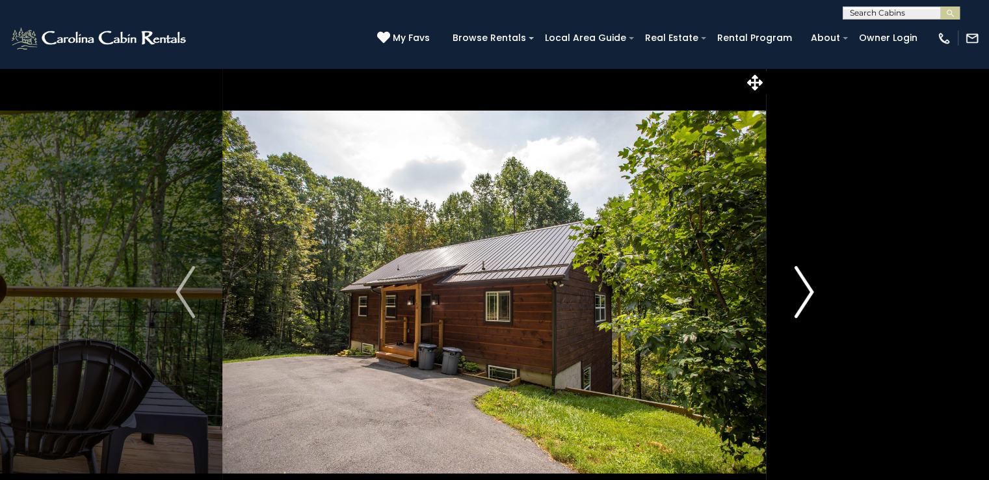
click at [798, 292] on img "Next" at bounding box center [804, 292] width 20 height 52
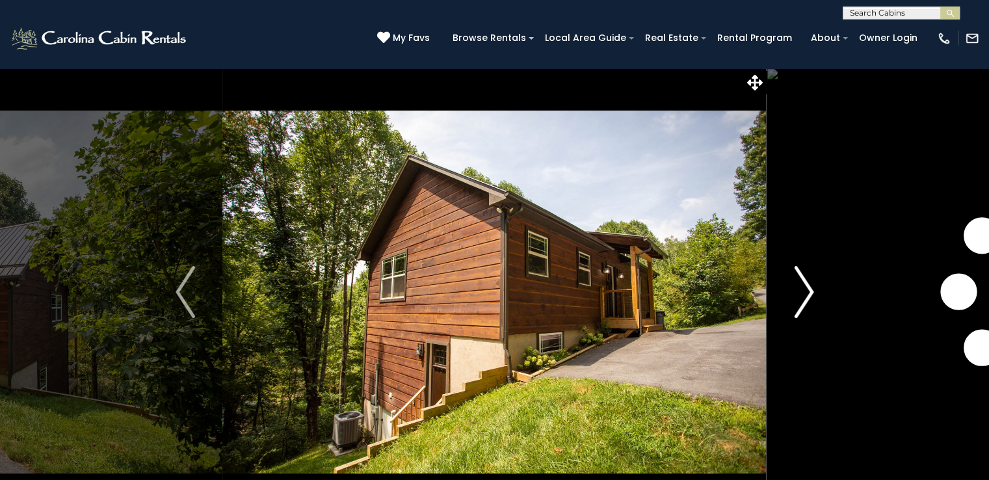
click at [798, 292] on img "Next" at bounding box center [804, 292] width 20 height 52
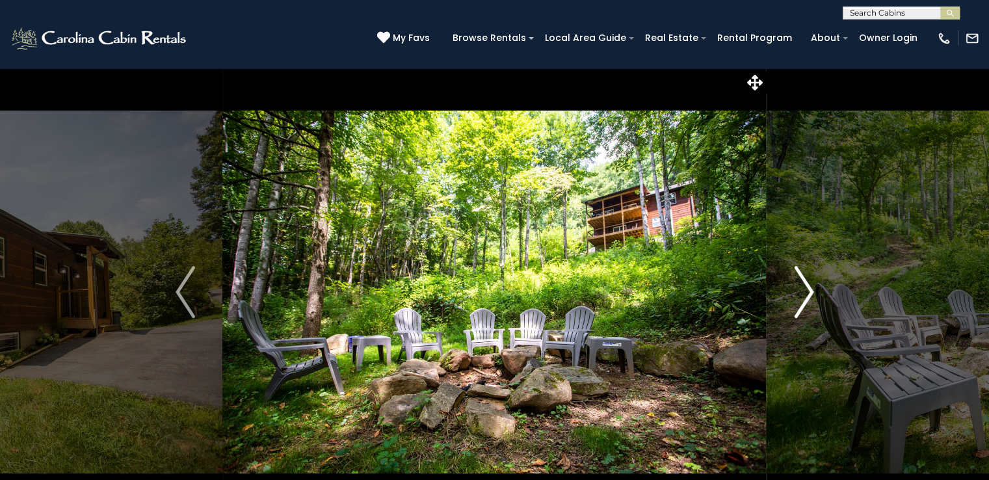
click at [798, 292] on img "Next" at bounding box center [804, 292] width 20 height 52
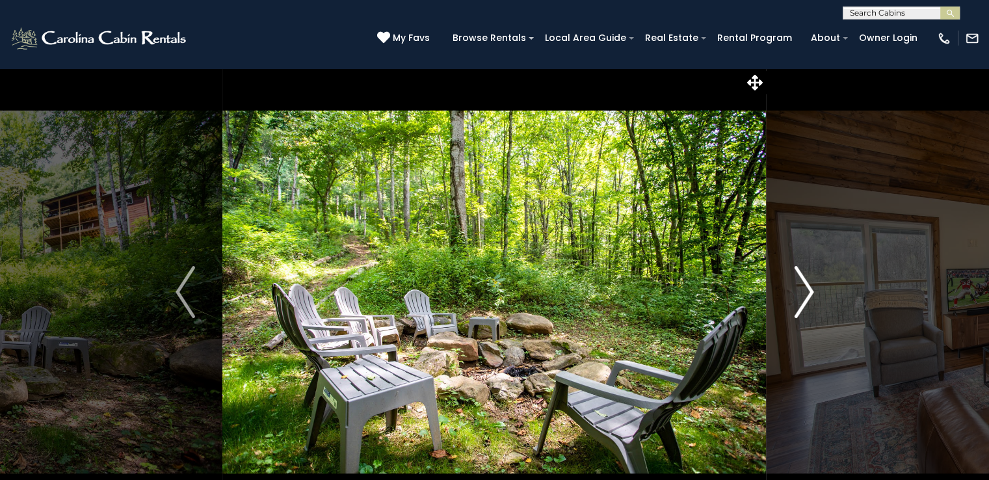
click at [798, 292] on img "Next" at bounding box center [804, 292] width 20 height 52
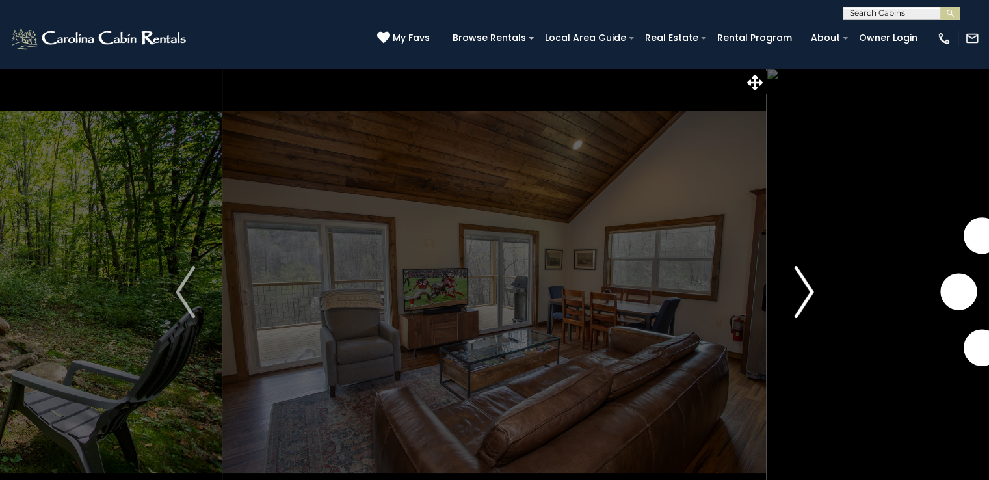
click at [798, 292] on img "Next" at bounding box center [804, 292] width 20 height 52
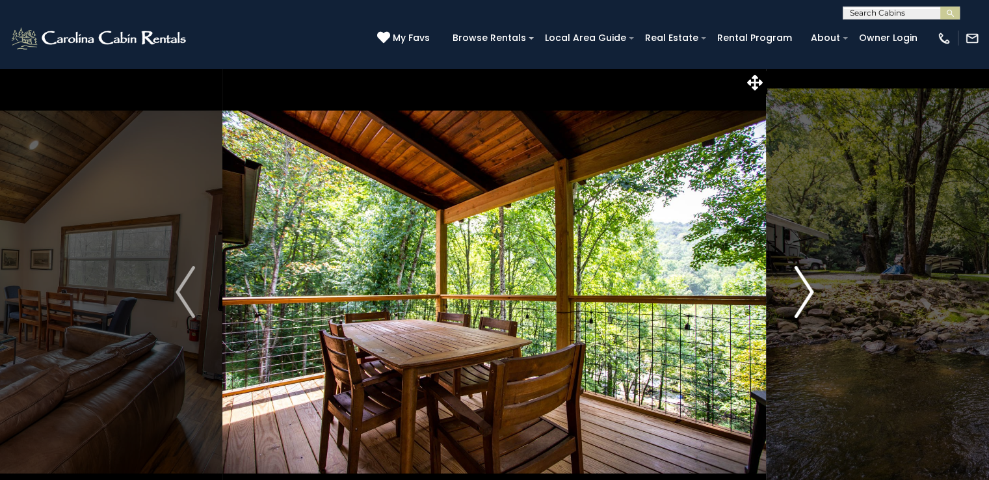
click at [798, 292] on img "Next" at bounding box center [804, 292] width 20 height 52
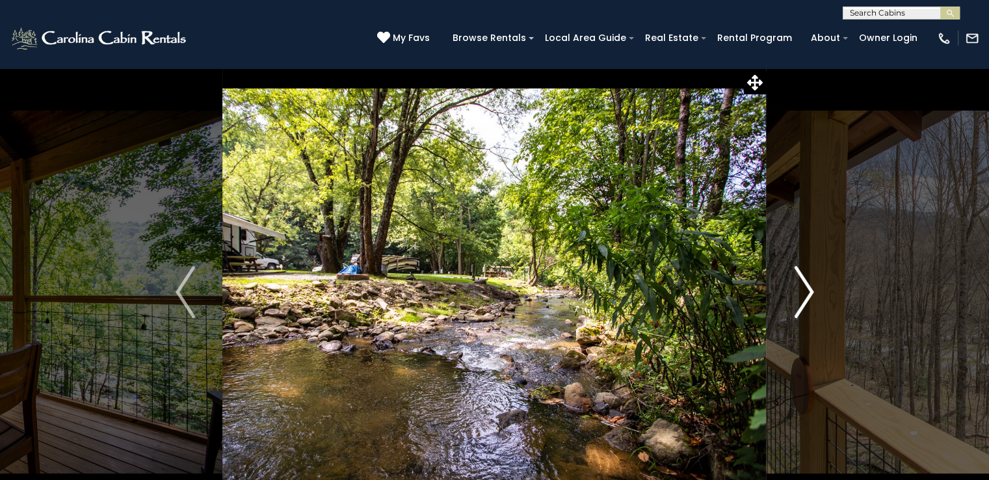
click at [798, 292] on img "Next" at bounding box center [804, 292] width 20 height 52
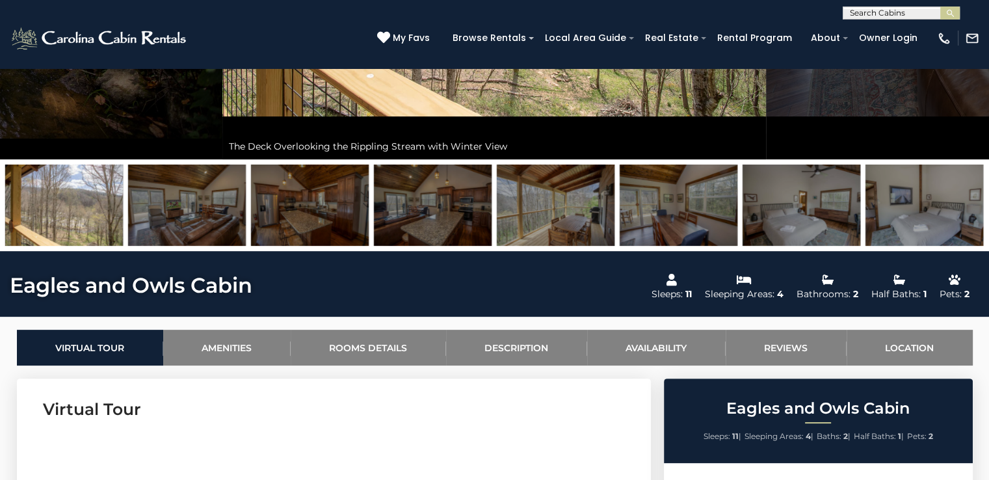
scroll to position [400, 0]
